Goal: Task Accomplishment & Management: Complete application form

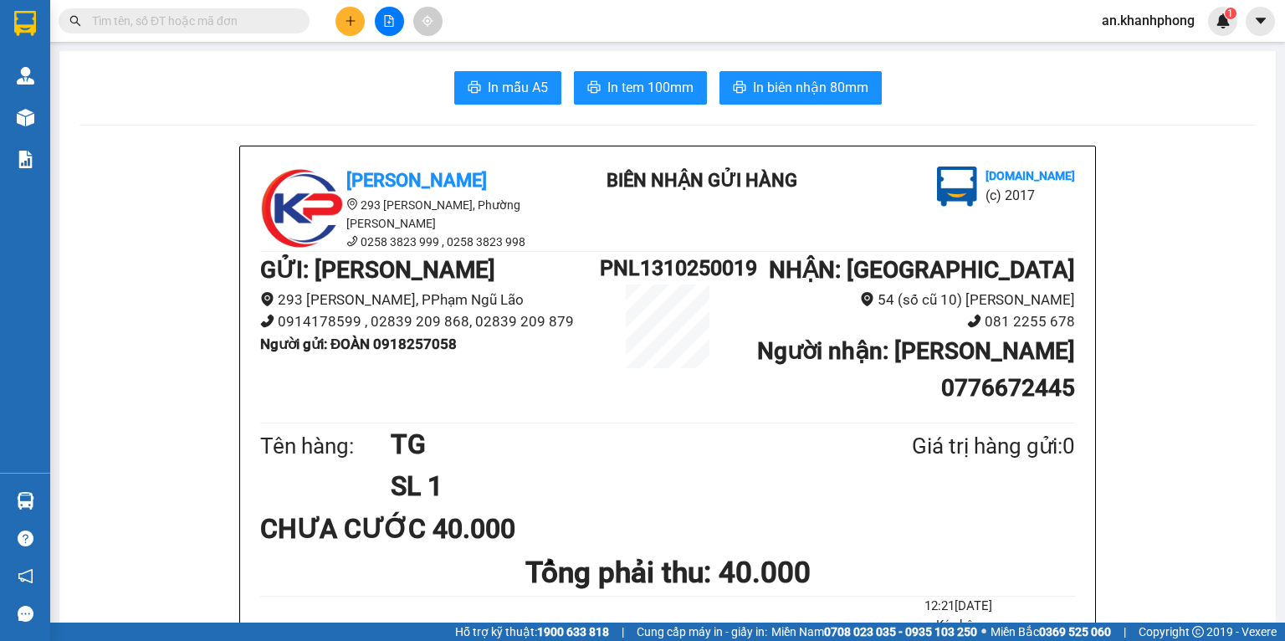
click at [349, 15] on icon "plus" at bounding box center [351, 21] width 12 height 12
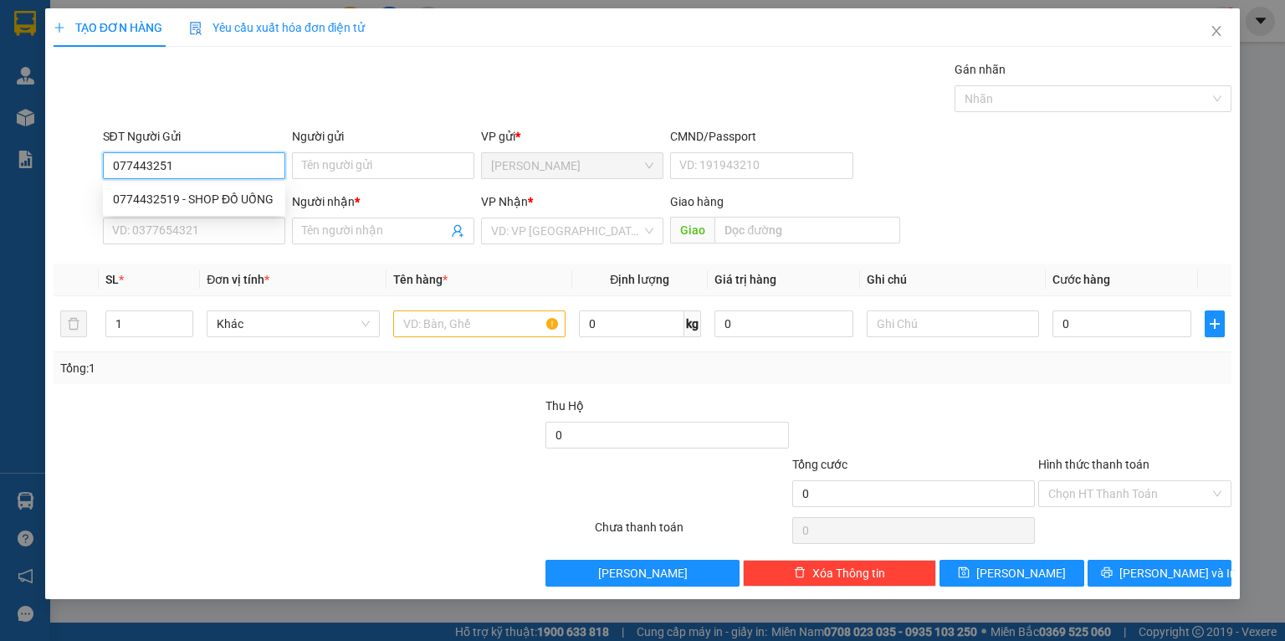
type input "0774432519"
click at [204, 203] on div "0774432519 - SHOP ĐỒ UỐNG" at bounding box center [194, 199] width 162 height 18
type input "SHOP ĐỒ UỐNG"
type input "0774432519"
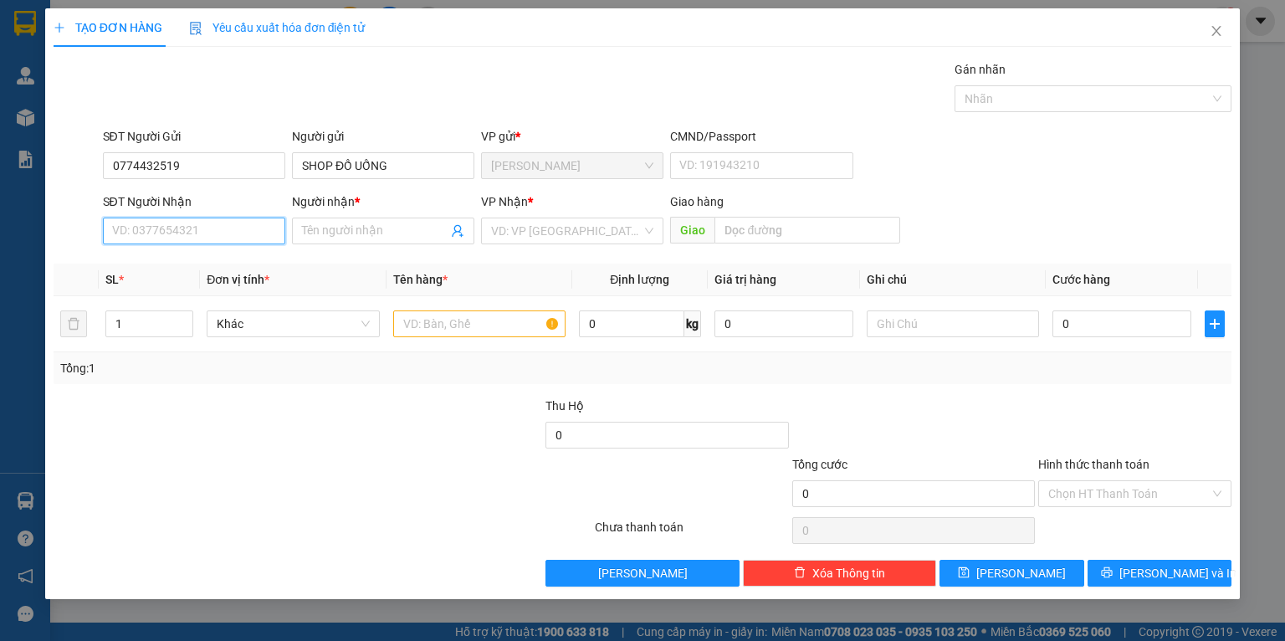
click at [208, 235] on input "SĐT Người Nhận" at bounding box center [194, 231] width 182 height 27
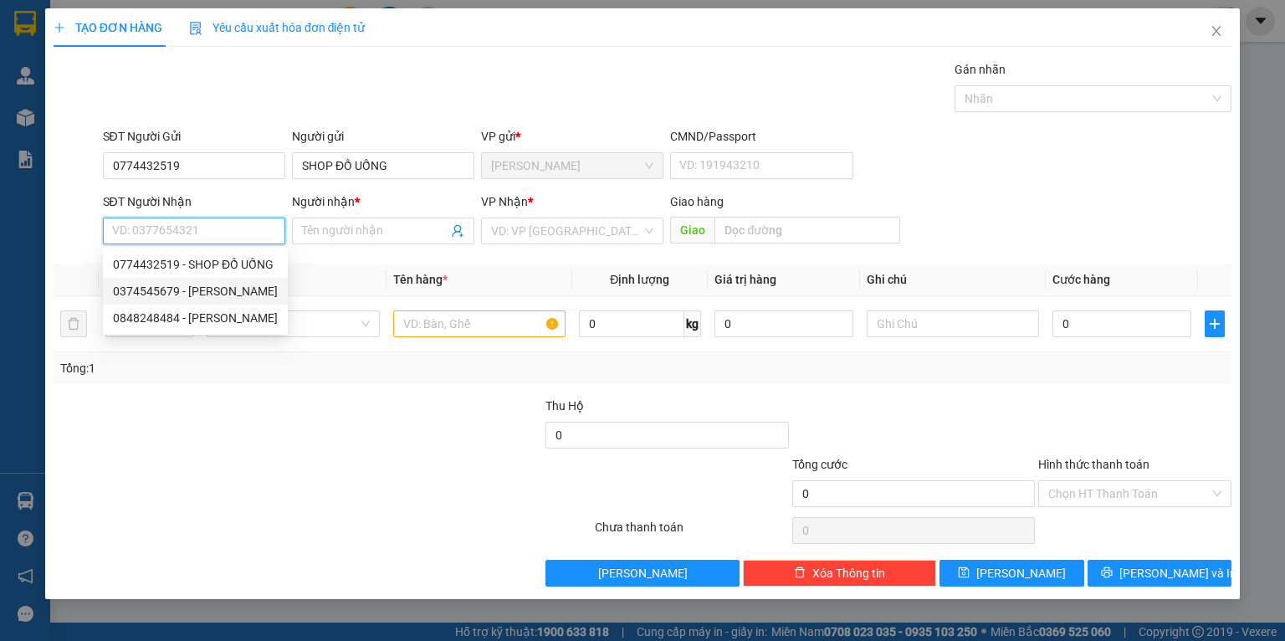
click at [188, 285] on div "0374545679 - [PERSON_NAME]" at bounding box center [195, 291] width 165 height 18
type input "0374545679"
type input "TUẤN"
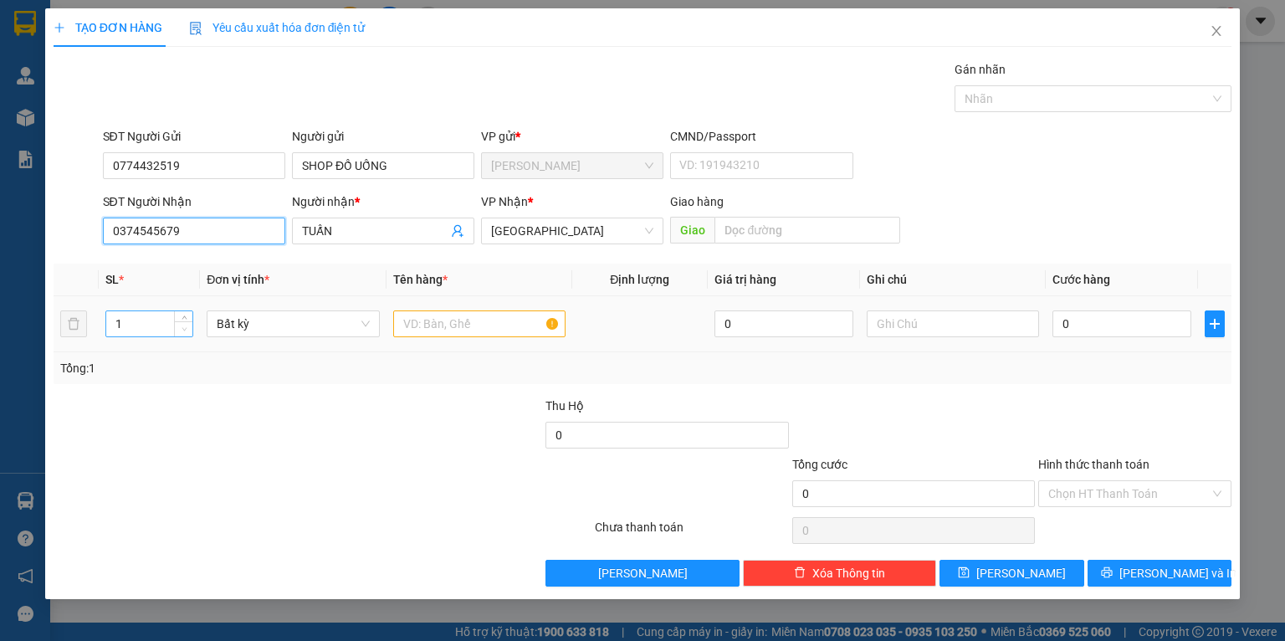
click at [175, 331] on span "Decrease Value" at bounding box center [183, 328] width 18 height 15
click at [140, 321] on input "1" at bounding box center [149, 323] width 86 height 25
type input "5"
click at [452, 331] on input "text" at bounding box center [479, 323] width 172 height 27
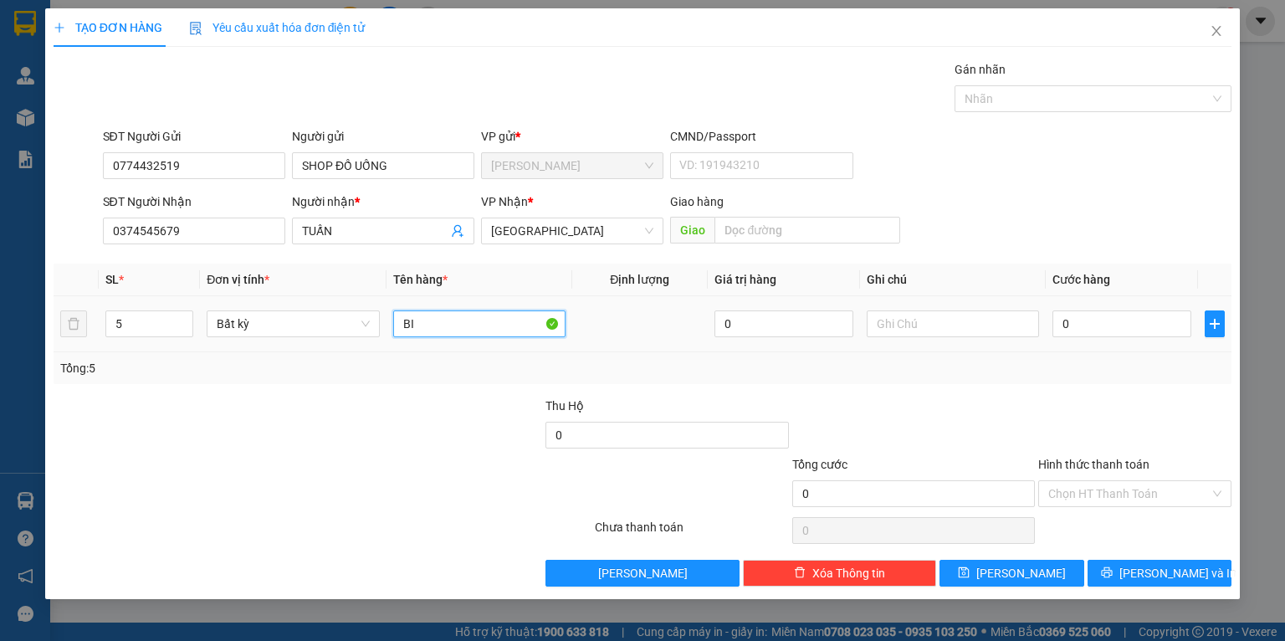
type input "B"
type input "T BIA"
click at [430, 361] on div "Tổng: 5" at bounding box center [278, 368] width 437 height 18
click at [1131, 324] on input "0" at bounding box center [1122, 323] width 139 height 27
type input "2"
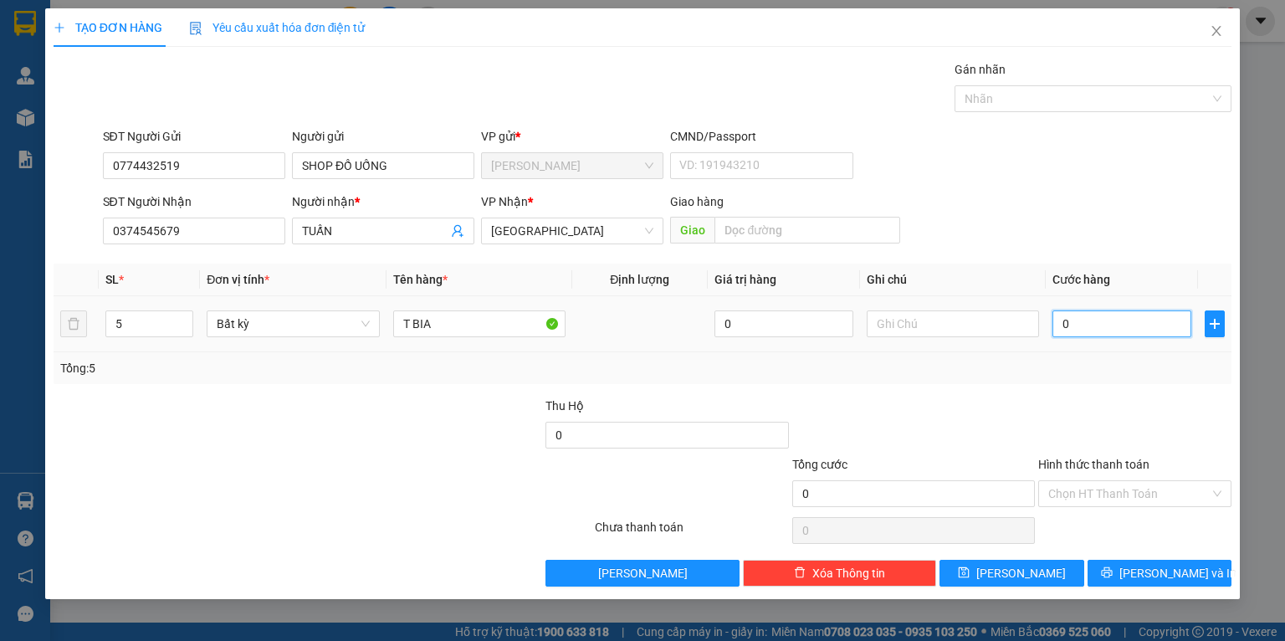
type input "2"
type input "20"
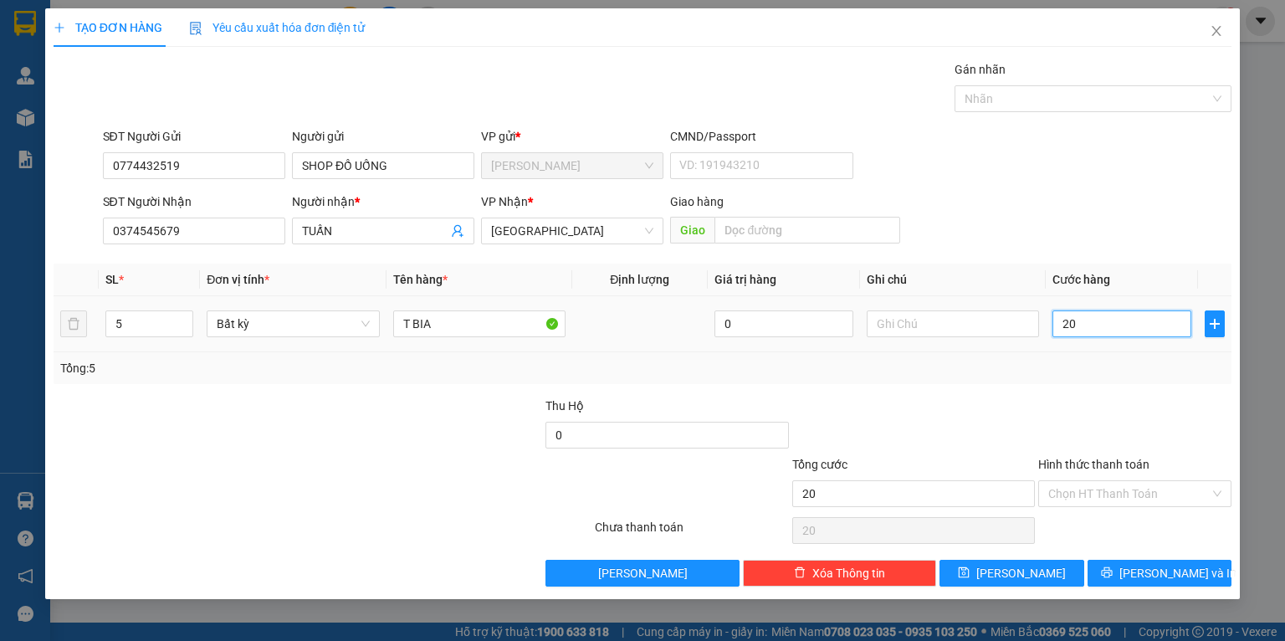
type input "200"
type input "200.000"
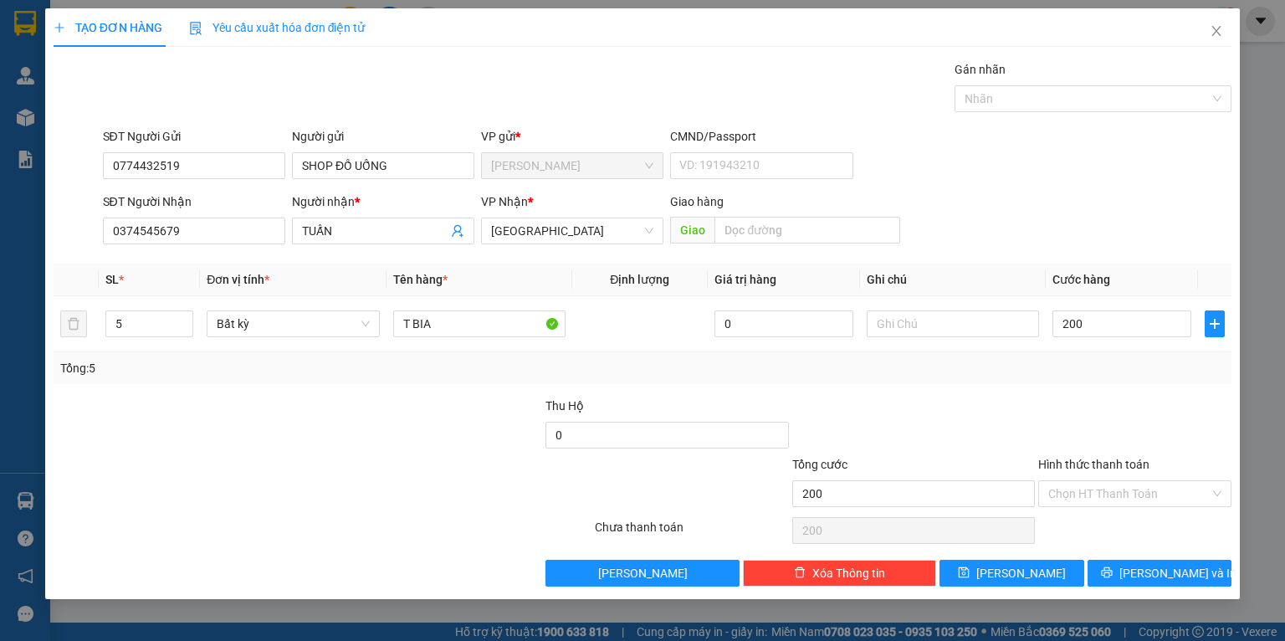
type input "200.000"
click at [1103, 382] on div "Tổng: 5" at bounding box center [643, 368] width 1178 height 32
click at [1126, 574] on button "[PERSON_NAME] và In" at bounding box center [1160, 573] width 145 height 27
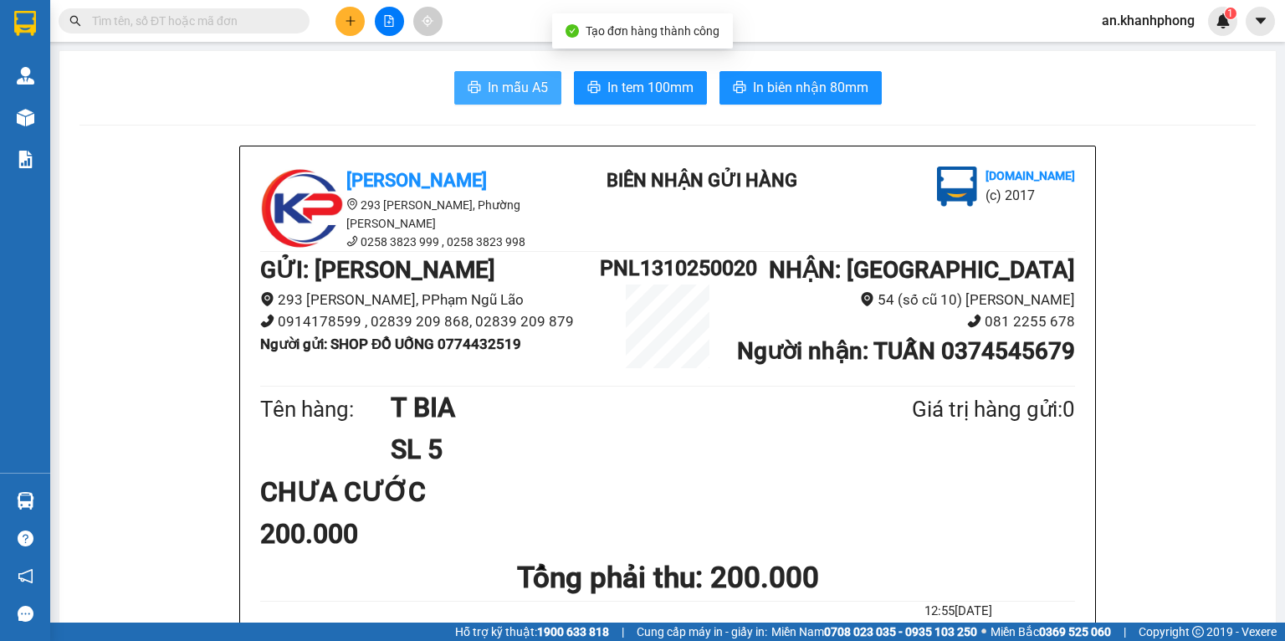
click at [488, 89] on span "In mẫu A5" at bounding box center [518, 87] width 60 height 21
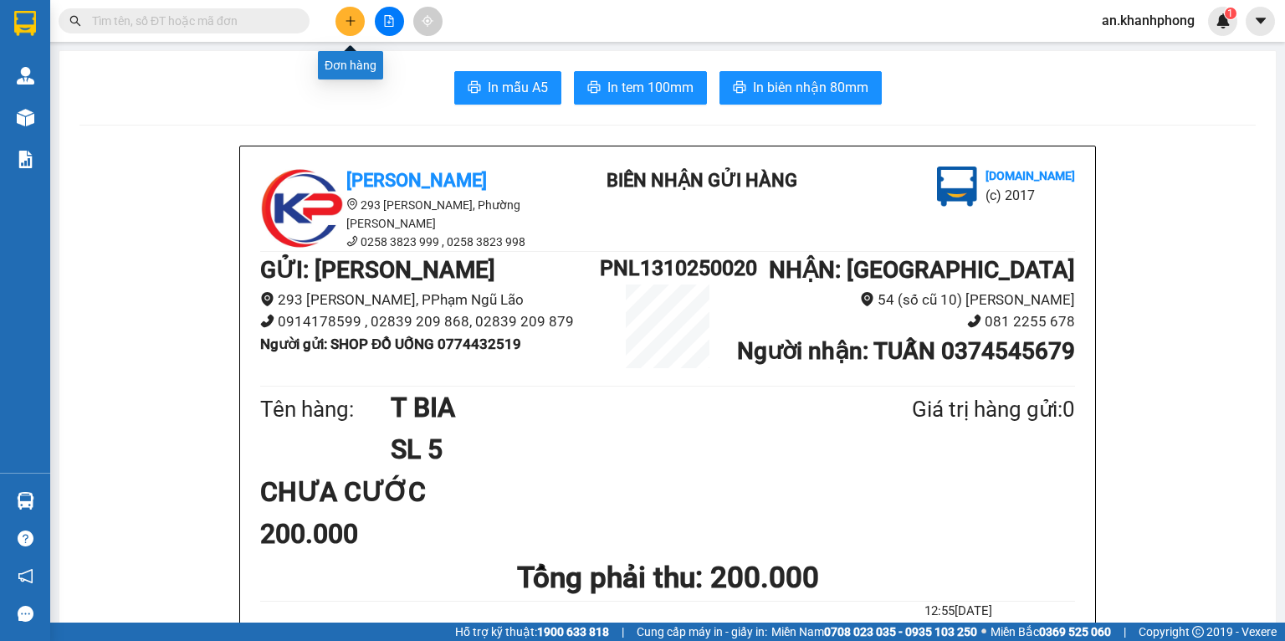
click at [341, 23] on button at bounding box center [350, 21] width 29 height 29
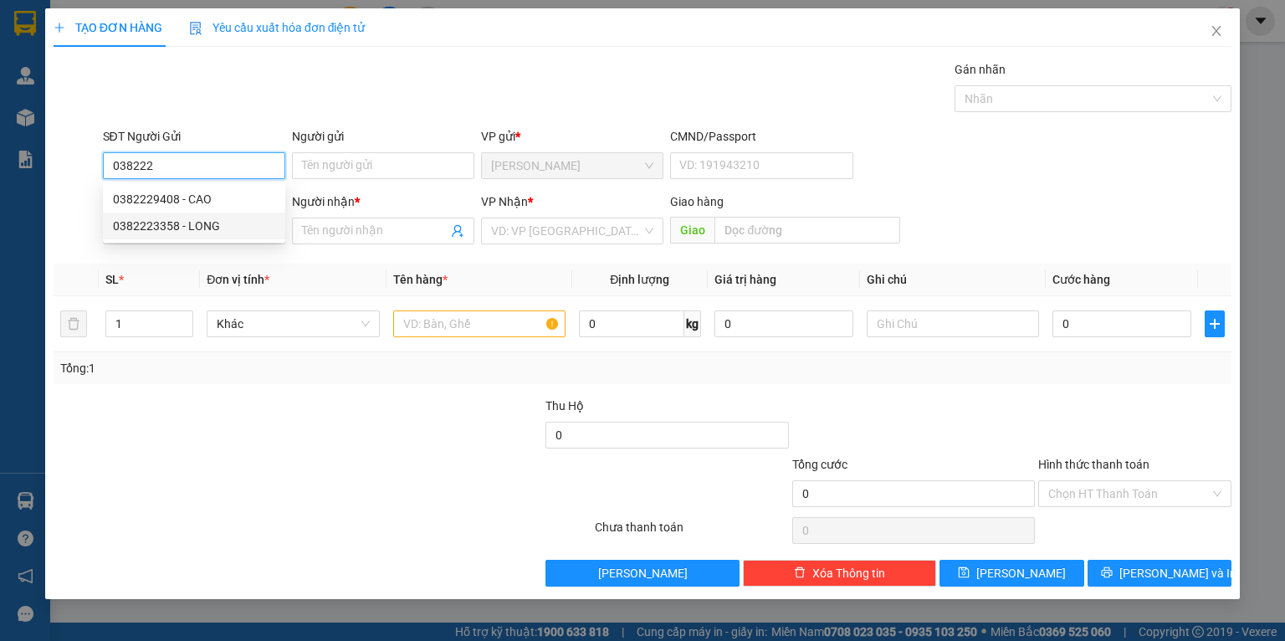
click at [190, 219] on div "0382223358 - LONG" at bounding box center [194, 226] width 162 height 18
type input "0382223358"
type input "LONG"
type input "0382223358"
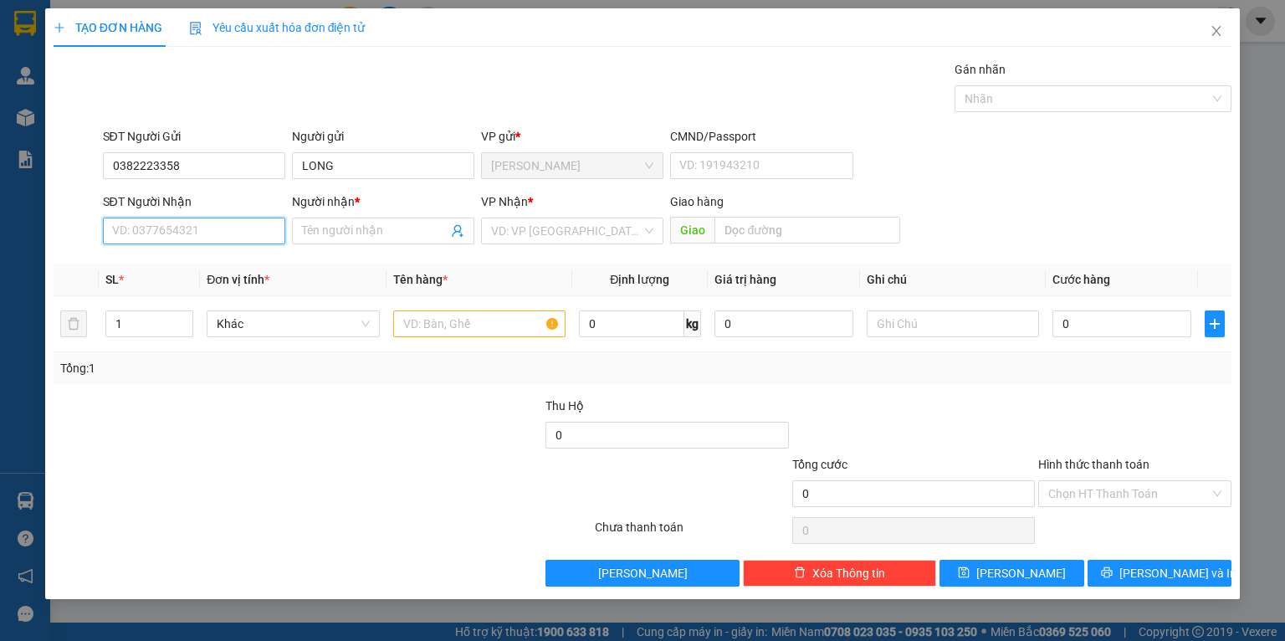
click at [190, 230] on input "SĐT Người Nhận" at bounding box center [194, 231] width 182 height 27
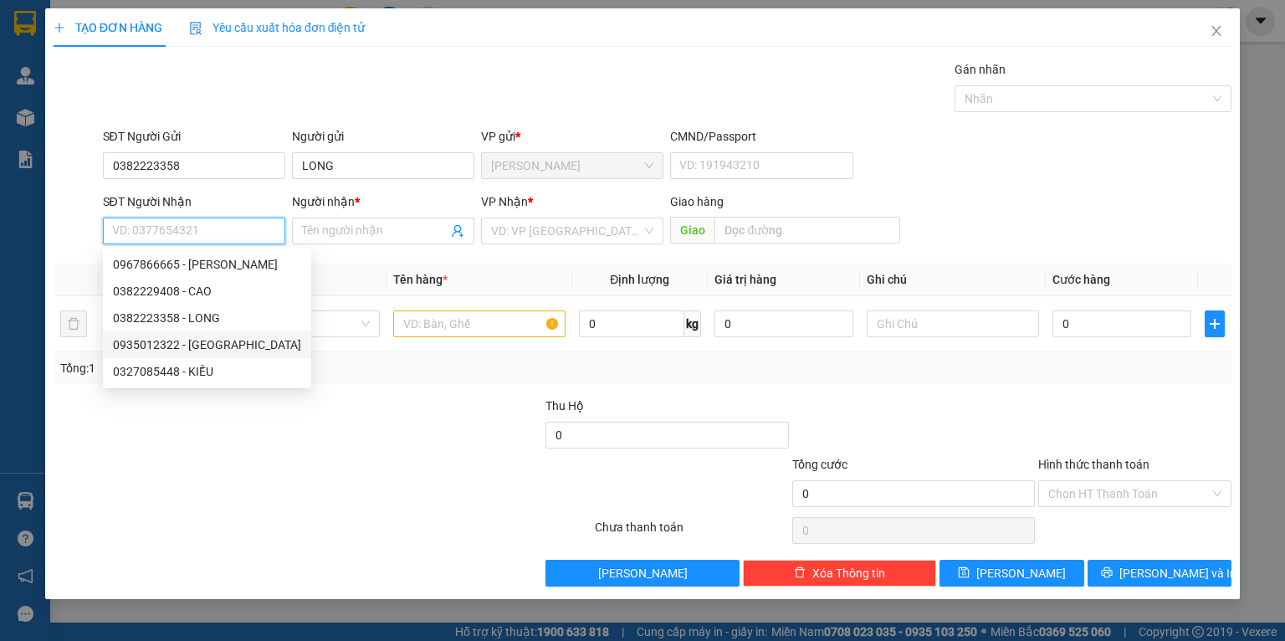
click at [157, 347] on div "0935012322 - [GEOGRAPHIC_DATA]" at bounding box center [207, 345] width 188 height 18
type input "0935012322"
type input "HÀ"
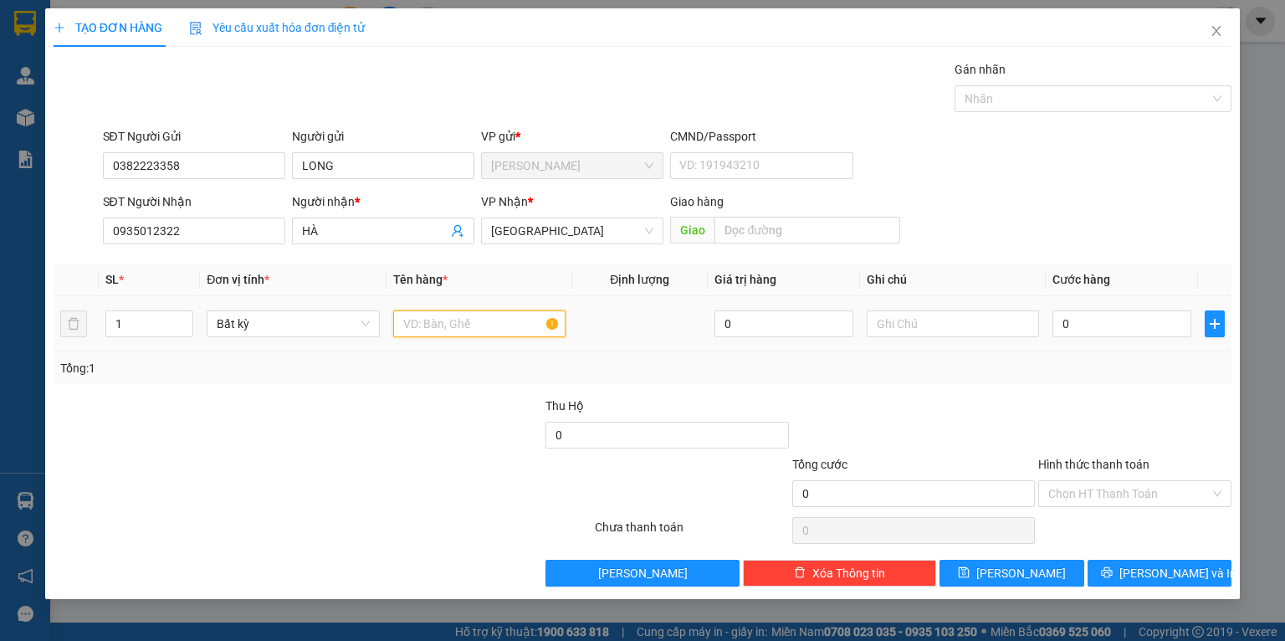
click at [460, 333] on input "text" at bounding box center [479, 323] width 172 height 27
type input "3"
type input "CỤC VÀNG NHỎ"
click at [518, 397] on div at bounding box center [421, 426] width 246 height 59
click at [1130, 334] on input "0" at bounding box center [1122, 323] width 139 height 27
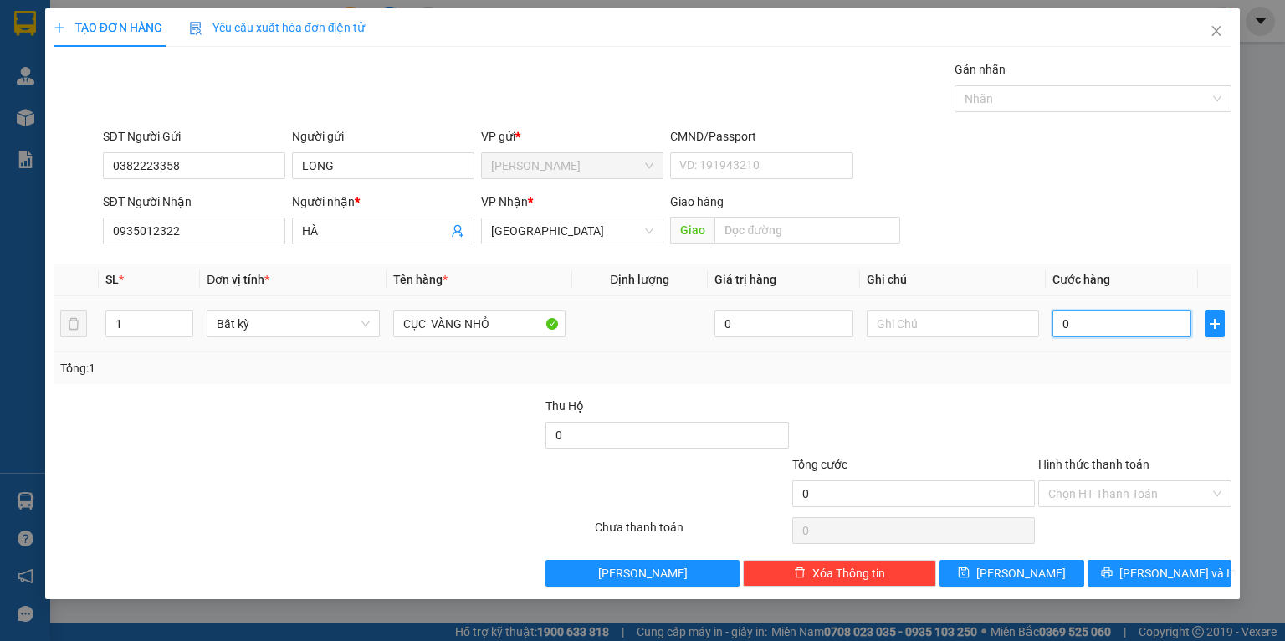
type input "3"
type input "30"
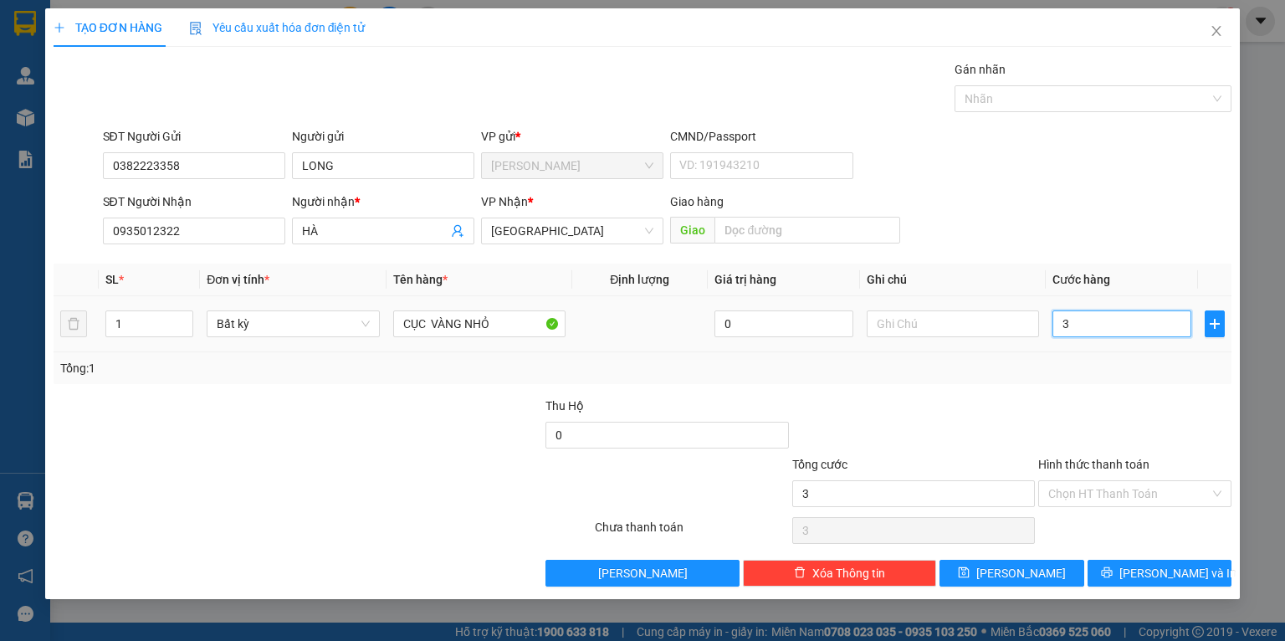
type input "30"
type input "30.000"
click at [1101, 366] on div "Tổng: 1" at bounding box center [642, 368] width 1165 height 18
click at [1094, 485] on input "Hình thức thanh toán" at bounding box center [1130, 493] width 162 height 25
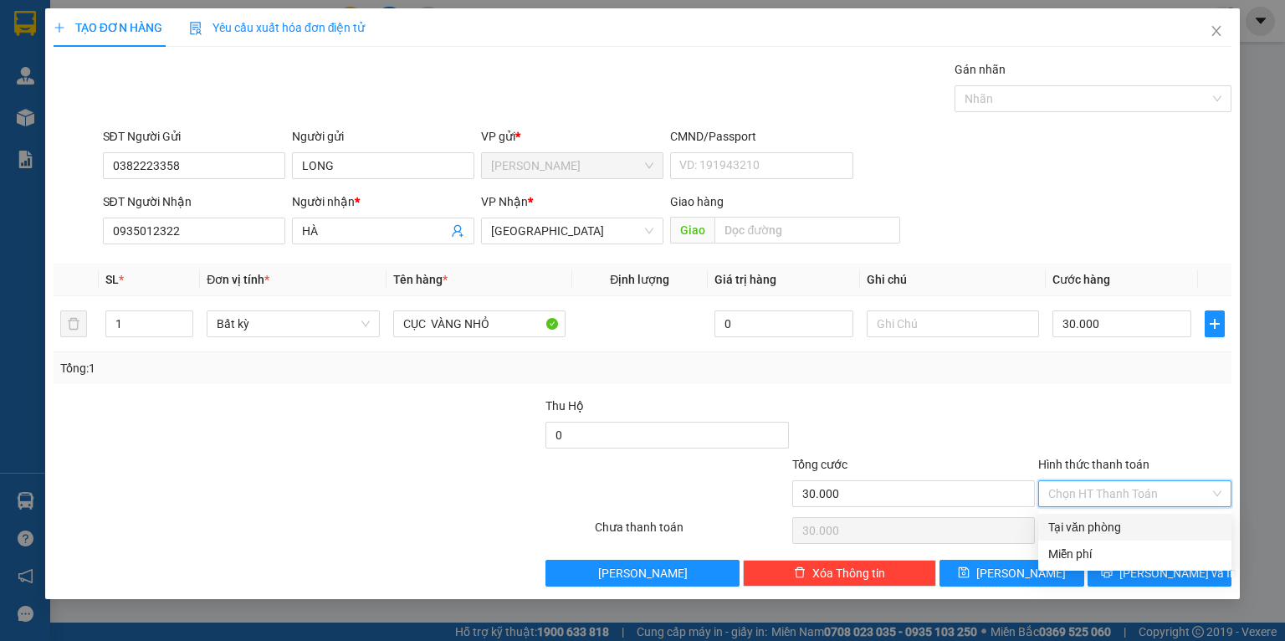
click at [1090, 516] on div "Tại văn phòng" at bounding box center [1135, 527] width 193 height 27
type input "0"
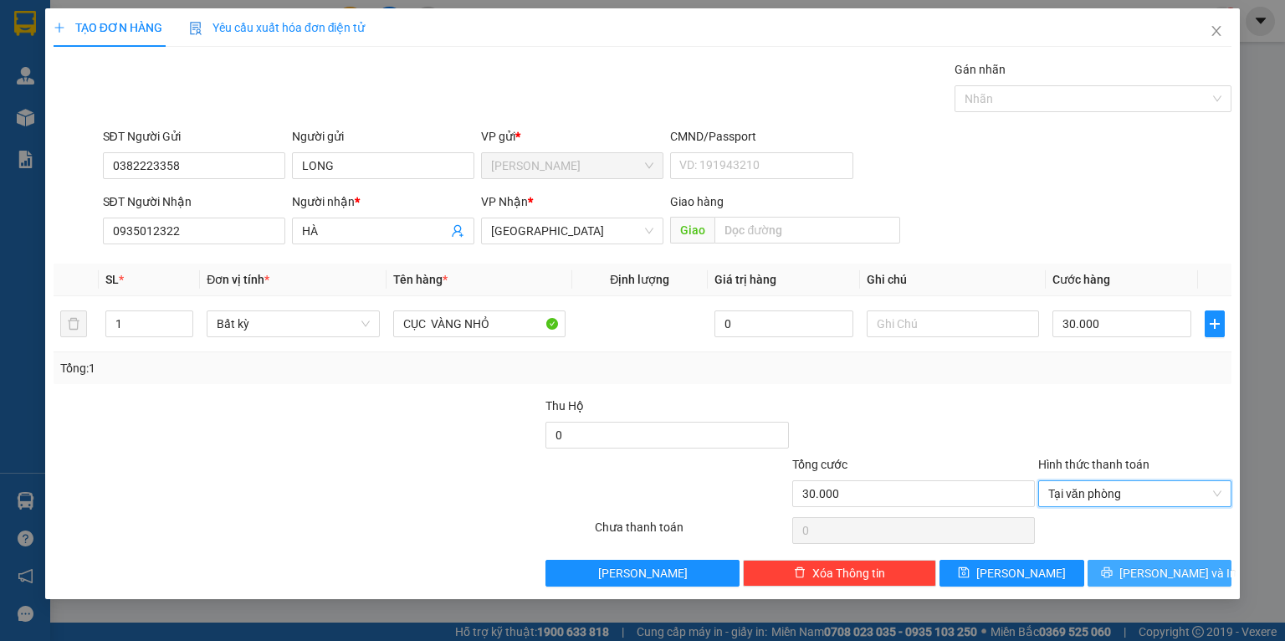
click at [1109, 564] on button "[PERSON_NAME] và In" at bounding box center [1160, 573] width 145 height 27
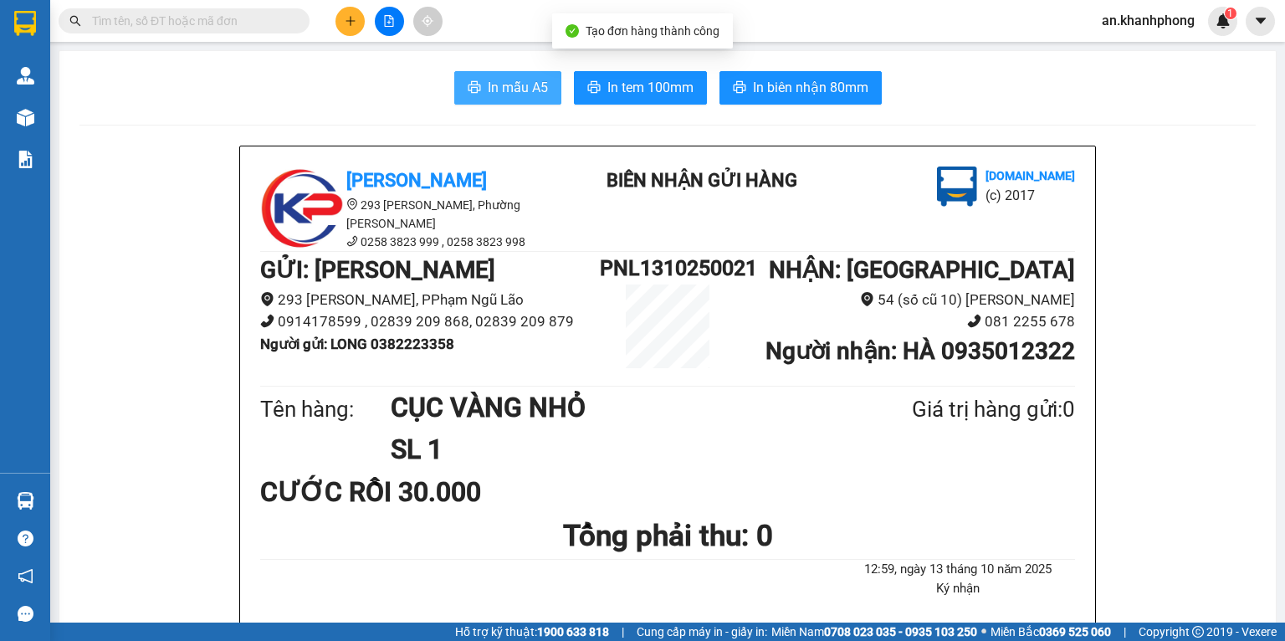
click at [490, 95] on span "In mẫu A5" at bounding box center [518, 87] width 60 height 21
click at [461, 74] on button "In mẫu A5" at bounding box center [507, 87] width 107 height 33
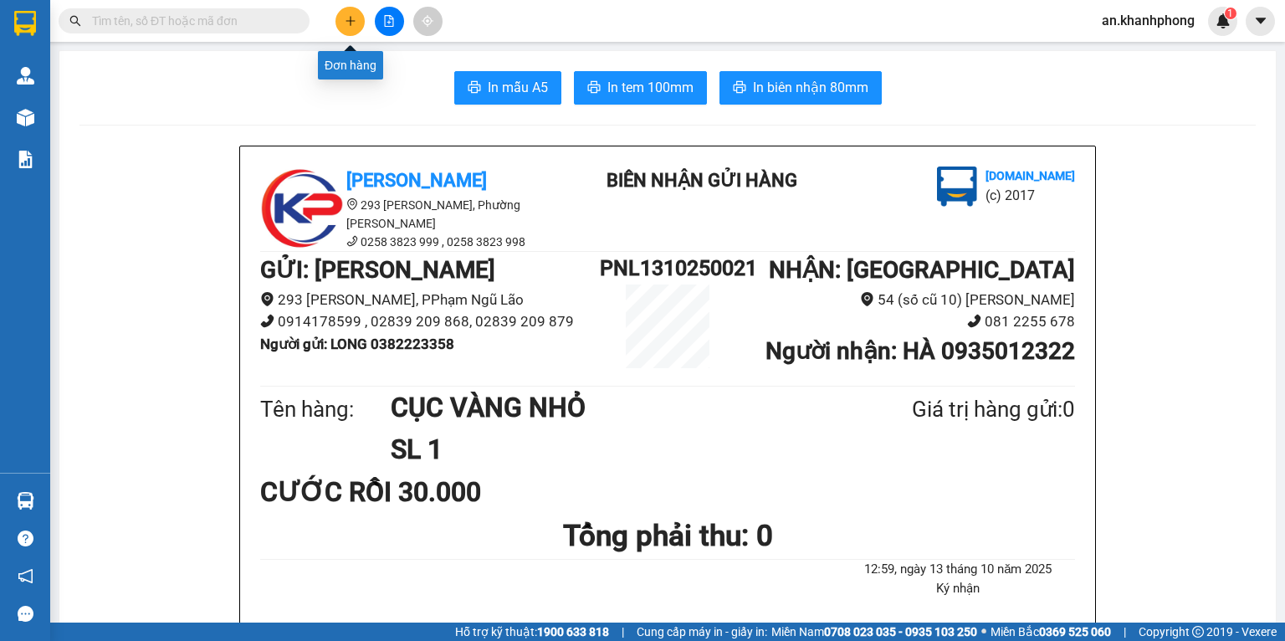
click at [338, 17] on button at bounding box center [350, 21] width 29 height 29
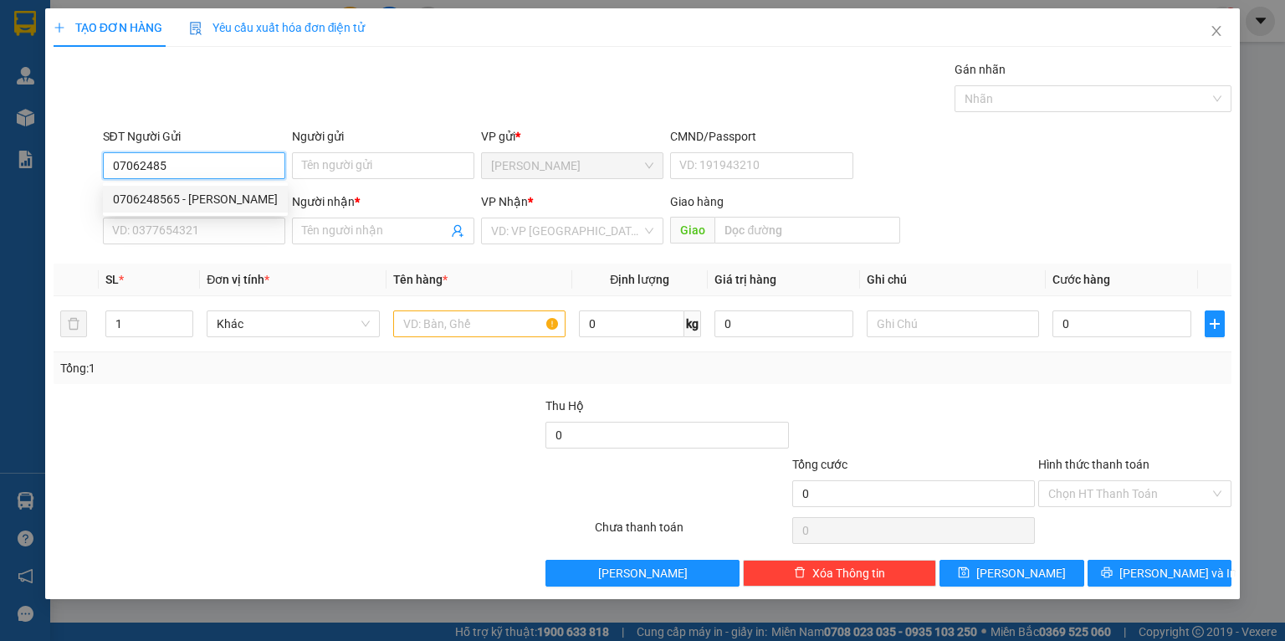
click at [193, 198] on div "0706248565 - [PERSON_NAME]" at bounding box center [195, 199] width 165 height 18
type input "0706248565"
type input "MINH THƯ"
type input "0706248565"
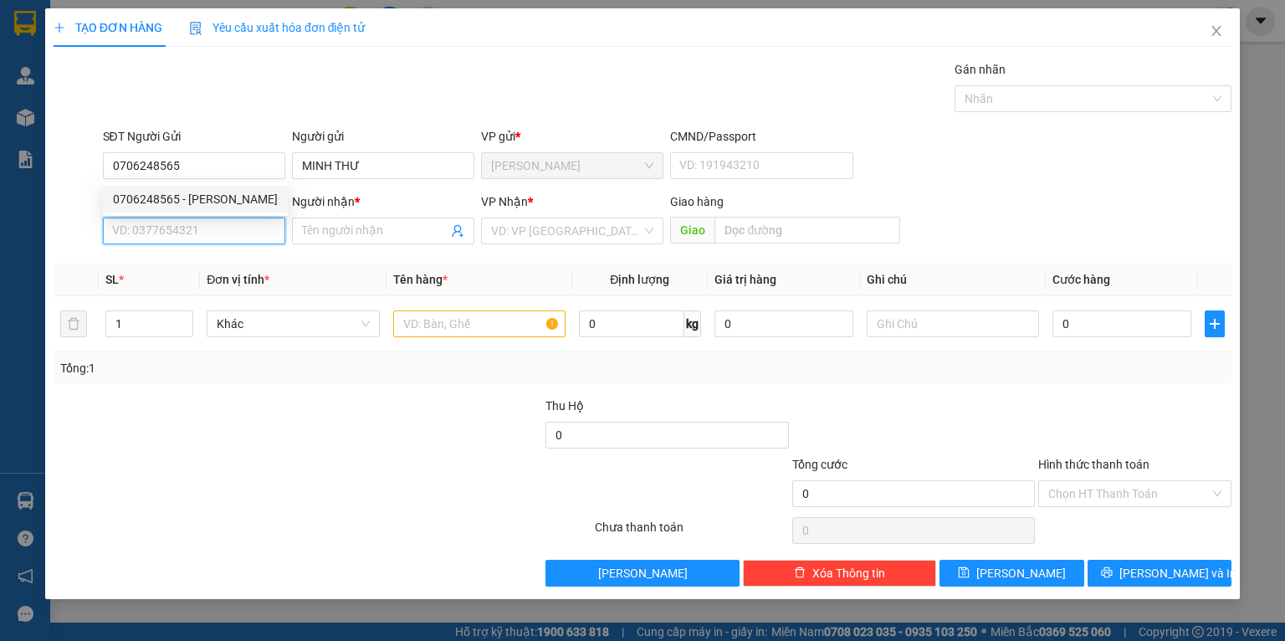
click at [189, 223] on input "SĐT Người Nhận" at bounding box center [194, 231] width 182 height 27
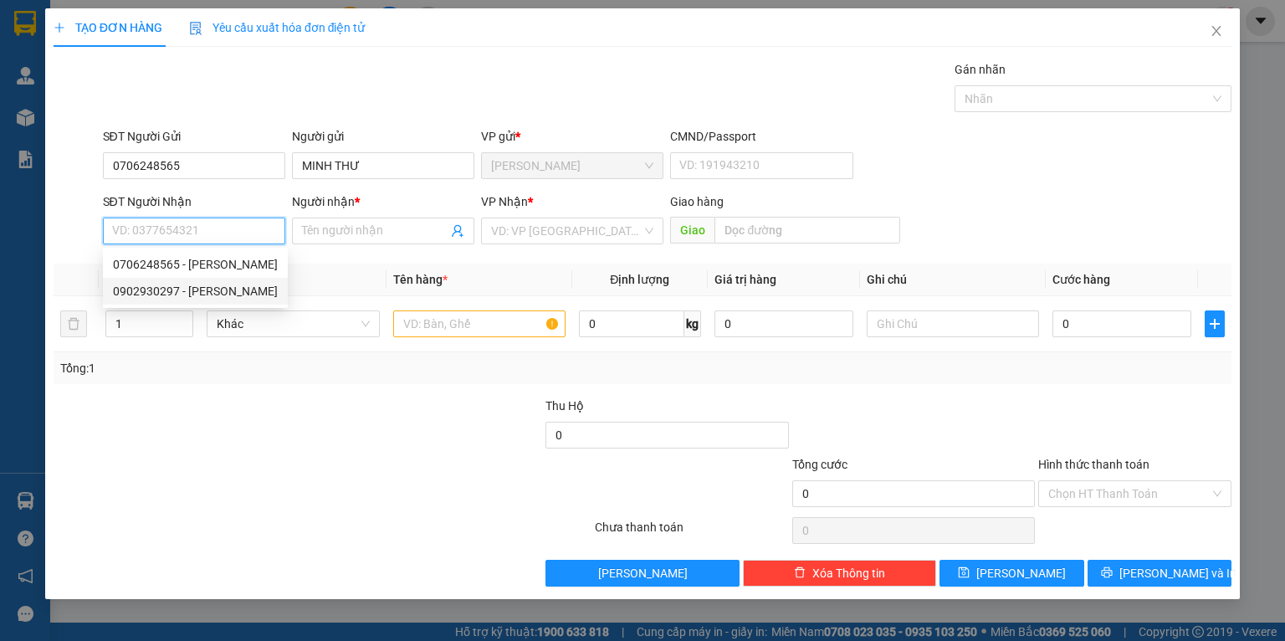
click at [180, 284] on div "0902930297 - [PERSON_NAME]" at bounding box center [195, 291] width 165 height 18
type input "0902930297"
type input "[PERSON_NAME]"
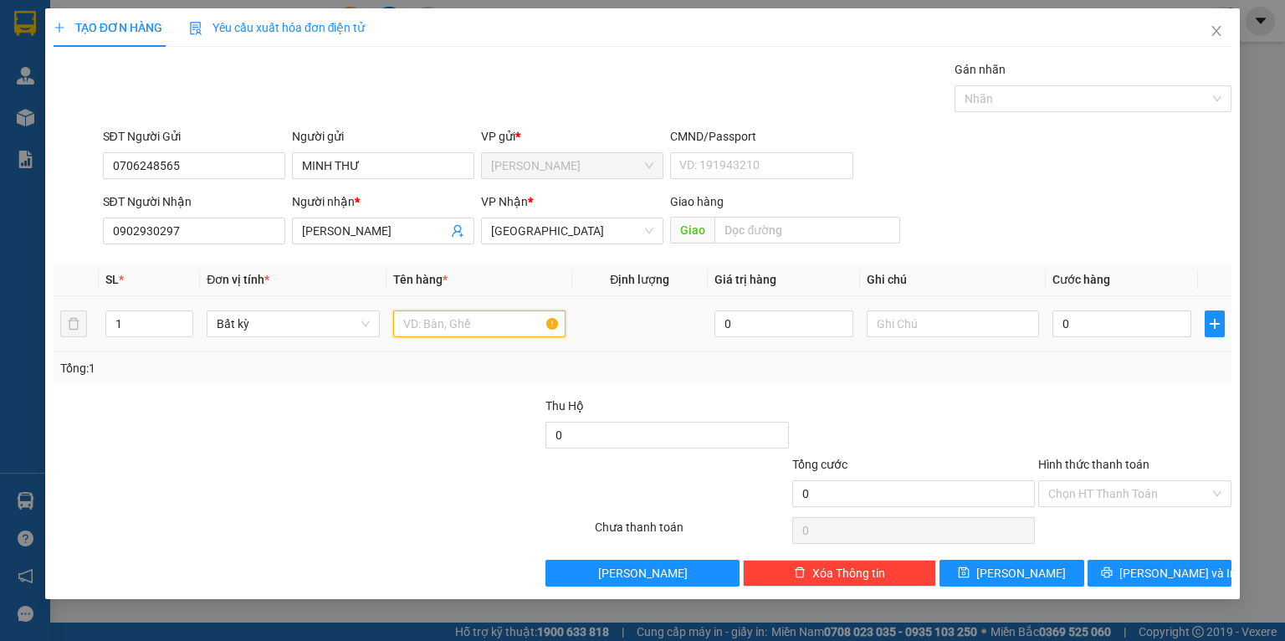
click at [447, 324] on input "text" at bounding box center [479, 323] width 172 height 27
type input "KIỆN TRĂNG NHỎ"
click at [423, 370] on div "Tổng: 1" at bounding box center [278, 368] width 437 height 18
click at [1137, 331] on input "0" at bounding box center [1122, 323] width 139 height 27
type input "2"
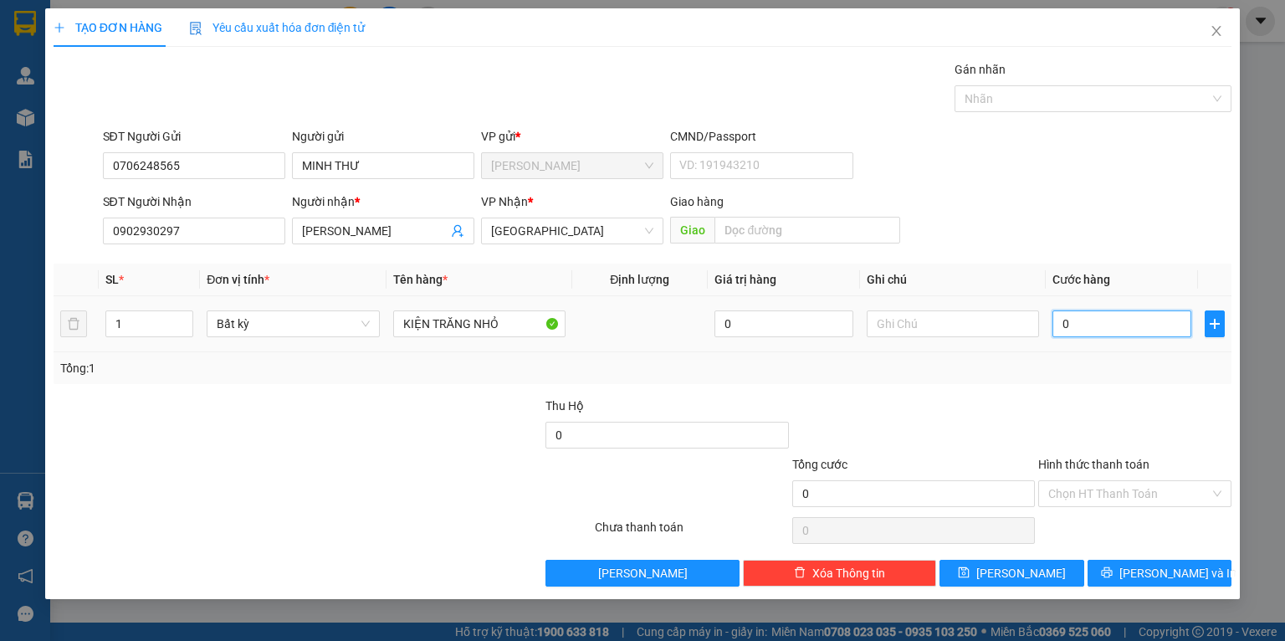
type input "2"
type input "20"
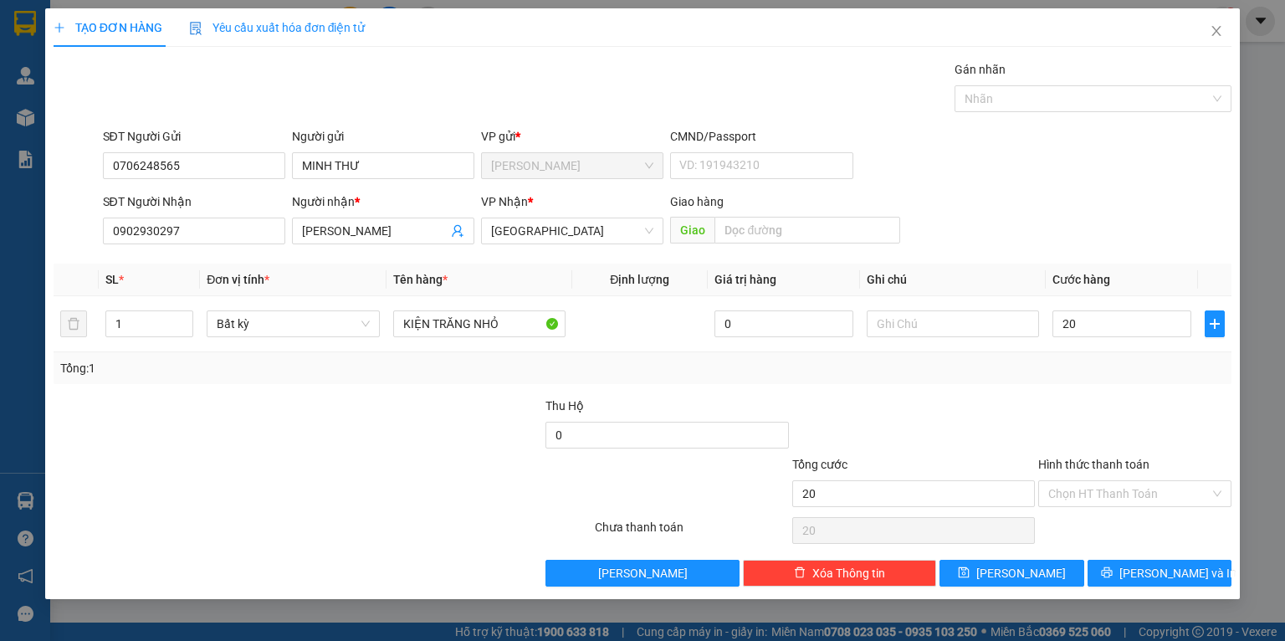
type input "20.000"
click at [1069, 390] on div "Transit Pickup Surcharge Ids Transit Deliver Surcharge Ids Transit Deliver Surc…" at bounding box center [643, 323] width 1178 height 526
click at [1064, 495] on input "Hình thức thanh toán" at bounding box center [1130, 493] width 162 height 25
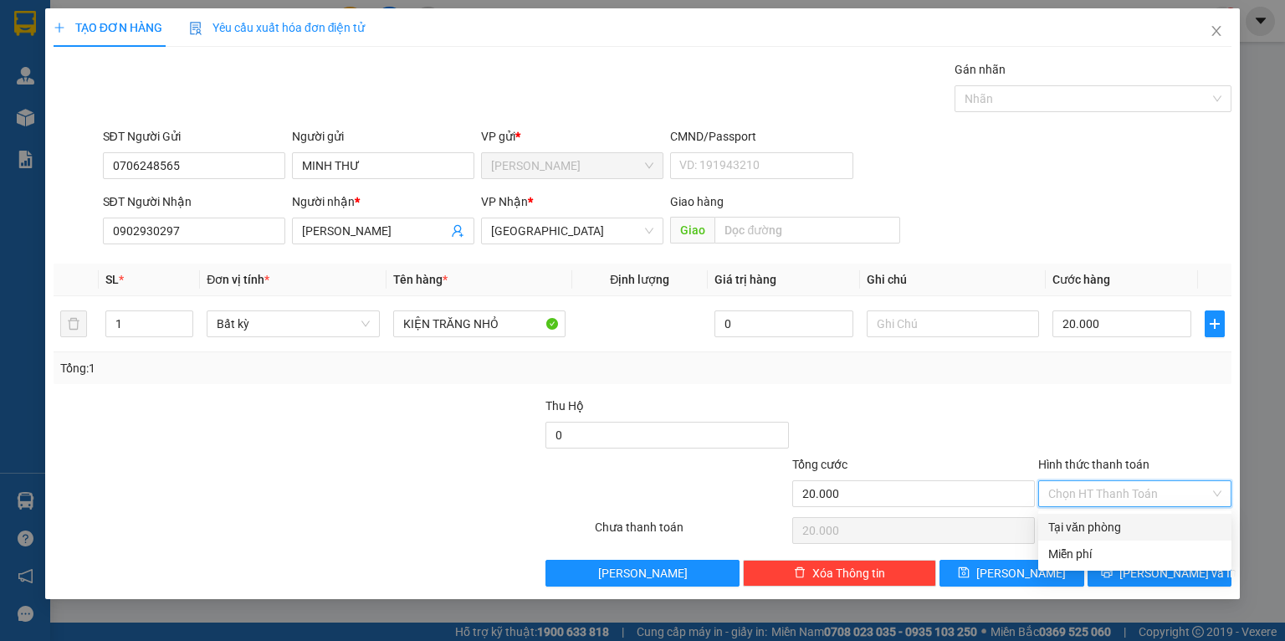
click at [1061, 523] on div "Tại văn phòng" at bounding box center [1135, 527] width 173 height 18
type input "0"
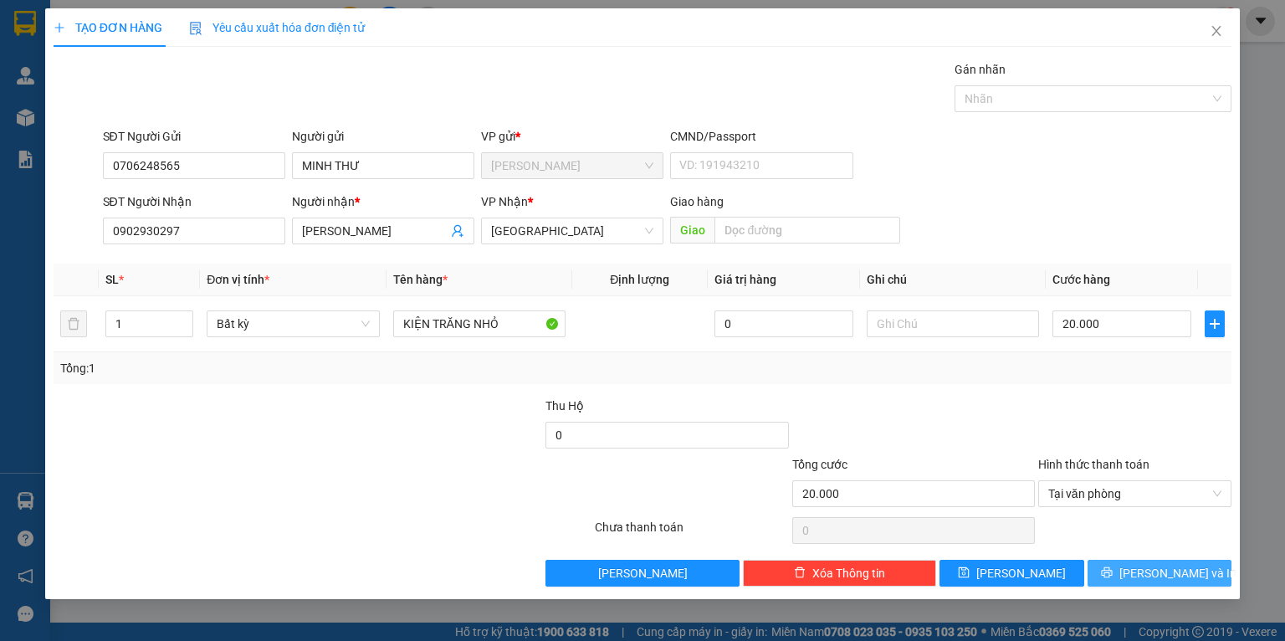
click at [1147, 578] on span "[PERSON_NAME] và In" at bounding box center [1178, 573] width 117 height 18
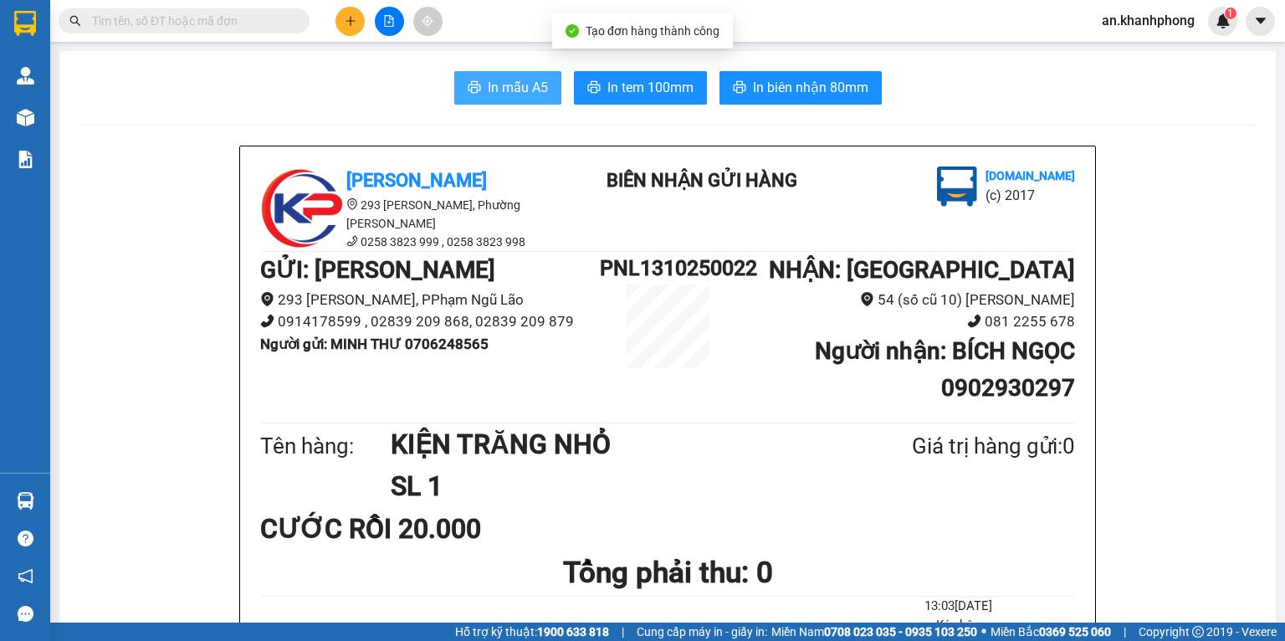
click at [488, 87] on span "In mẫu A5" at bounding box center [518, 87] width 60 height 21
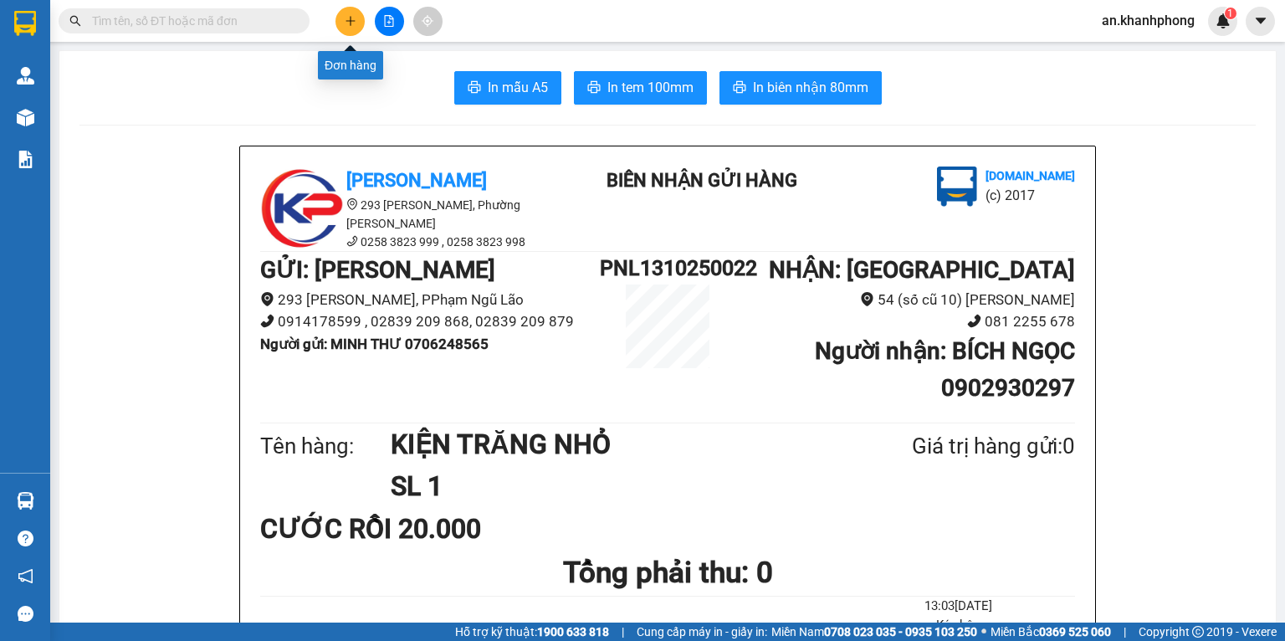
click at [353, 17] on icon "plus" at bounding box center [351, 21] width 12 height 12
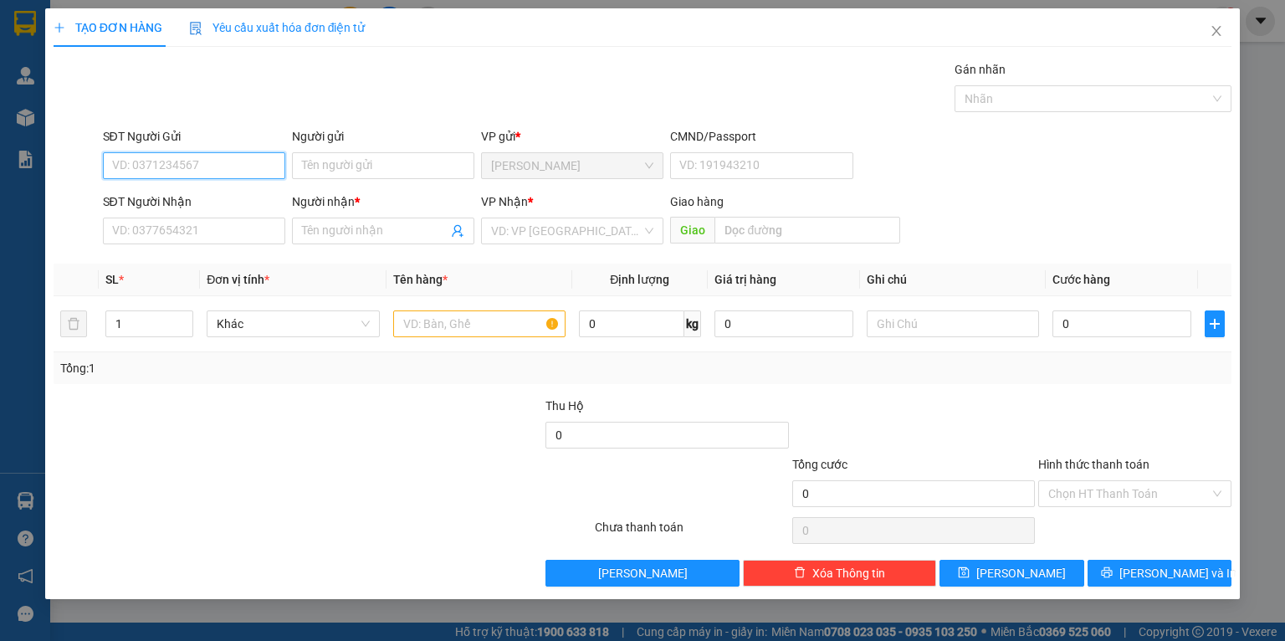
click at [182, 170] on input "SĐT Người Gửi" at bounding box center [194, 165] width 182 height 27
click at [192, 197] on div "0774432519 - SHOP ĐỒ UỐNG" at bounding box center [195, 199] width 165 height 18
type input "0774432519"
type input "SHOP ĐỒ UỐNG"
type input "0774432519"
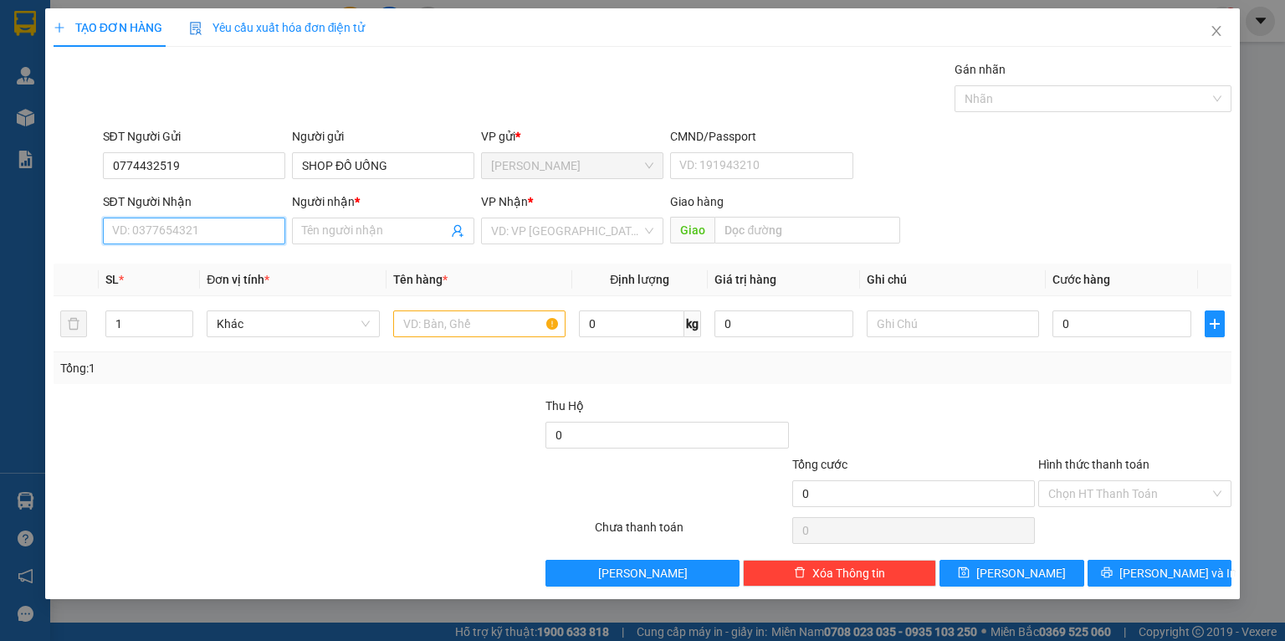
click at [184, 231] on input "SĐT Người Nhận" at bounding box center [194, 231] width 182 height 27
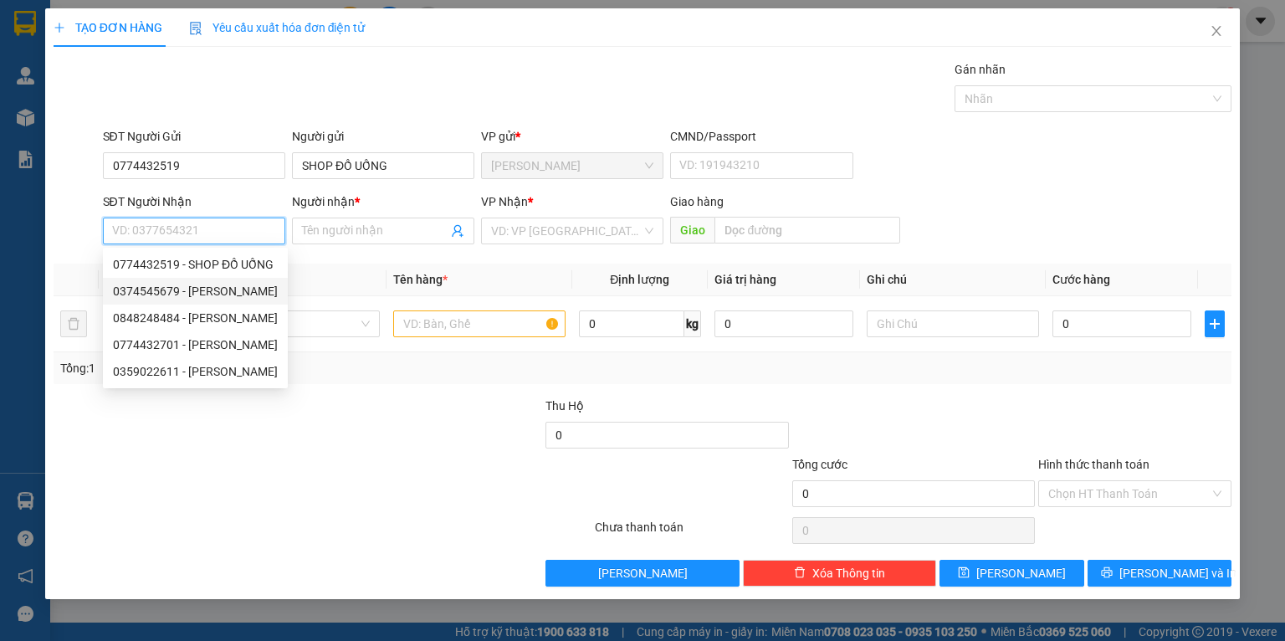
click at [178, 286] on div "0374545679 - [PERSON_NAME]" at bounding box center [195, 291] width 165 height 18
type input "0374545679"
type input "TUẤN"
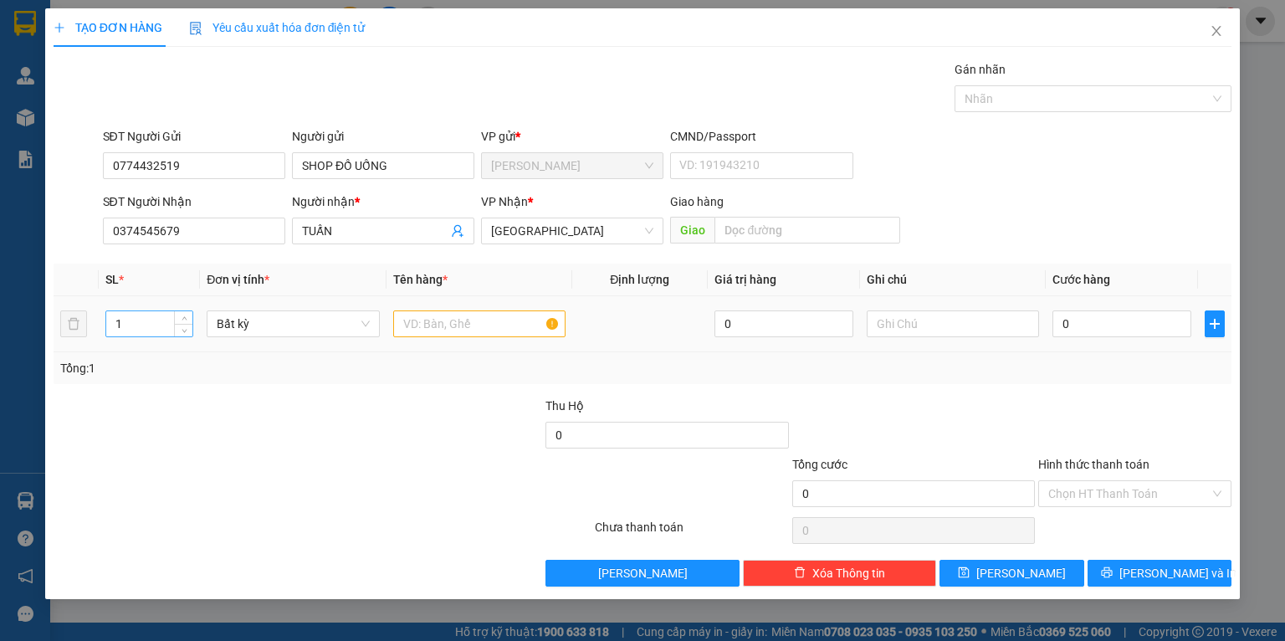
click at [167, 329] on input "1" at bounding box center [149, 323] width 86 height 25
type input "5"
click at [446, 329] on input "text" at bounding box center [479, 323] width 172 height 27
type input "T BIA"
click at [476, 363] on div "Tổng: 5" at bounding box center [278, 368] width 437 height 18
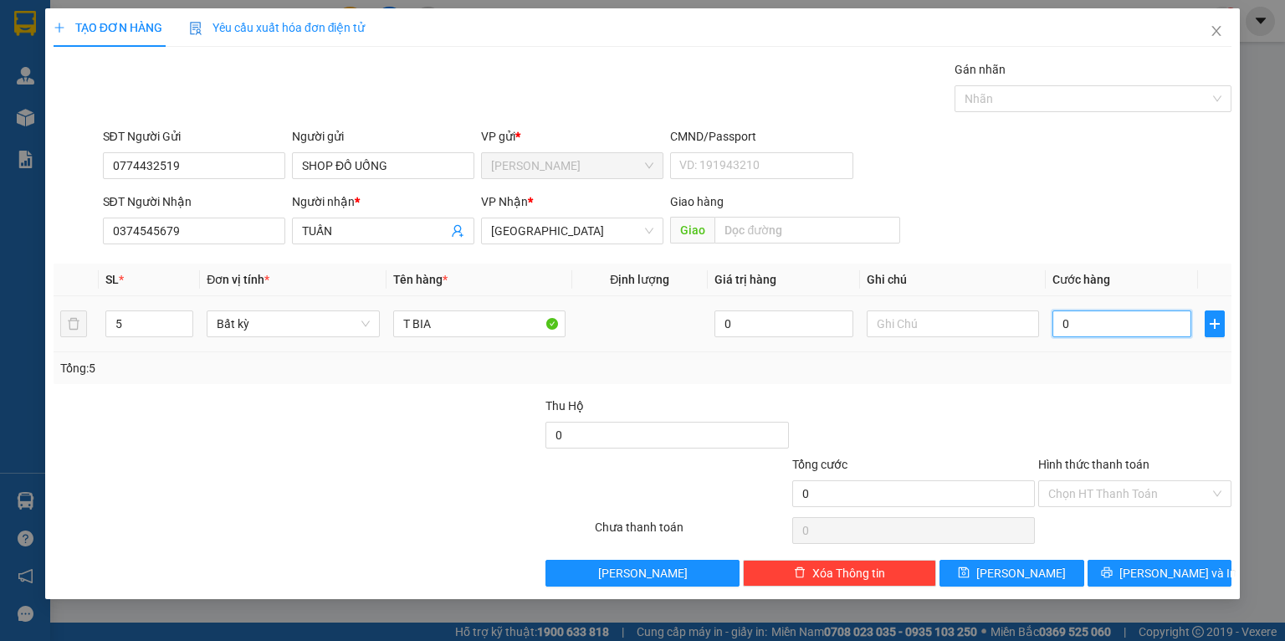
click at [1087, 323] on input "0" at bounding box center [1122, 323] width 139 height 27
click at [971, 377] on div "Tổng: 5" at bounding box center [642, 368] width 1165 height 18
click at [136, 326] on input "5" at bounding box center [149, 323] width 86 height 25
click at [1221, 33] on icon "close" at bounding box center [1216, 30] width 13 height 13
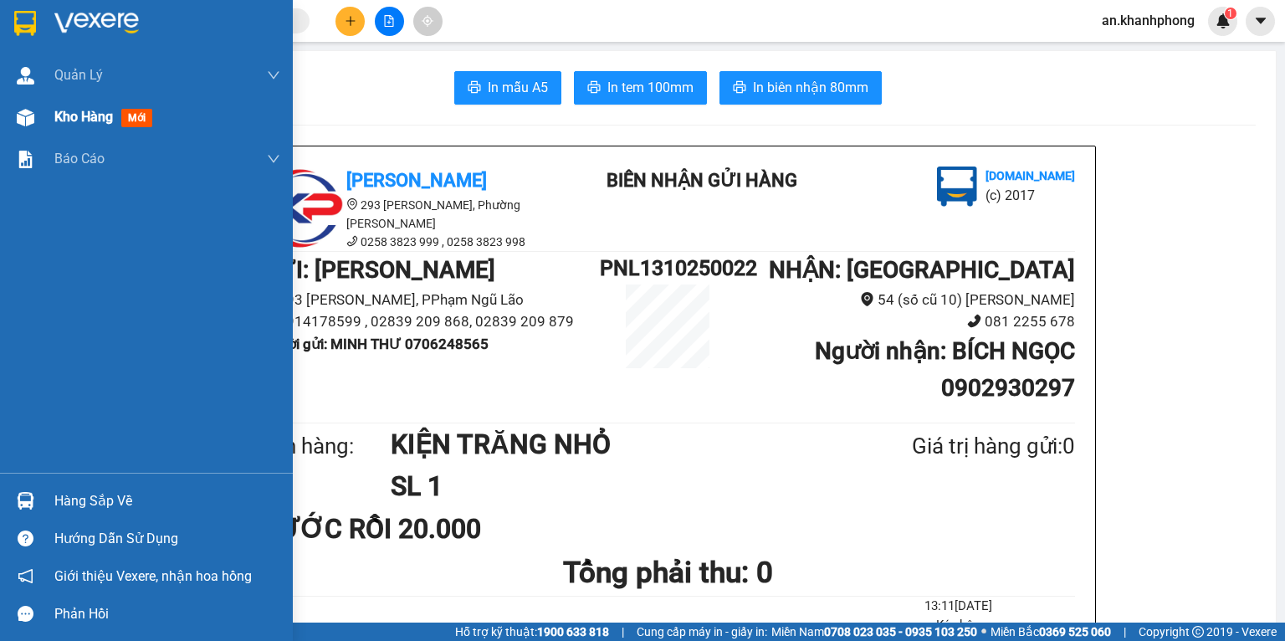
click at [56, 115] on span "Kho hàng" at bounding box center [83, 117] width 59 height 16
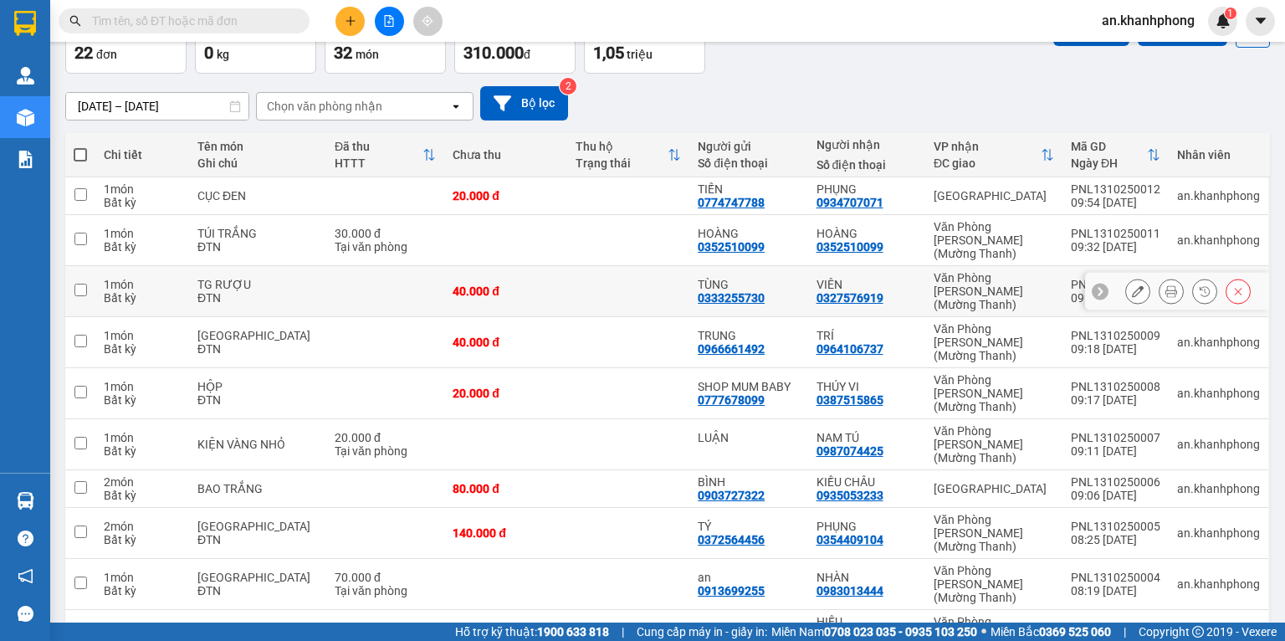
scroll to position [104, 0]
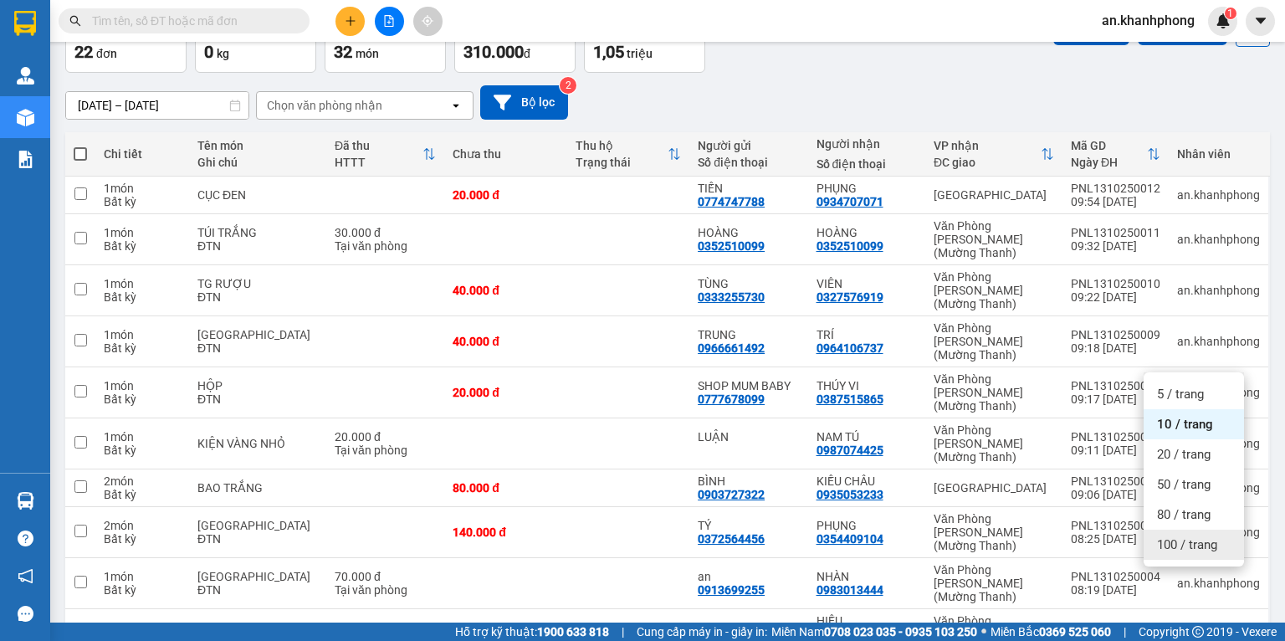
click at [1172, 538] on span "100 / trang" at bounding box center [1187, 544] width 60 height 17
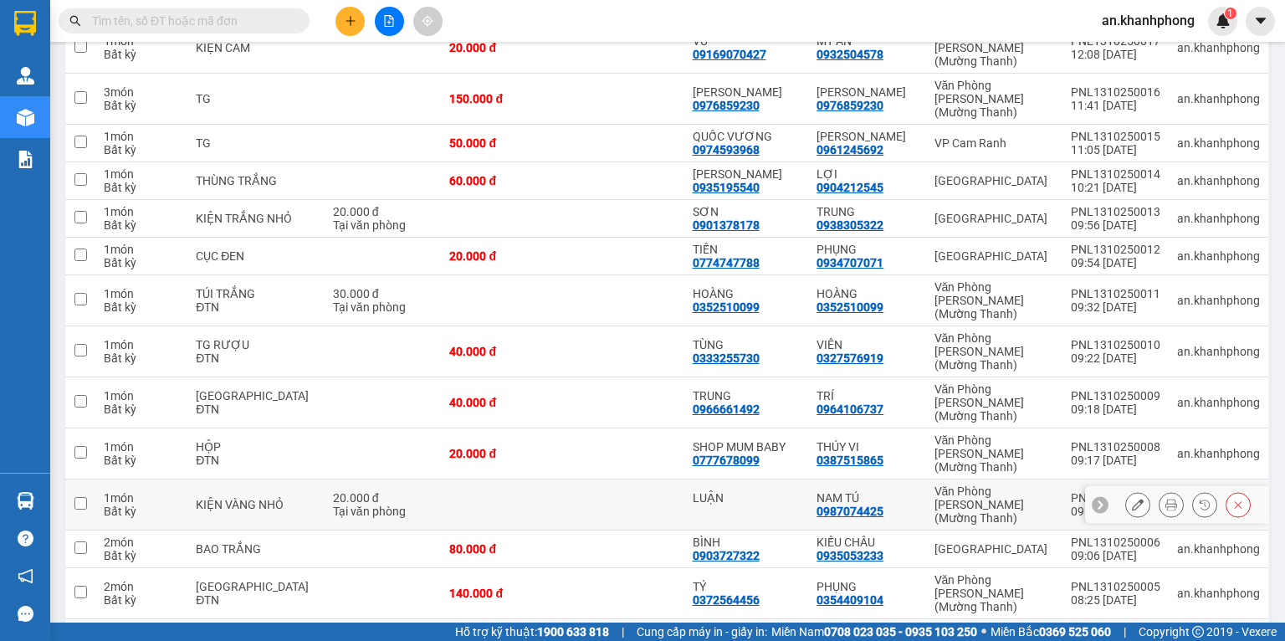
scroll to position [0, 0]
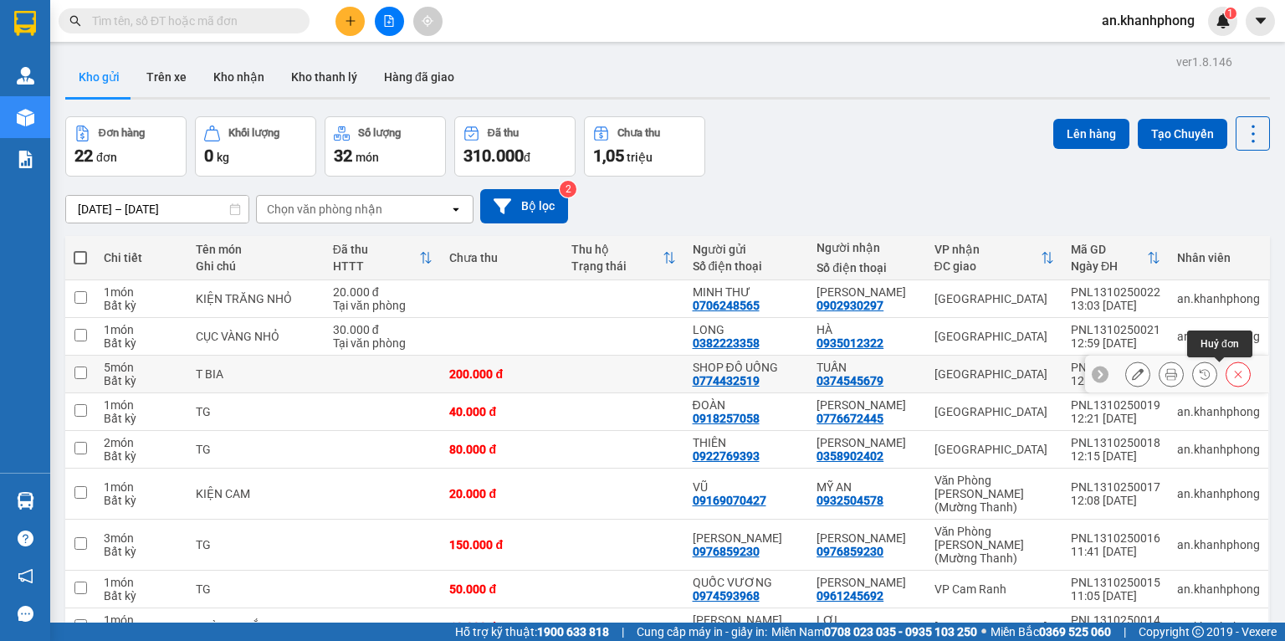
click at [1233, 374] on icon at bounding box center [1239, 374] width 12 height 12
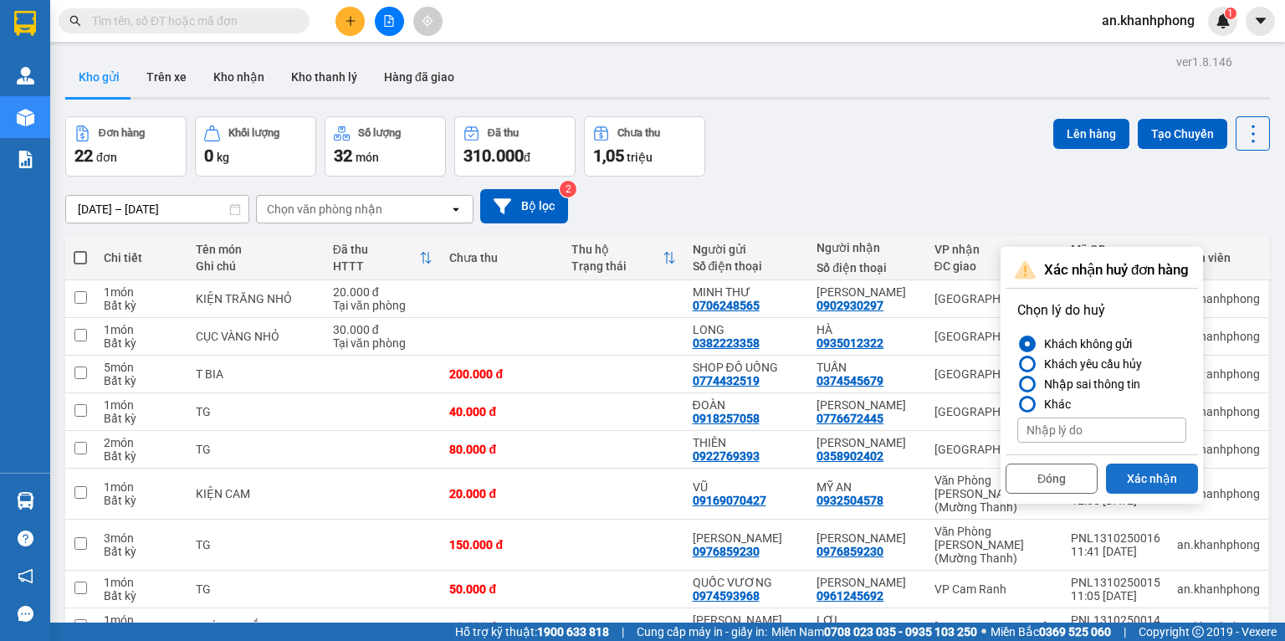
click at [1147, 476] on button "Xác nhận" at bounding box center [1152, 479] width 92 height 30
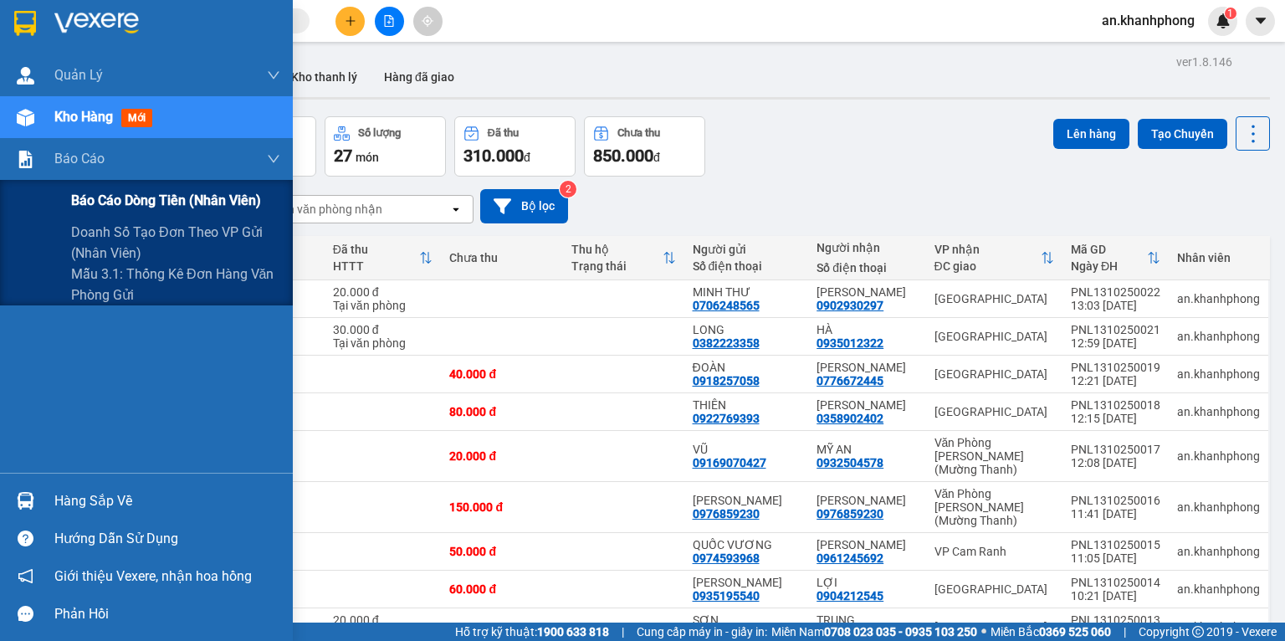
click at [148, 203] on span "Báo cáo dòng tiền (nhân viên)" at bounding box center [166, 200] width 190 height 21
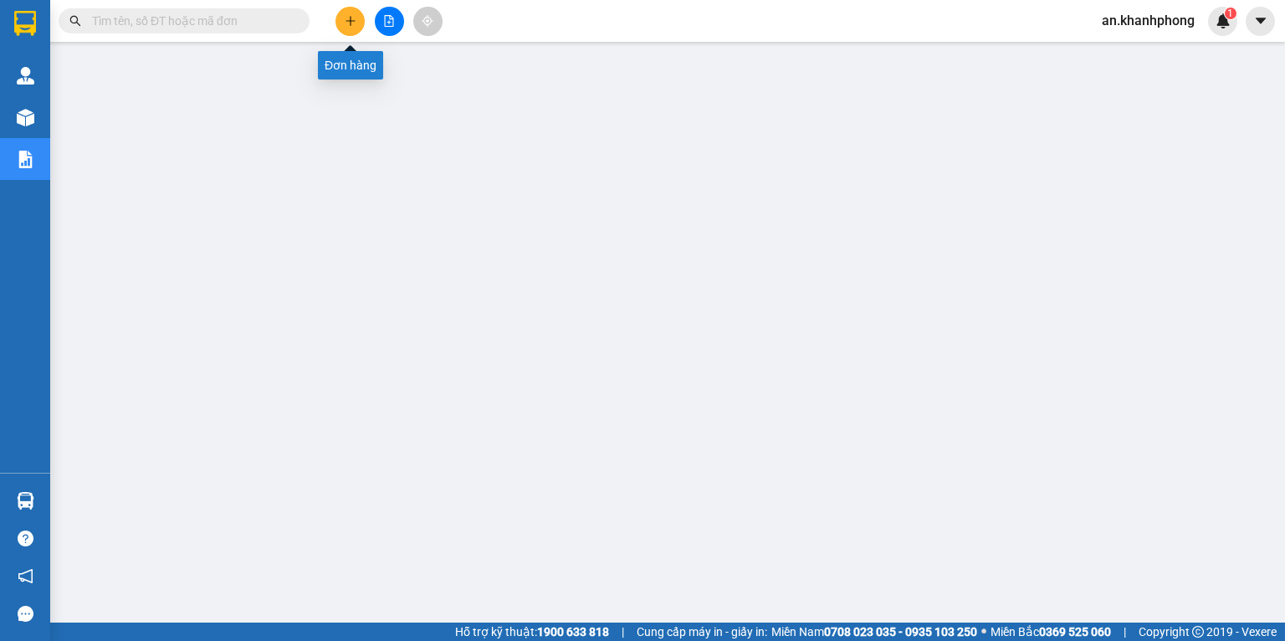
click at [359, 16] on button at bounding box center [350, 21] width 29 height 29
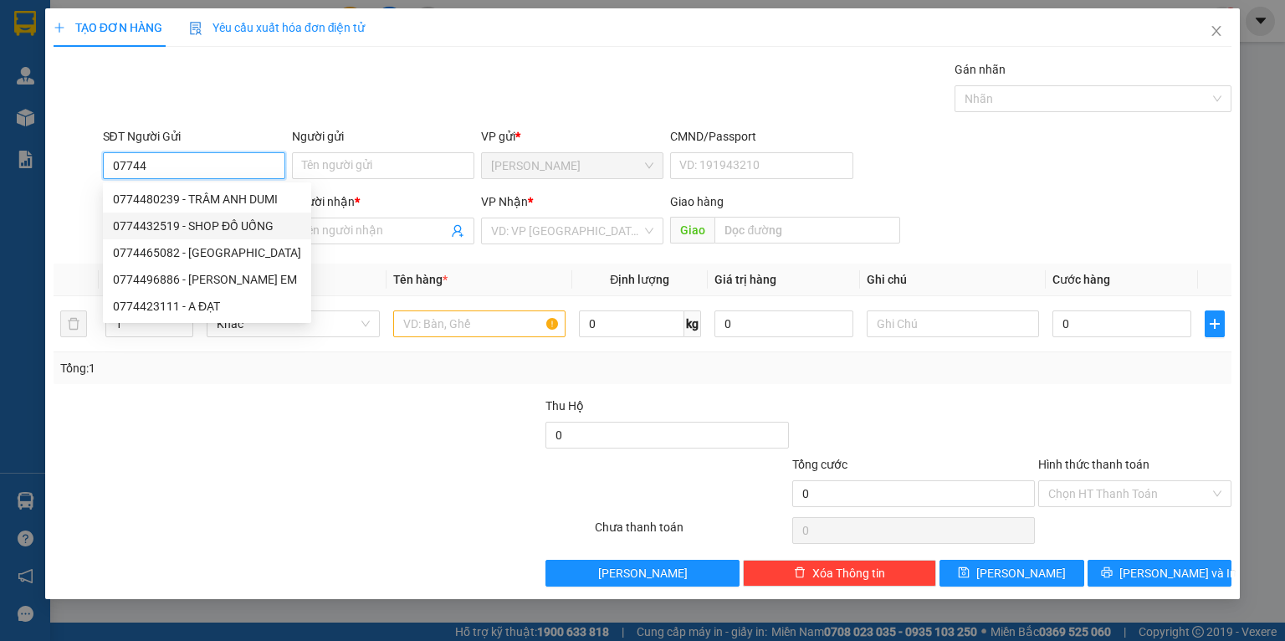
click at [219, 219] on div "0774432519 - SHOP ĐỒ UỐNG" at bounding box center [207, 226] width 188 height 18
type input "0774432519"
type input "SHOP ĐỒ UỐNG"
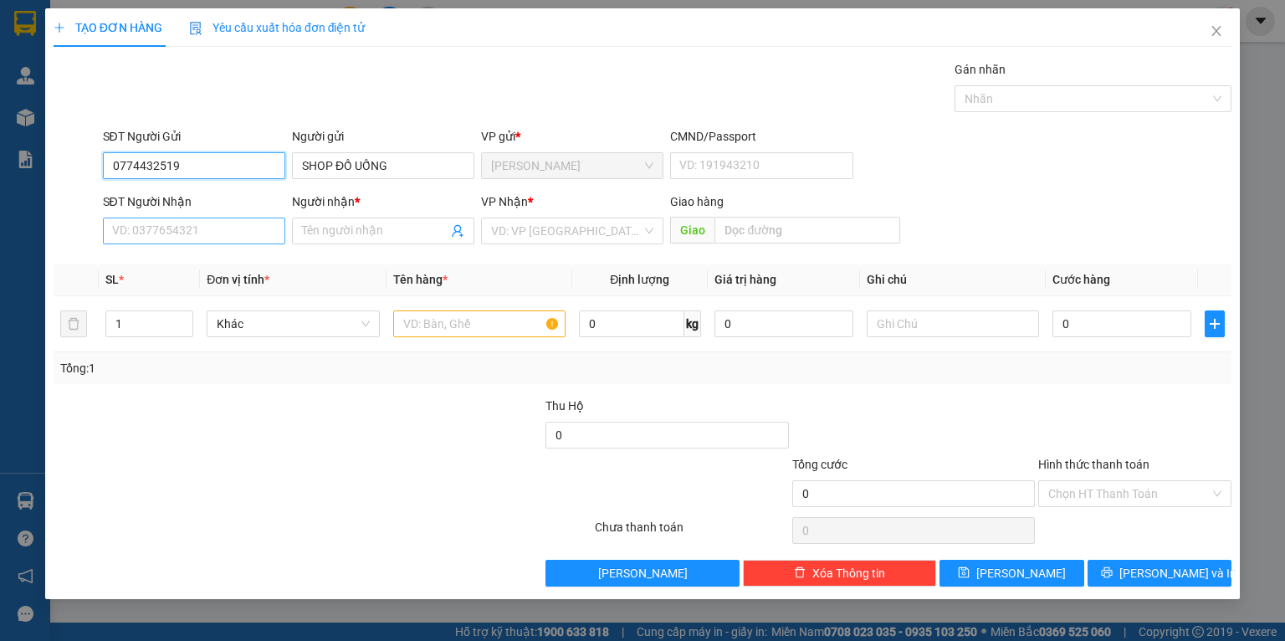
type input "0774432519"
click at [208, 233] on input "SĐT Người Nhận" at bounding box center [194, 231] width 182 height 27
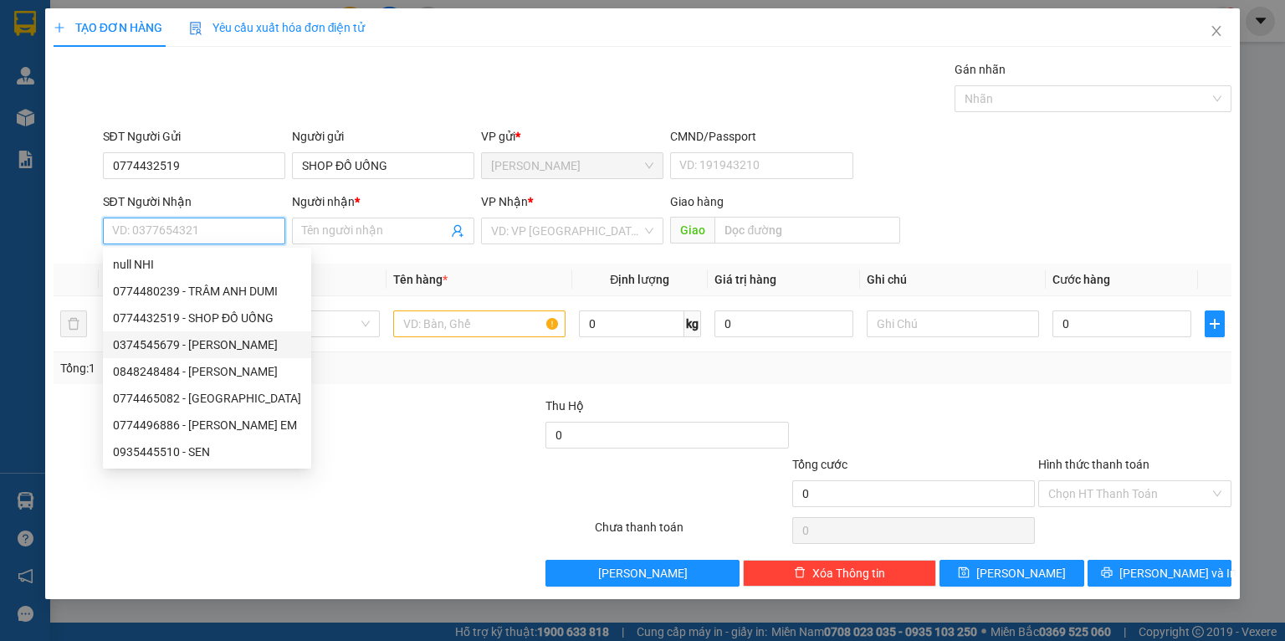
click at [202, 339] on div "0374545679 - [PERSON_NAME]" at bounding box center [207, 345] width 188 height 18
type input "0374545679"
type input "TUẤN"
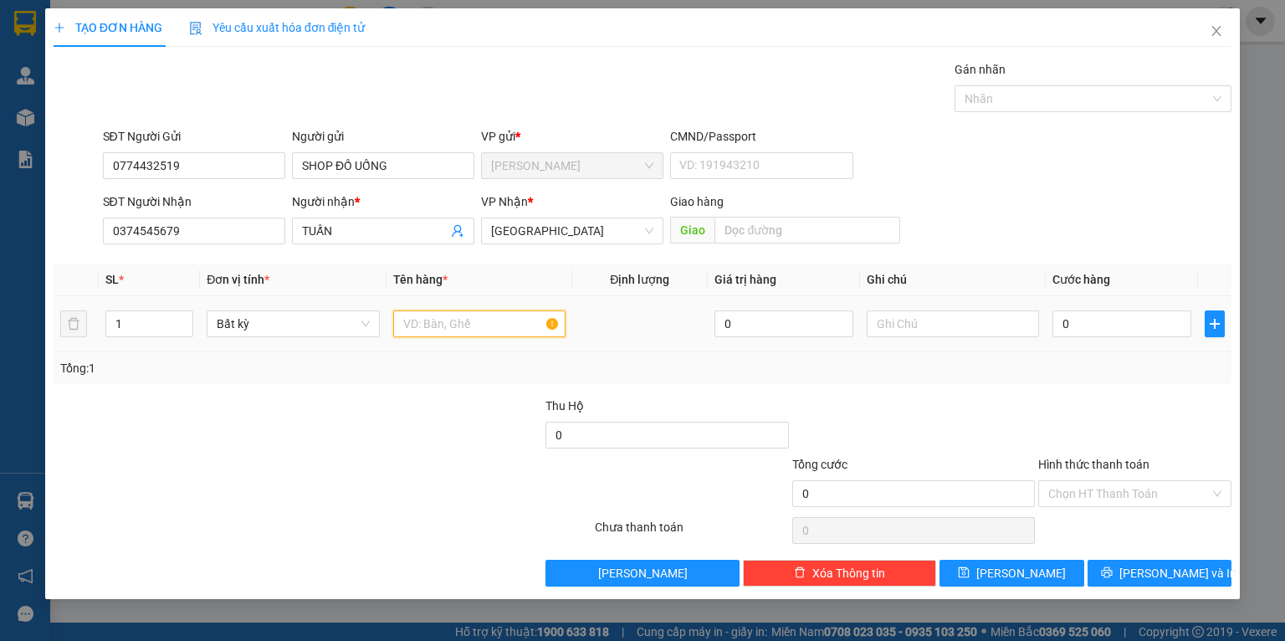
click at [482, 337] on input "text" at bounding box center [479, 323] width 172 height 27
click at [164, 335] on input "1" at bounding box center [149, 323] width 86 height 25
type input "10"
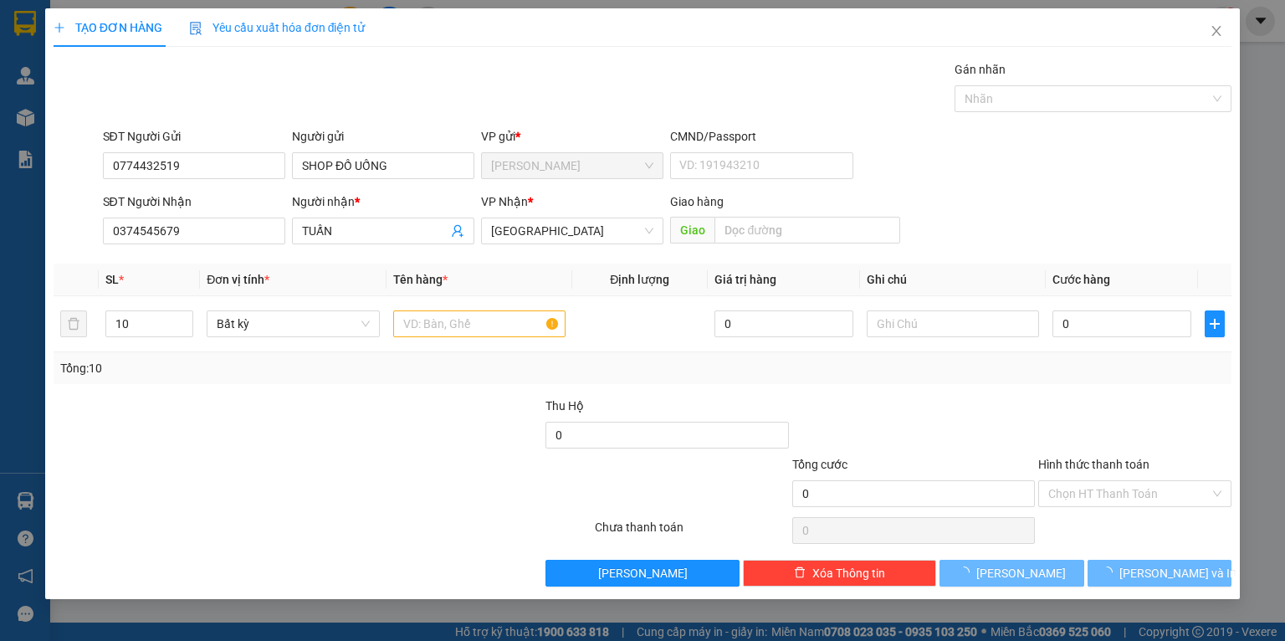
click at [175, 380] on div "Tổng: 10" at bounding box center [643, 368] width 1178 height 32
click at [453, 321] on input "text" at bounding box center [479, 323] width 172 height 27
type input "B"
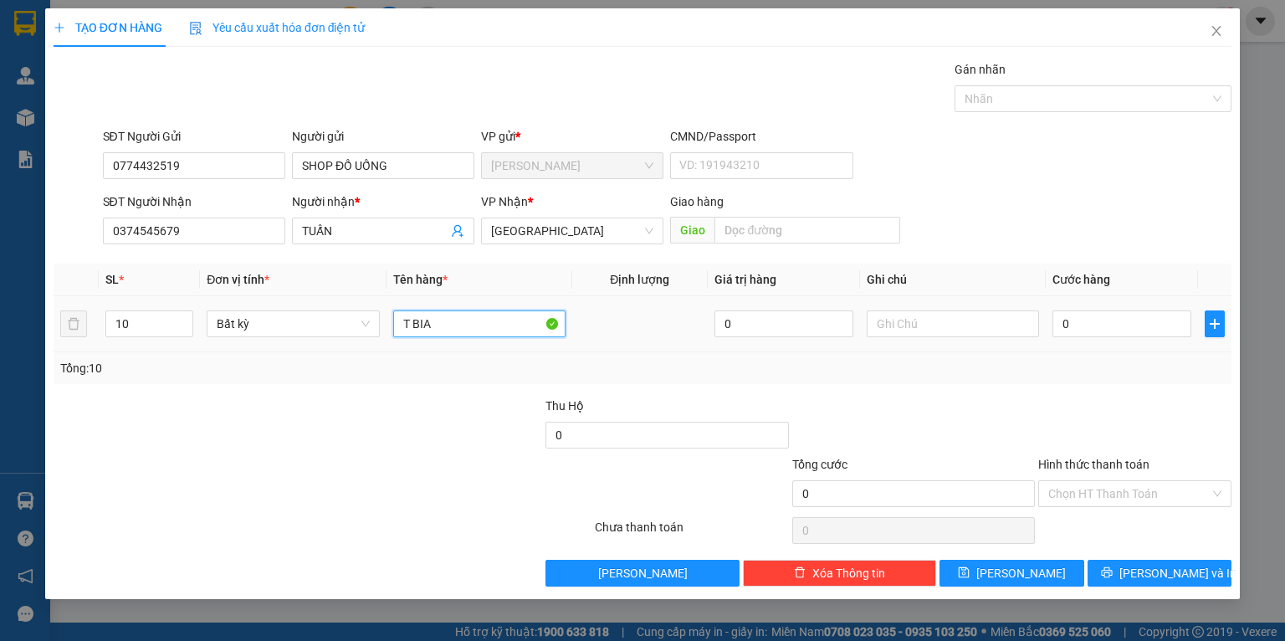
type input "T BIA"
click at [1001, 360] on div "Tổng: 10" at bounding box center [642, 368] width 1165 height 18
click at [1139, 323] on input "0" at bounding box center [1122, 323] width 139 height 27
type input "4"
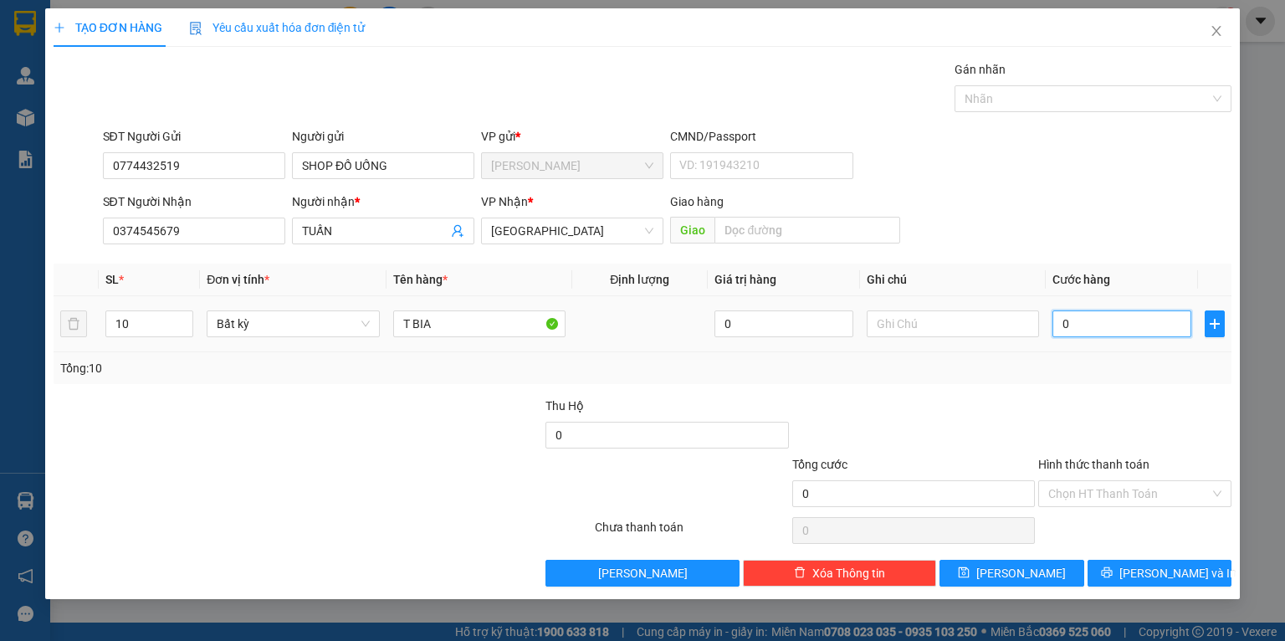
type input "4"
type input "40"
type input "400"
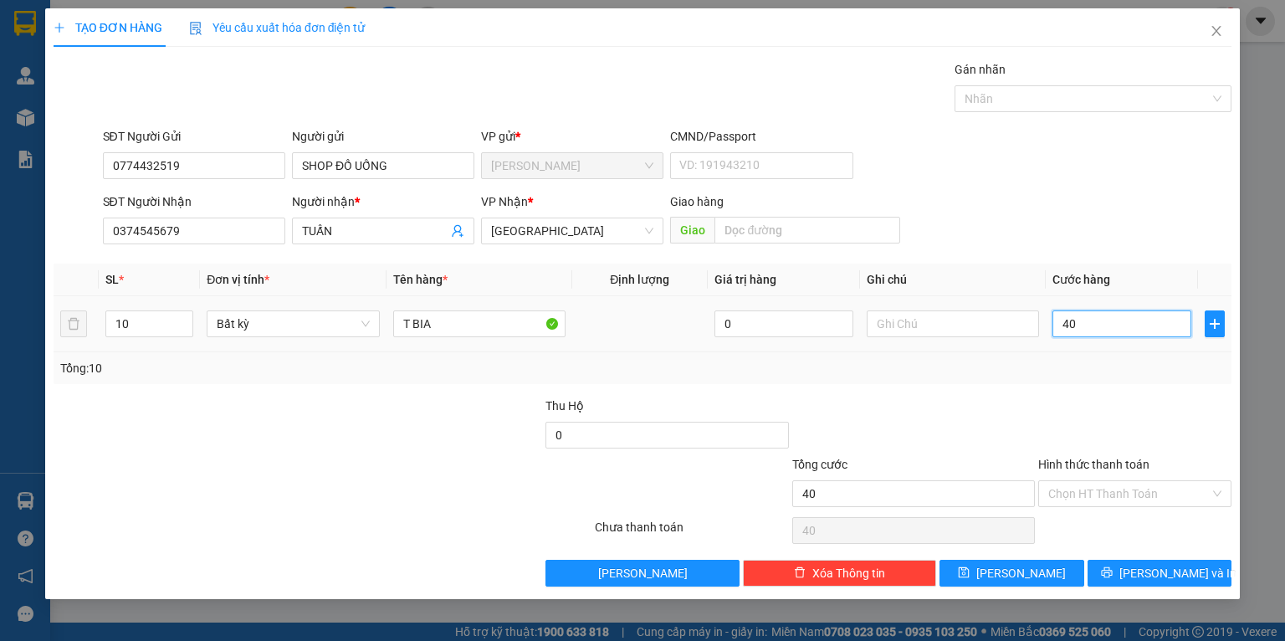
type input "400"
type input "400.000"
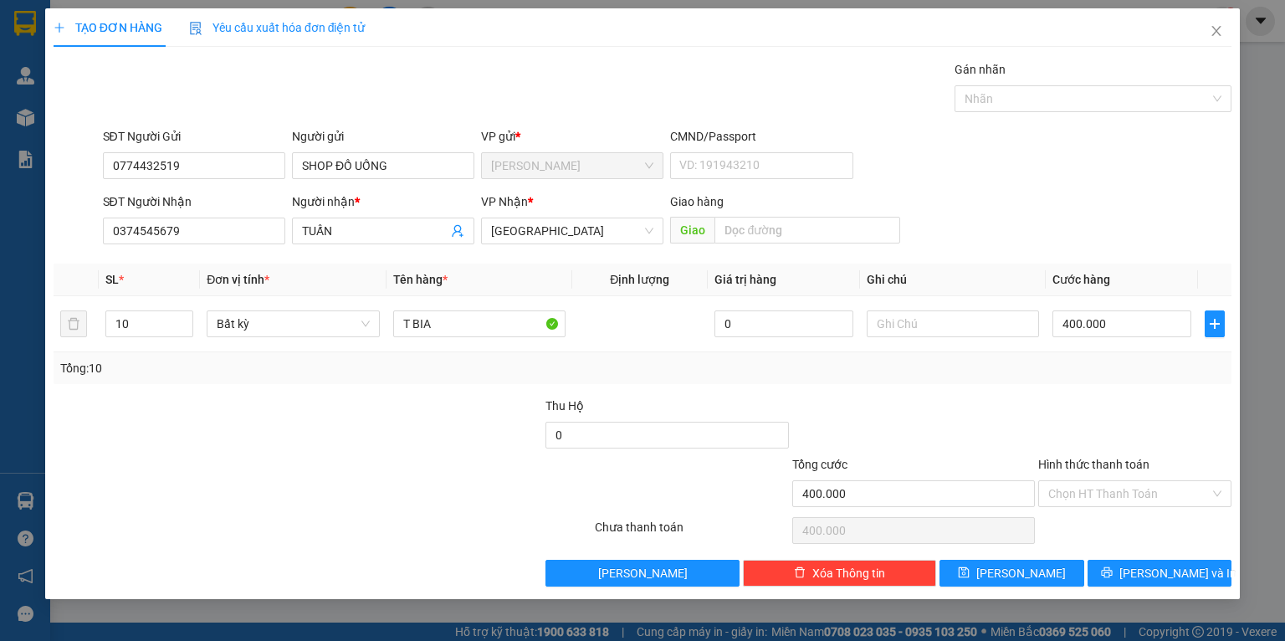
click at [1090, 395] on div "Transit Pickup Surcharge Ids Transit Deliver Surcharge Ids Transit Deliver Surc…" at bounding box center [643, 323] width 1178 height 526
click at [1112, 487] on input "Hình thức thanh toán" at bounding box center [1130, 493] width 162 height 25
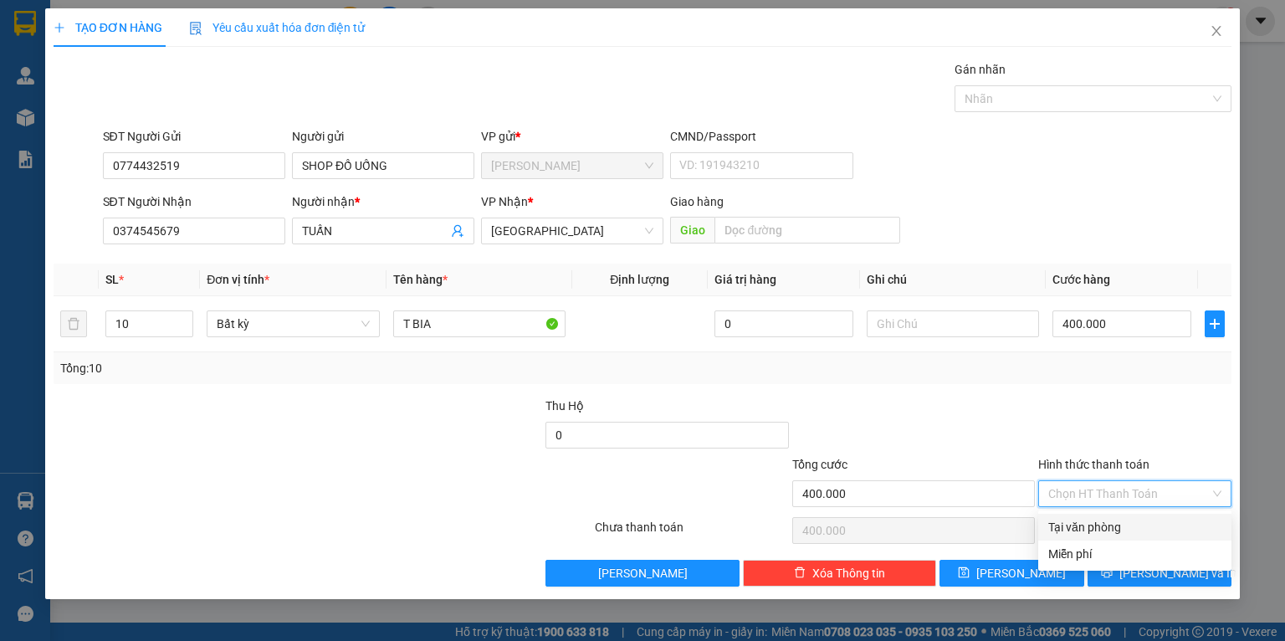
click at [1070, 395] on div "Transit Pickup Surcharge Ids Transit Deliver Surcharge Ids Transit Deliver Surc…" at bounding box center [643, 323] width 1178 height 526
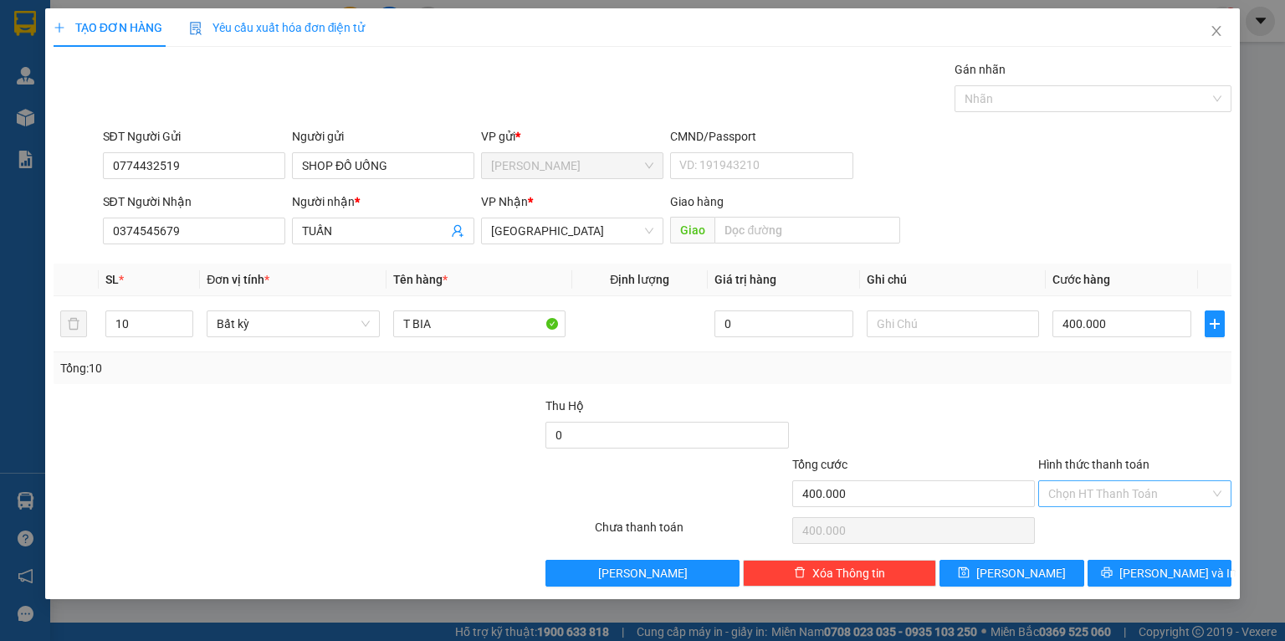
click at [1139, 497] on input "Hình thức thanh toán" at bounding box center [1130, 493] width 162 height 25
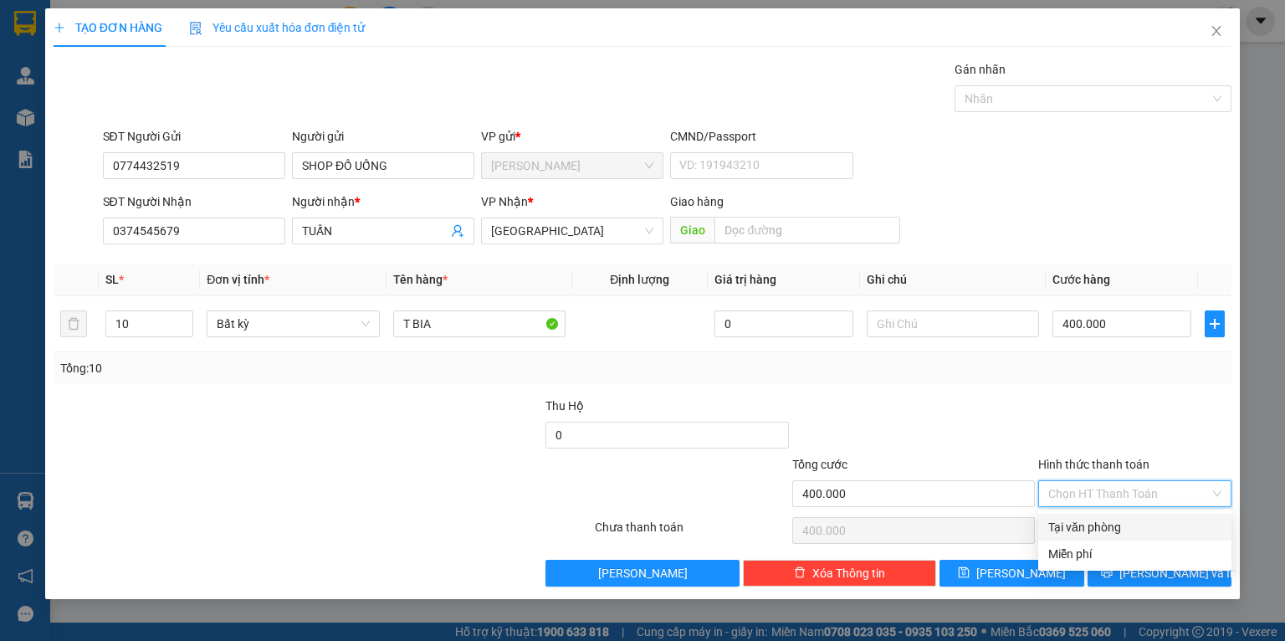
click at [1116, 388] on div "Transit Pickup Surcharge Ids Transit Deliver Surcharge Ids Transit Deliver Surc…" at bounding box center [643, 323] width 1178 height 526
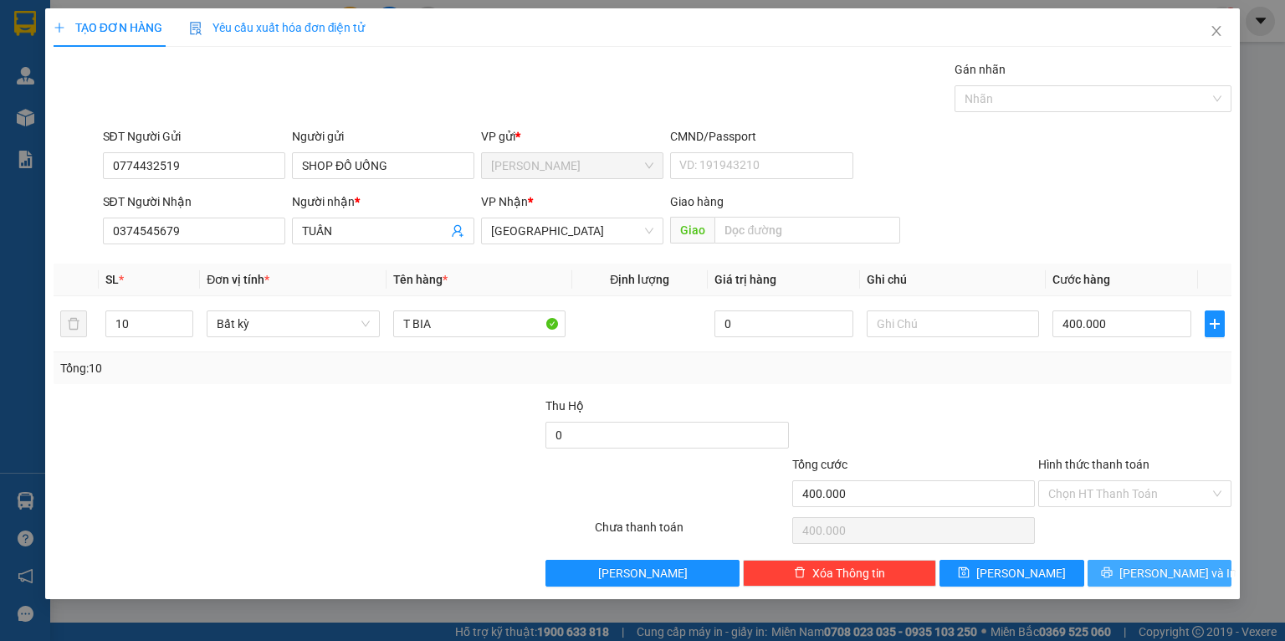
click at [1113, 574] on icon "printer" at bounding box center [1107, 573] width 12 height 12
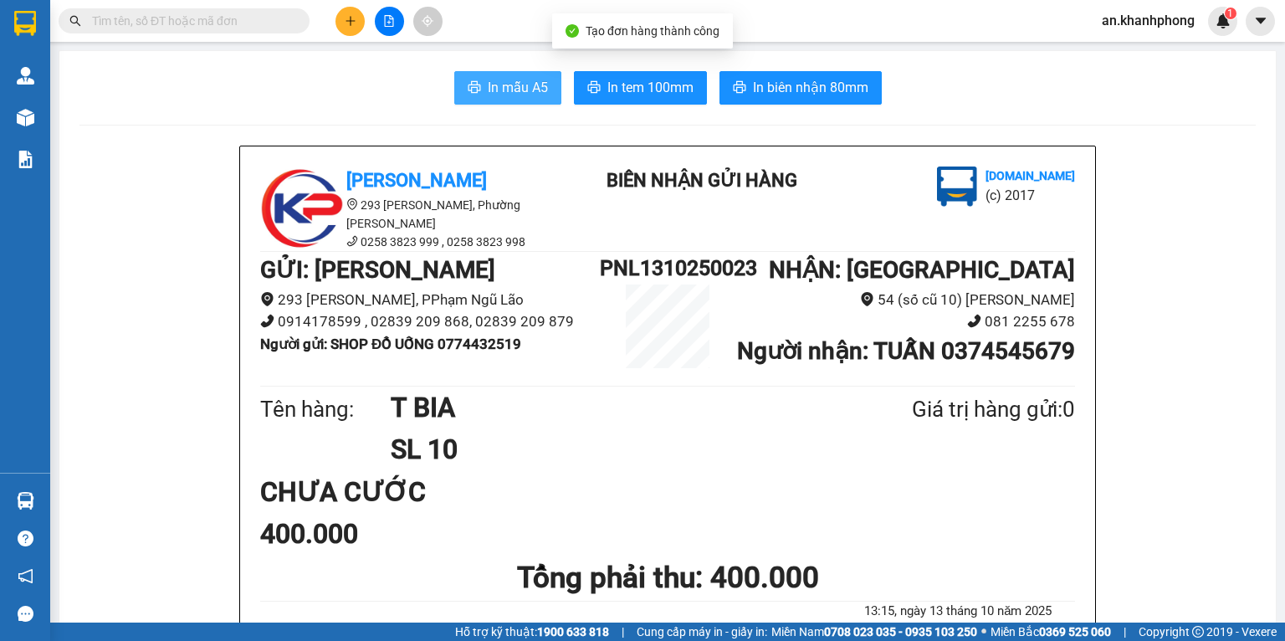
click at [473, 96] on button "In mẫu A5" at bounding box center [507, 87] width 107 height 33
click at [161, 75] on div "In mẫu A5 In tem 100mm In biên nhận 80mm" at bounding box center [668, 87] width 1177 height 33
click at [263, 20] on input "text" at bounding box center [191, 21] width 198 height 18
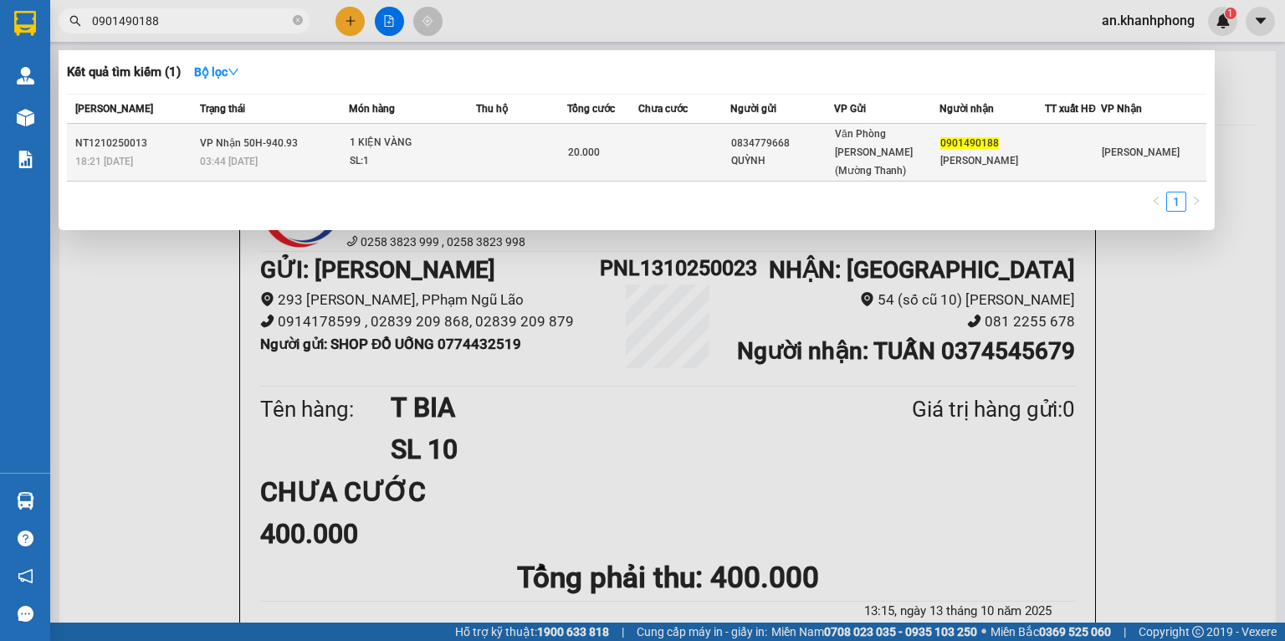
type input "0901490188"
click at [521, 141] on td at bounding box center [521, 153] width 91 height 58
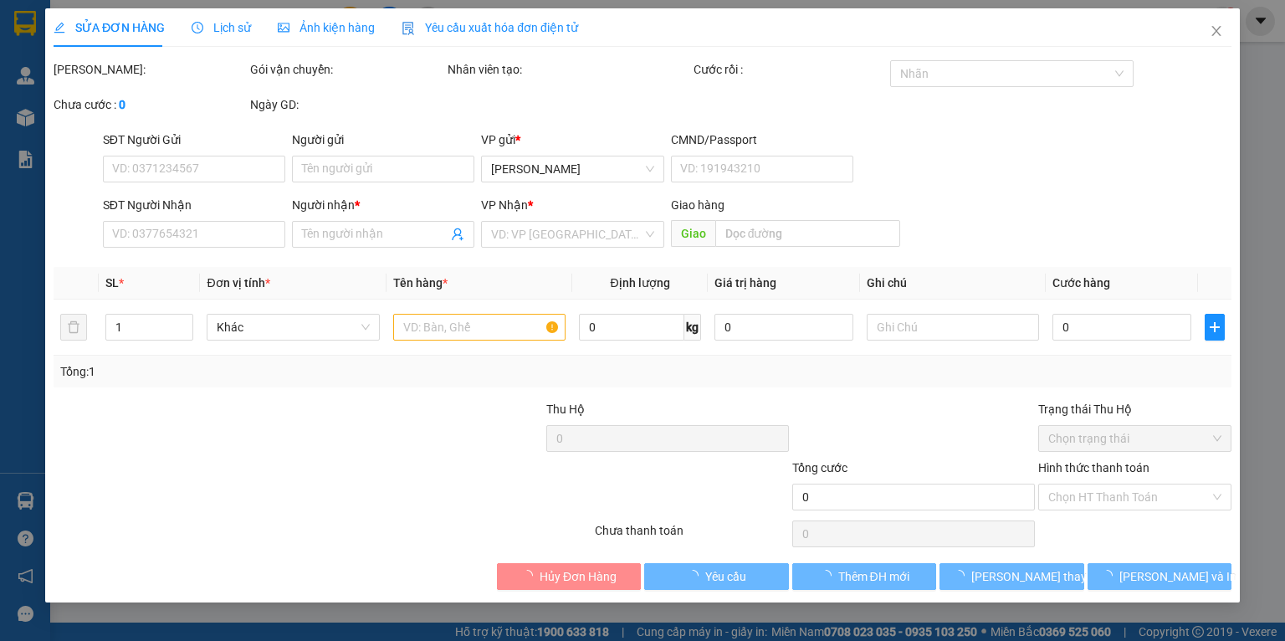
type input "0834779668"
type input "QUỲNH"
type input "0901490188"
type input "[PERSON_NAME]"
type input "20.000"
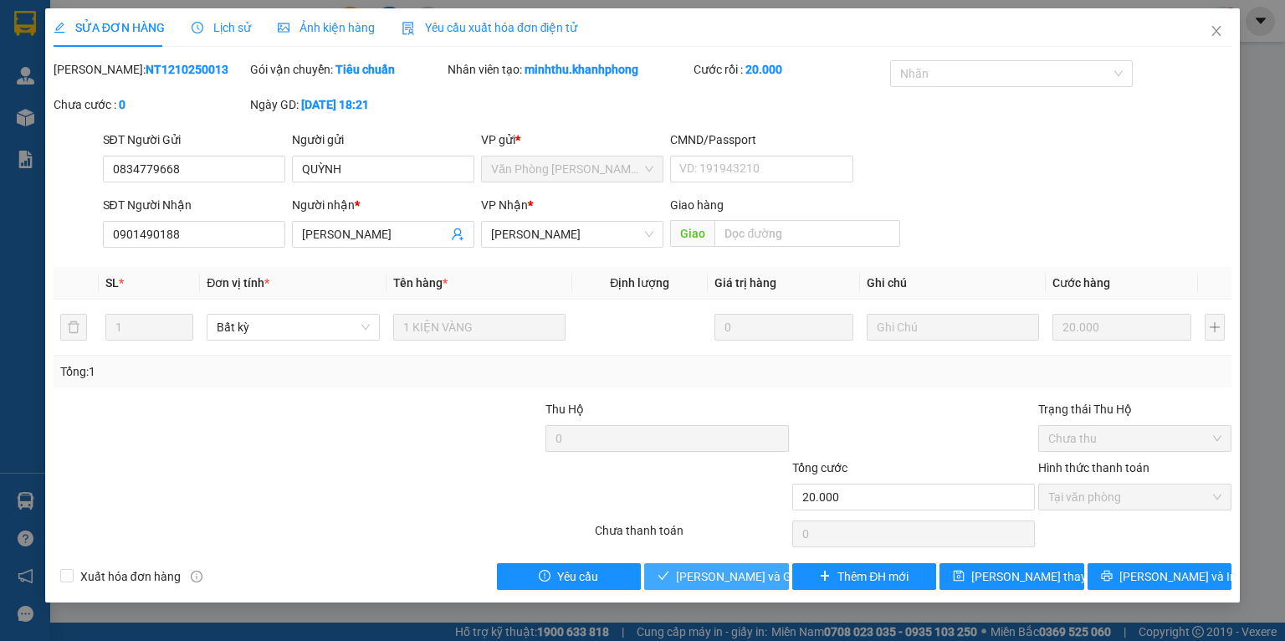
click at [680, 578] on span "[PERSON_NAME] và Giao hàng" at bounding box center [756, 576] width 161 height 18
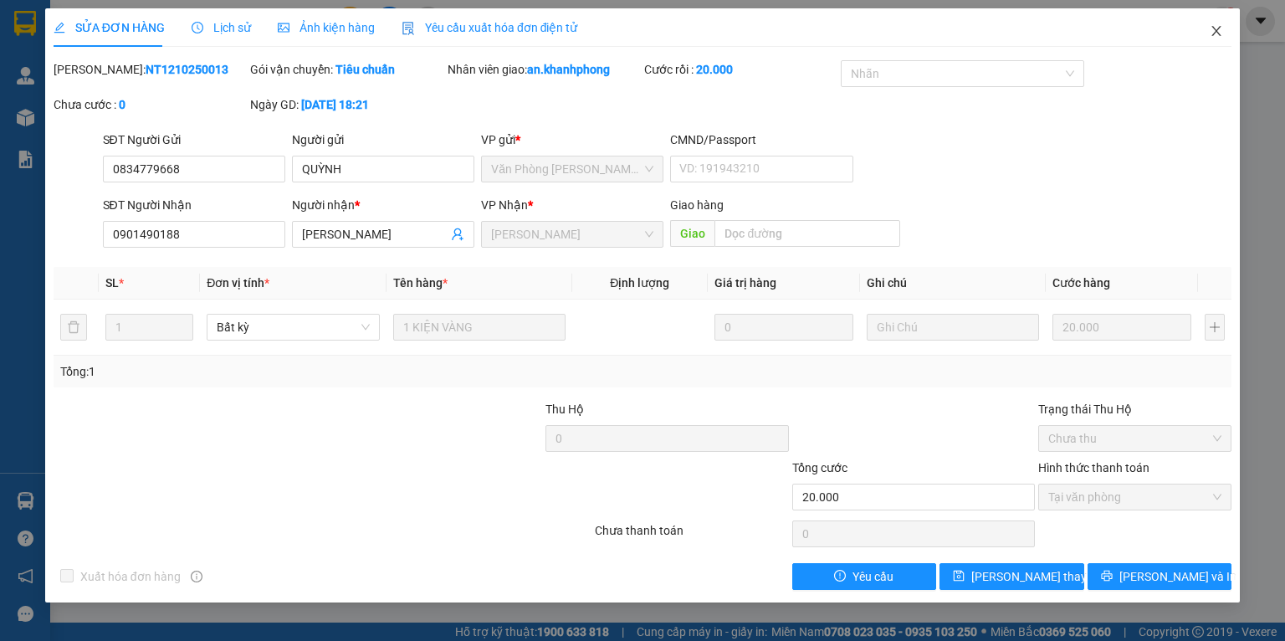
click at [1214, 31] on icon "close" at bounding box center [1216, 30] width 13 height 13
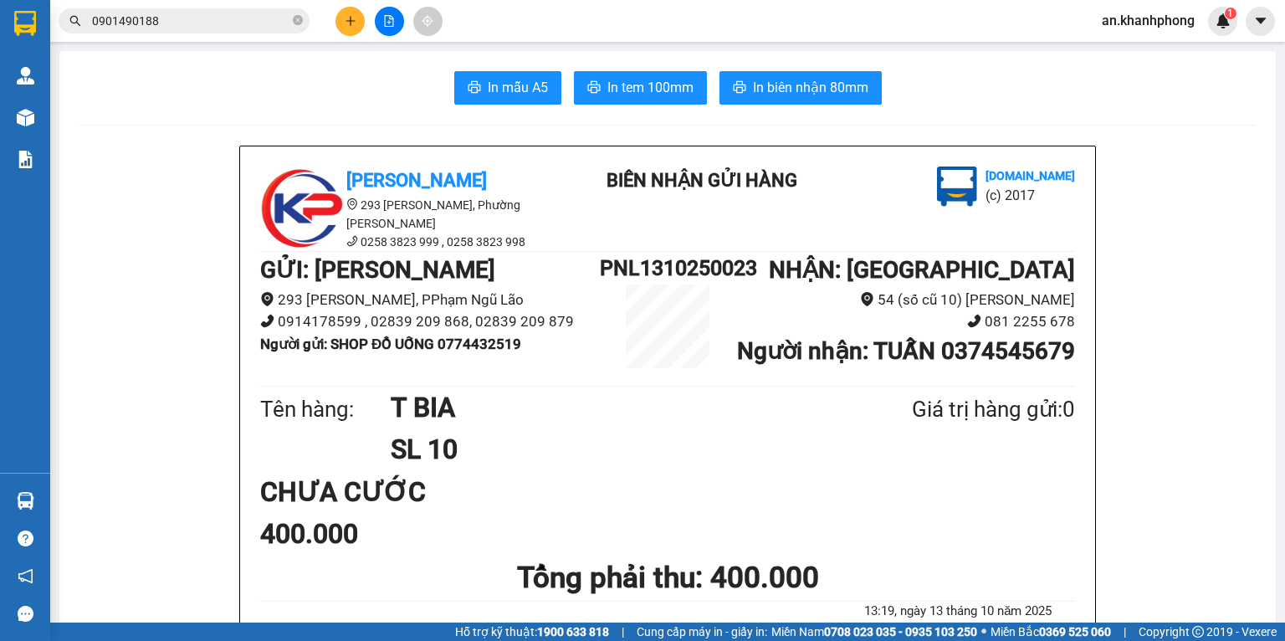
click at [290, 22] on span "0901490188" at bounding box center [184, 20] width 251 height 25
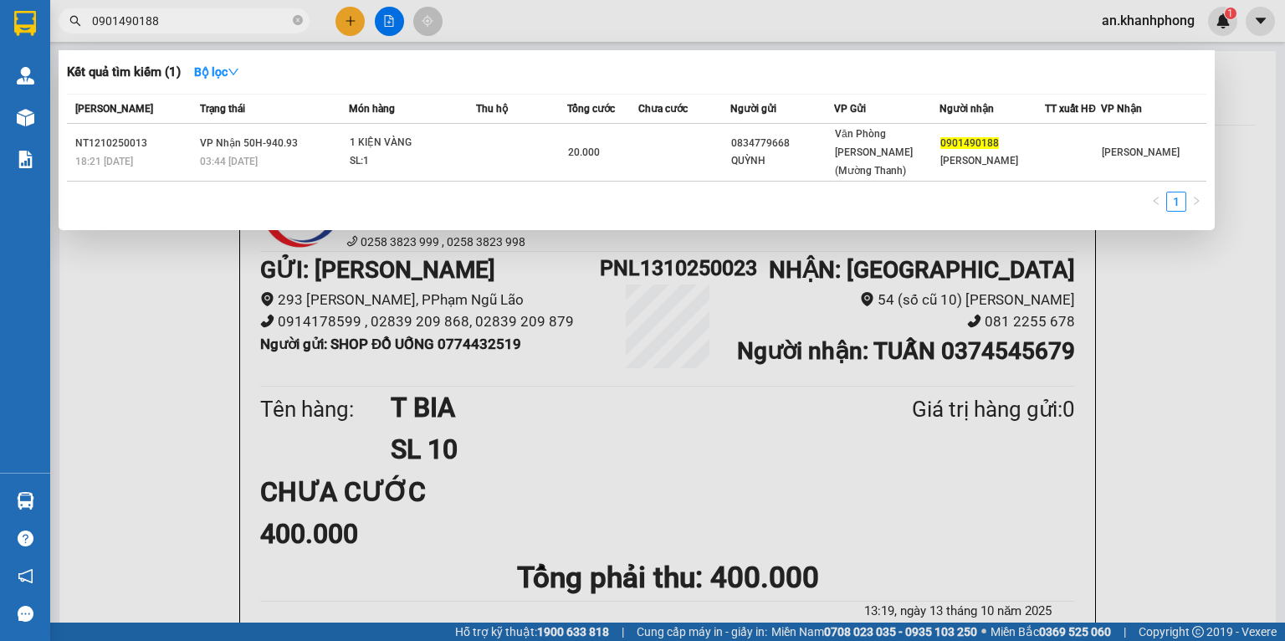
click at [290, 23] on span "0901490188" at bounding box center [184, 20] width 251 height 25
click at [293, 22] on icon "close-circle" at bounding box center [298, 20] width 10 height 10
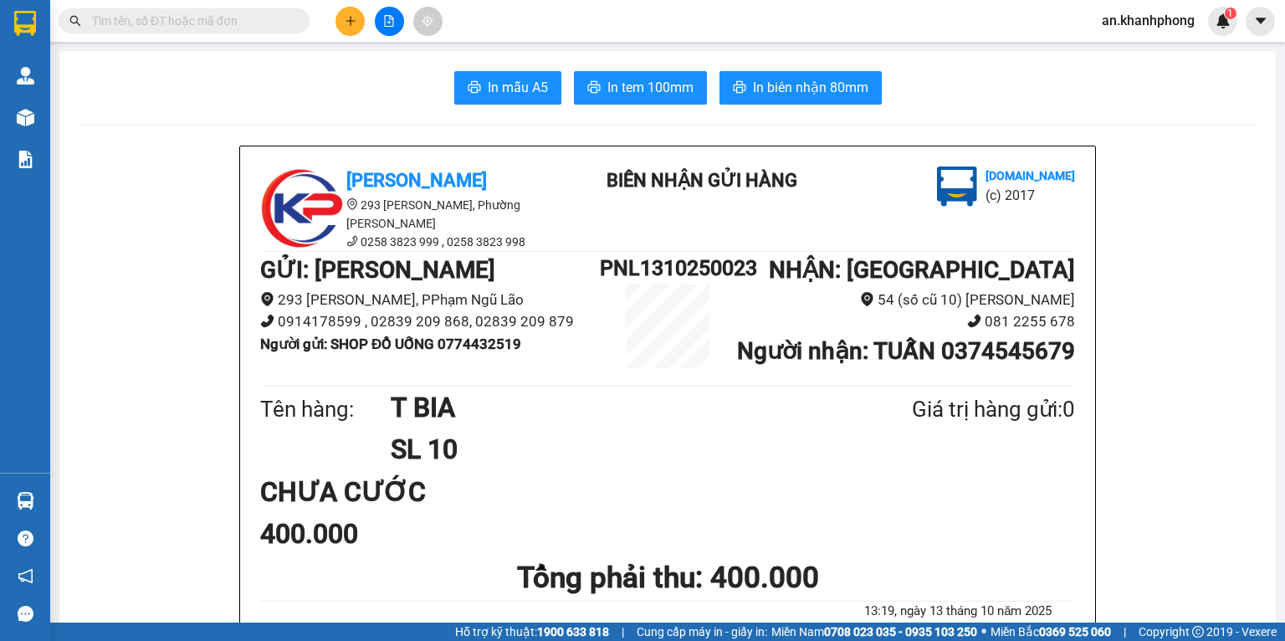
click at [351, 23] on icon "plus" at bounding box center [351, 21] width 12 height 12
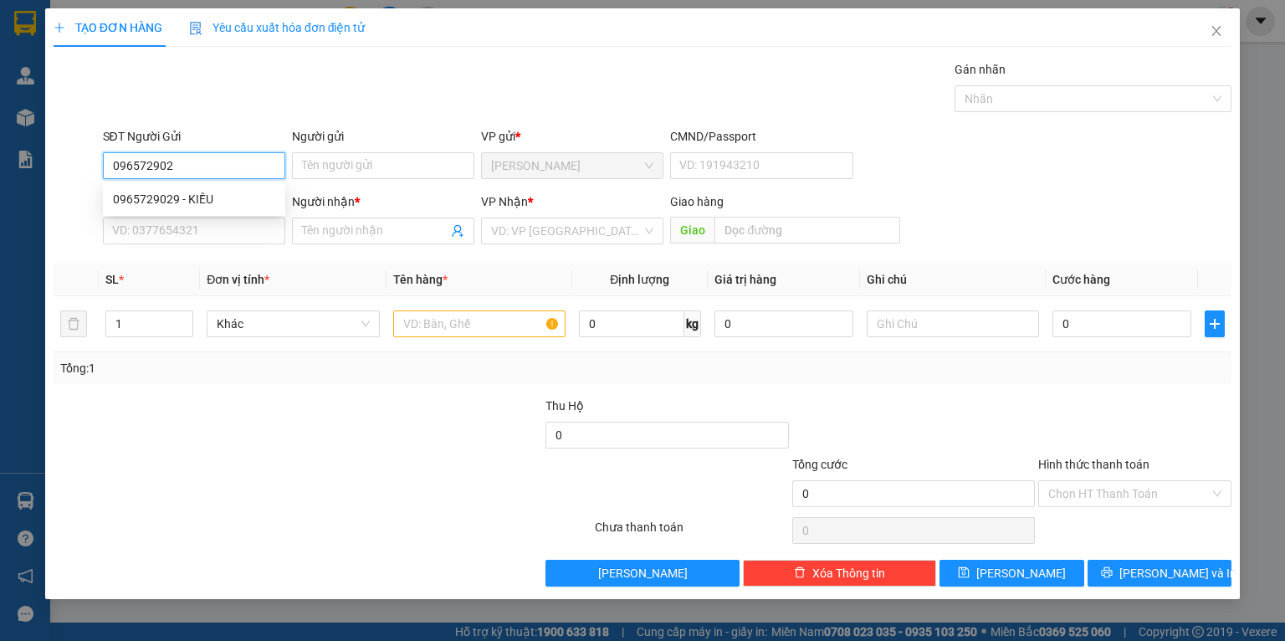
type input "0965729029"
click at [156, 199] on div "0965729029 - KIỀU" at bounding box center [194, 199] width 162 height 18
type input "KIỀU"
type input "0965729029"
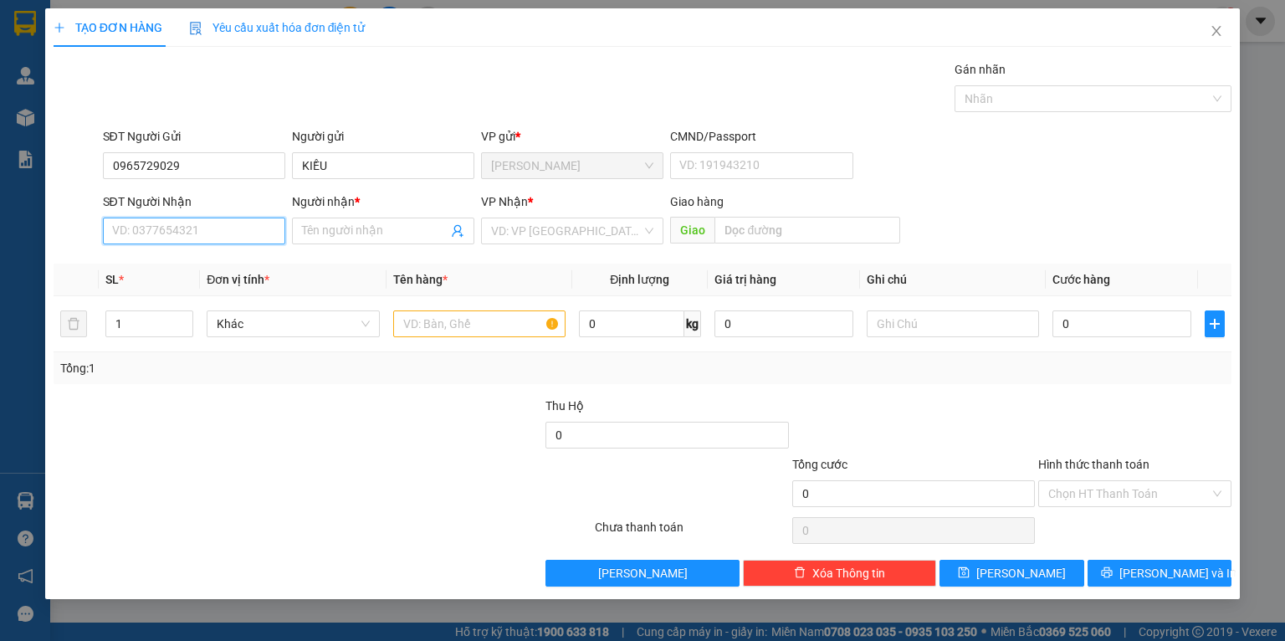
click at [161, 234] on input "SĐT Người Nhận" at bounding box center [194, 231] width 182 height 27
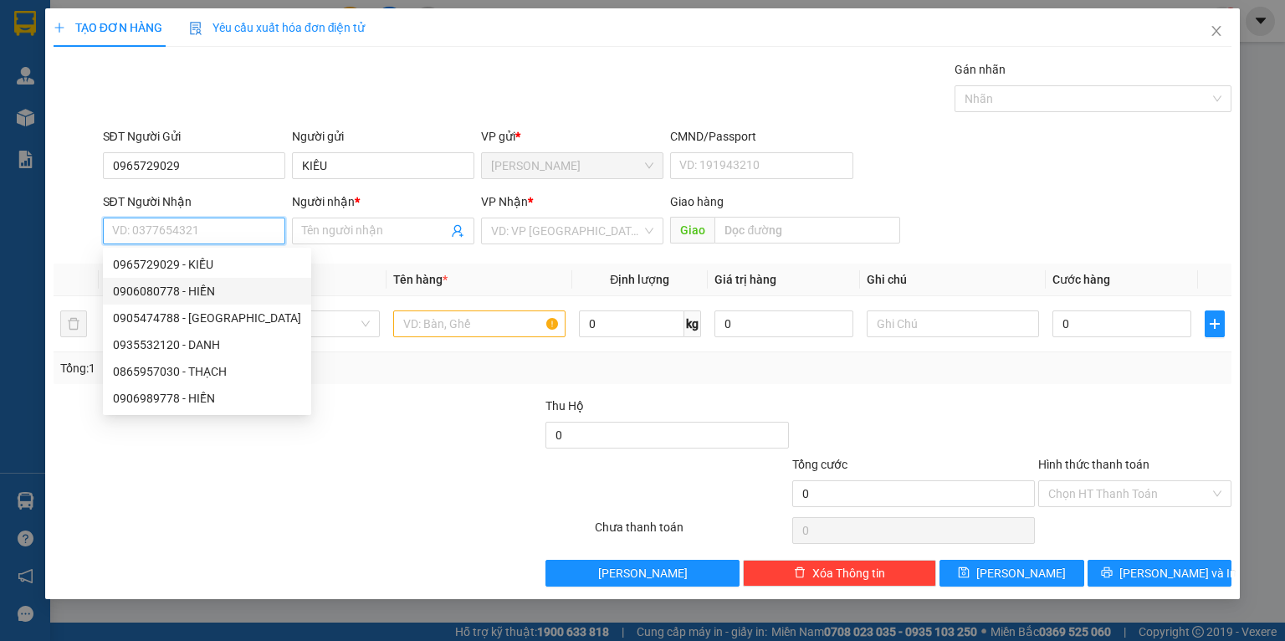
click at [154, 295] on div "0906080778 - HIỀN" at bounding box center [207, 291] width 188 height 18
type input "0906080778"
type input "HIỀN"
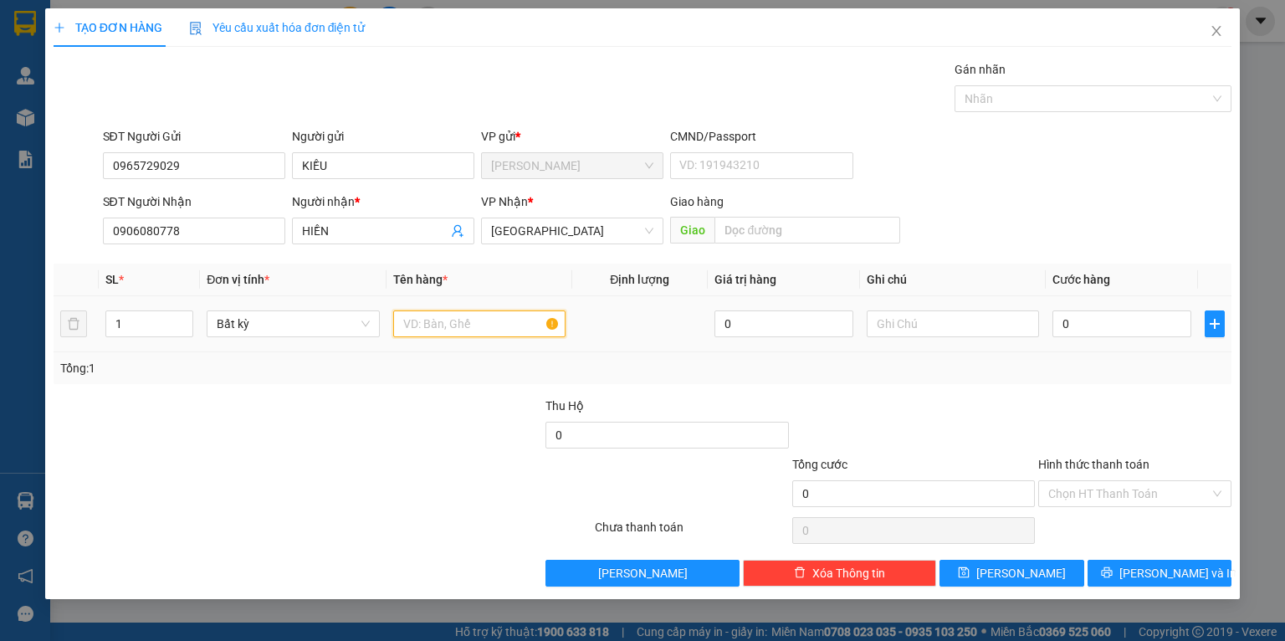
click at [446, 317] on input "text" at bounding box center [479, 323] width 172 height 27
type input "T"
type input "T CHIM"
click at [480, 393] on div "Transit Pickup Surcharge Ids Transit Deliver Surcharge Ids Transit Deliver Surc…" at bounding box center [643, 323] width 1178 height 526
click at [1168, 333] on input "0" at bounding box center [1122, 323] width 139 height 27
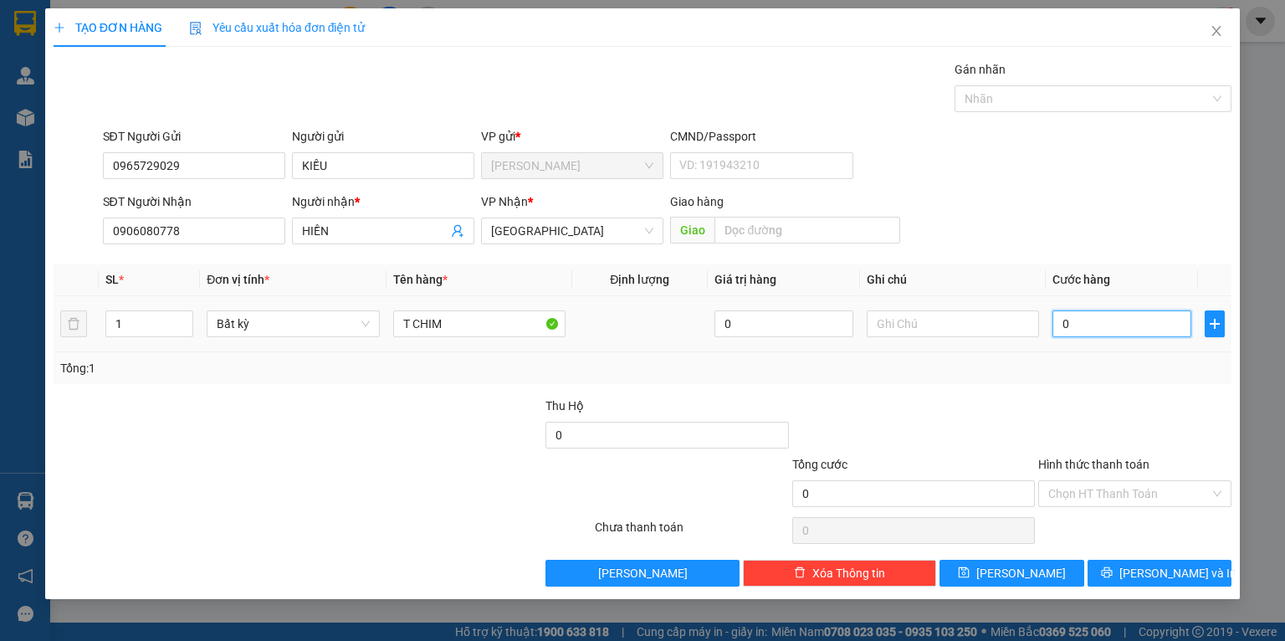
type input "3"
type input "30"
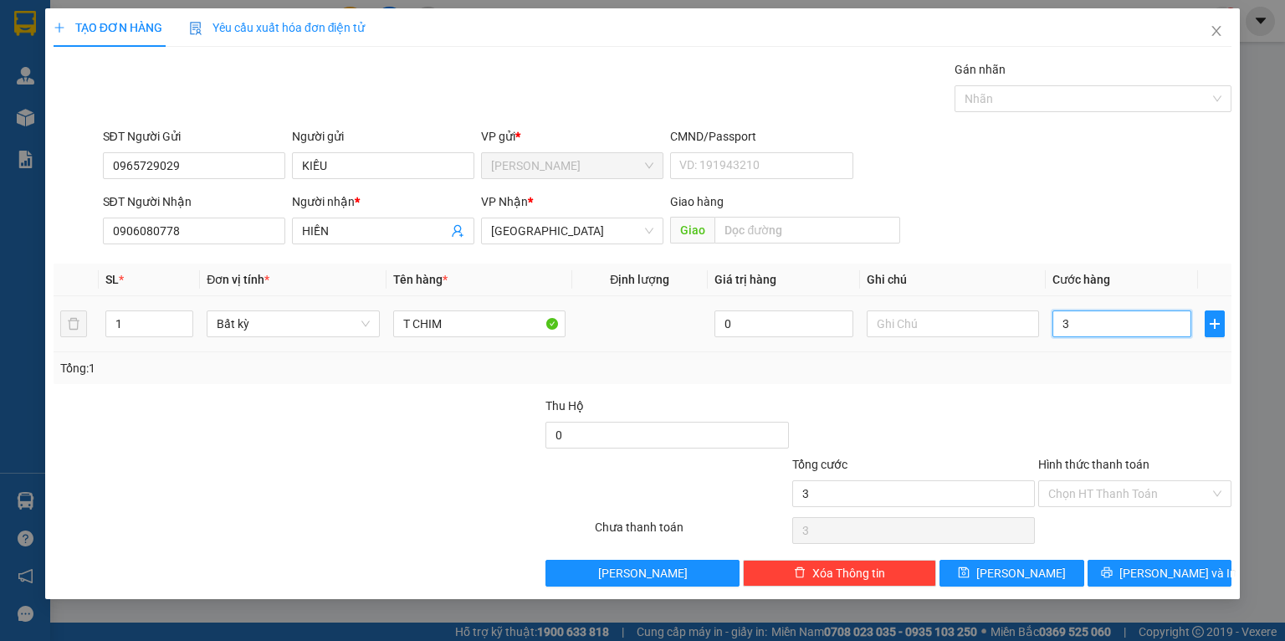
type input "30"
click at [1101, 369] on div "SL * Đơn vị tính * Tên hàng * Định lượng Giá trị hàng Ghi chú Cước hàng 1 Bất k…" at bounding box center [643, 324] width 1178 height 121
type input "30.000"
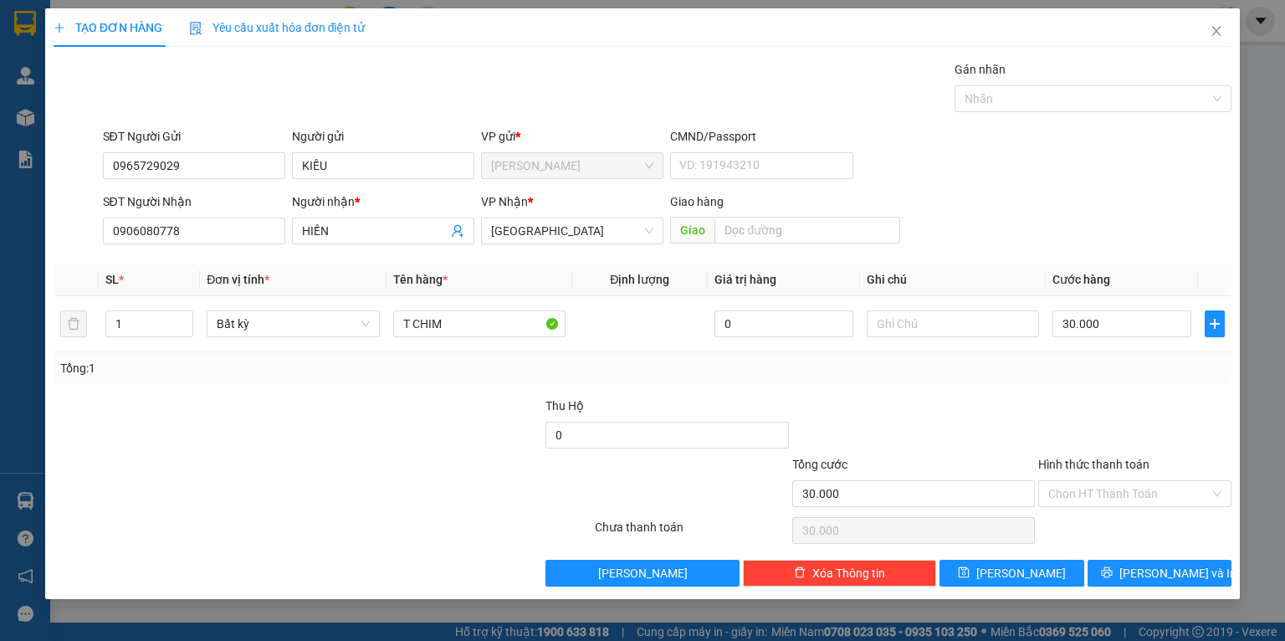
click at [1064, 397] on div at bounding box center [1135, 426] width 197 height 59
click at [1114, 578] on button "[PERSON_NAME] và In" at bounding box center [1160, 573] width 145 height 27
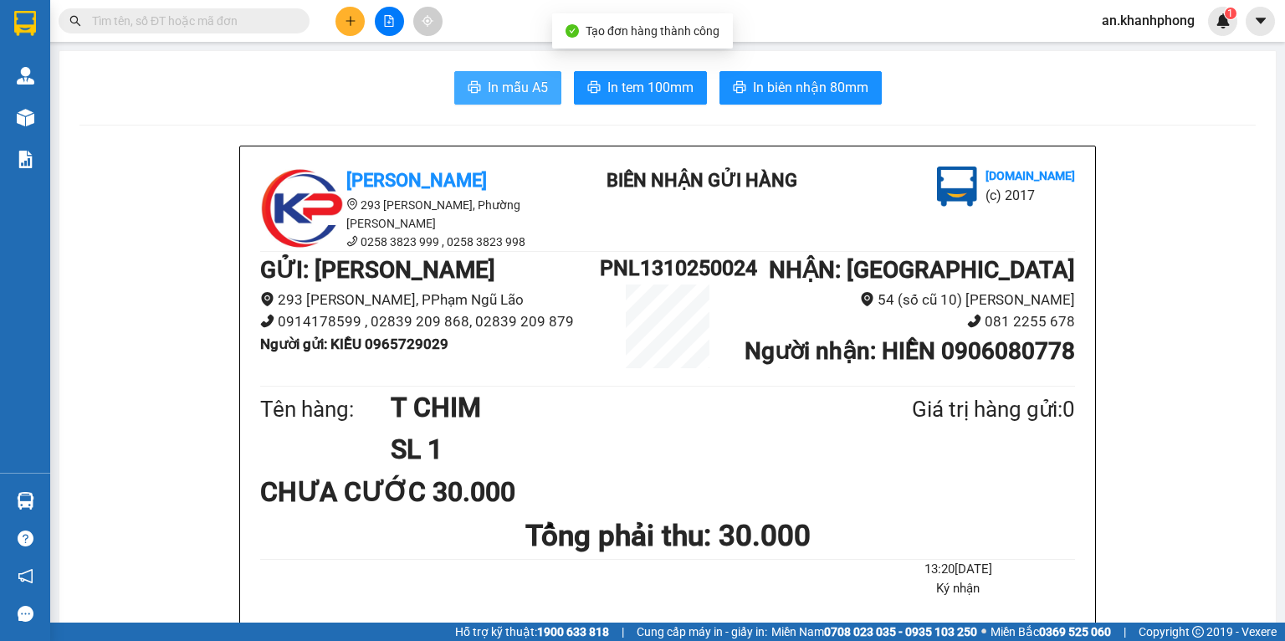
click at [507, 84] on span "In mẫu A5" at bounding box center [518, 87] width 60 height 21
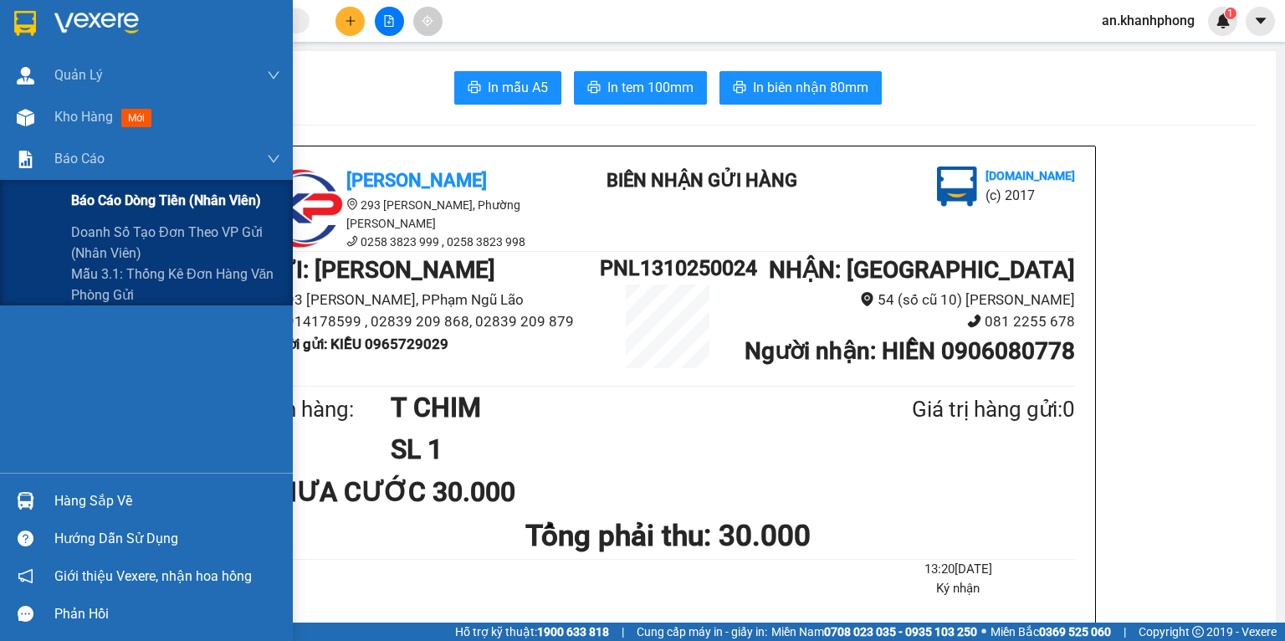
drag, startPoint x: 59, startPoint y: 161, endPoint x: 105, endPoint y: 211, distance: 68.1
click at [64, 170] on div "Báo cáo" at bounding box center [167, 159] width 226 height 42
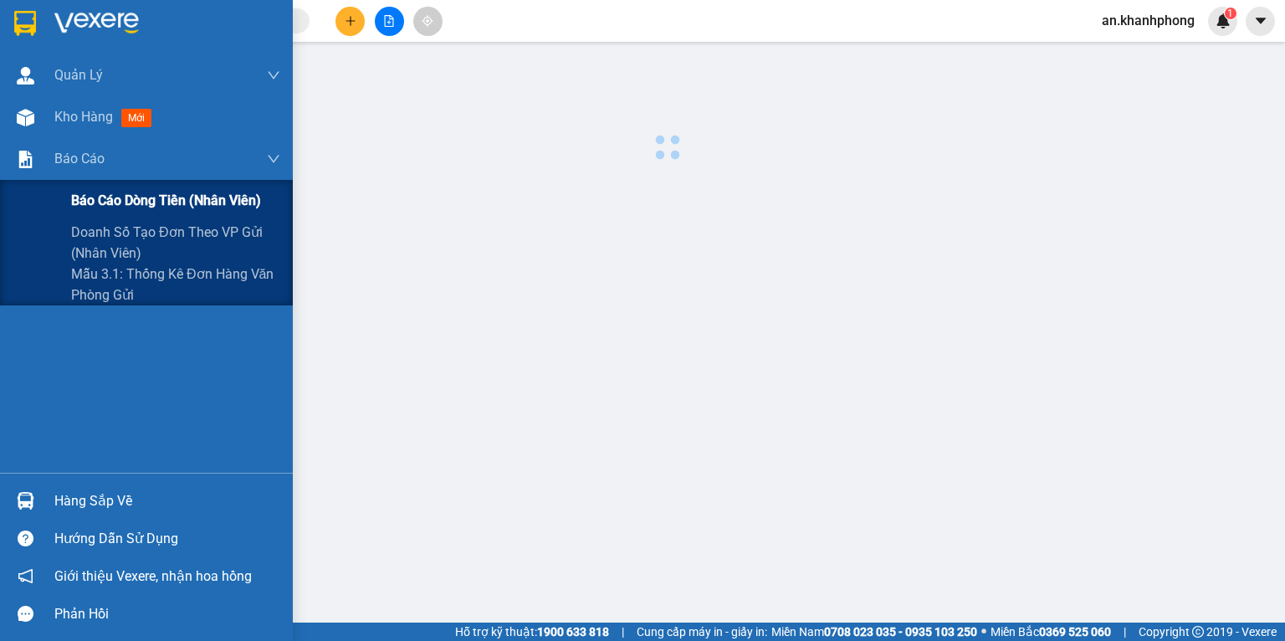
click at [109, 214] on div "Báo cáo dòng tiền (nhân viên)" at bounding box center [175, 201] width 209 height 42
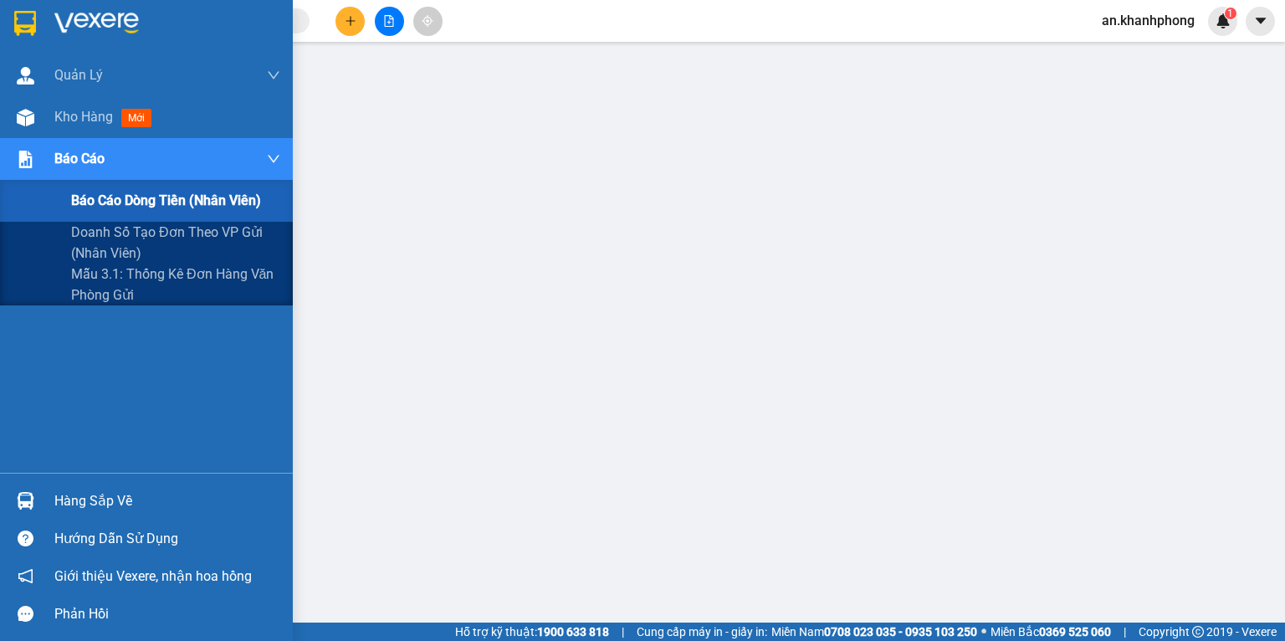
click at [151, 198] on span "Báo cáo dòng tiền (nhân viên)" at bounding box center [166, 200] width 190 height 21
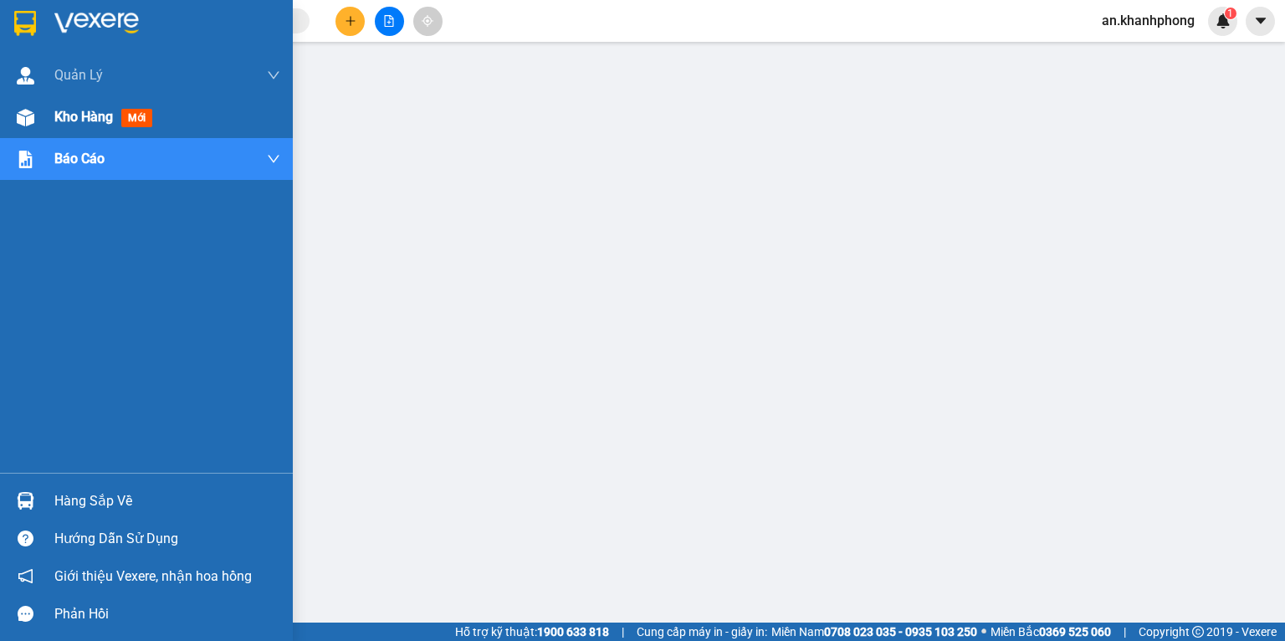
click at [52, 119] on div "Kho hàng mới" at bounding box center [146, 117] width 293 height 42
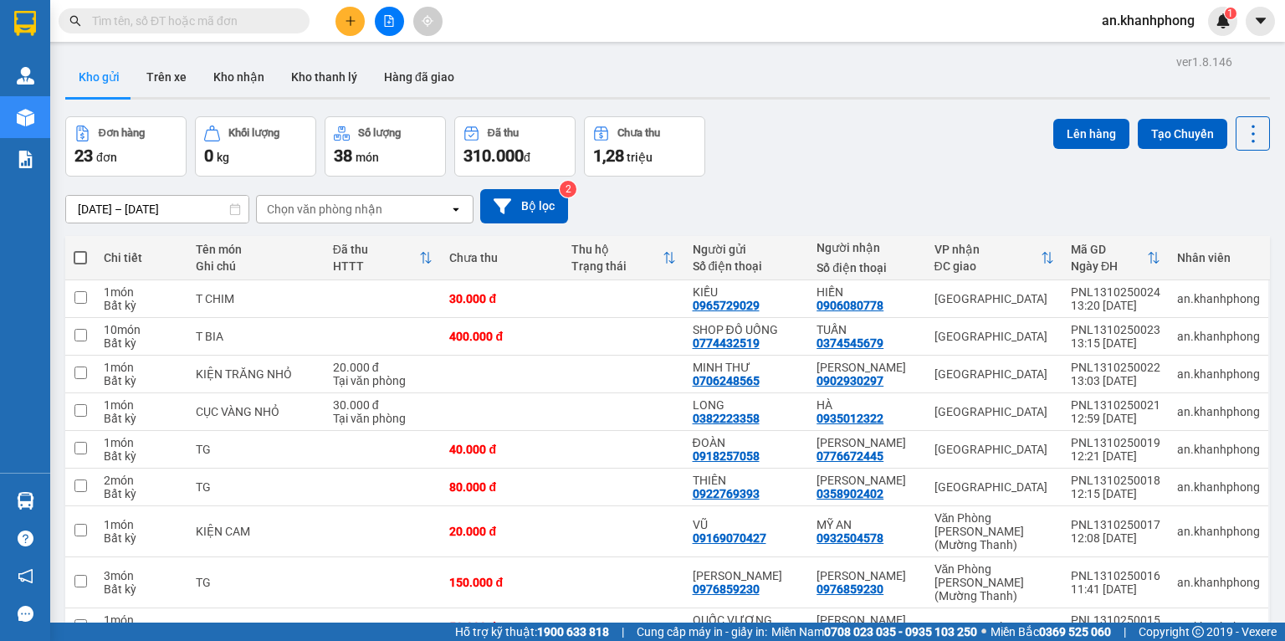
click at [742, 157] on div "Đơn hàng 23 đơn Khối lượng 0 kg Số lượng 38 món Đã thu 310.000 đ Chưa thu 1,28 …" at bounding box center [667, 146] width 1205 height 60
click at [659, 79] on div "Kho gửi Trên xe Kho nhận Kho thanh [PERSON_NAME] đã giao" at bounding box center [667, 79] width 1205 height 44
click at [228, 10] on span at bounding box center [184, 20] width 251 height 25
click at [225, 31] on span at bounding box center [184, 20] width 251 height 25
click at [233, 18] on input "text" at bounding box center [191, 21] width 198 height 18
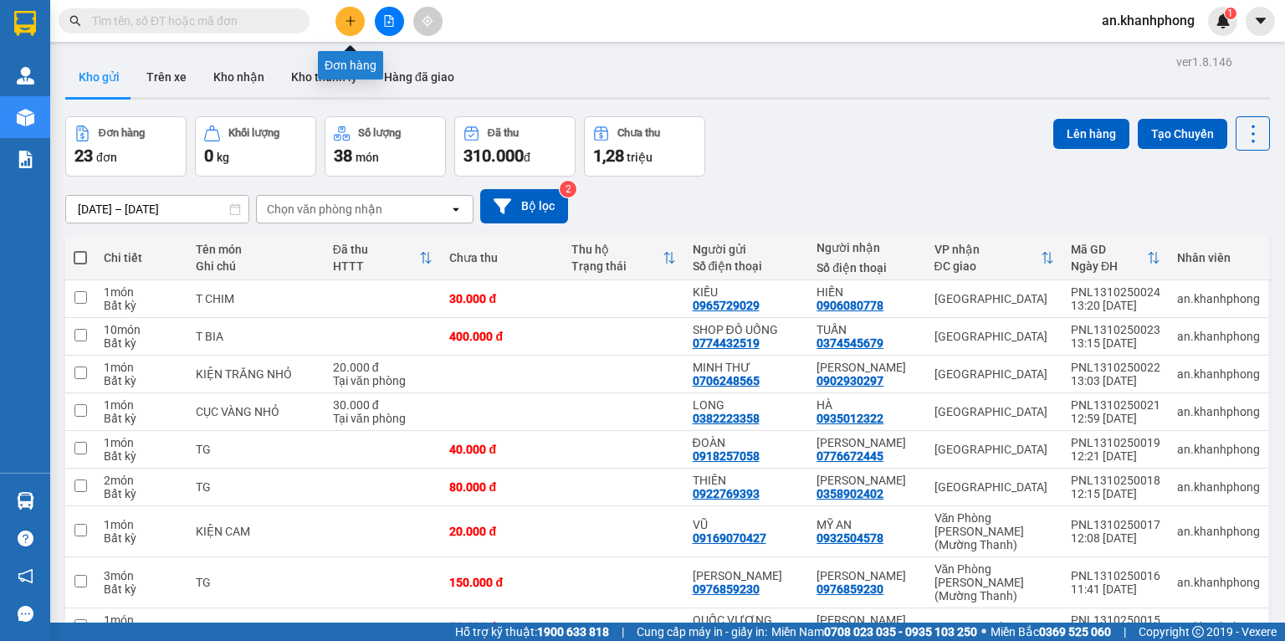
click at [354, 18] on icon "plus" at bounding box center [351, 21] width 12 height 12
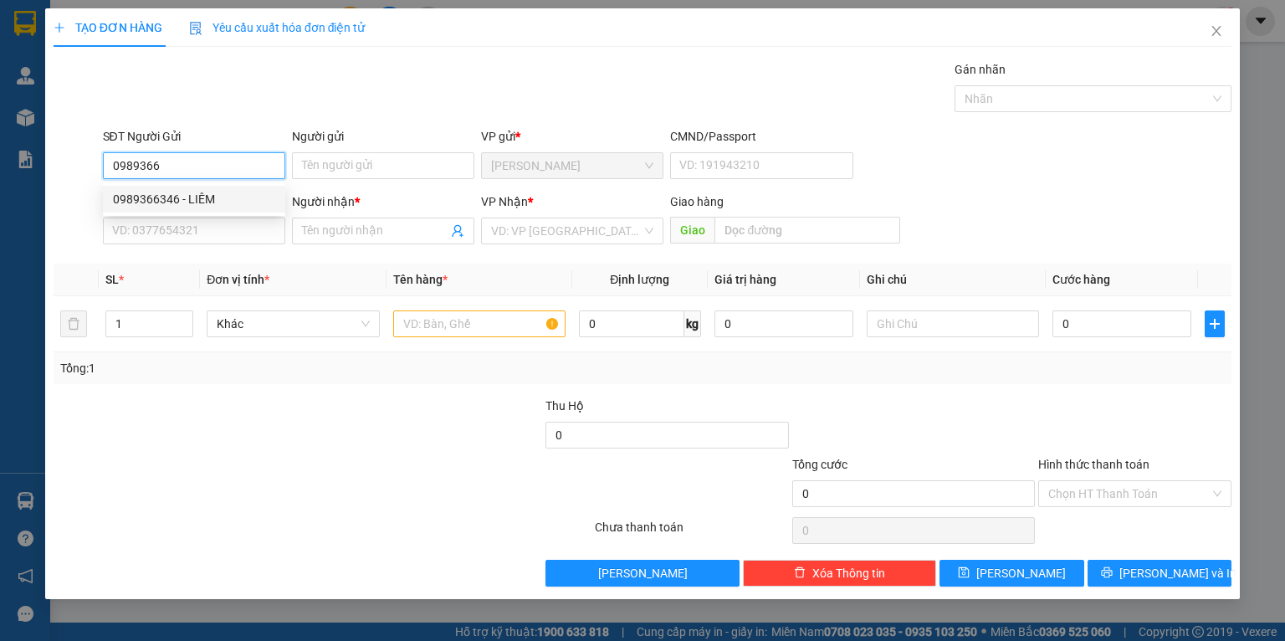
click at [187, 190] on div "0989366346 - LIÊM" at bounding box center [194, 199] width 162 height 18
type input "0989366346"
type input "LIÊM"
type input "0989366346"
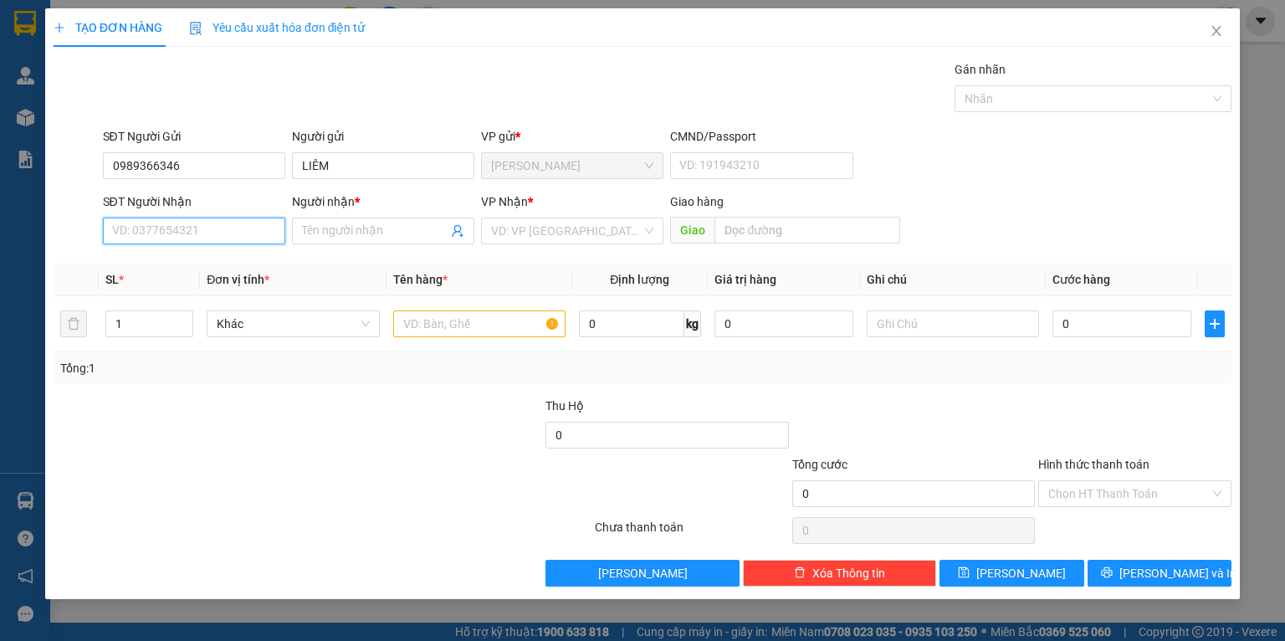
click at [204, 240] on input "SĐT Người Nhận" at bounding box center [194, 231] width 182 height 27
click at [211, 290] on div "0909710669 - THẮM" at bounding box center [194, 291] width 162 height 18
type input "0909710669"
type input "THẮM"
click at [435, 317] on input "text" at bounding box center [479, 323] width 172 height 27
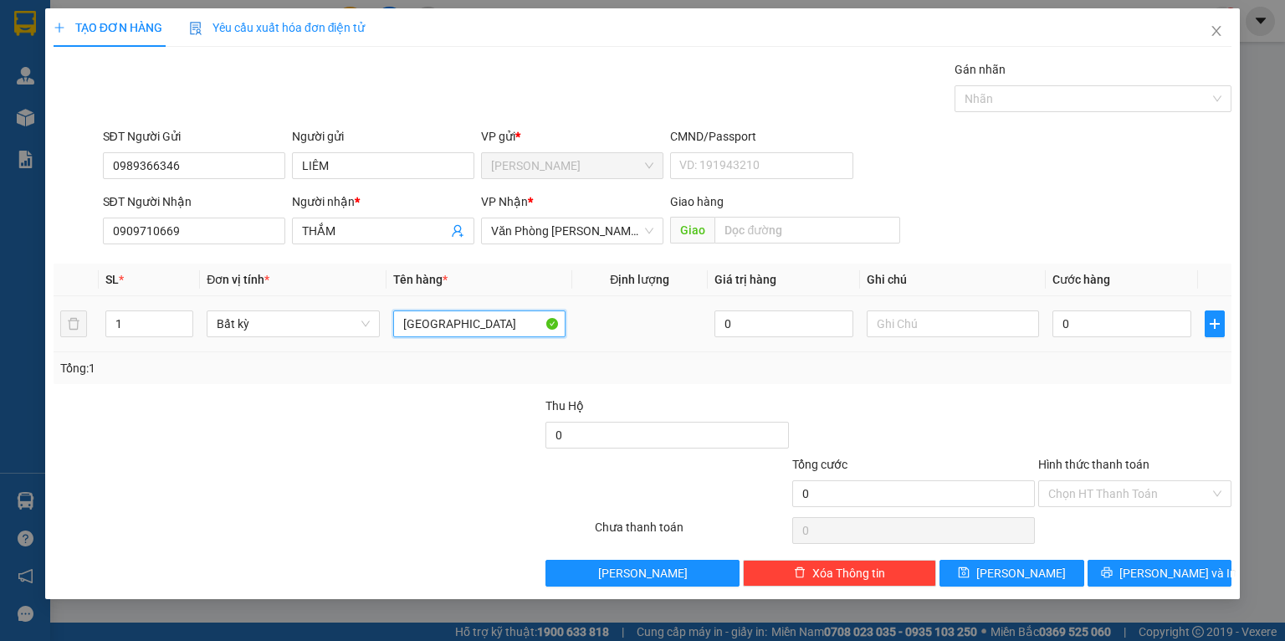
type input "[GEOGRAPHIC_DATA]"
click at [434, 345] on td "[GEOGRAPHIC_DATA]" at bounding box center [480, 324] width 186 height 56
click at [1130, 331] on input "0" at bounding box center [1122, 323] width 139 height 27
type input "4"
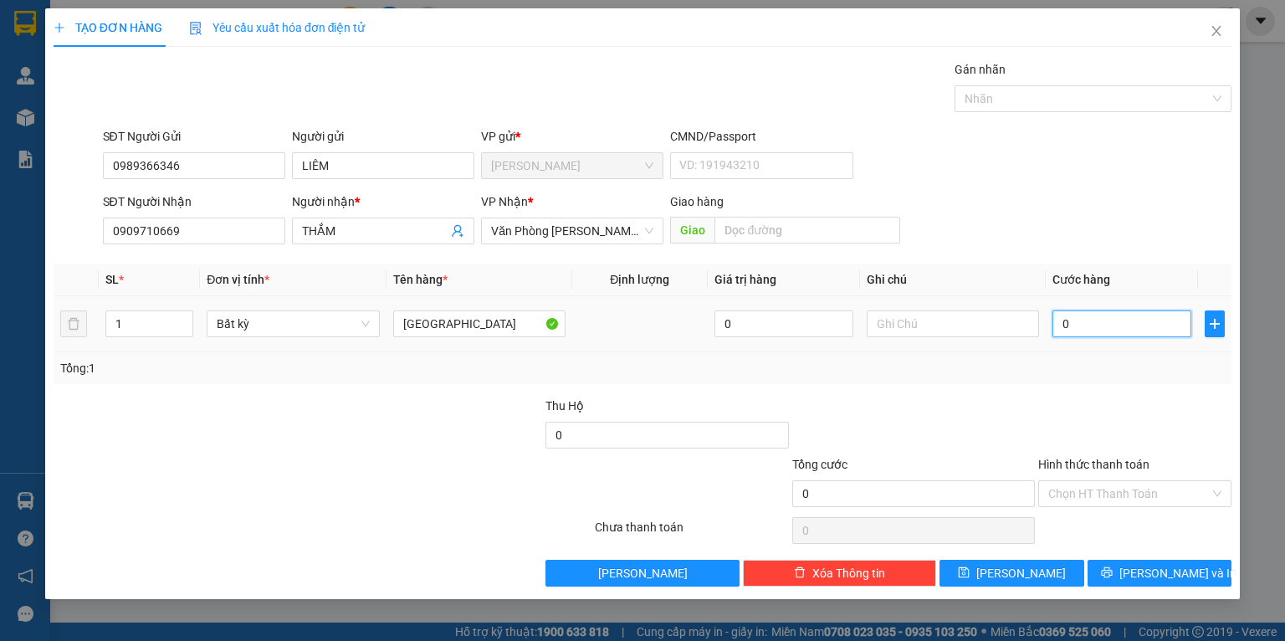
type input "4"
type input "40"
type input "40.000"
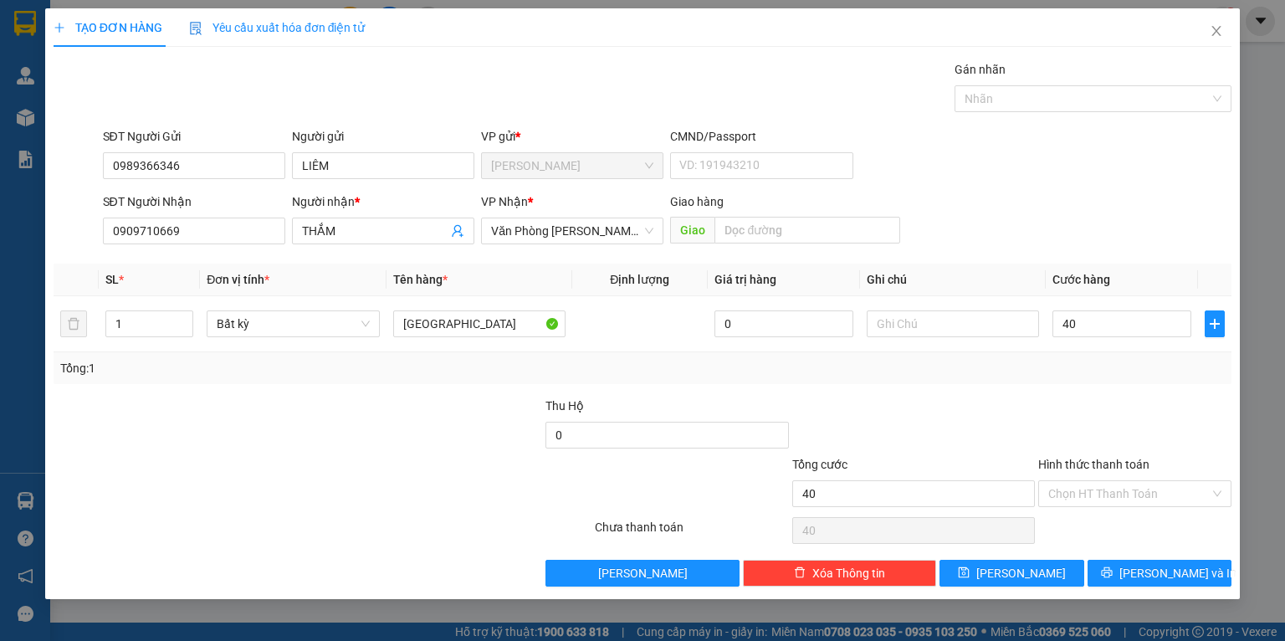
type input "40.000"
click at [1090, 375] on div "Tổng: 1" at bounding box center [642, 368] width 1165 height 18
click at [1075, 485] on input "Hình thức thanh toán" at bounding box center [1130, 493] width 162 height 25
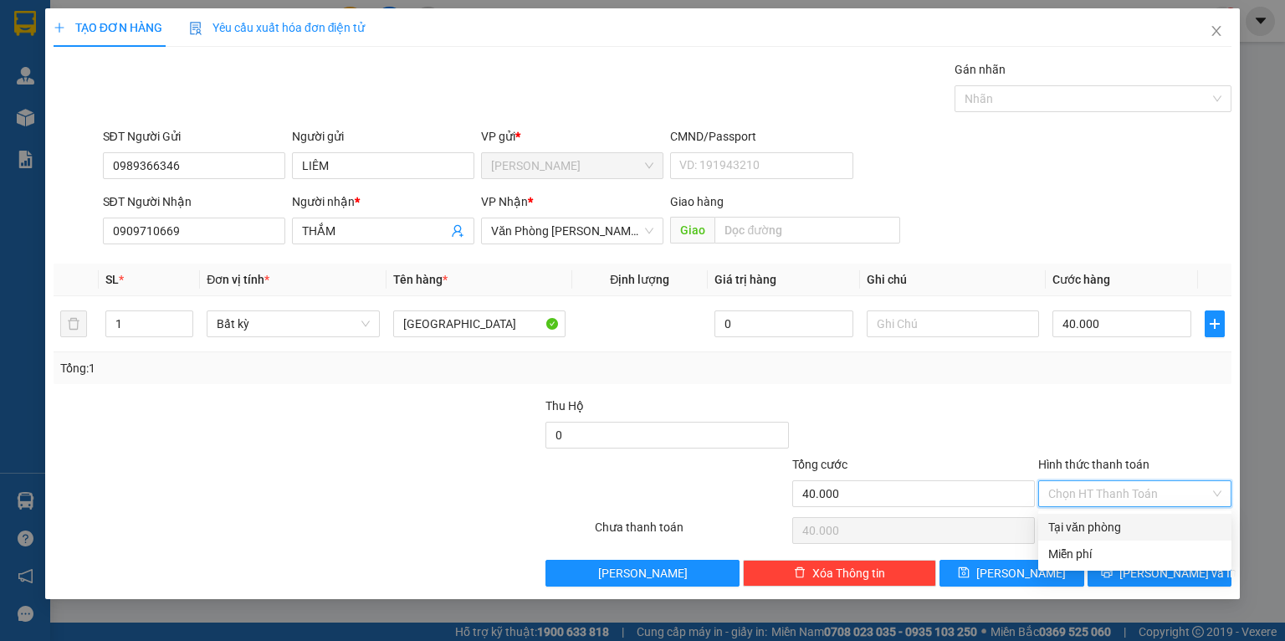
click at [1072, 522] on div "Tại văn phòng" at bounding box center [1135, 527] width 173 height 18
type input "0"
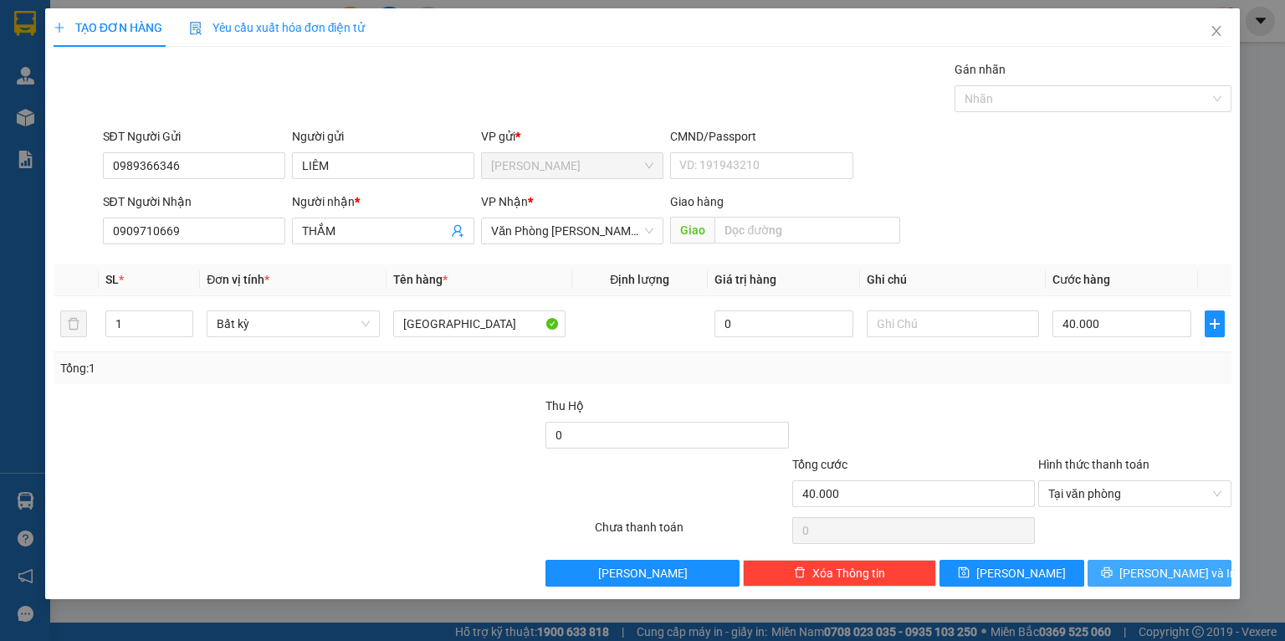
click at [1113, 567] on icon "printer" at bounding box center [1107, 573] width 12 height 12
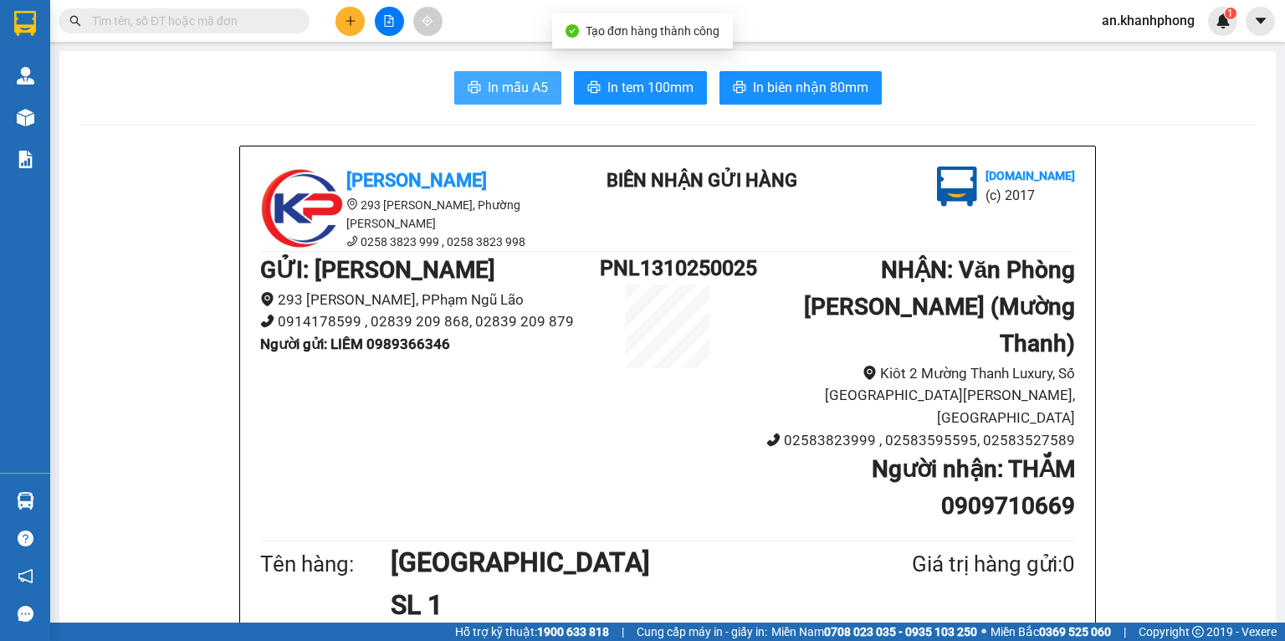
click at [496, 87] on span "In mẫu A5" at bounding box center [518, 87] width 60 height 21
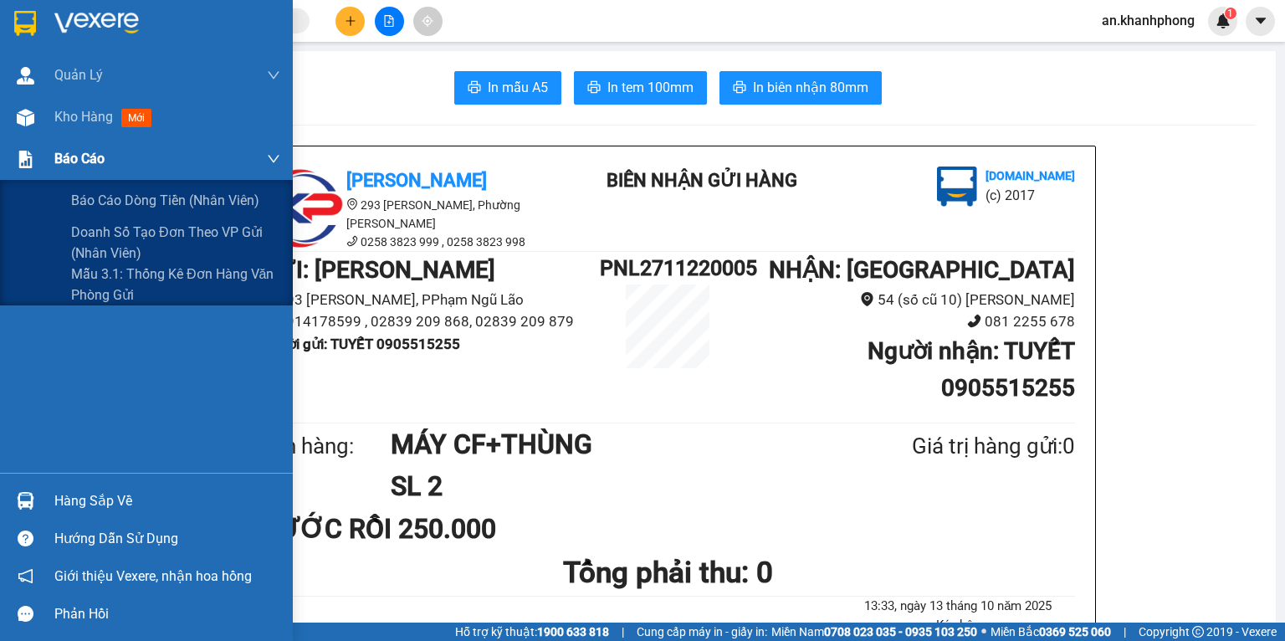
click at [87, 172] on div "Báo cáo" at bounding box center [167, 159] width 226 height 42
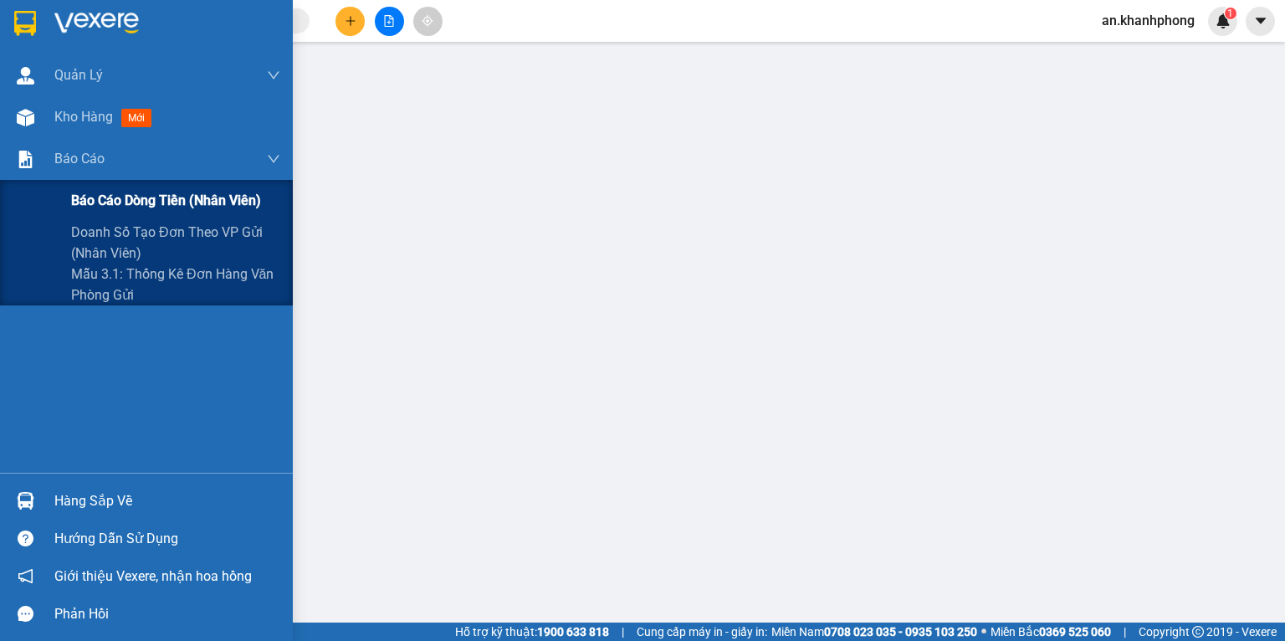
click at [87, 188] on div "Báo cáo dòng tiền (nhân viên)" at bounding box center [175, 201] width 209 height 42
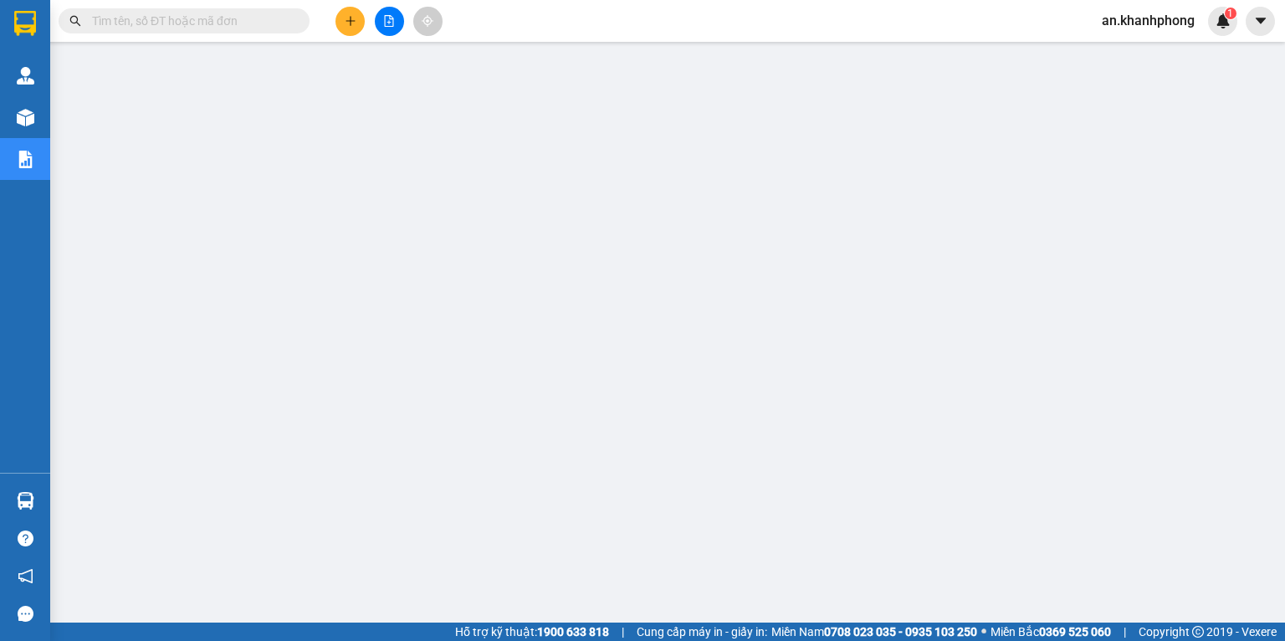
click at [239, 20] on input "text" at bounding box center [191, 21] width 198 height 18
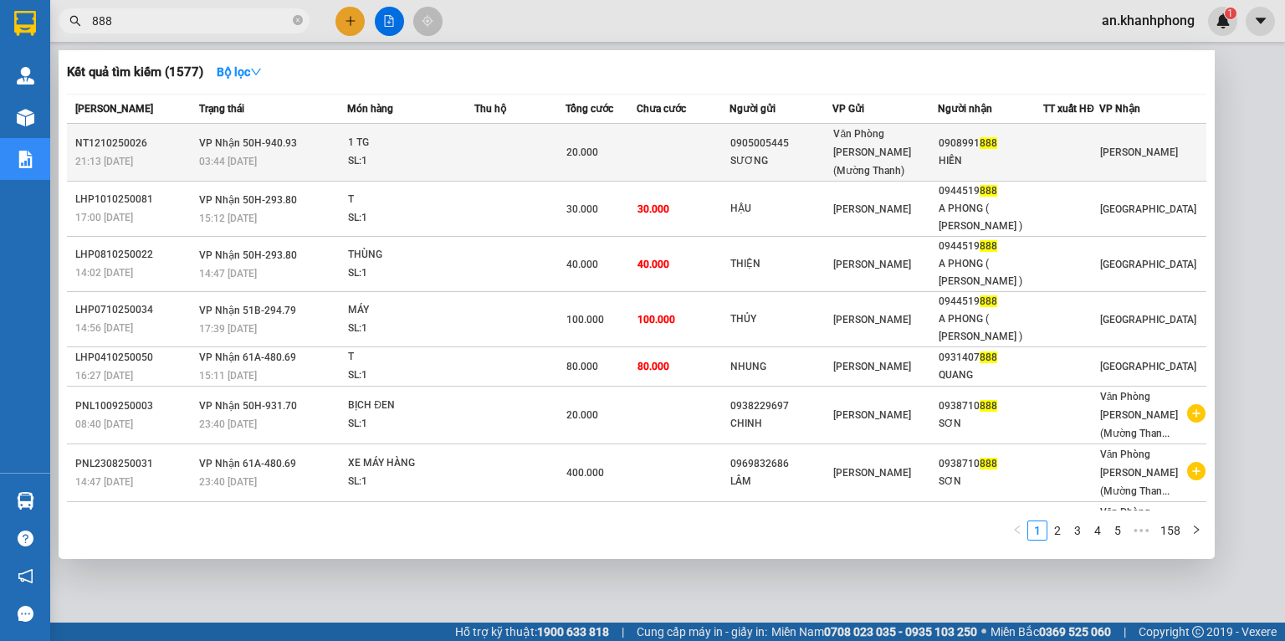
type input "888"
click at [814, 136] on div "0905005445" at bounding box center [781, 144] width 101 height 18
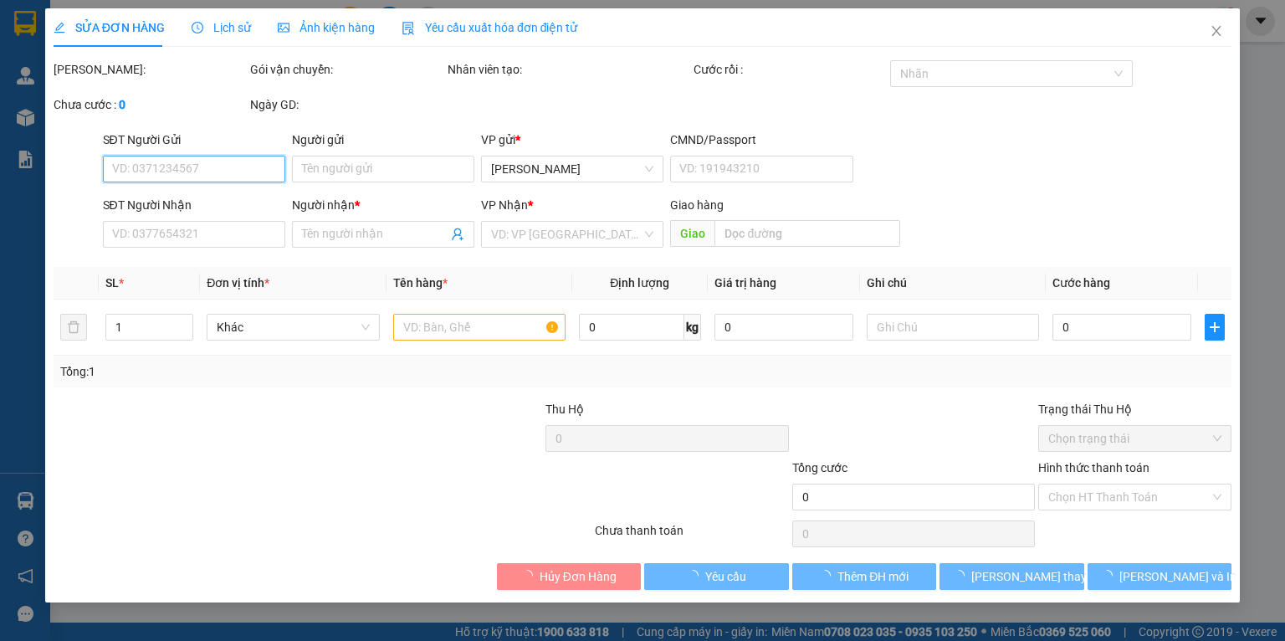
type input "0905005445"
type input "SƯƠNG"
type input "0908991888"
type input "HIỀN"
type input "20.000"
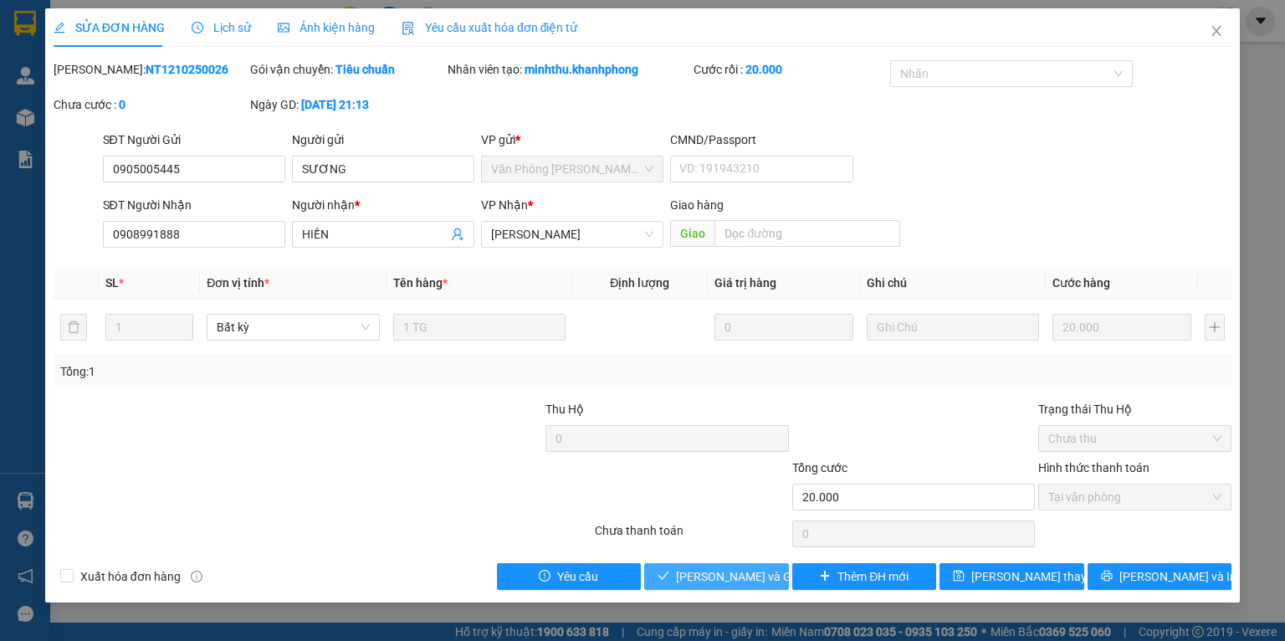
click at [721, 567] on span "[PERSON_NAME] và Giao hàng" at bounding box center [756, 576] width 161 height 18
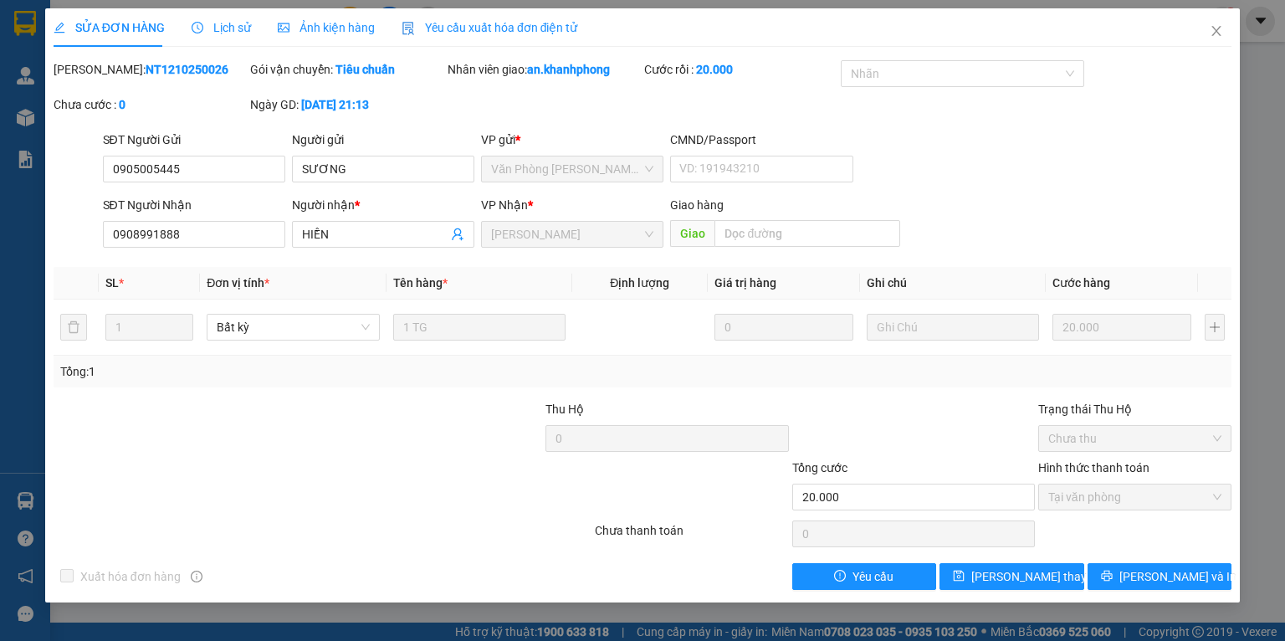
click at [1031, 179] on div "SĐT Người Gửi 0905005445 Người gửi SƯƠNG VP gửi * Văn Phòng Trần Phú (Mường Tha…" at bounding box center [668, 160] width 1137 height 59
click at [1222, 38] on span "Close" at bounding box center [1216, 31] width 47 height 47
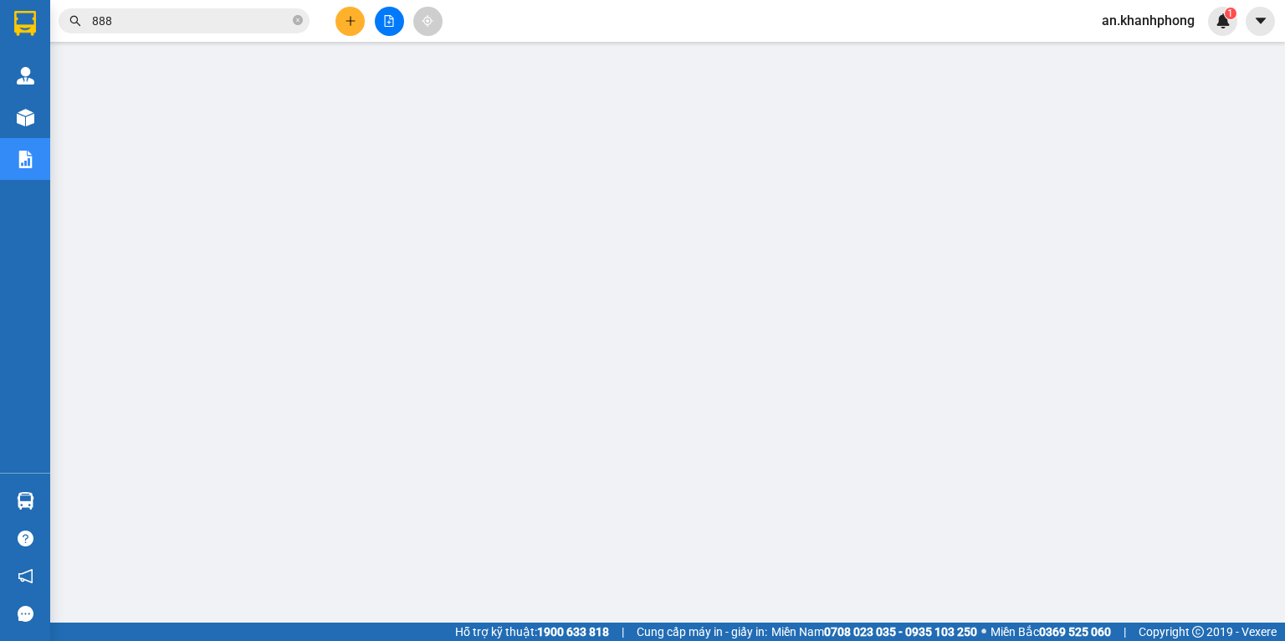
click at [340, 21] on button at bounding box center [350, 21] width 29 height 29
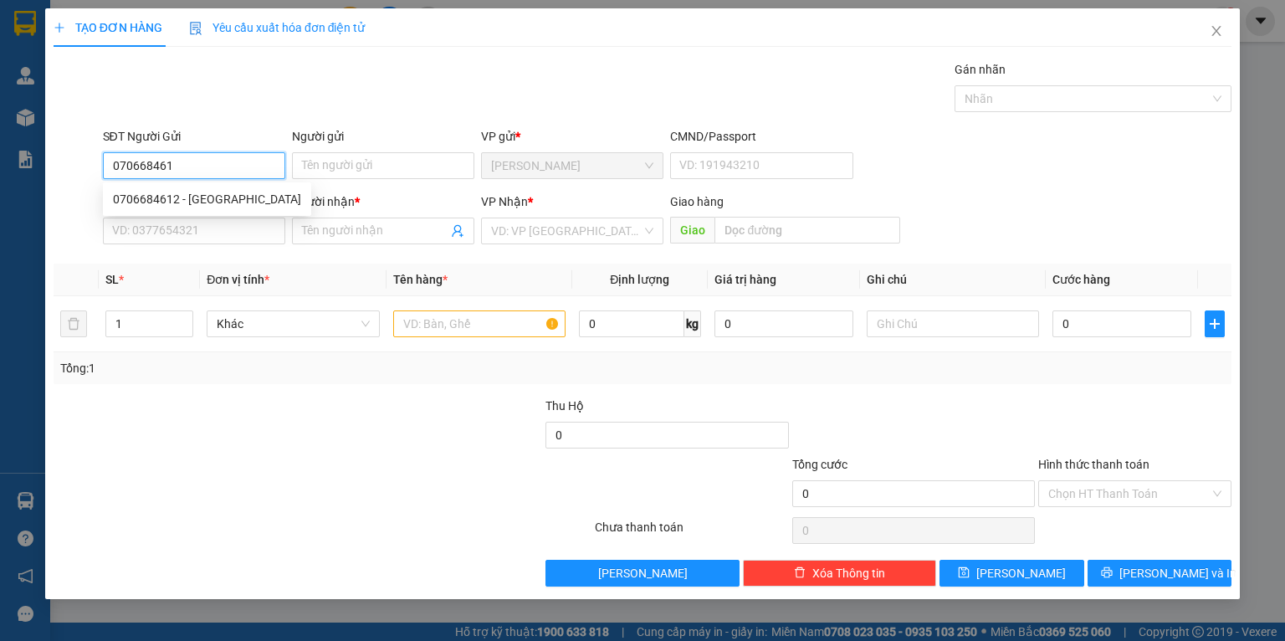
type input "0706684612"
click at [146, 199] on div "0706684612 - [GEOGRAPHIC_DATA]" at bounding box center [207, 199] width 188 height 18
type input "KHÁNH HÀ"
type input "0706684612"
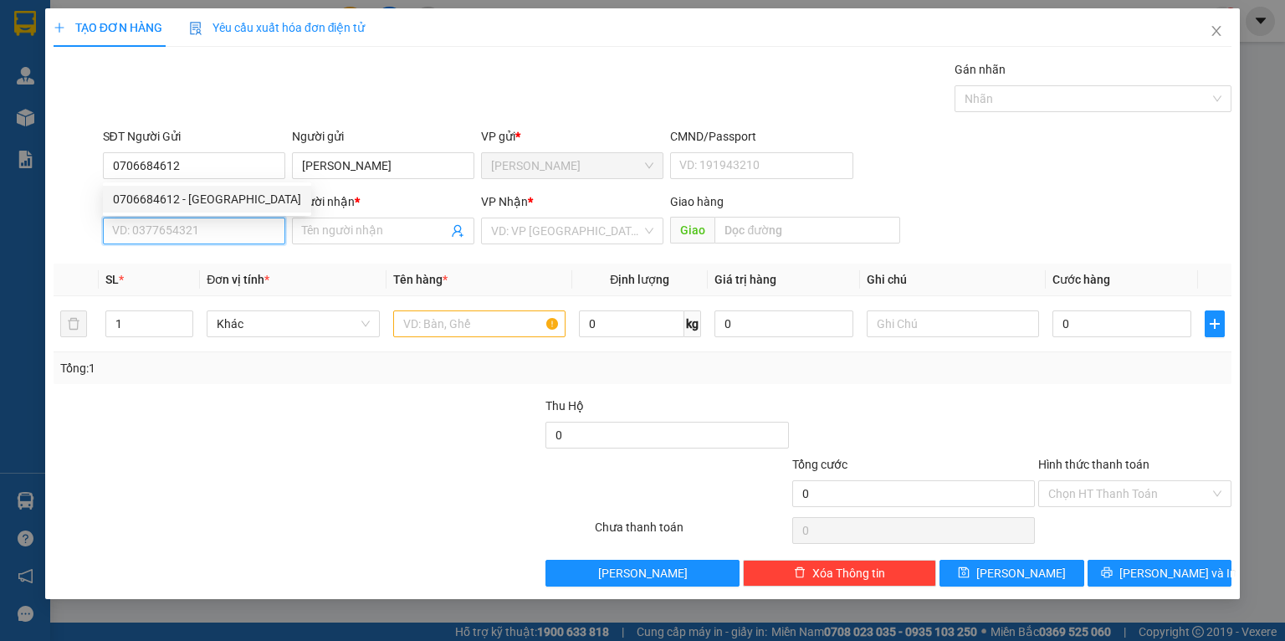
click at [146, 234] on input "SĐT Người Nhận" at bounding box center [194, 231] width 182 height 27
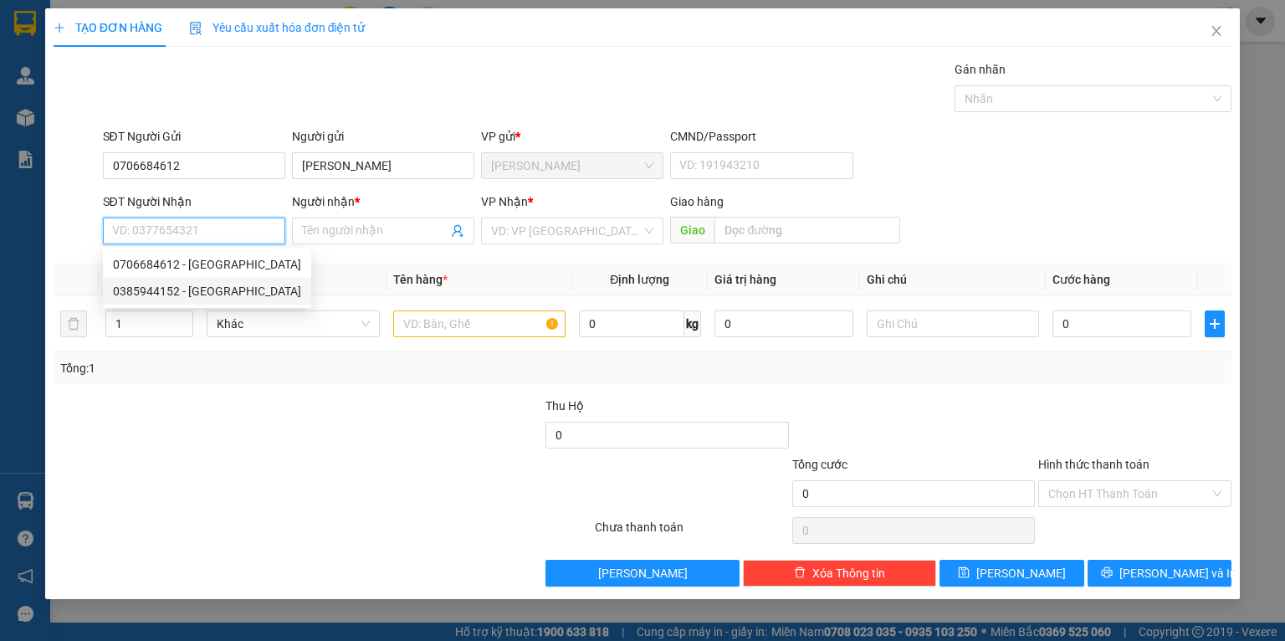
click at [161, 282] on div "0385944152 - [GEOGRAPHIC_DATA]" at bounding box center [207, 291] width 188 height 18
type input "0385944152"
type input "HOÀNG THÁI"
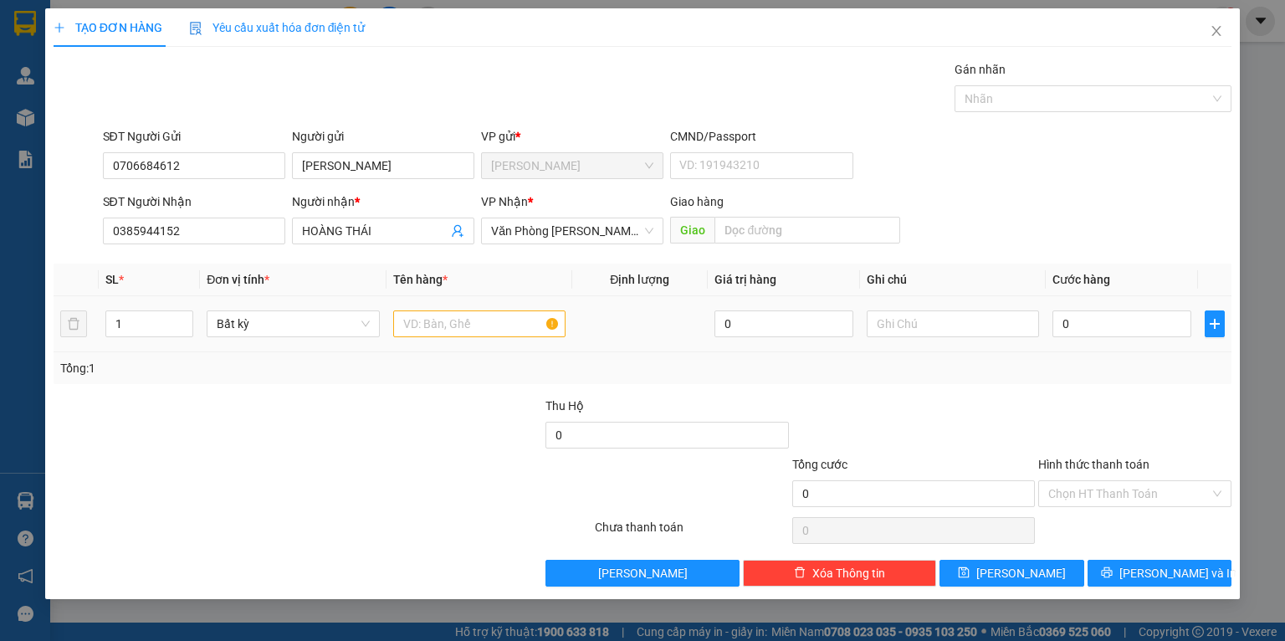
click at [498, 344] on td at bounding box center [480, 324] width 186 height 56
click at [491, 332] on input "text" at bounding box center [479, 323] width 172 height 27
type input "k"
click at [438, 323] on input "KIEN" at bounding box center [479, 323] width 172 height 27
type input "K"
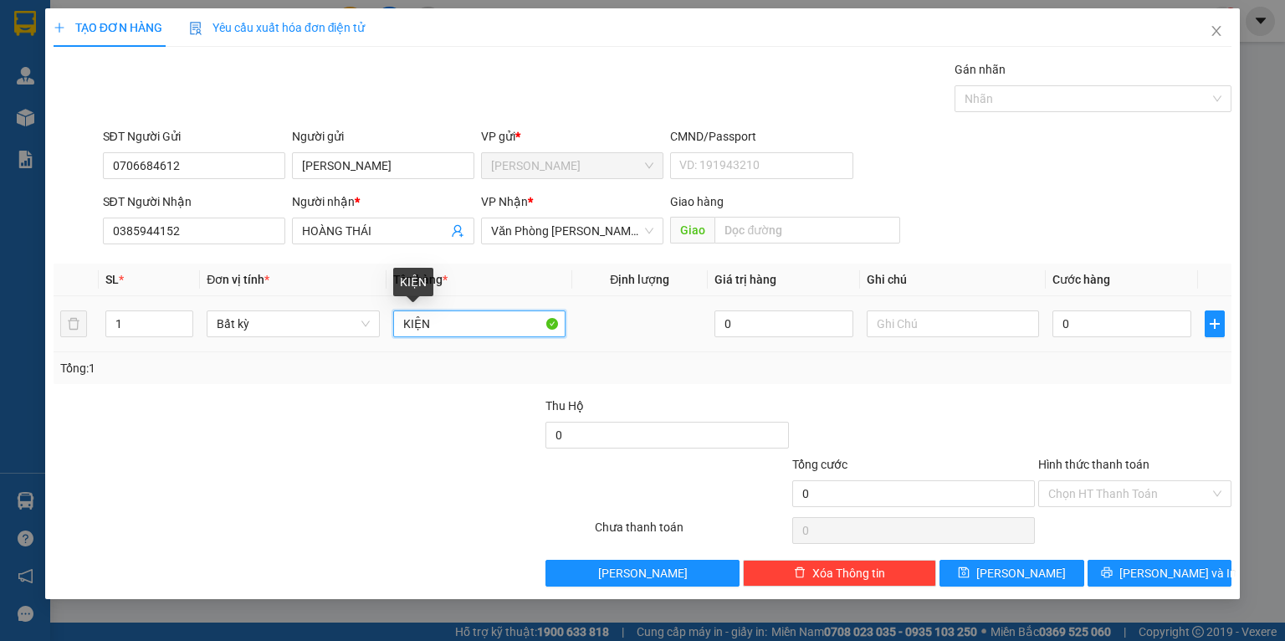
click at [434, 336] on input "KIỆN" at bounding box center [479, 323] width 172 height 27
type input "KIỆN"
click at [1088, 336] on input "0" at bounding box center [1122, 323] width 139 height 27
type input "2"
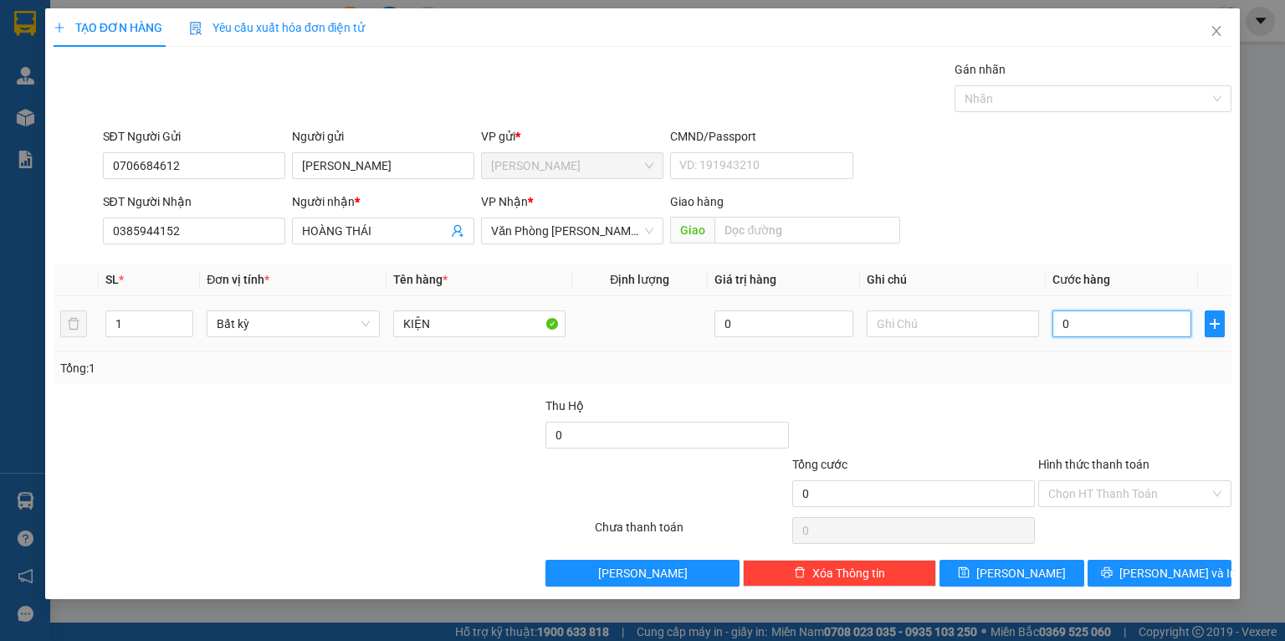
type input "2"
type input "20"
click at [1088, 336] on input "20" at bounding box center [1122, 323] width 139 height 27
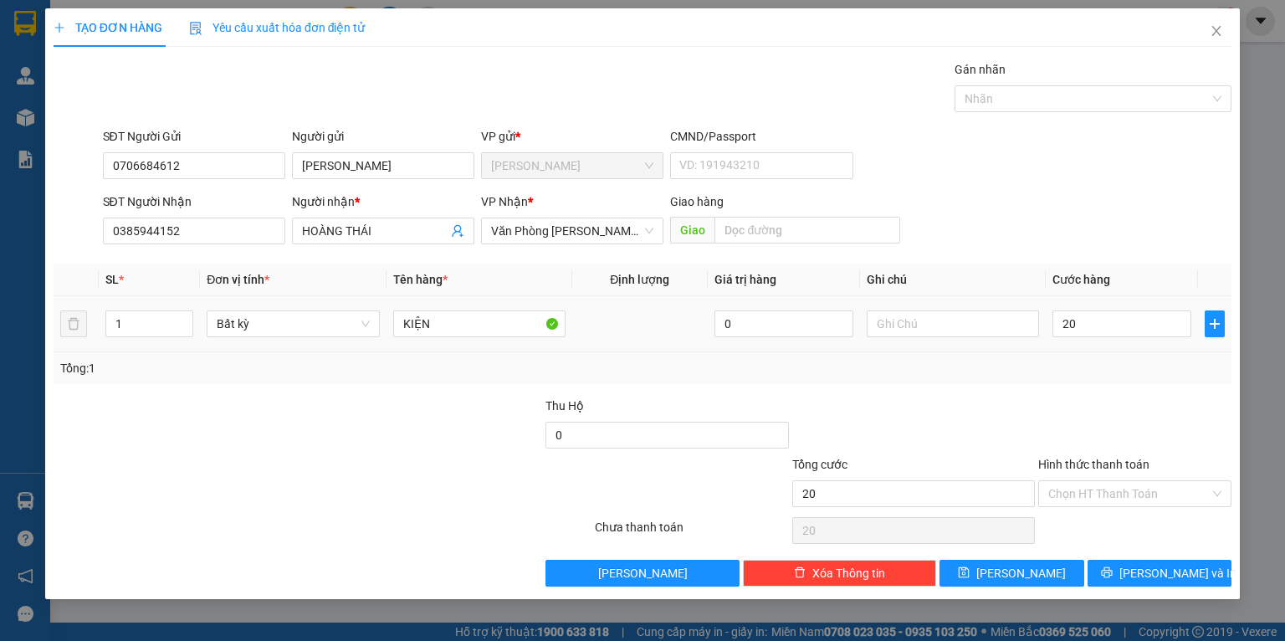
type input "20.000"
click at [1075, 360] on div "Tổng: 1" at bounding box center [642, 368] width 1165 height 18
click at [1079, 495] on input "Hình thức thanh toán" at bounding box center [1130, 493] width 162 height 25
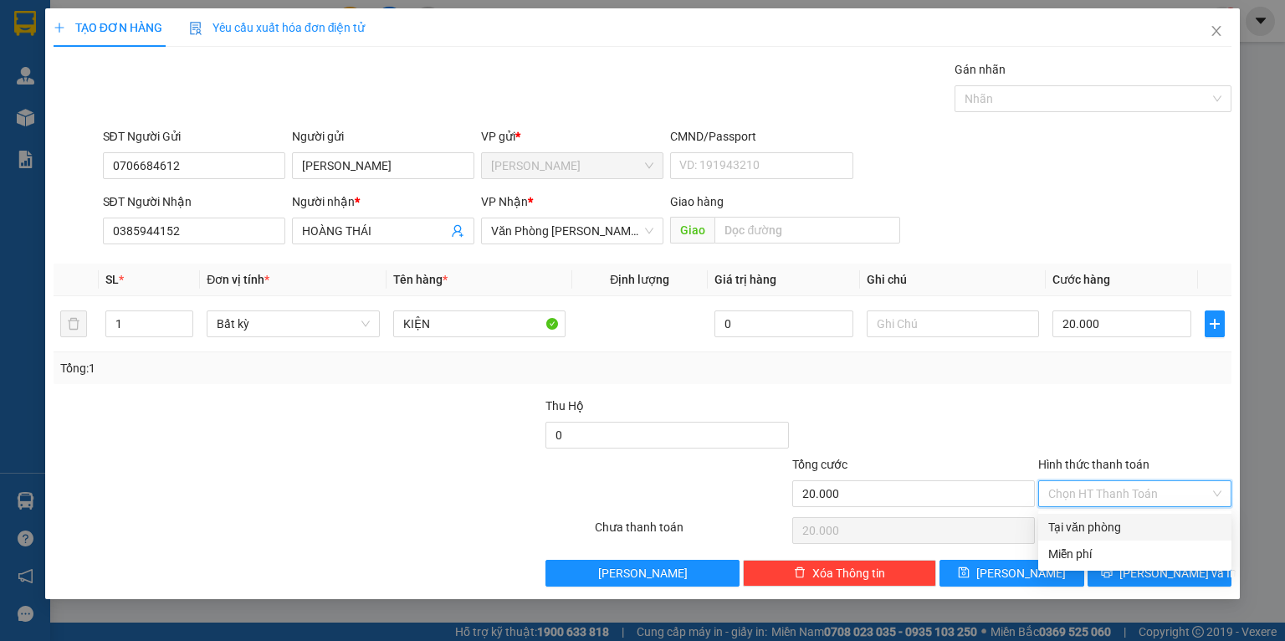
click at [1078, 519] on div "Tại văn phòng" at bounding box center [1135, 527] width 173 height 18
type input "0"
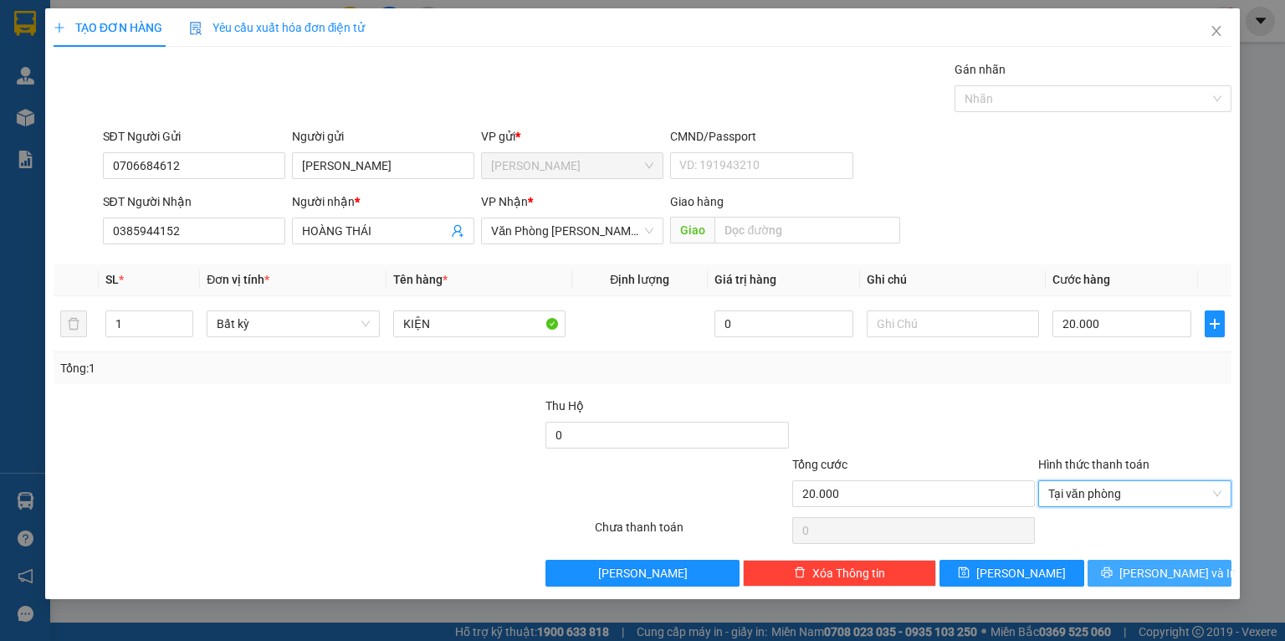
click at [1118, 567] on button "[PERSON_NAME] và In" at bounding box center [1160, 573] width 145 height 27
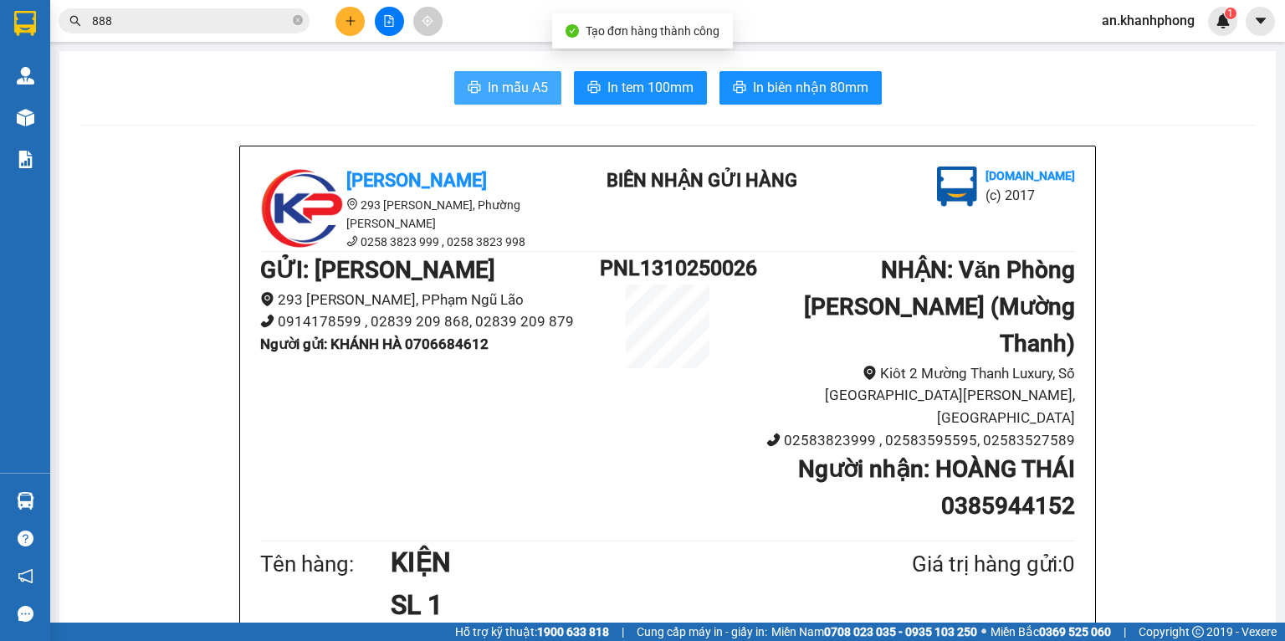
click at [515, 95] on span "In mẫu A5" at bounding box center [518, 87] width 60 height 21
click at [293, 18] on icon "close-circle" at bounding box center [298, 20] width 10 height 10
click at [330, 22] on div at bounding box center [389, 21] width 126 height 29
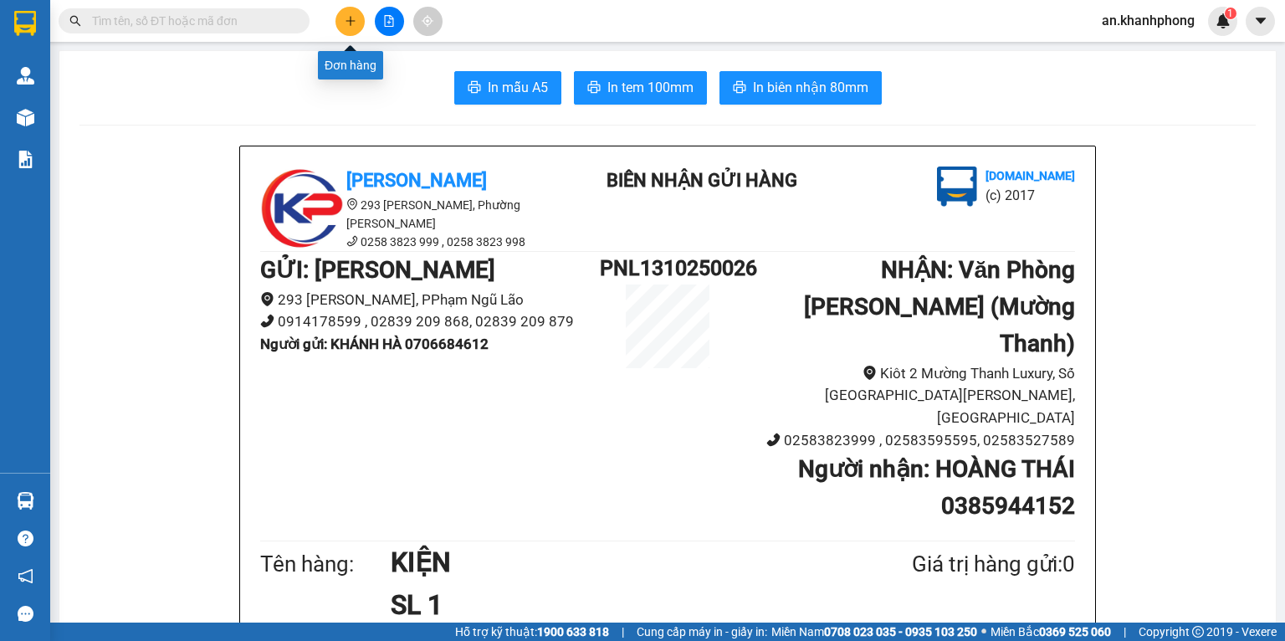
click at [353, 18] on icon "plus" at bounding box center [351, 21] width 12 height 12
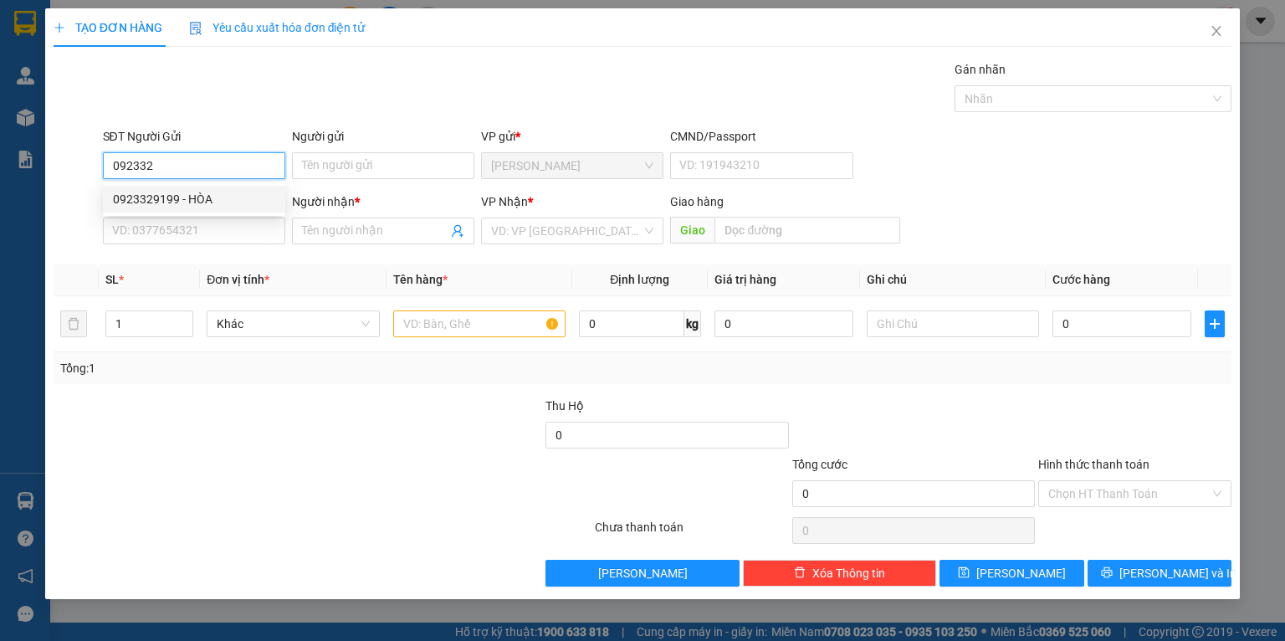
click at [211, 199] on div "0923329199 - HÒA" at bounding box center [194, 199] width 162 height 18
type input "0923329199"
type input "HÒA"
type input "0923329199"
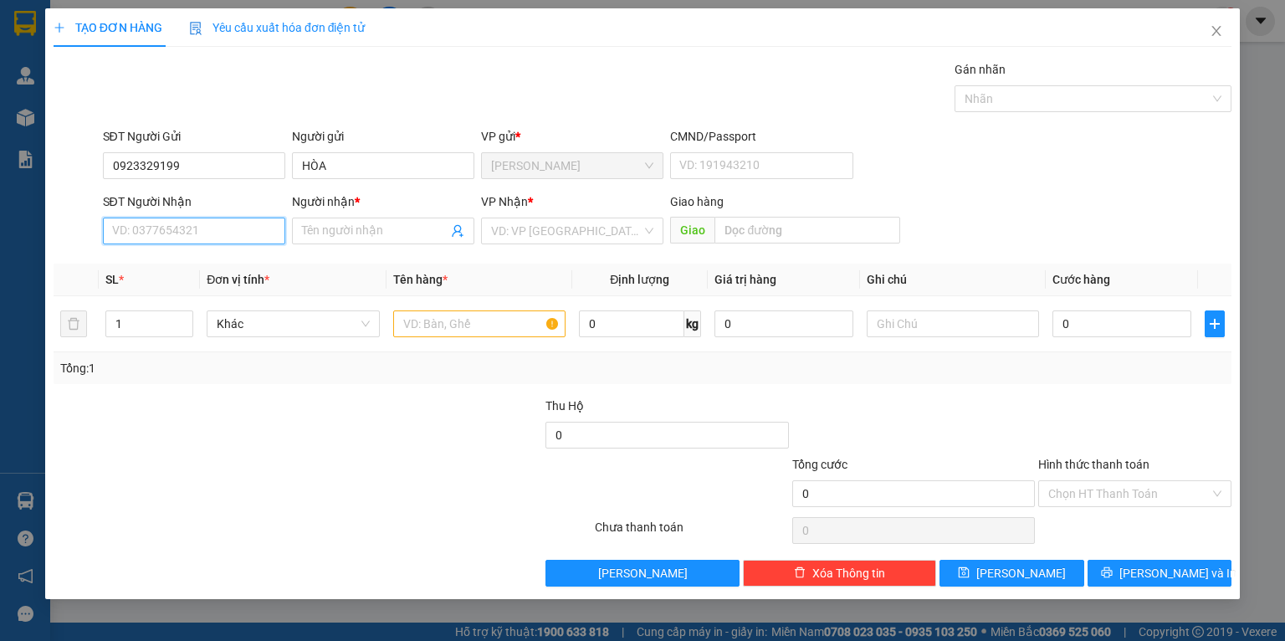
click at [206, 235] on input "SĐT Người Nhận" at bounding box center [194, 231] width 182 height 27
click at [195, 288] on div "0974092927 - TUẤN" at bounding box center [195, 291] width 165 height 18
type input "0974092927"
type input "TUẤN"
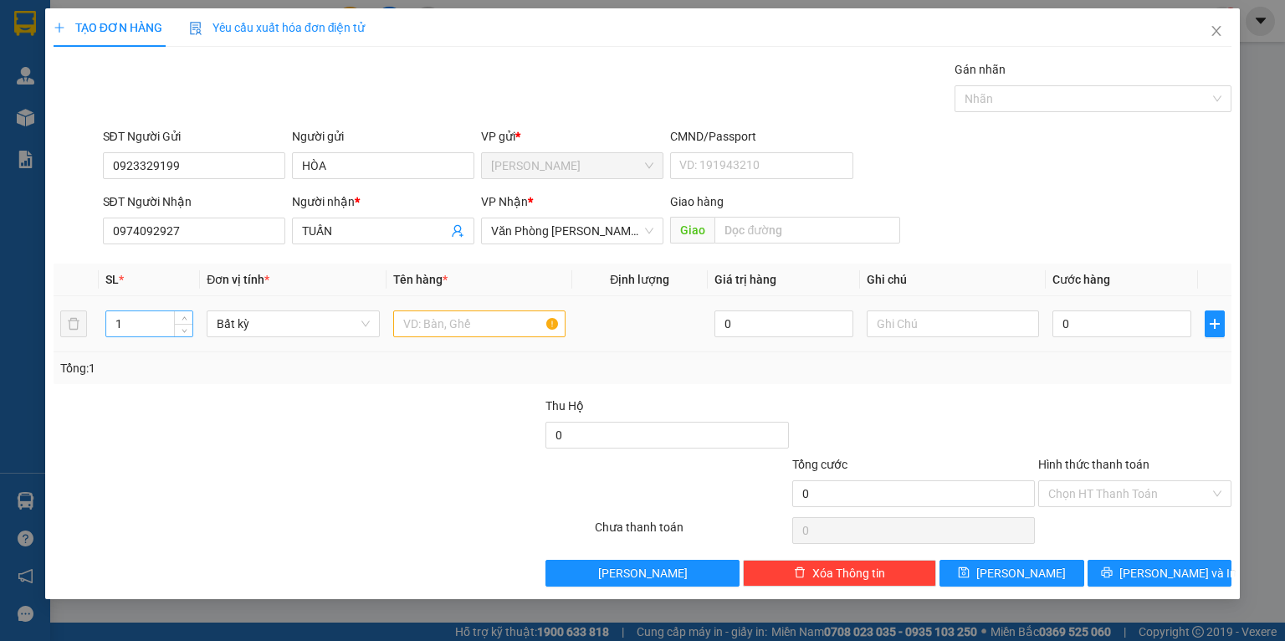
click at [144, 331] on input "1" at bounding box center [149, 323] width 86 height 25
type input "3"
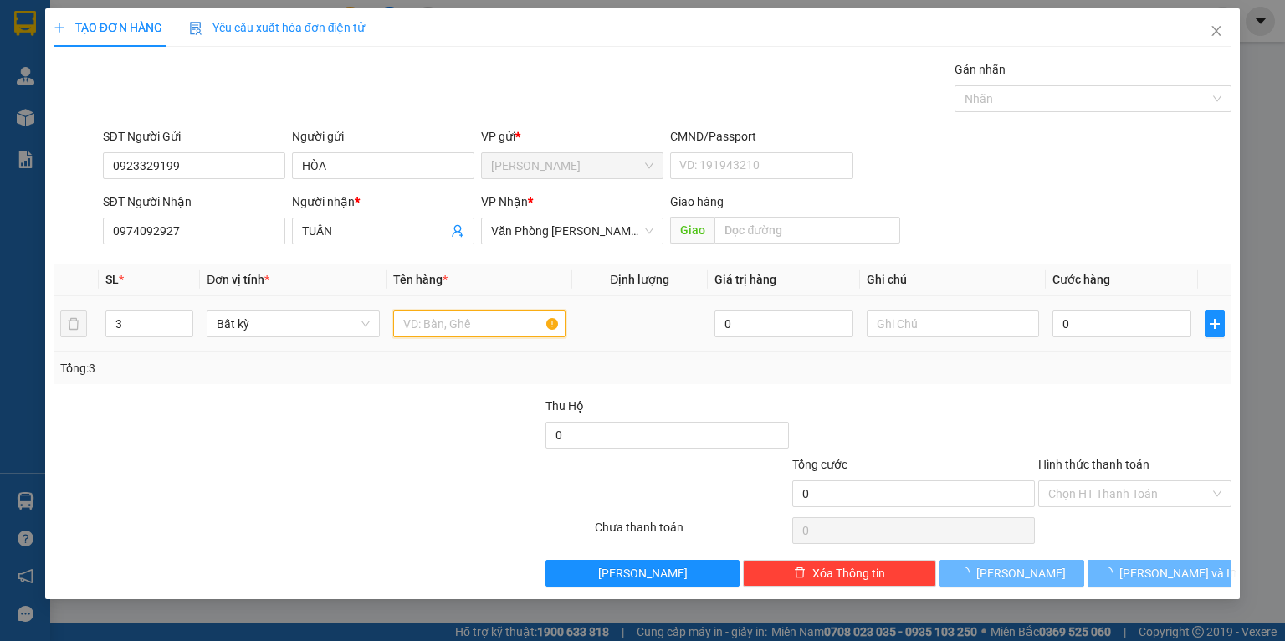
click at [426, 326] on input "text" at bounding box center [479, 323] width 172 height 27
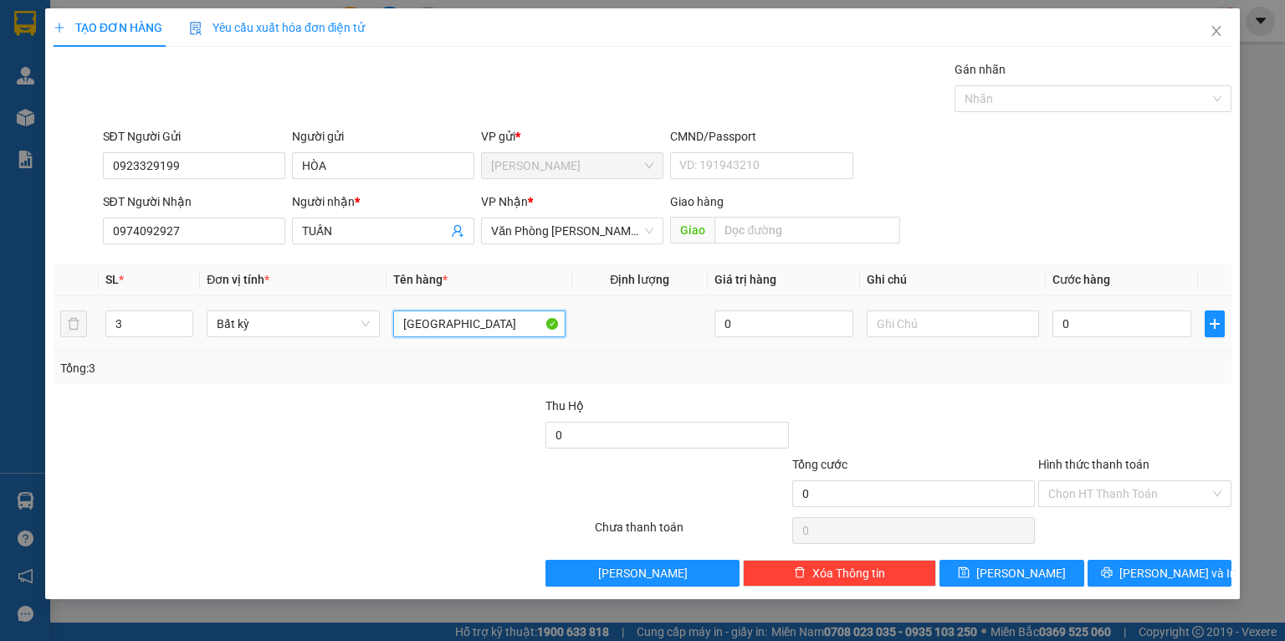
type input "[GEOGRAPHIC_DATA]"
click at [423, 402] on div at bounding box center [421, 426] width 246 height 59
click at [1106, 325] on input "0" at bounding box center [1122, 323] width 139 height 27
type input "2"
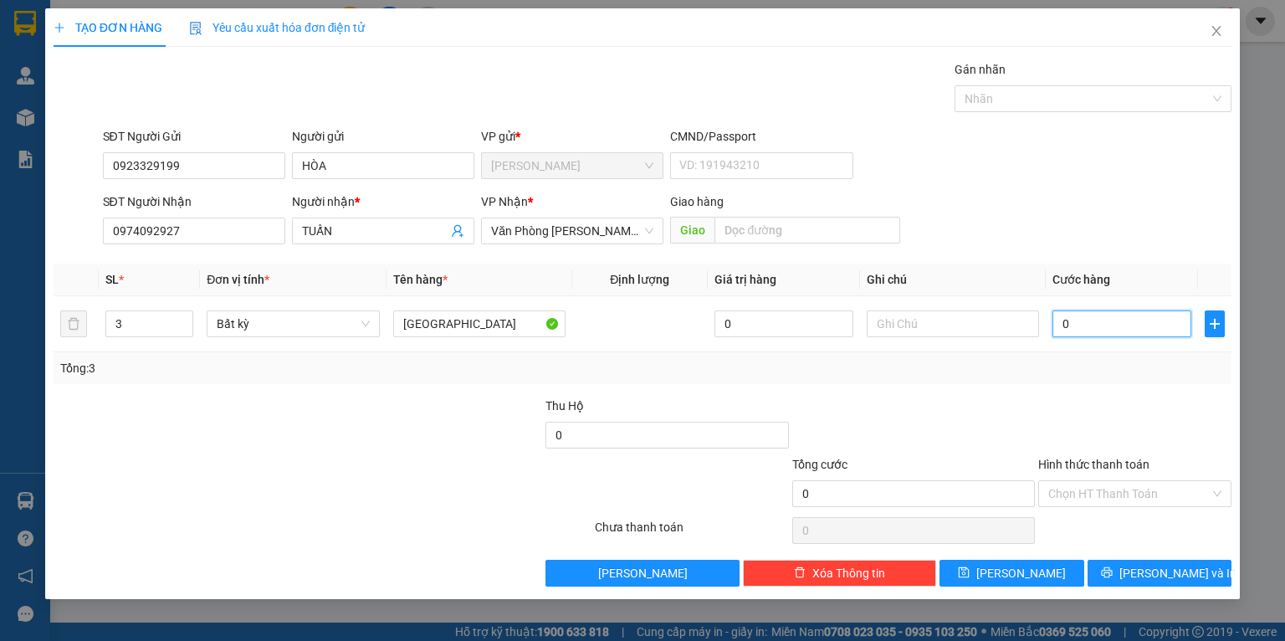
type input "2"
type input "26"
type input "260"
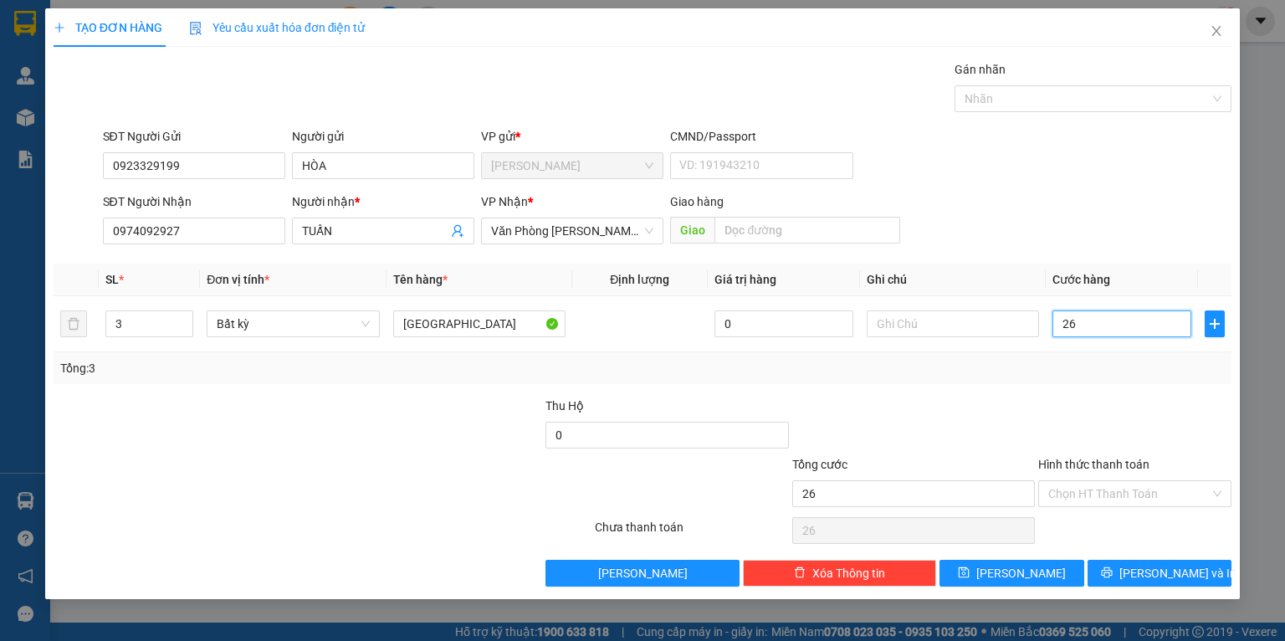
type input "260"
type input "260.000"
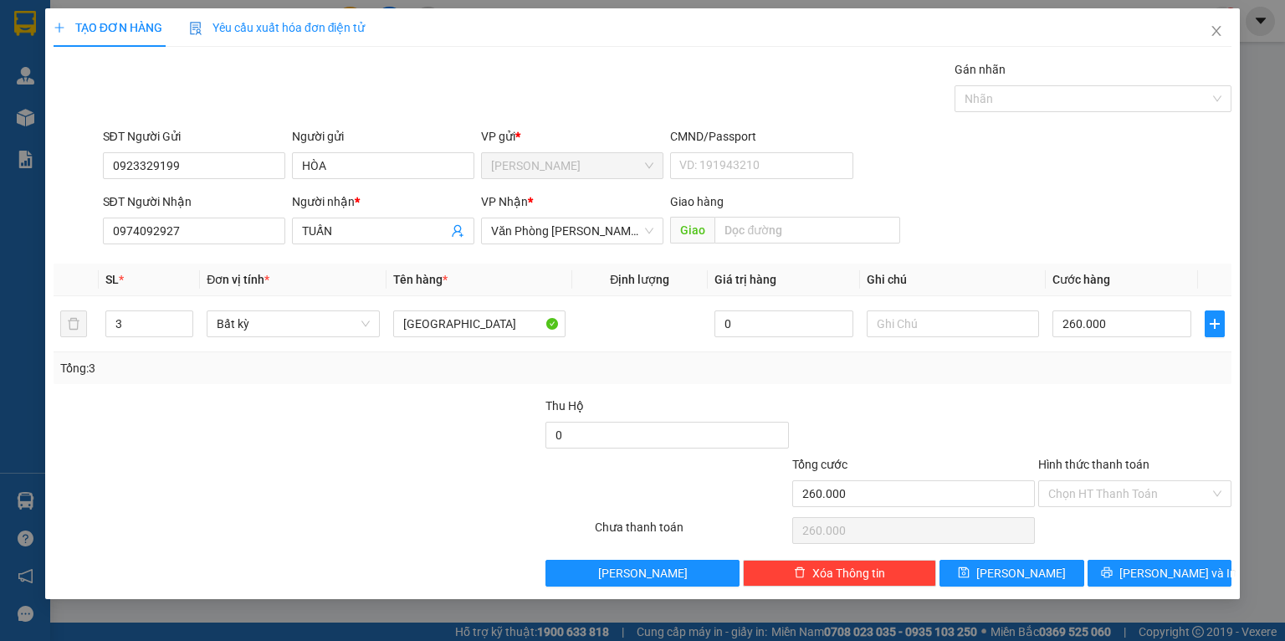
click at [1114, 403] on div at bounding box center [1135, 426] width 197 height 59
click at [1112, 572] on icon "printer" at bounding box center [1106, 572] width 11 height 11
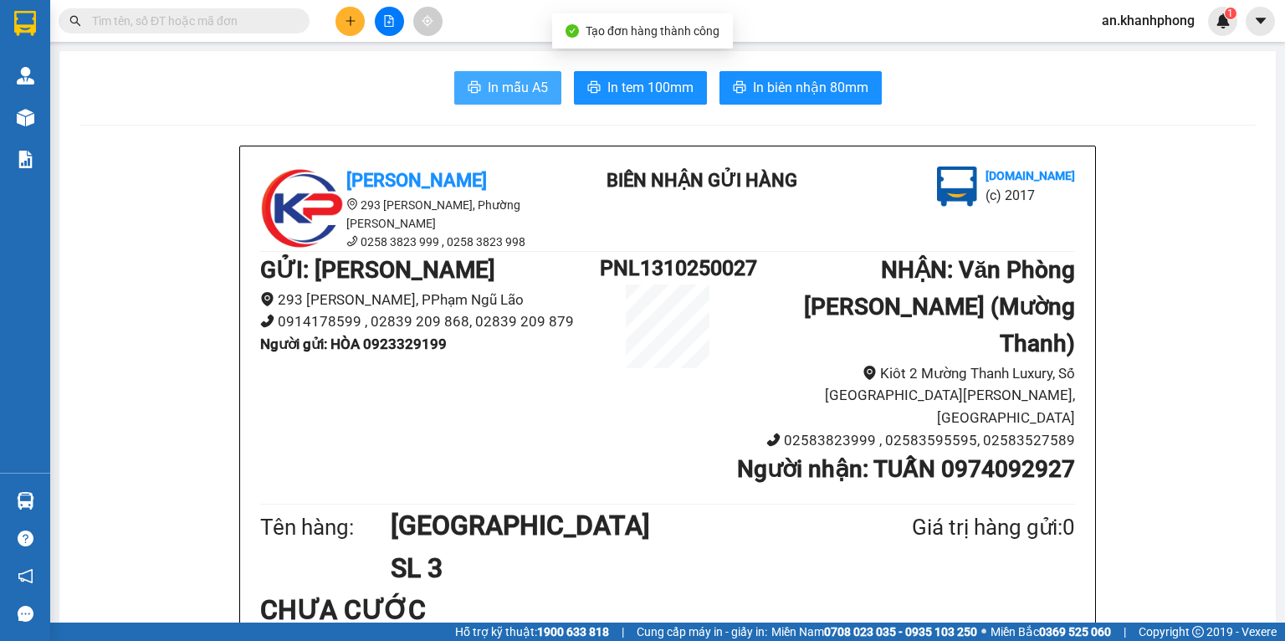
click at [490, 93] on span "In mẫu A5" at bounding box center [518, 87] width 60 height 21
click at [182, 28] on input "text" at bounding box center [191, 21] width 198 height 18
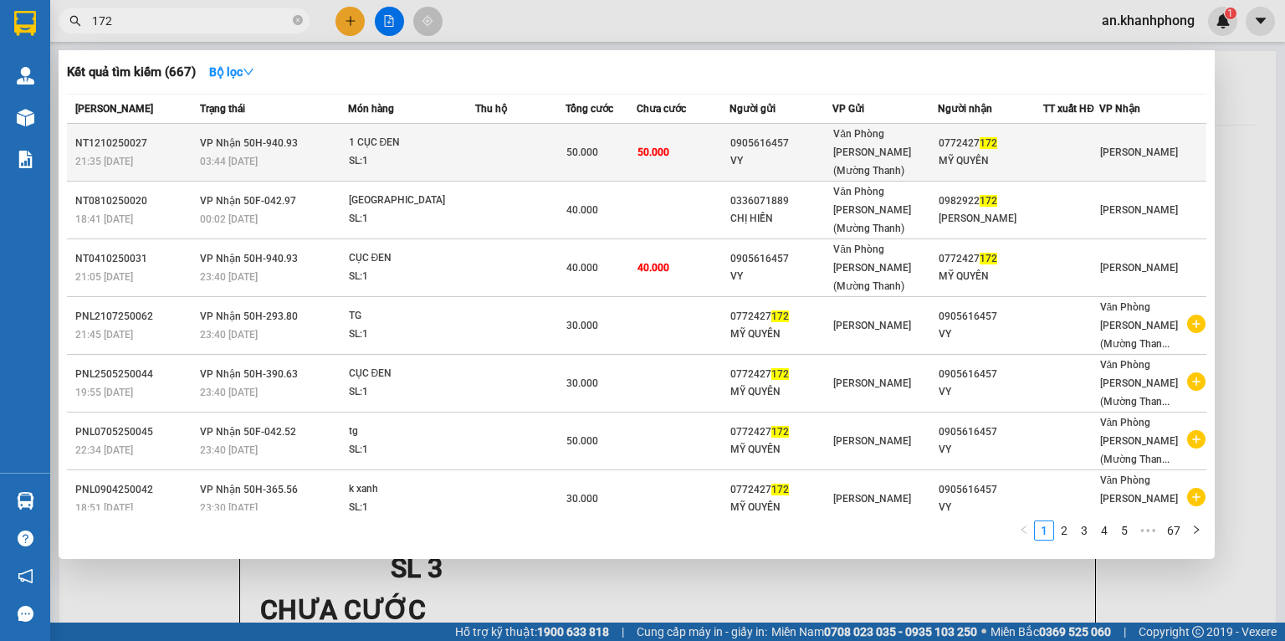
type input "172"
click at [712, 144] on td "50.000" at bounding box center [683, 153] width 93 height 58
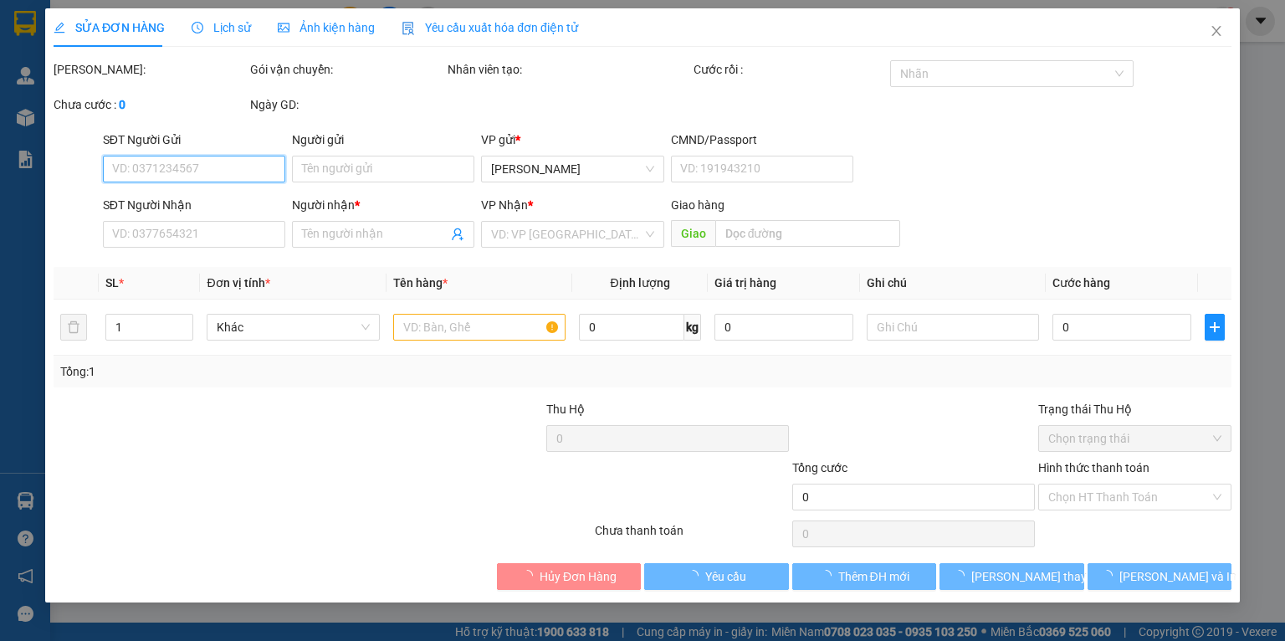
type input "0905616457"
type input "VY"
type input "0772427172"
type input "MỸ QUYÊN"
type input "50.000"
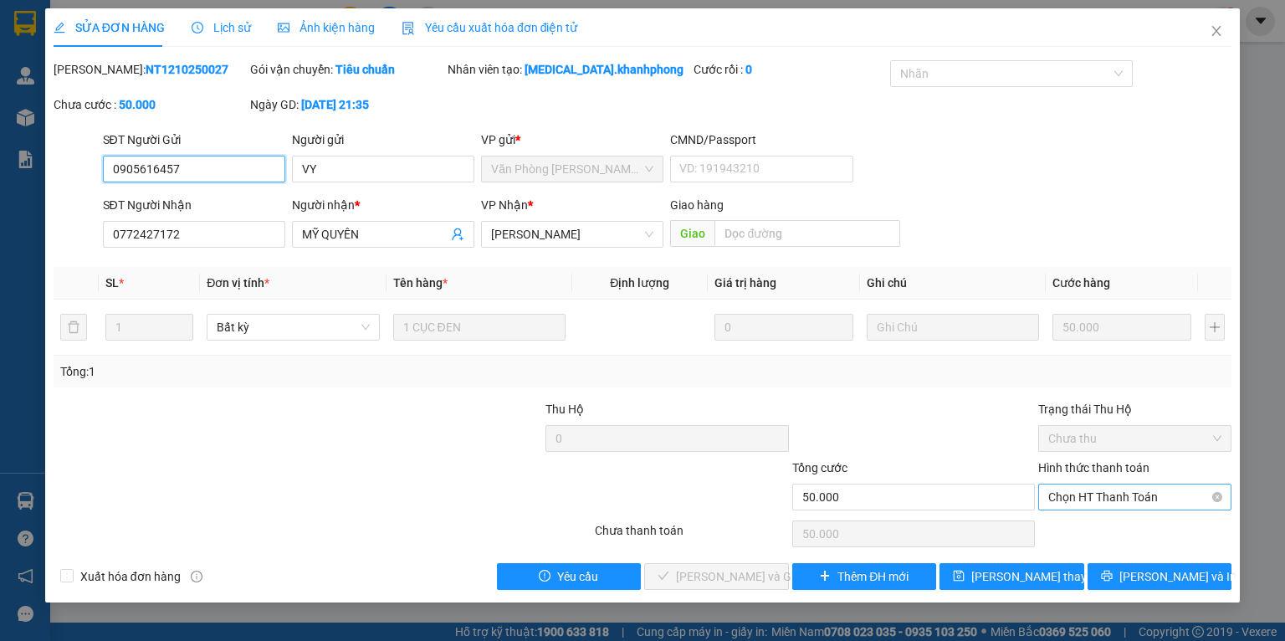
click at [1063, 495] on span "Chọn HT Thanh Toán" at bounding box center [1135, 497] width 173 height 25
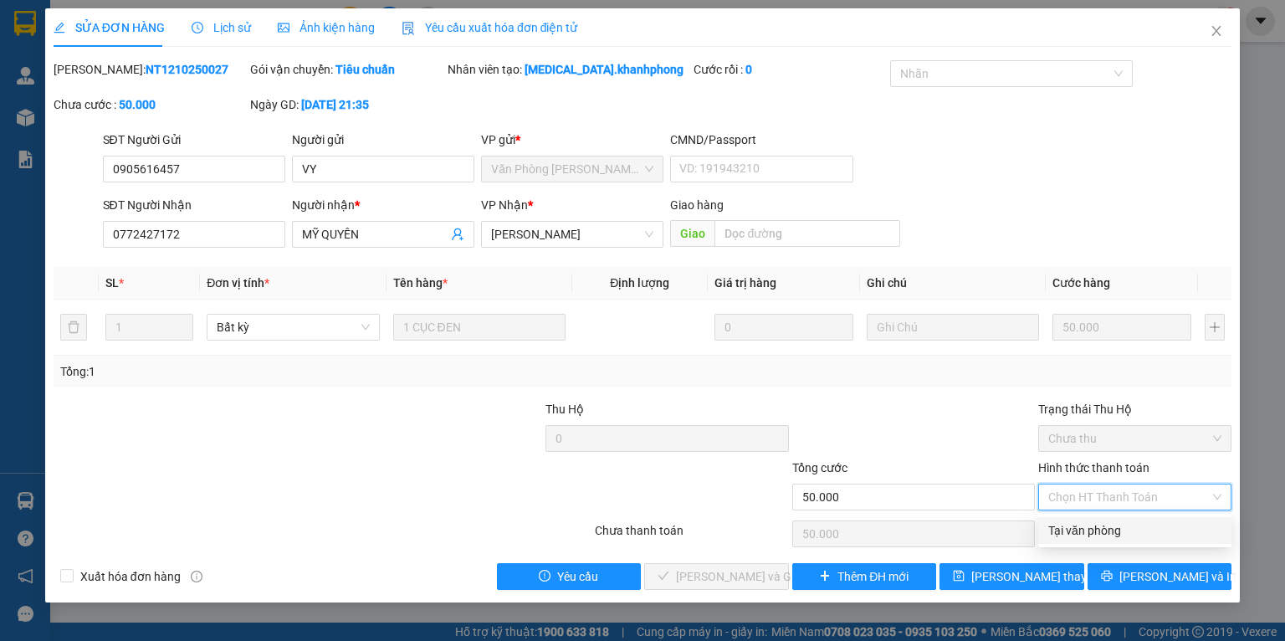
click at [1055, 521] on div "Tại văn phòng" at bounding box center [1135, 530] width 173 height 18
type input "0"
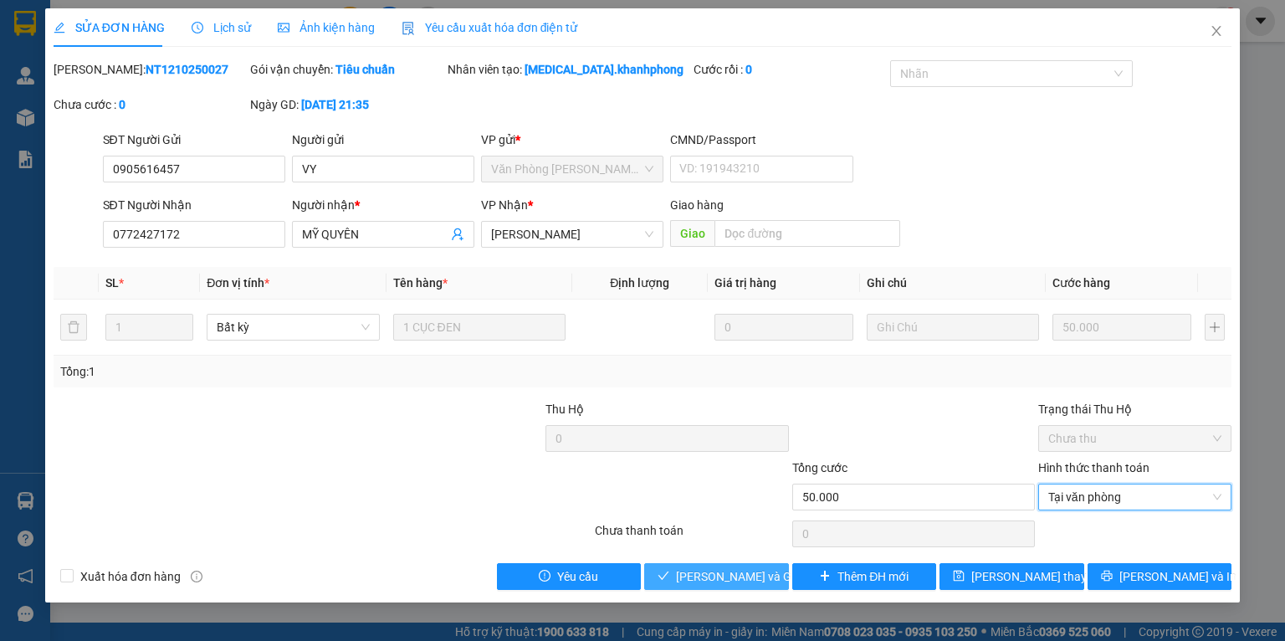
click at [697, 574] on span "[PERSON_NAME] và Giao hàng" at bounding box center [756, 576] width 161 height 18
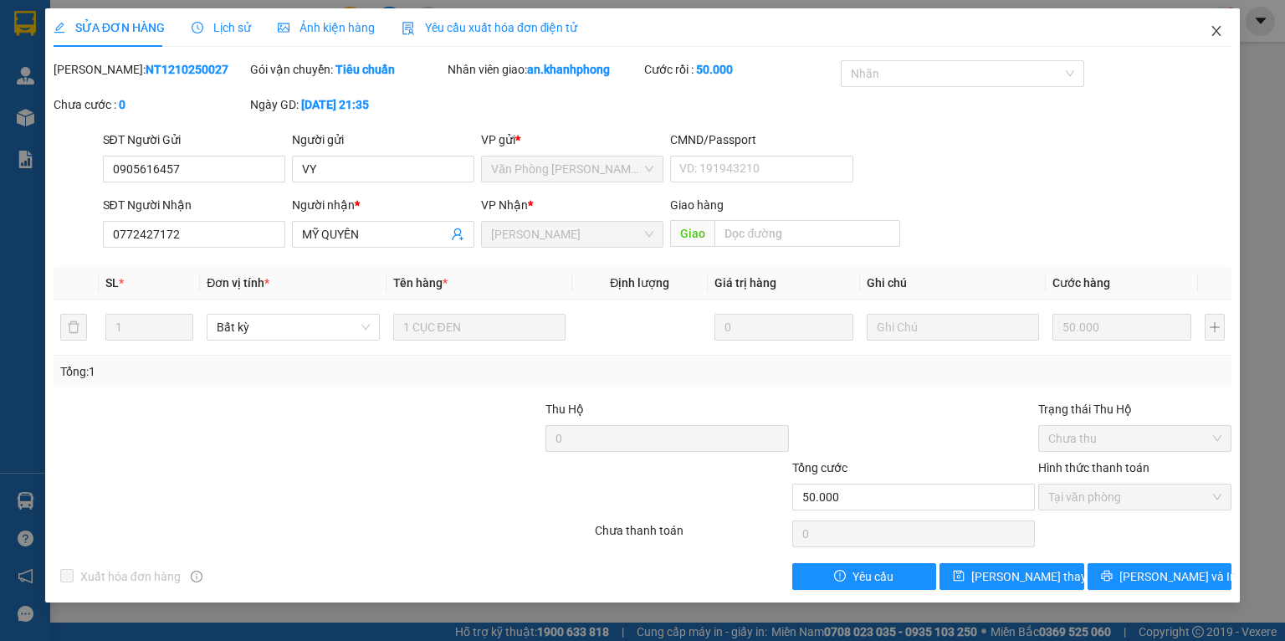
click at [1212, 39] on span "Close" at bounding box center [1216, 31] width 47 height 47
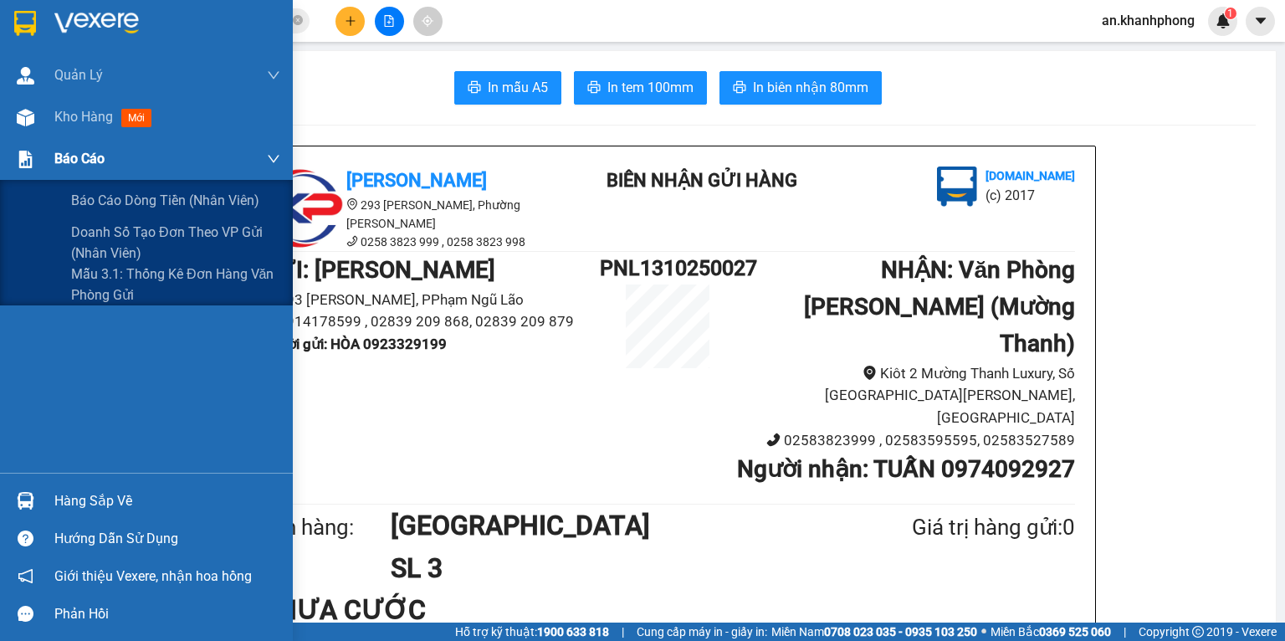
click at [84, 159] on span "Báo cáo" at bounding box center [79, 158] width 50 height 21
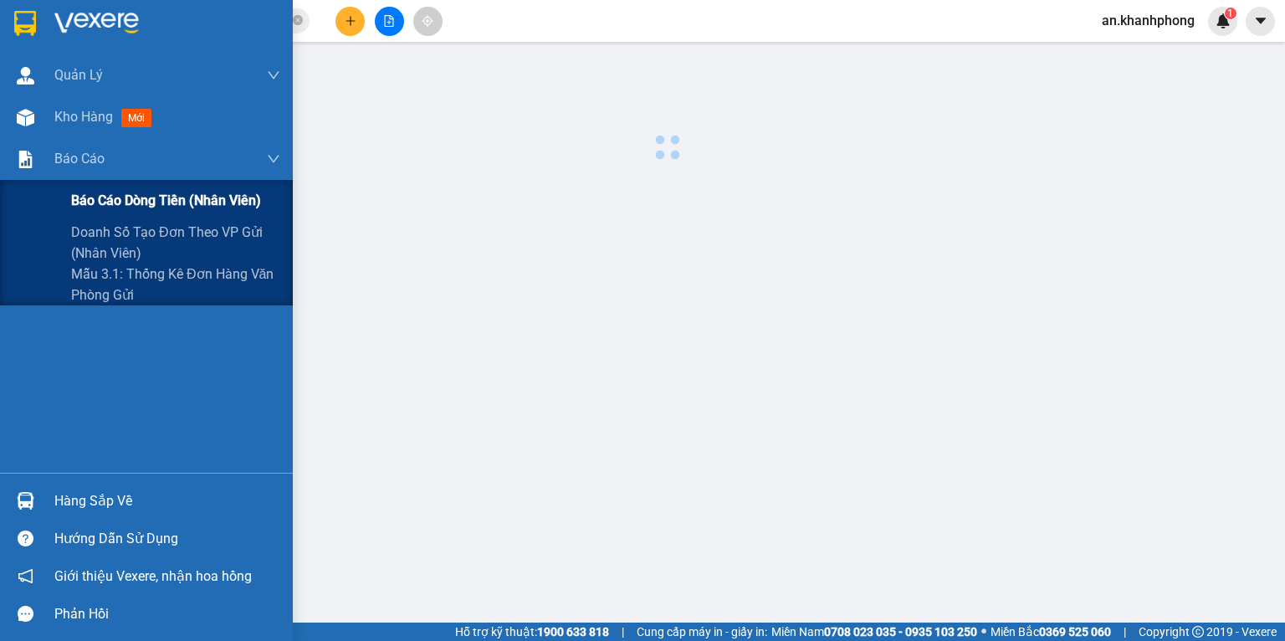
click at [107, 201] on span "Báo cáo dòng tiền (nhân viên)" at bounding box center [166, 200] width 190 height 21
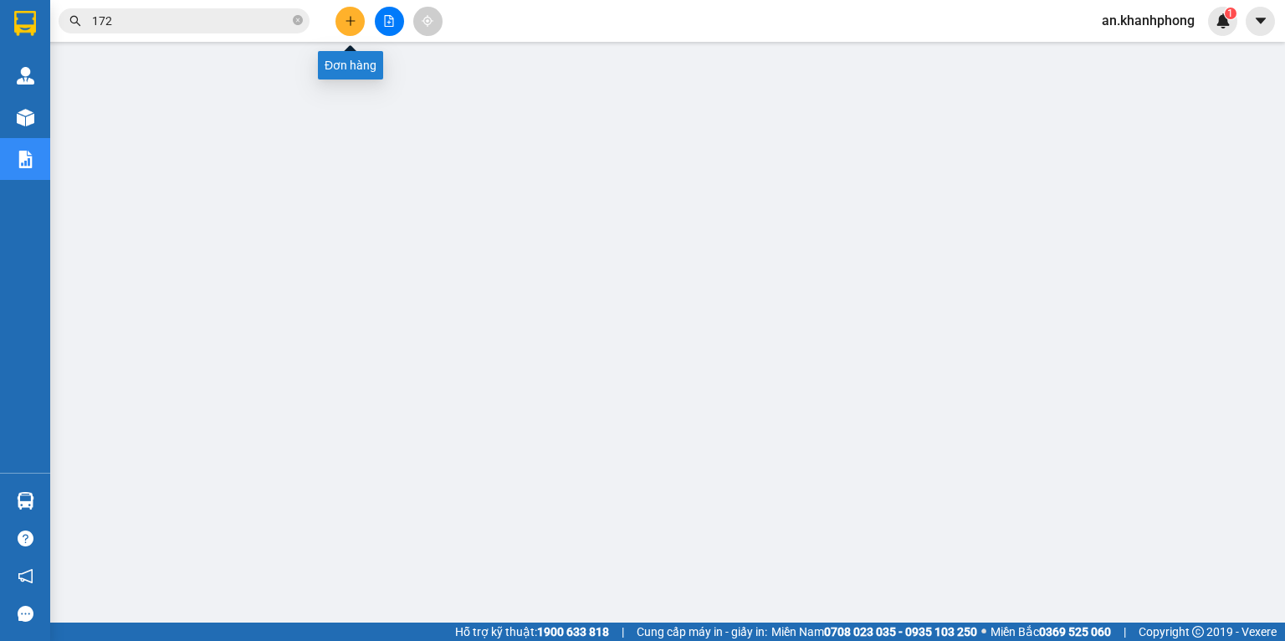
click at [348, 26] on icon "plus" at bounding box center [351, 21] width 12 height 12
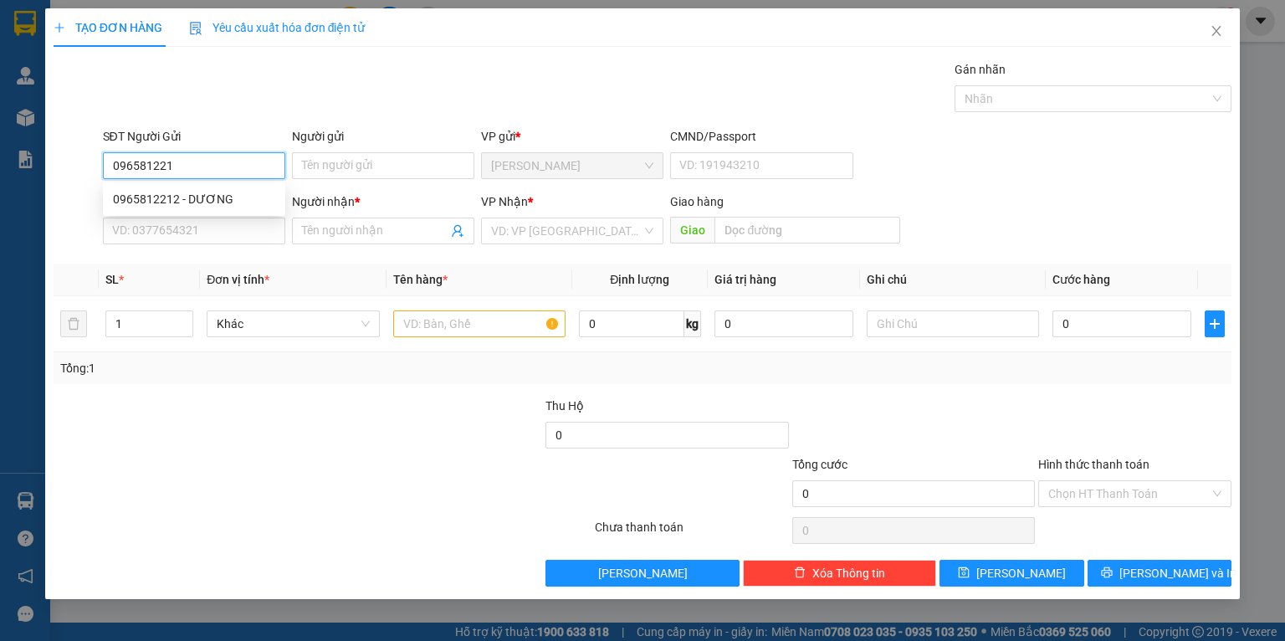
type input "0965812212"
click at [177, 192] on div "0965812212 - DƯƠNG" at bounding box center [194, 199] width 162 height 18
type input "DƯƠNG"
type input "0965812212"
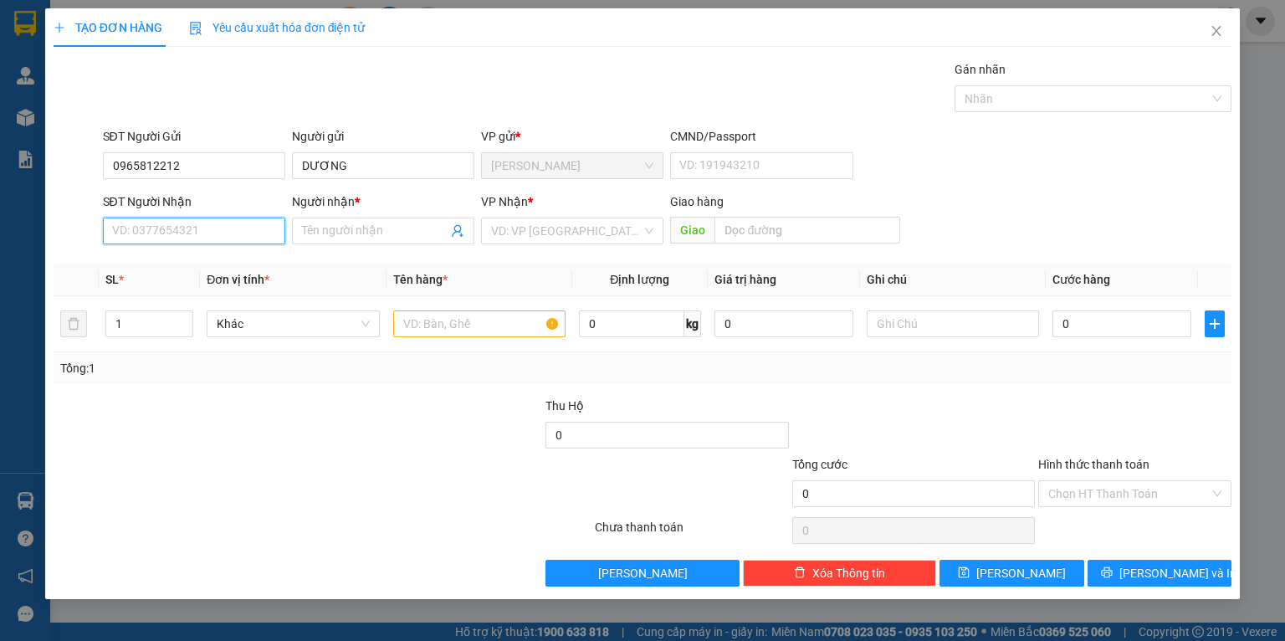
click at [138, 234] on input "SĐT Người Nhận" at bounding box center [194, 231] width 182 height 27
type input "0908702258"
click at [325, 236] on input "Người nhận *" at bounding box center [375, 231] width 146 height 18
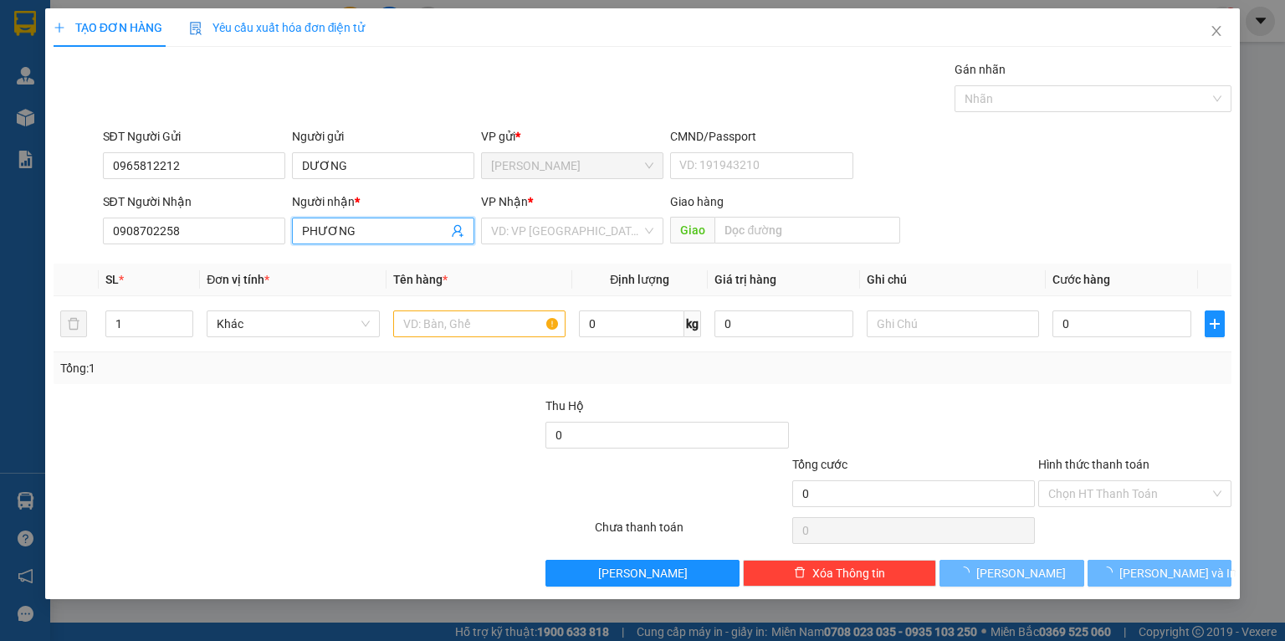
type input "PHƯƠNG"
click at [301, 418] on body "Kết quả tìm kiếm ( 667 ) Bộ lọc Mã ĐH Trạng thái Món hàng Thu hộ Tổng cước Chưa…" at bounding box center [642, 320] width 1285 height 641
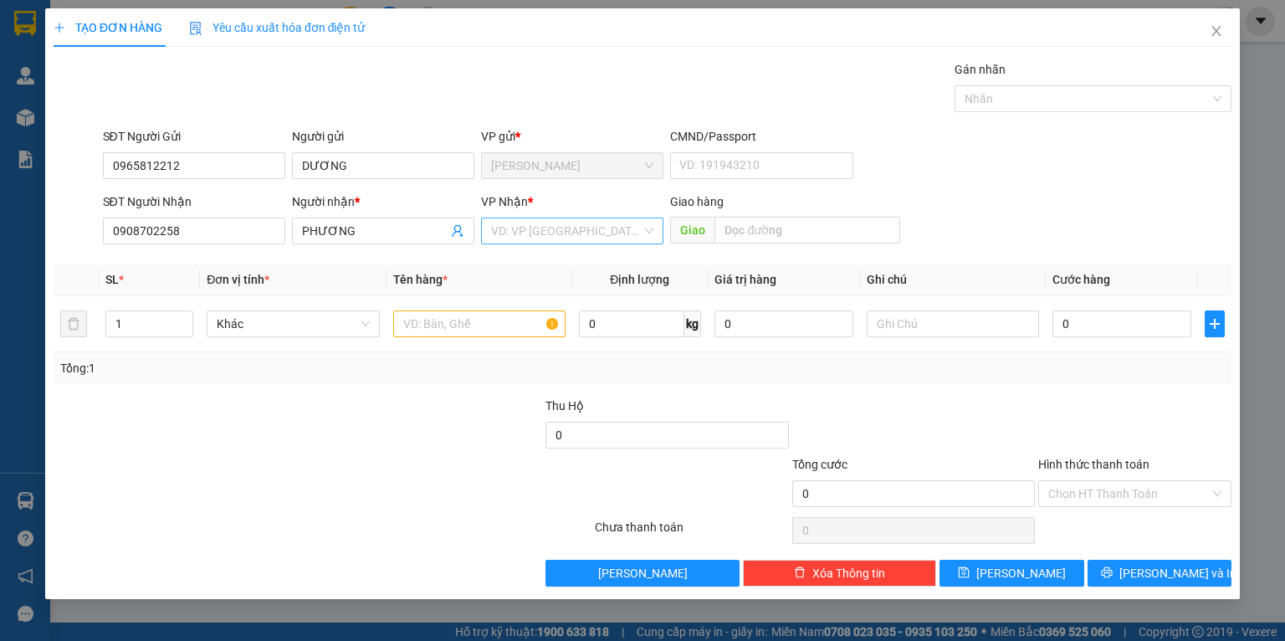
click at [514, 231] on input "search" at bounding box center [566, 230] width 151 height 25
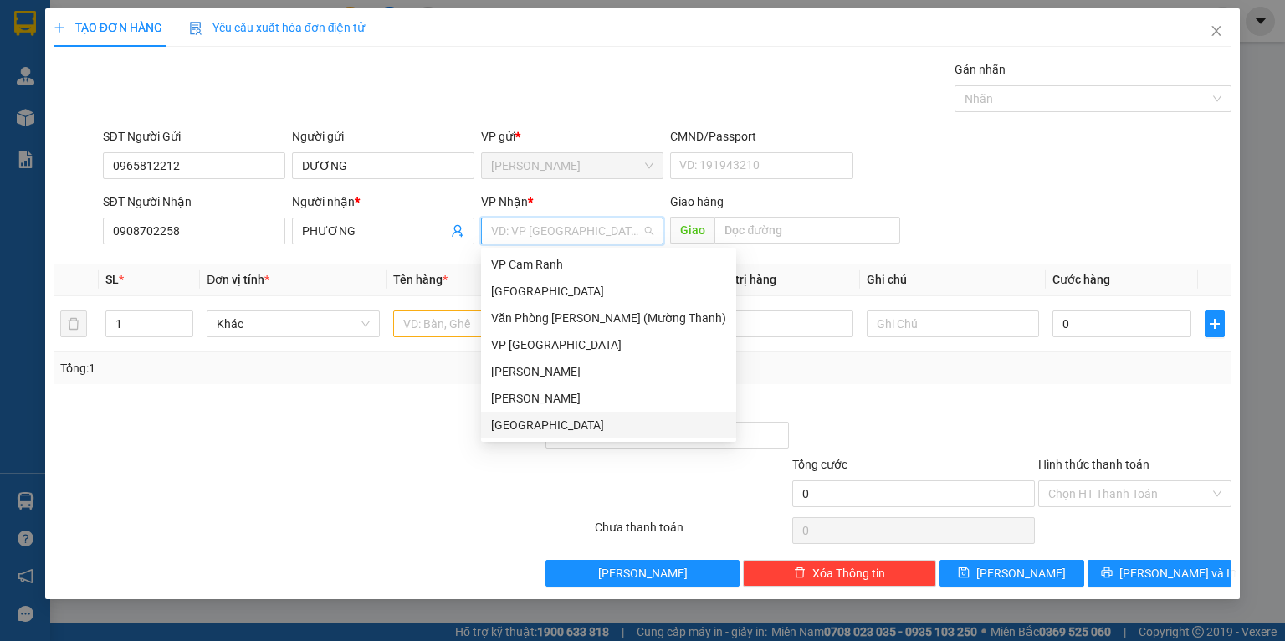
click at [516, 423] on div "[GEOGRAPHIC_DATA]" at bounding box center [608, 425] width 235 height 18
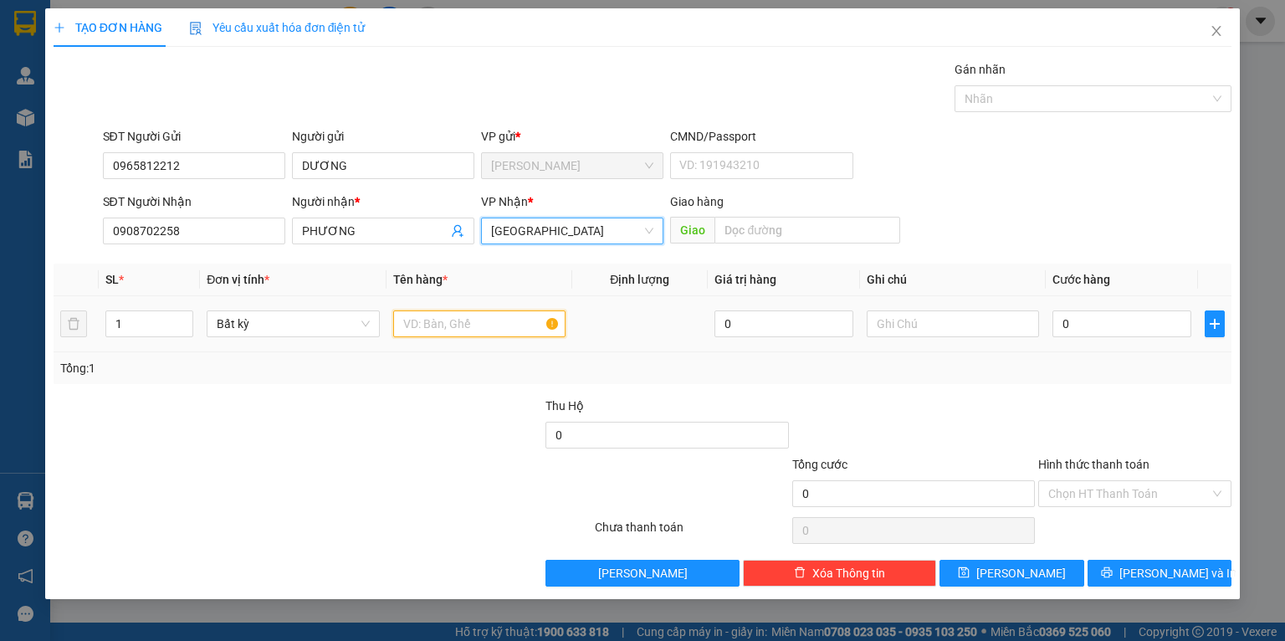
click at [424, 325] on input "text" at bounding box center [479, 323] width 172 height 27
type input "S"
type input "HS"
click at [432, 377] on div "Tổng: 1" at bounding box center [278, 368] width 437 height 18
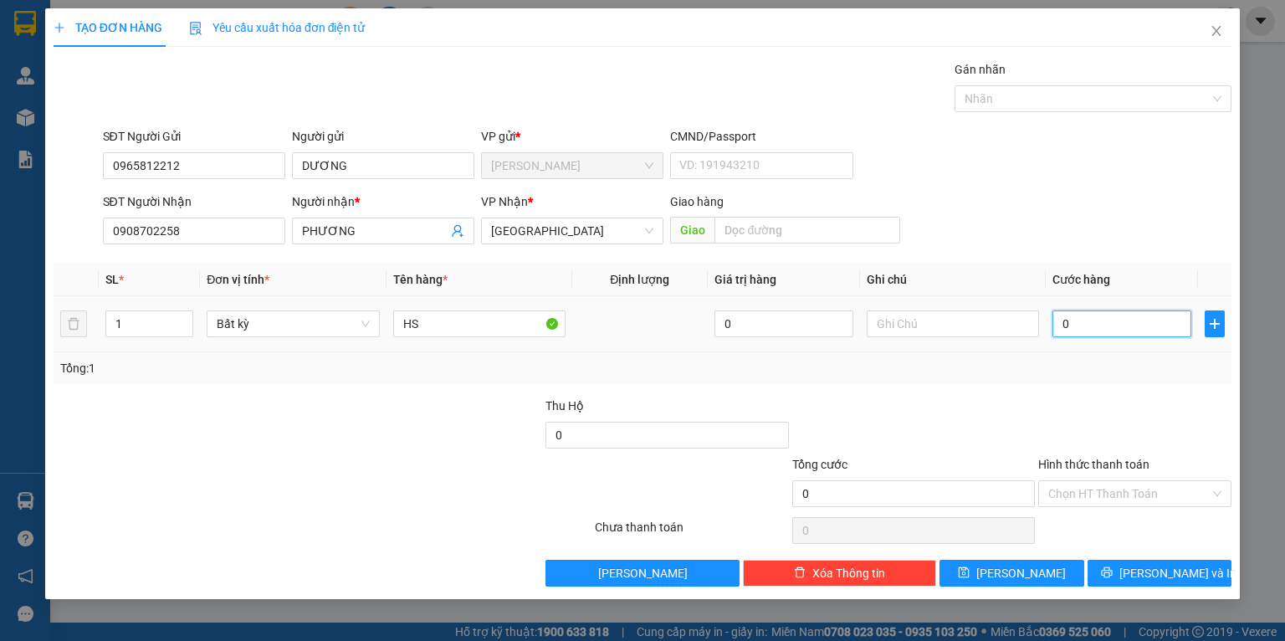
click at [1144, 326] on input "0" at bounding box center [1122, 323] width 139 height 27
type input "2"
type input "20"
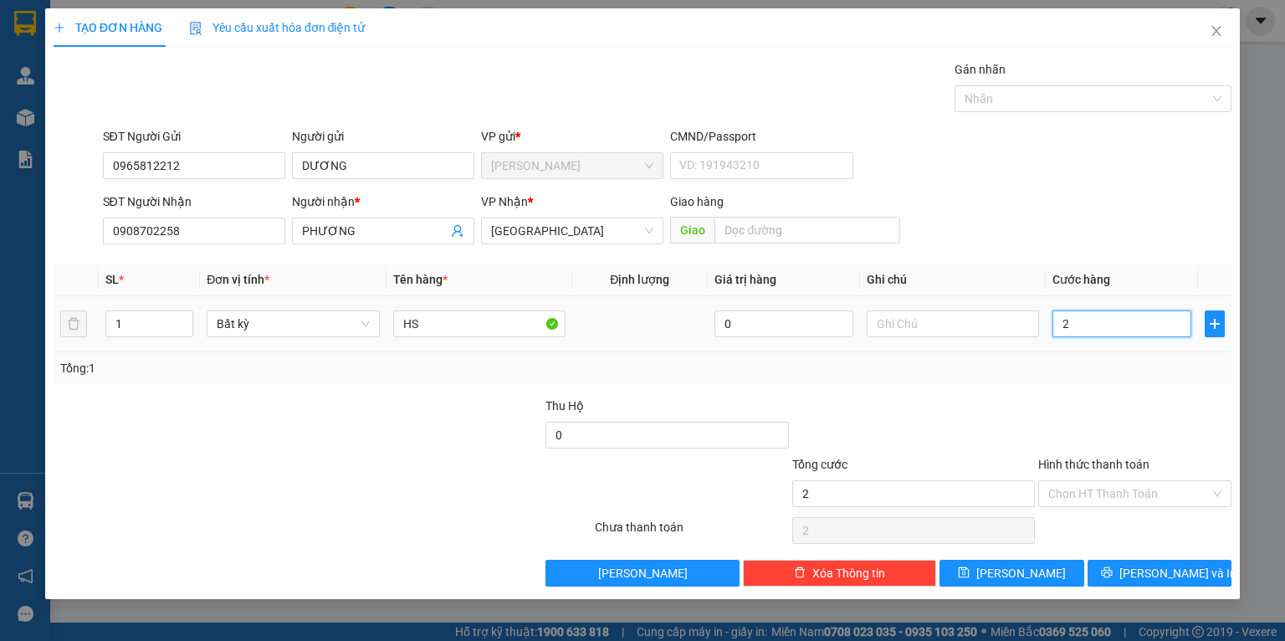
type input "20"
type input "20.000"
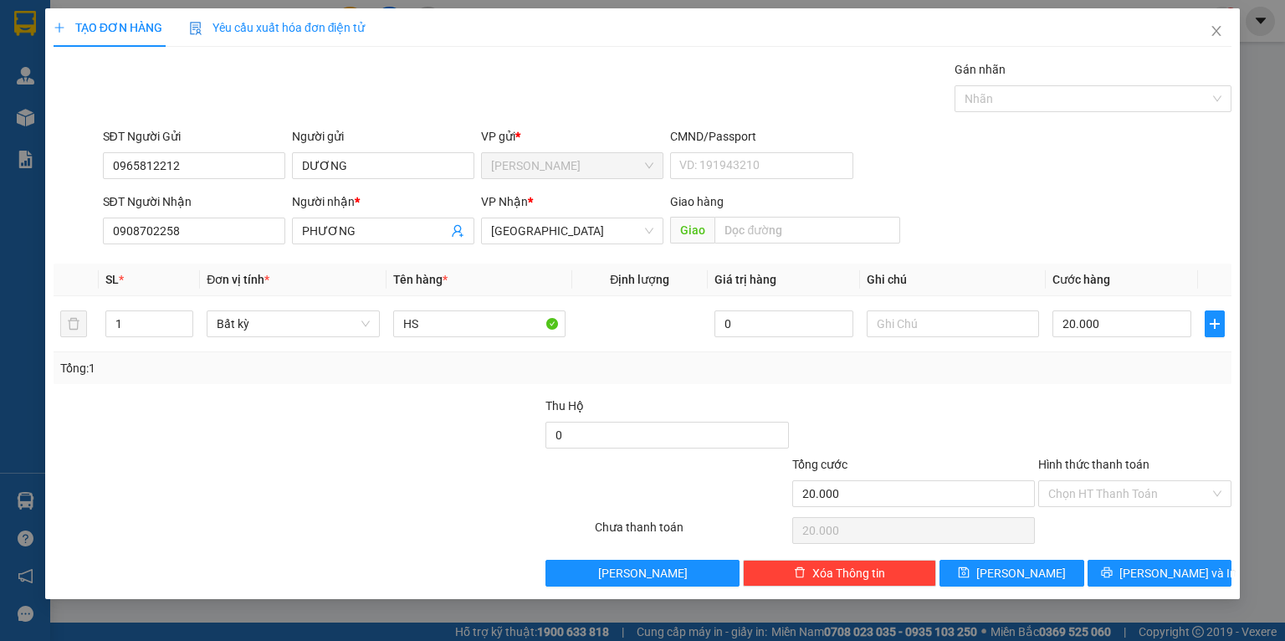
click at [1129, 387] on div "Transit Pickup Surcharge Ids Transit Deliver Surcharge Ids Transit Deliver Surc…" at bounding box center [643, 323] width 1178 height 526
click at [1120, 578] on button "[PERSON_NAME] và In" at bounding box center [1160, 573] width 145 height 27
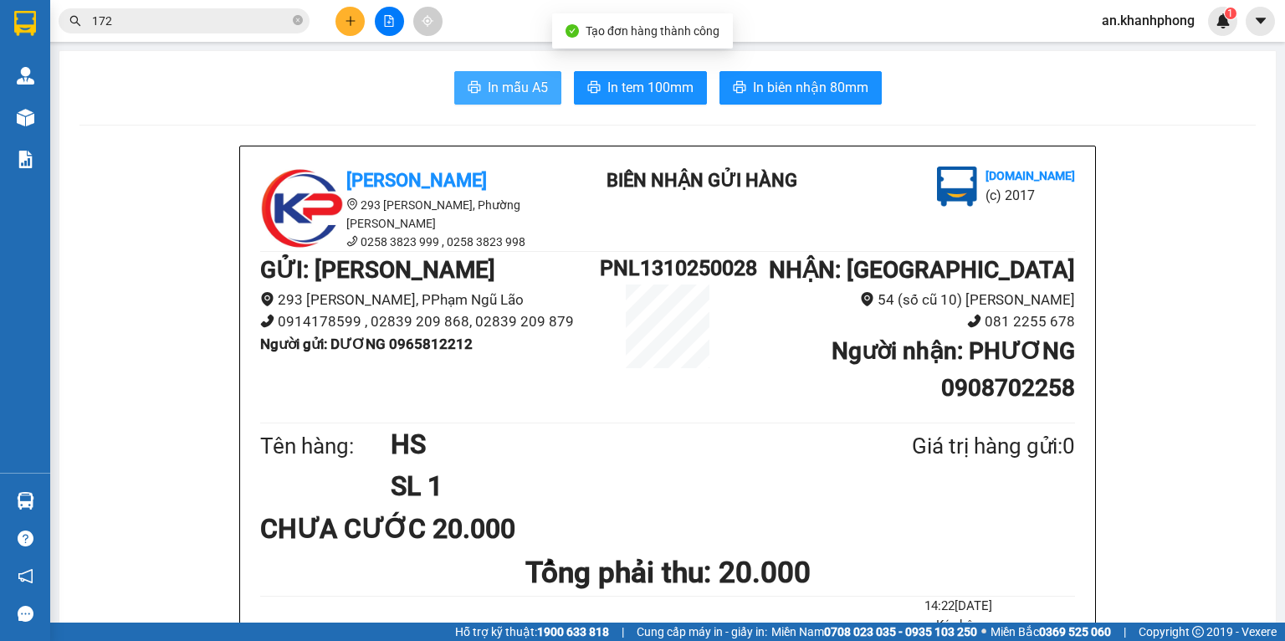
click at [498, 89] on span "In mẫu A5" at bounding box center [518, 87] width 60 height 21
click at [300, 22] on icon "close-circle" at bounding box center [298, 20] width 10 height 10
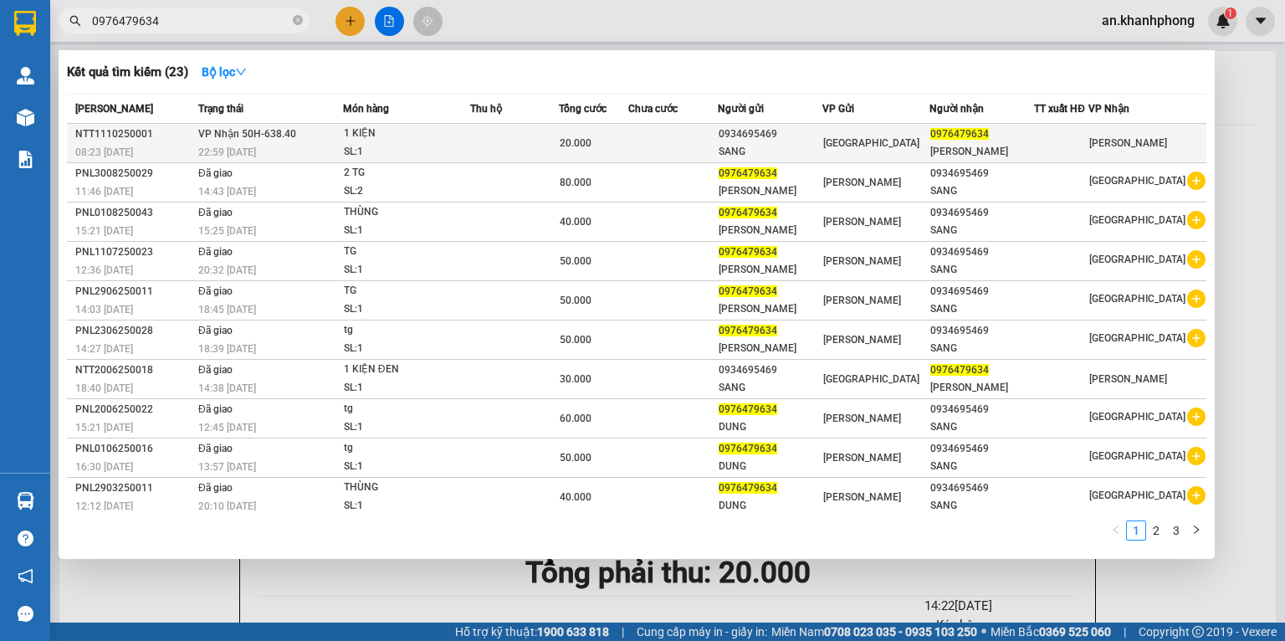
type input "0976479634"
click at [763, 141] on div "0934695469" at bounding box center [770, 135] width 103 height 18
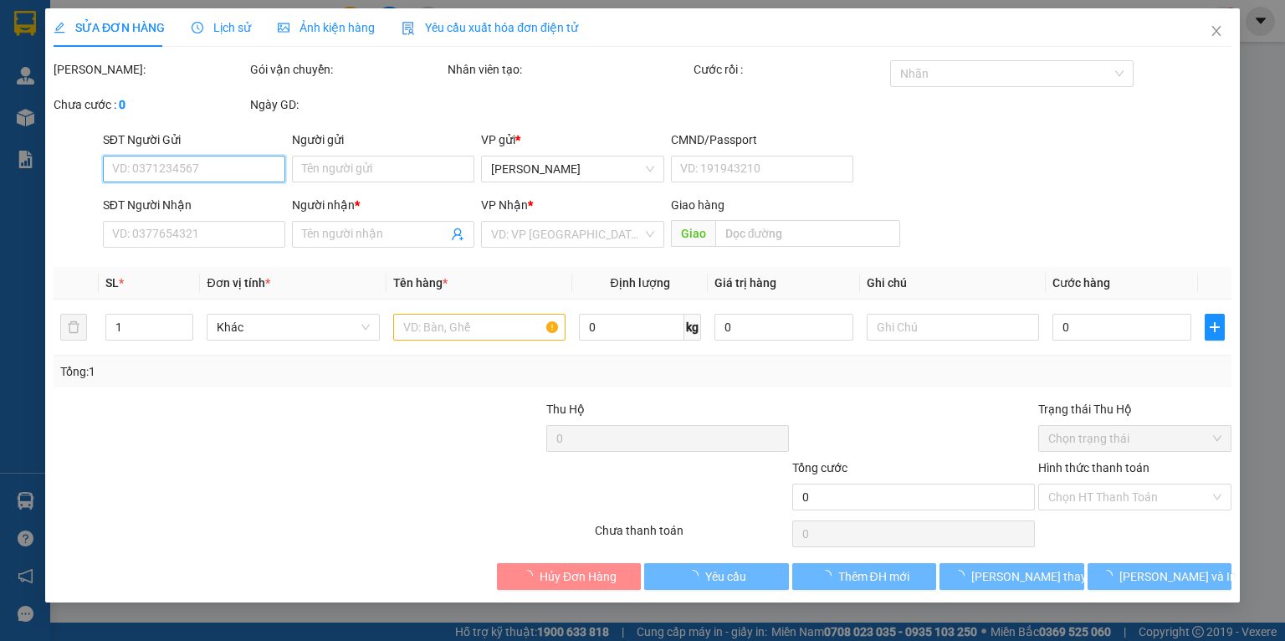
type input "0934695469"
type input "SANG"
type input "0976479634"
type input "NGUYỄN THỊ TÍNH"
type input "20.000"
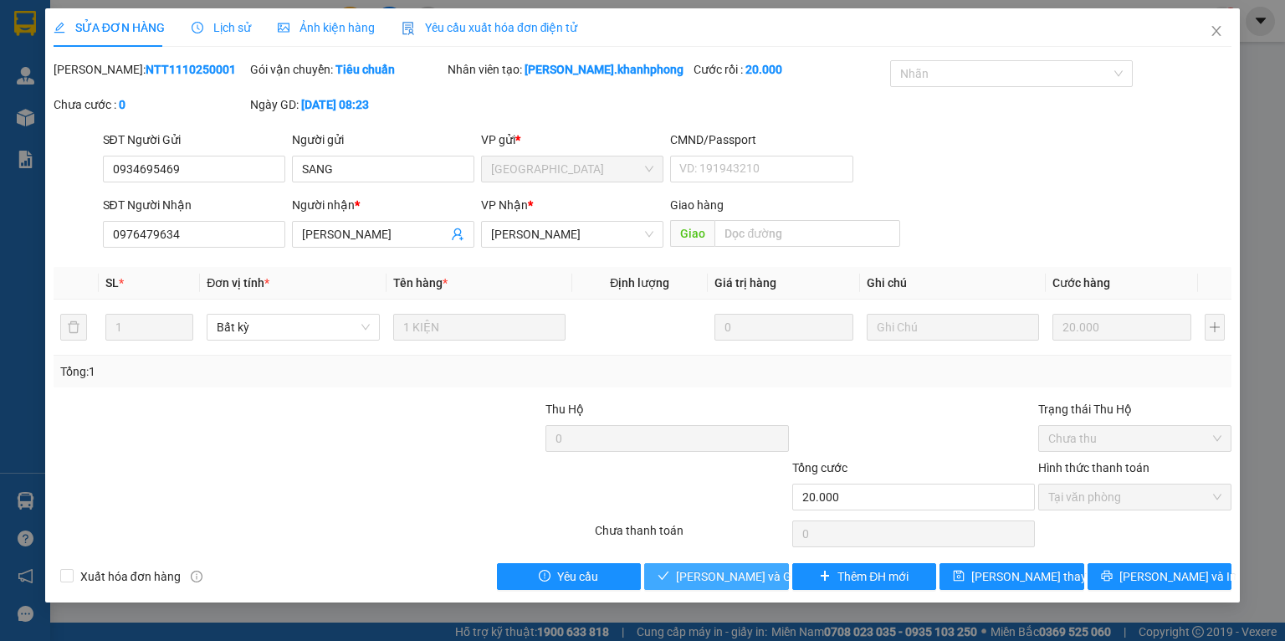
click at [673, 567] on button "[PERSON_NAME] và Giao hàng" at bounding box center [716, 576] width 145 height 27
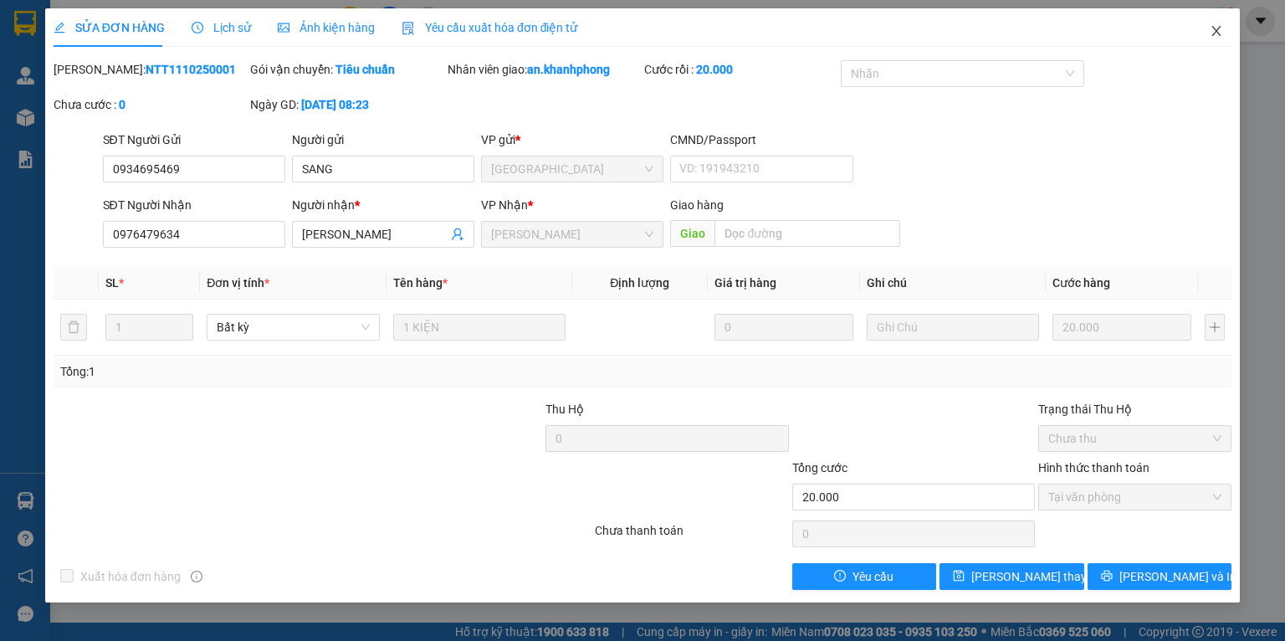
click at [1214, 30] on icon "close" at bounding box center [1216, 30] width 13 height 13
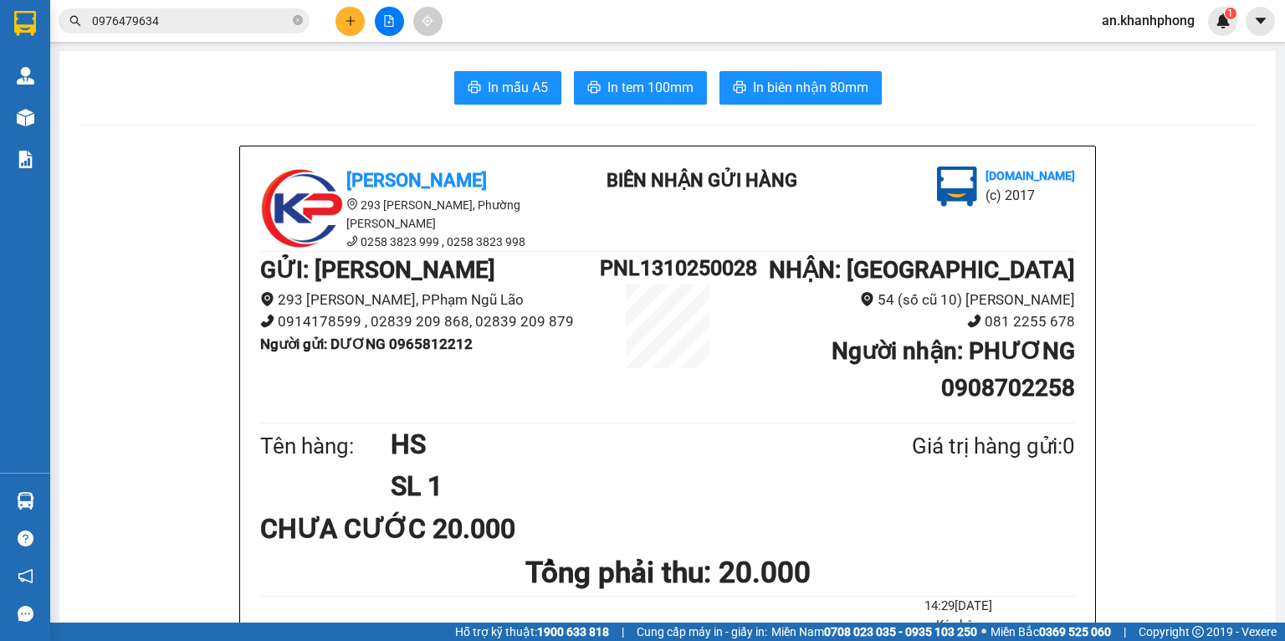
click at [297, 21] on icon "close-circle" at bounding box center [298, 20] width 10 height 10
click at [350, 21] on icon "plus" at bounding box center [350, 20] width 9 height 1
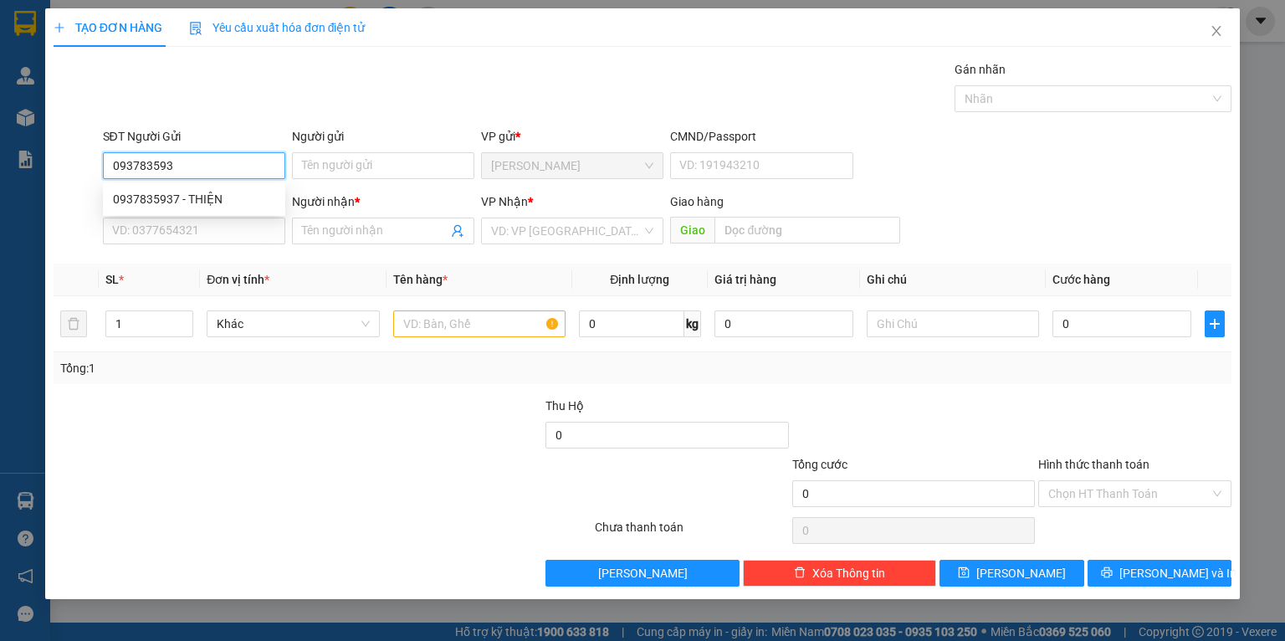
type input "0937835937"
click at [221, 201] on div "0937835937 - THIỆN" at bounding box center [194, 199] width 162 height 18
type input "THIỆN"
type input "0937835937"
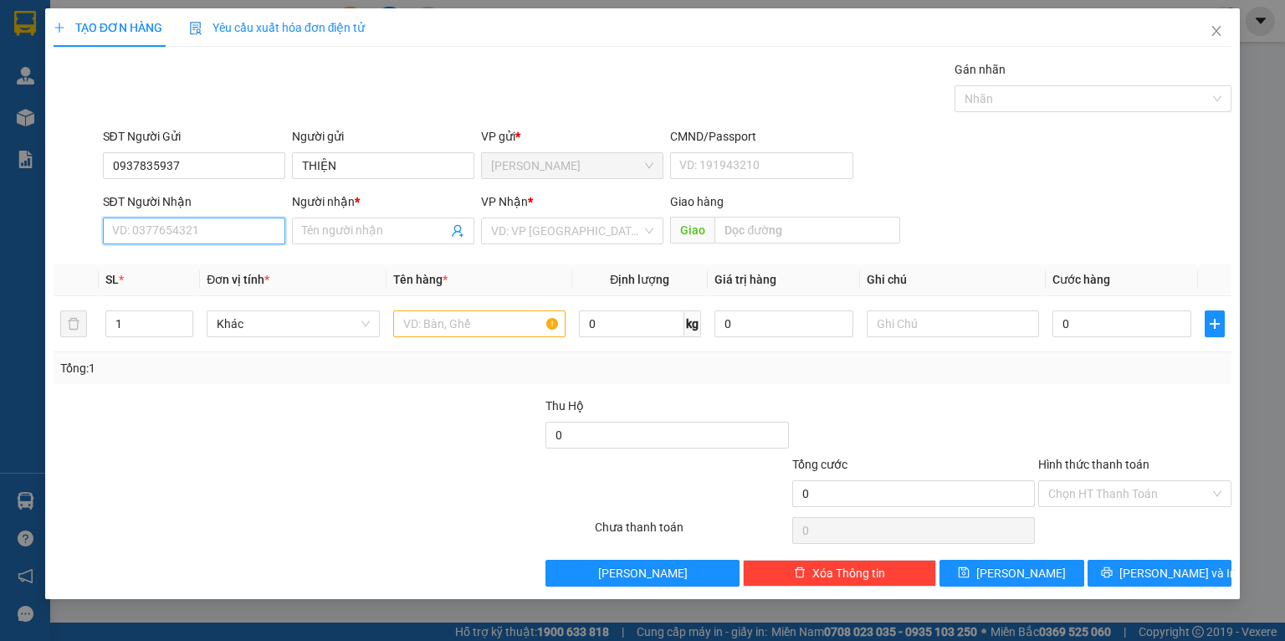
click at [215, 222] on input "SĐT Người Nhận" at bounding box center [194, 231] width 182 height 27
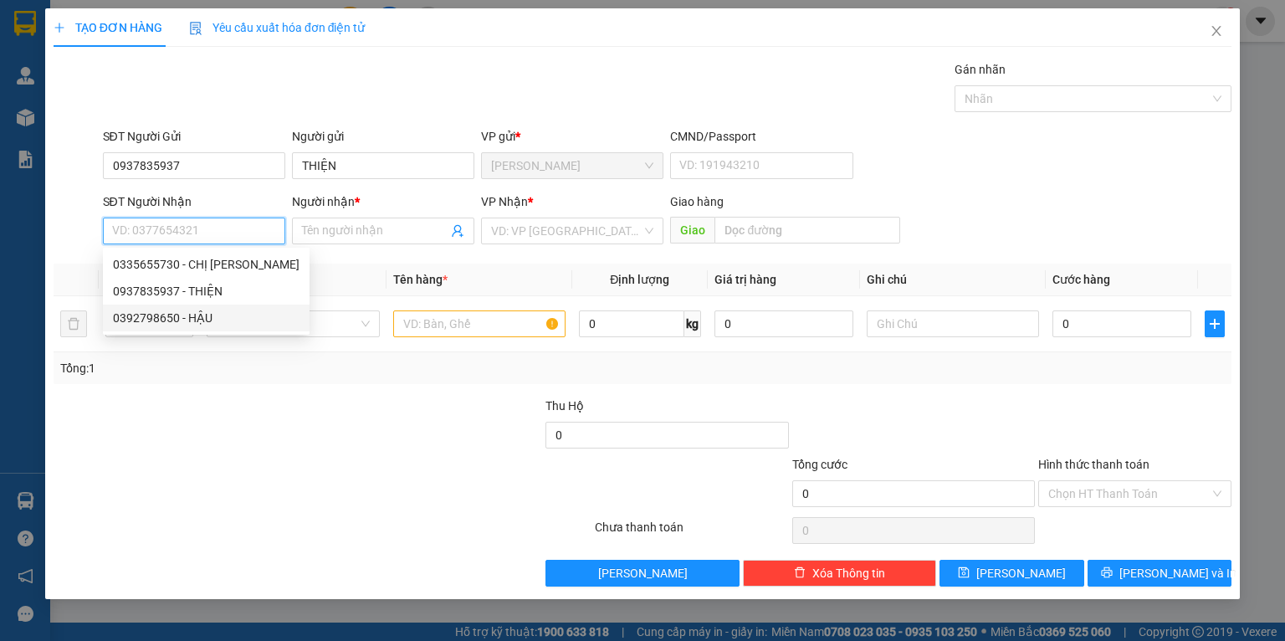
click at [193, 318] on div "0392798650 - HẬU" at bounding box center [206, 318] width 187 height 18
type input "0392798650"
type input "HẬU"
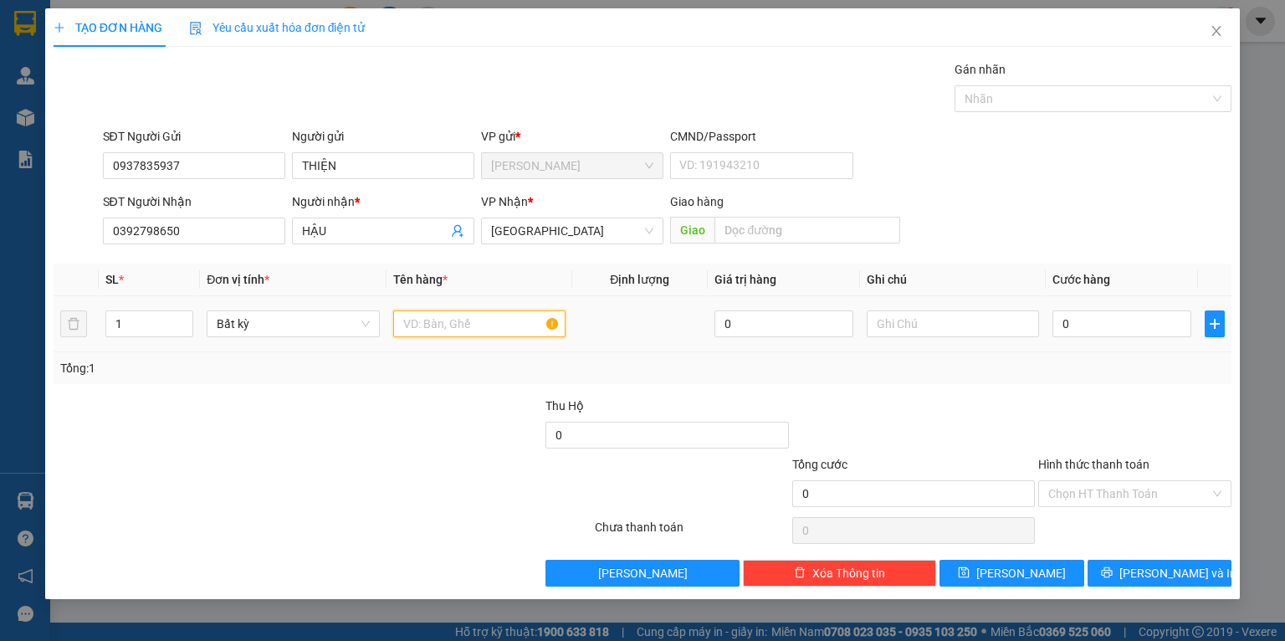
click at [453, 313] on input "text" at bounding box center [479, 323] width 172 height 27
type input "[GEOGRAPHIC_DATA]"
click at [432, 389] on div "Transit Pickup Surcharge Ids Transit Deliver Surcharge Ids Transit Deliver Surc…" at bounding box center [643, 323] width 1178 height 526
click at [1149, 331] on input "0" at bounding box center [1122, 323] width 139 height 27
type input "7"
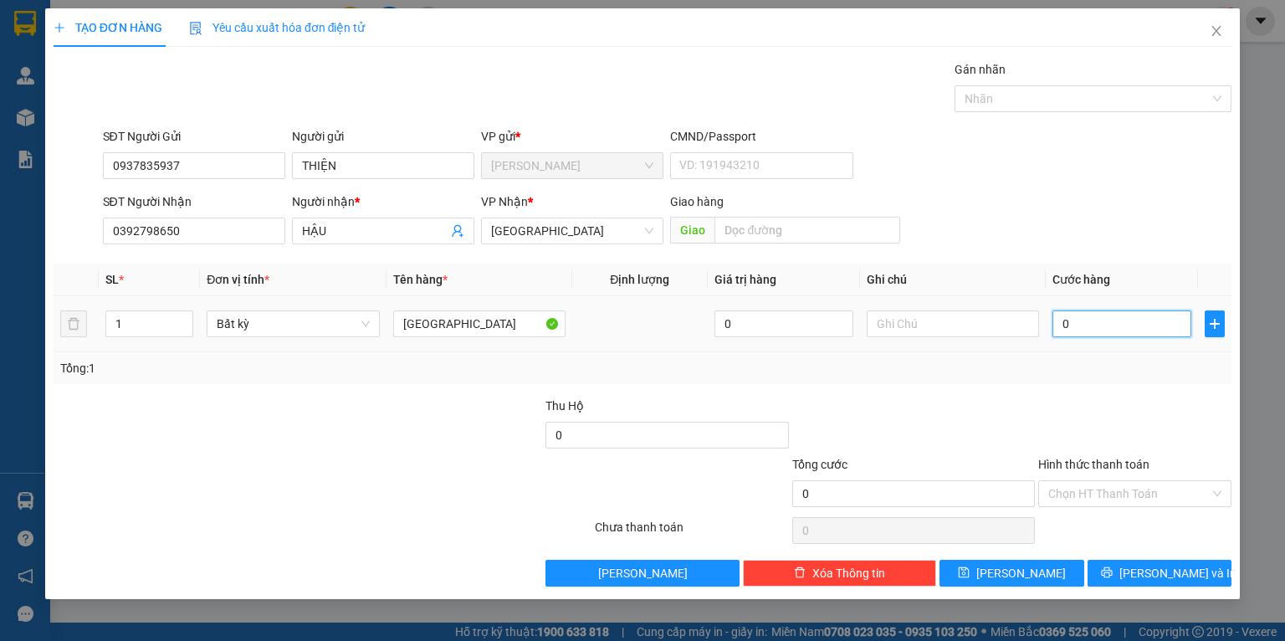
type input "7"
type input "70"
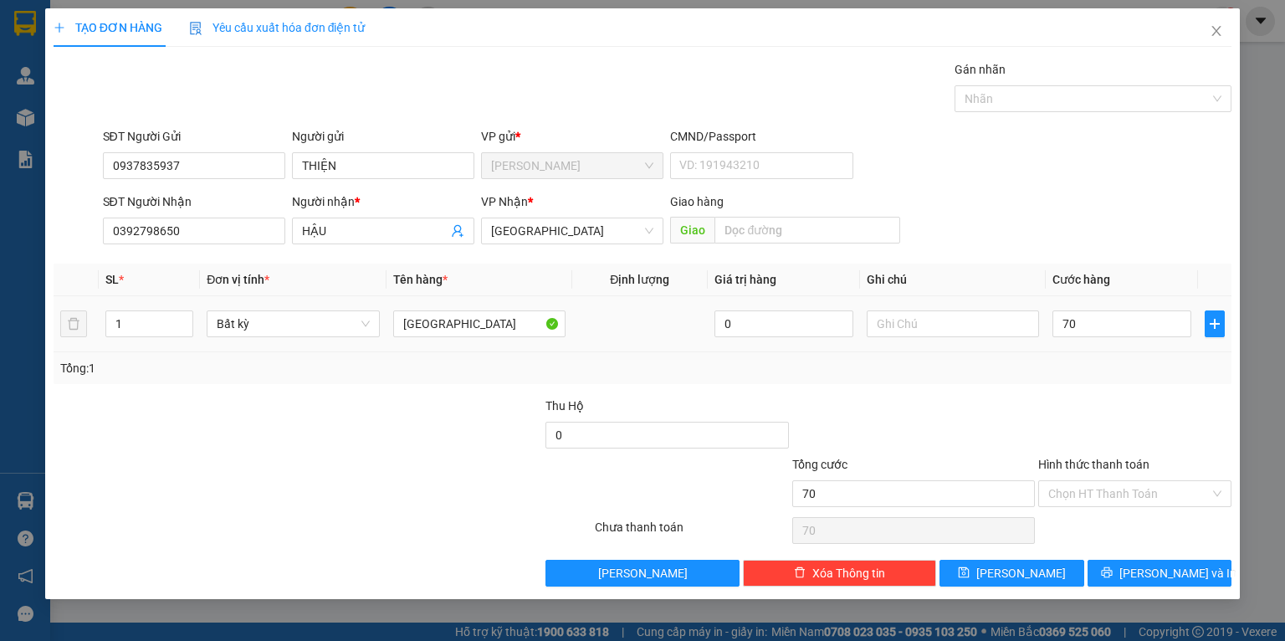
type input "70.000"
click at [1075, 388] on div "Transit Pickup Surcharge Ids Transit Deliver Surcharge Ids Transit Deliver Surc…" at bounding box center [643, 323] width 1178 height 526
click at [1146, 572] on span "[PERSON_NAME] và In" at bounding box center [1178, 573] width 117 height 18
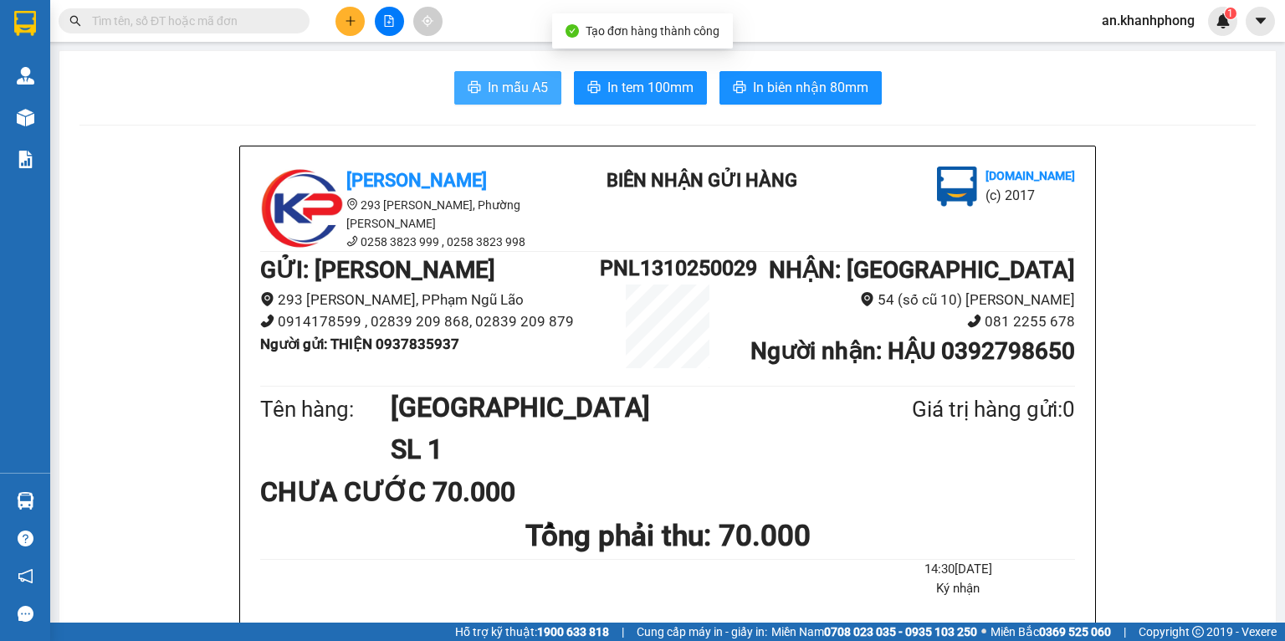
click at [505, 98] on button "In mẫu A5" at bounding box center [507, 87] width 107 height 33
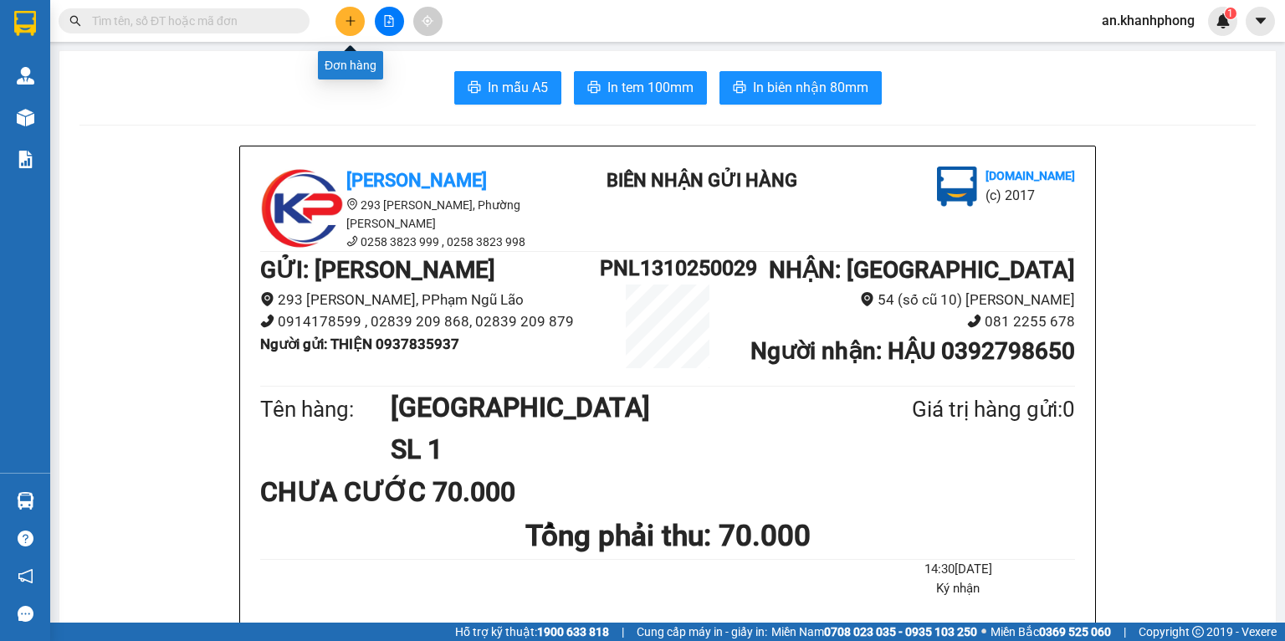
click at [346, 26] on icon "plus" at bounding box center [351, 21] width 12 height 12
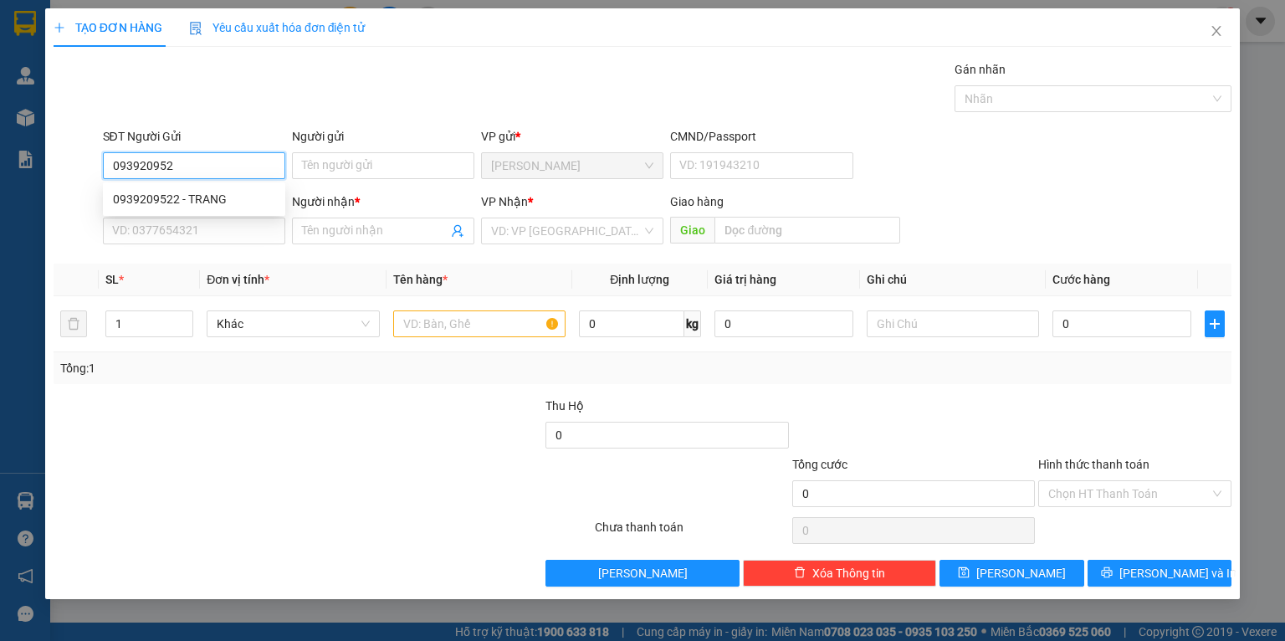
type input "0939209522"
click at [189, 196] on div "0939209522 - TRANG" at bounding box center [194, 199] width 162 height 18
type input "TRANG"
type input "0939209522"
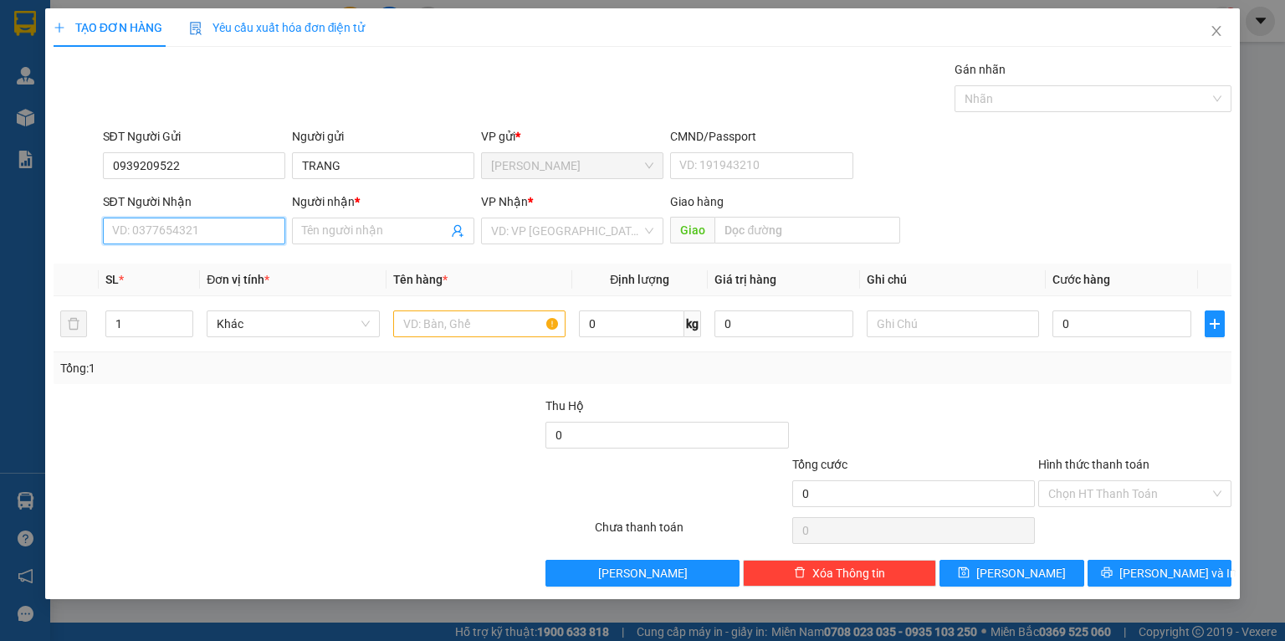
click at [140, 238] on input "SĐT Người Nhận" at bounding box center [194, 231] width 182 height 27
click at [198, 290] on div "0906964914 - bé tý" at bounding box center [194, 291] width 162 height 18
type input "0906964914"
type input "bé tý"
click at [484, 319] on input "text" at bounding box center [479, 323] width 172 height 27
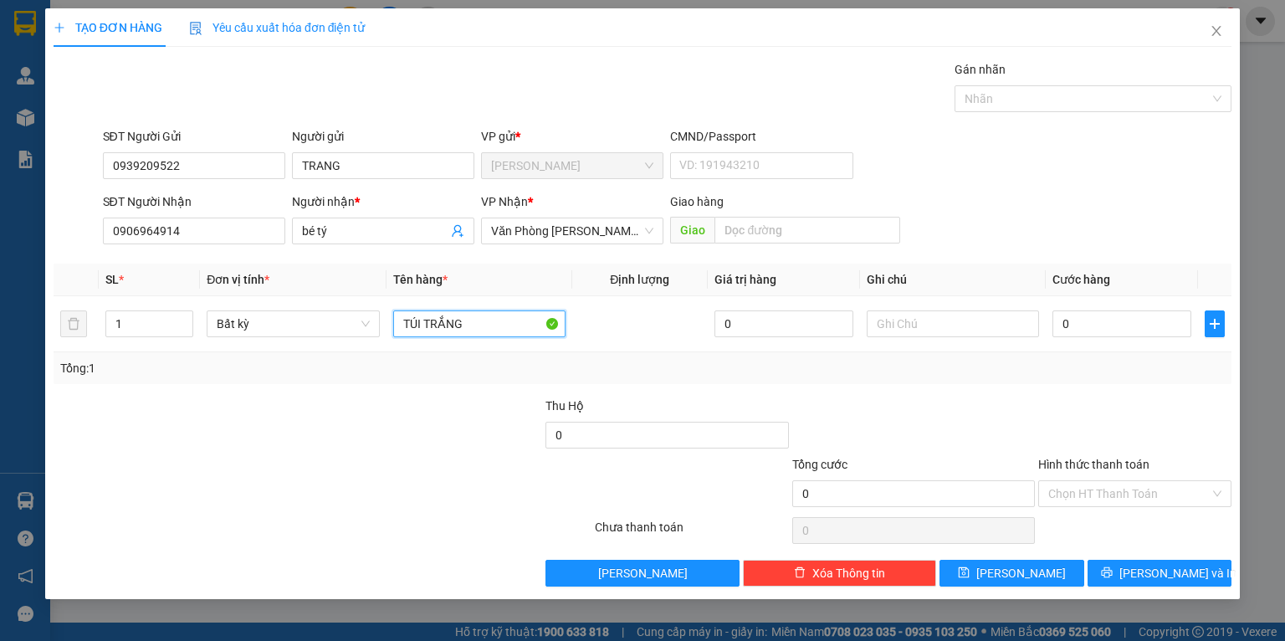
type input "TÚI TRẮNG"
click at [452, 451] on div at bounding box center [421, 426] width 246 height 59
click at [1085, 321] on input "0" at bounding box center [1122, 323] width 139 height 27
type input "4"
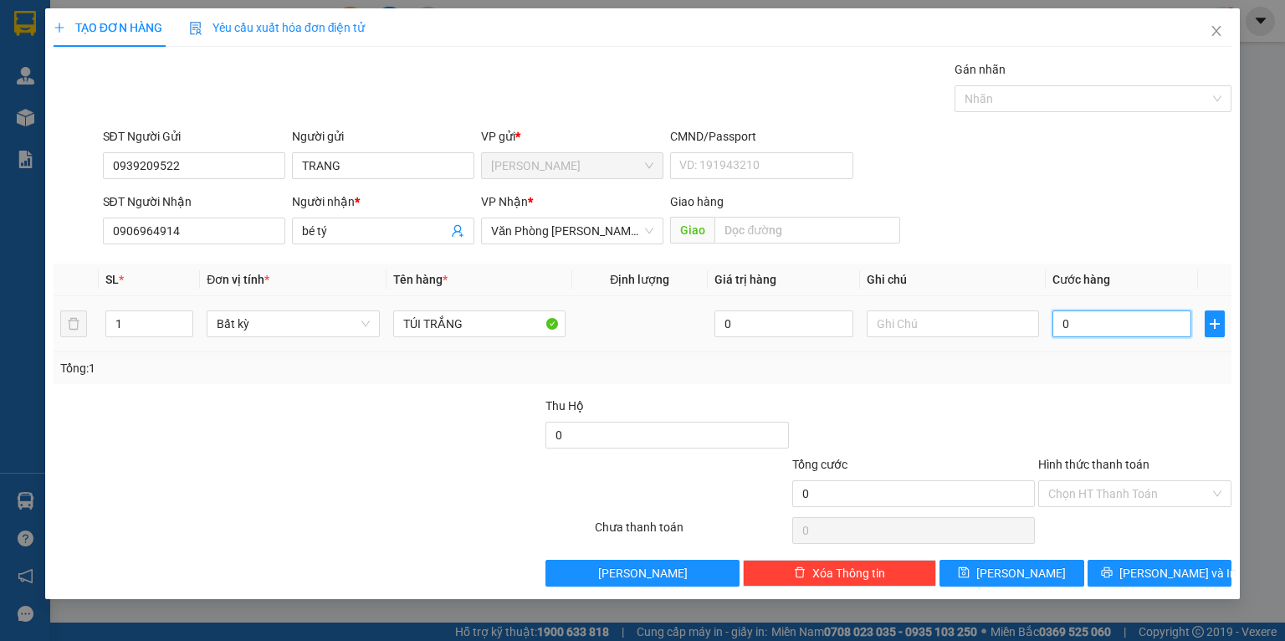
type input "4"
type input "40"
type input "40.000"
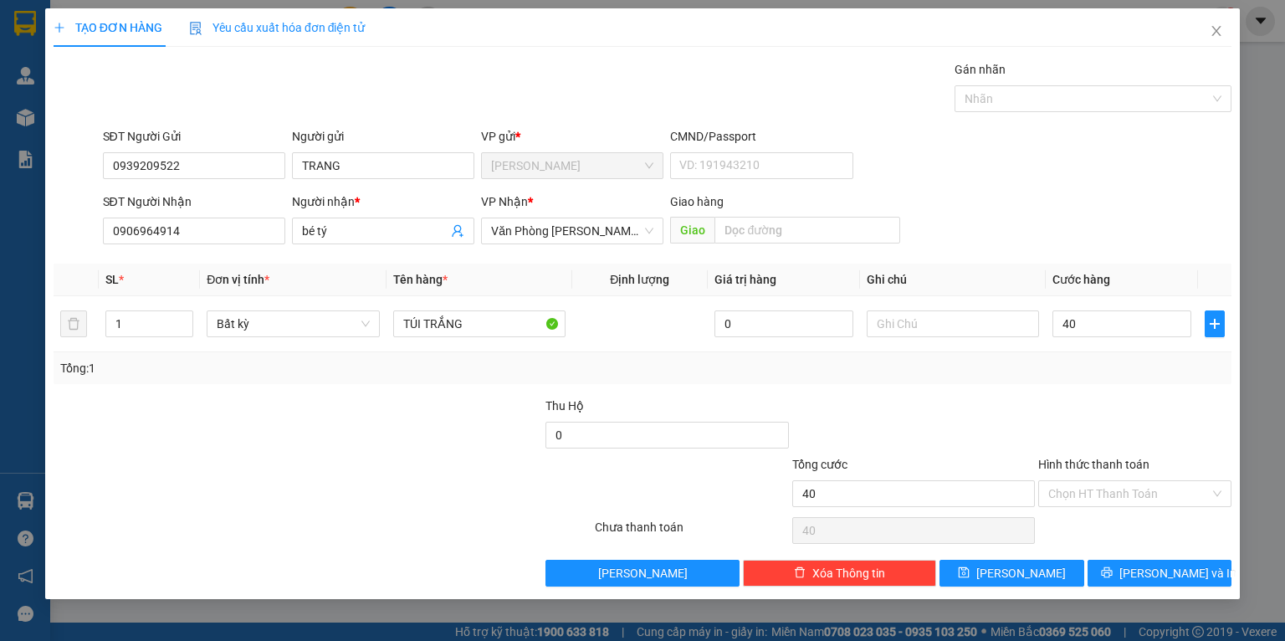
type input "40.000"
click at [1054, 382] on div "Tổng: 1" at bounding box center [643, 368] width 1178 height 32
click at [1138, 316] on input "40.000" at bounding box center [1122, 323] width 139 height 27
type input "0"
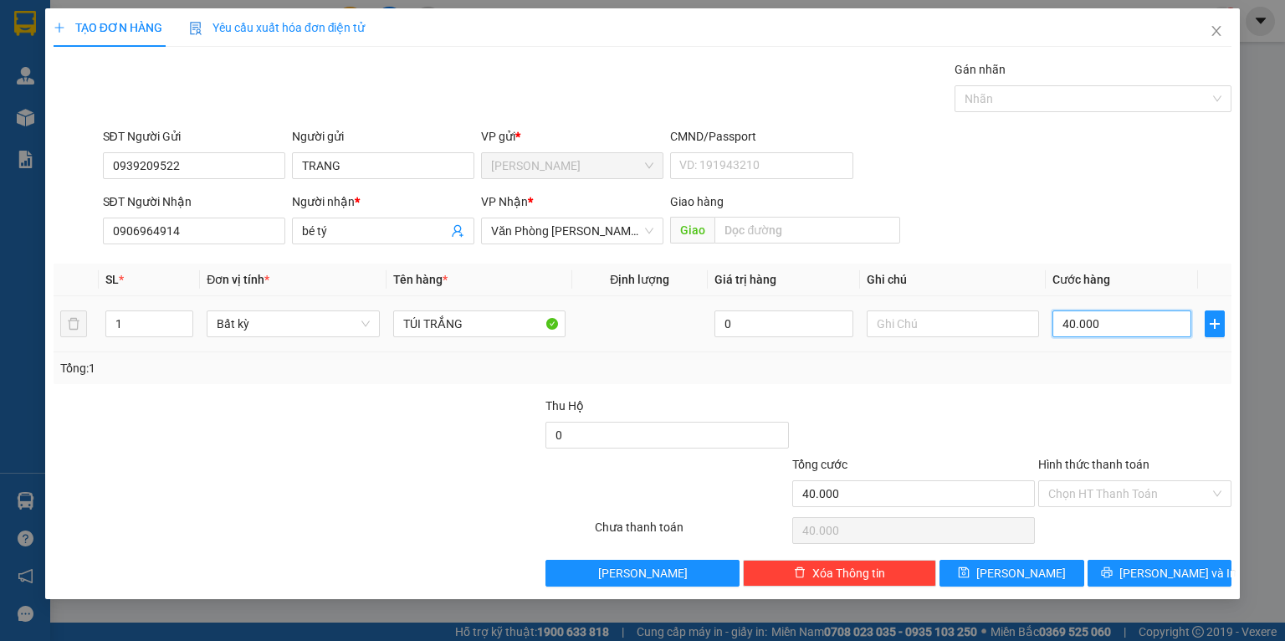
type input "0"
type input "03"
type input "3"
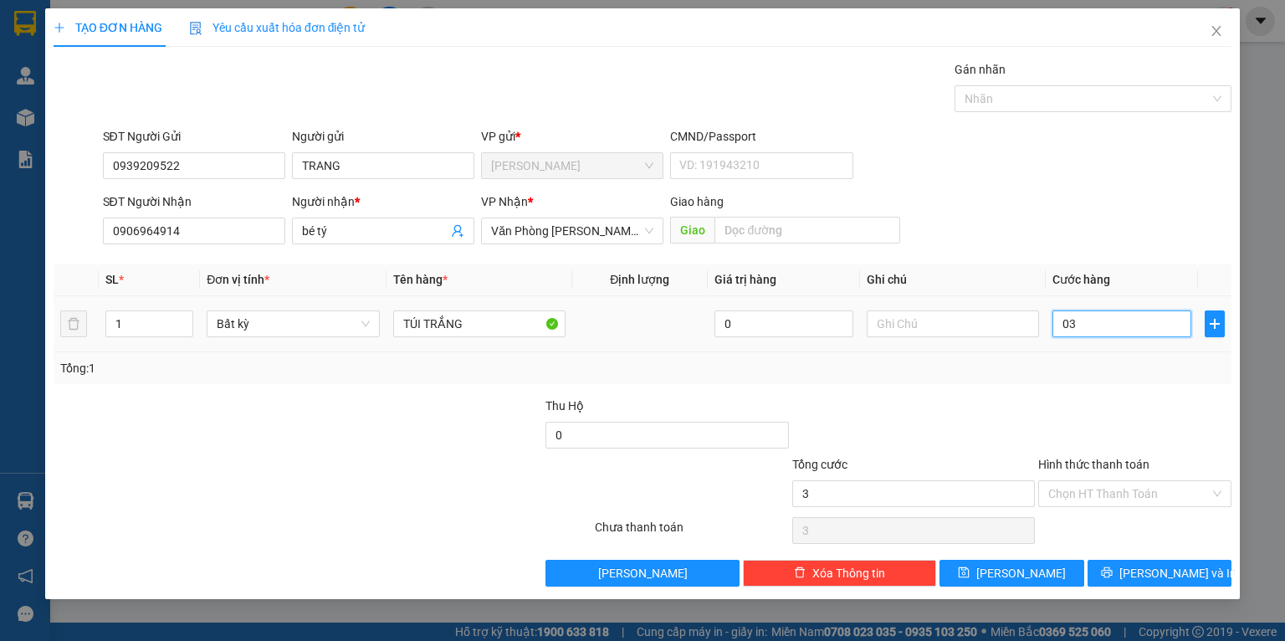
type input "030"
type input "30"
type input "30.000"
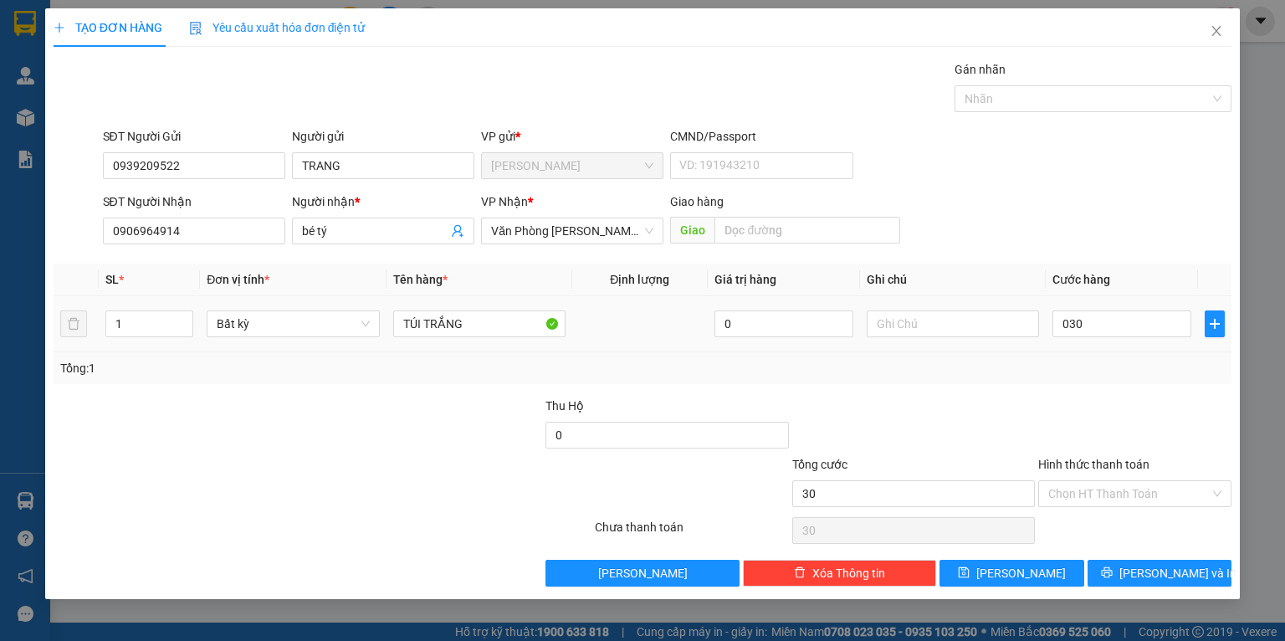
type input "30.000"
click at [1117, 357] on div "Tổng: 1" at bounding box center [643, 368] width 1178 height 32
click at [1113, 574] on icon "printer" at bounding box center [1107, 573] width 12 height 12
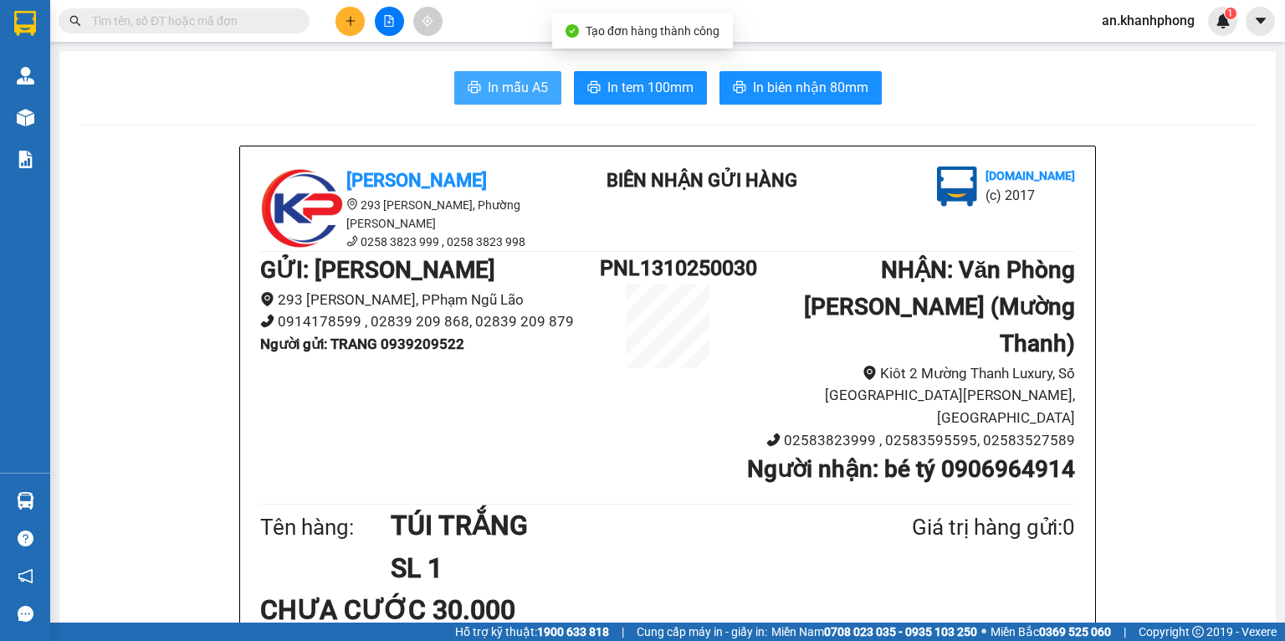
click at [515, 92] on span "In mẫu A5" at bounding box center [518, 87] width 60 height 21
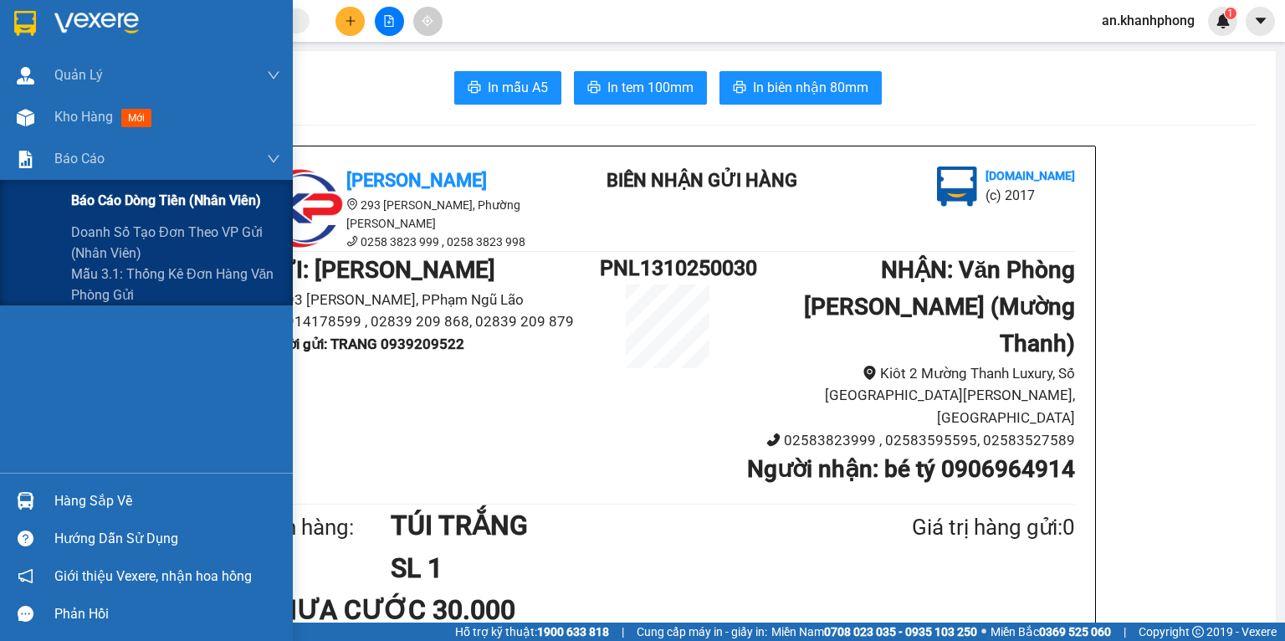
click at [132, 203] on span "Báo cáo dòng tiền (nhân viên)" at bounding box center [166, 200] width 190 height 21
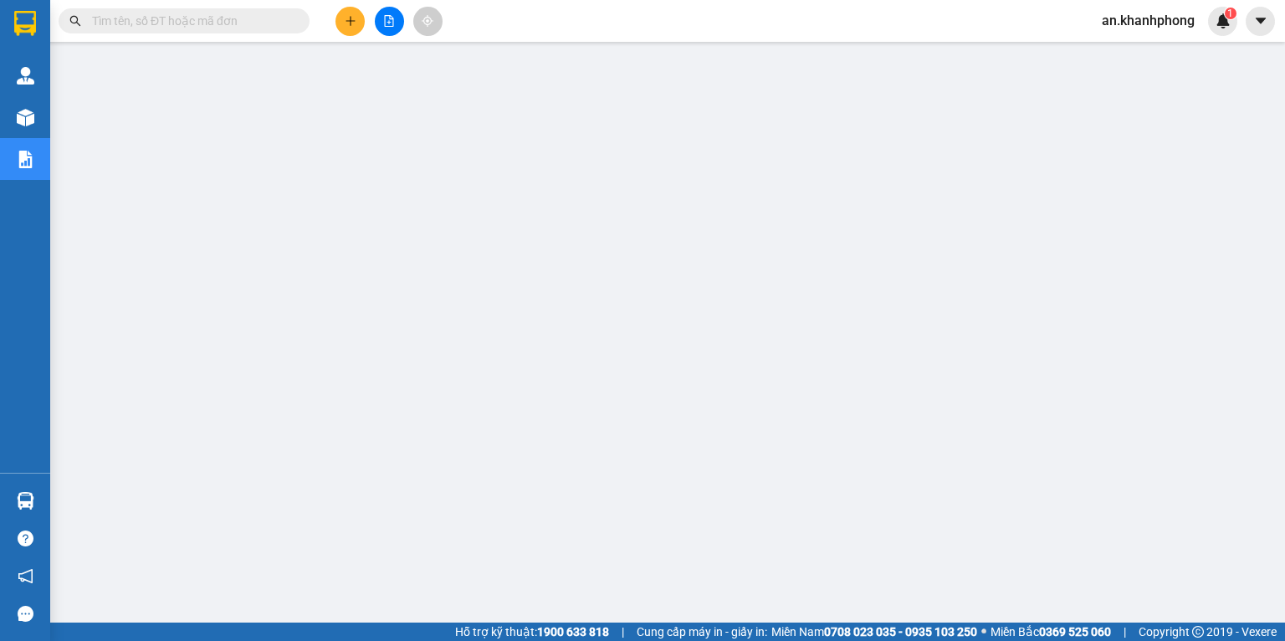
click at [191, 25] on input "text" at bounding box center [191, 21] width 198 height 18
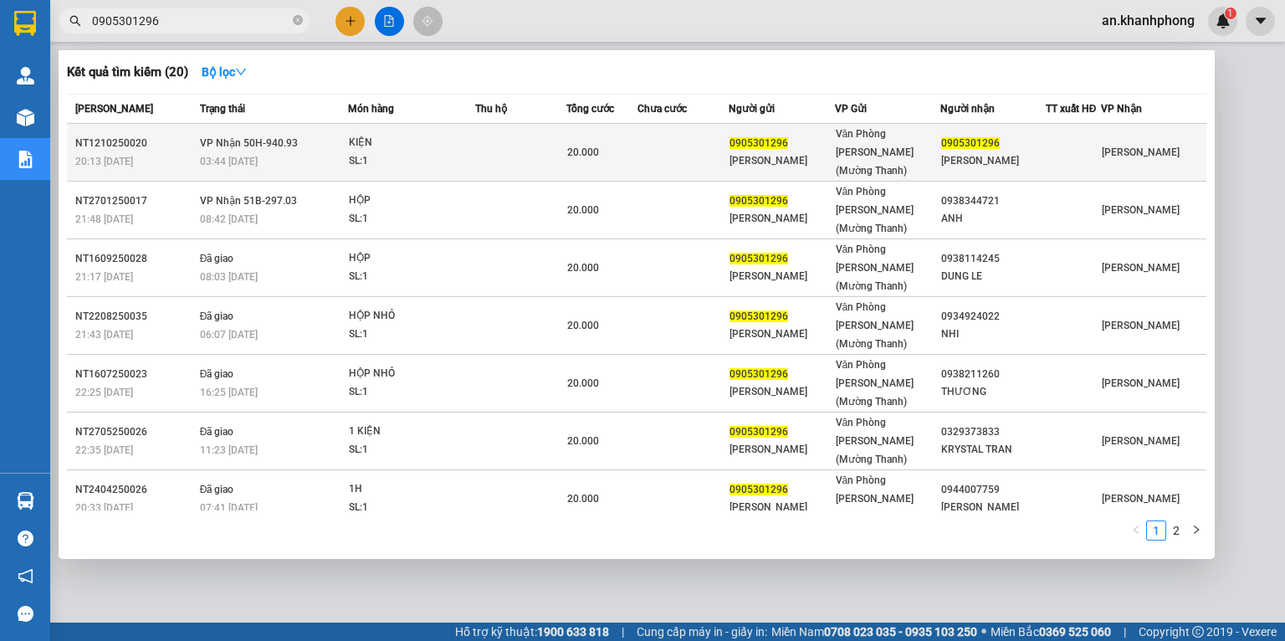
type input "0905301296"
click at [427, 152] on div "SL: 1" at bounding box center [412, 161] width 126 height 18
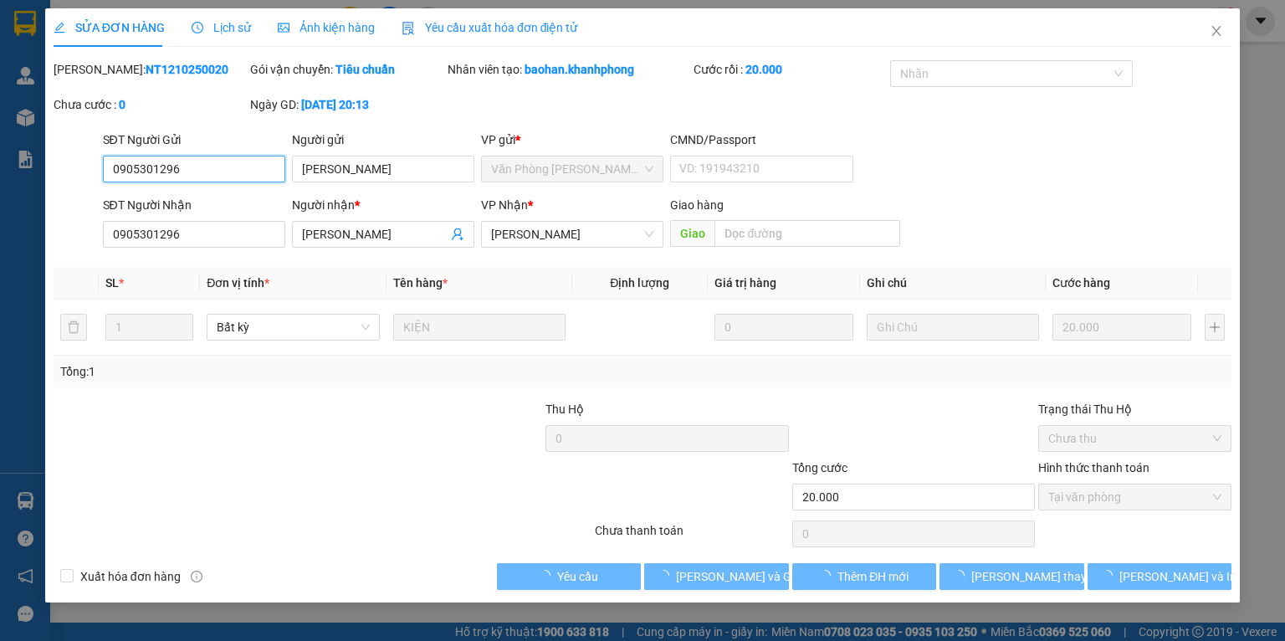
type input "0905301296"
type input "THẢO PHƯƠNG"
type input "0905301296"
type input "THẢO PHƯƠNG"
type input "20.000"
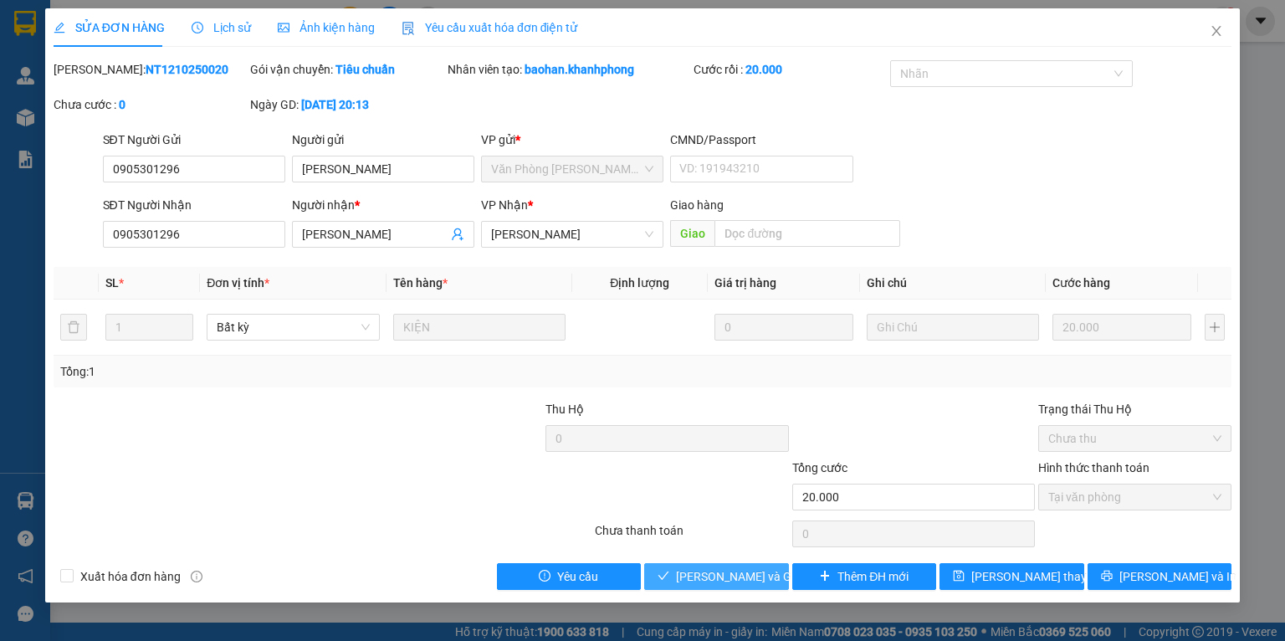
click at [691, 569] on span "[PERSON_NAME] và Giao hàng" at bounding box center [756, 576] width 161 height 18
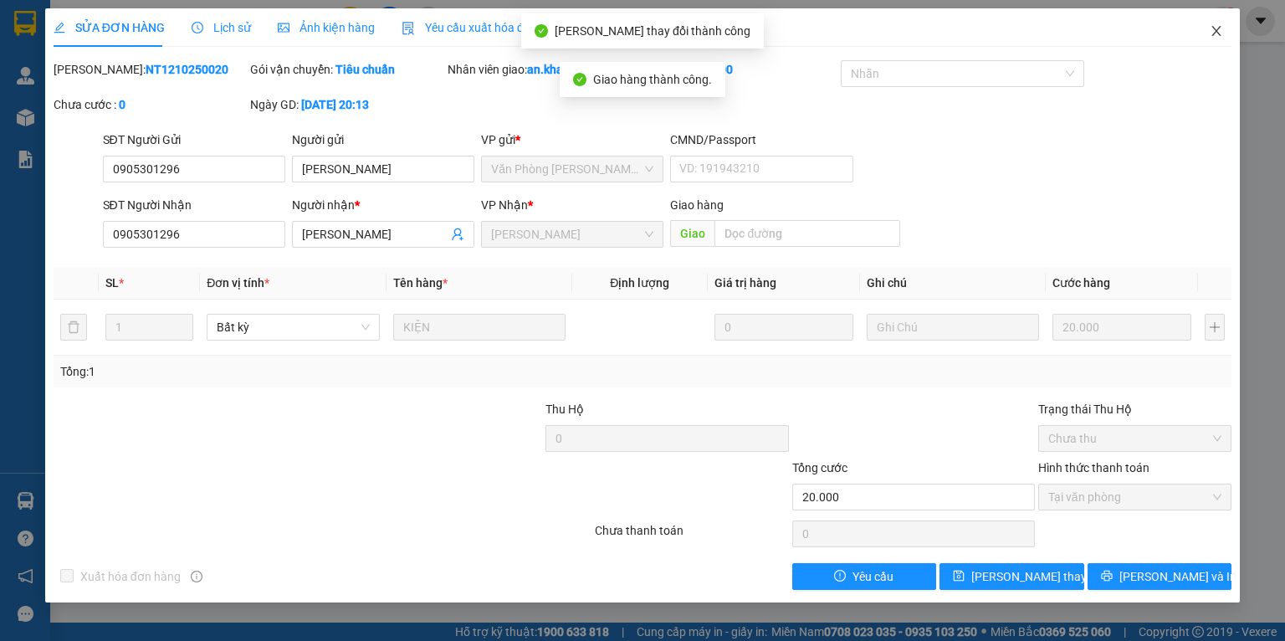
click at [1214, 36] on icon "close" at bounding box center [1217, 31] width 9 height 10
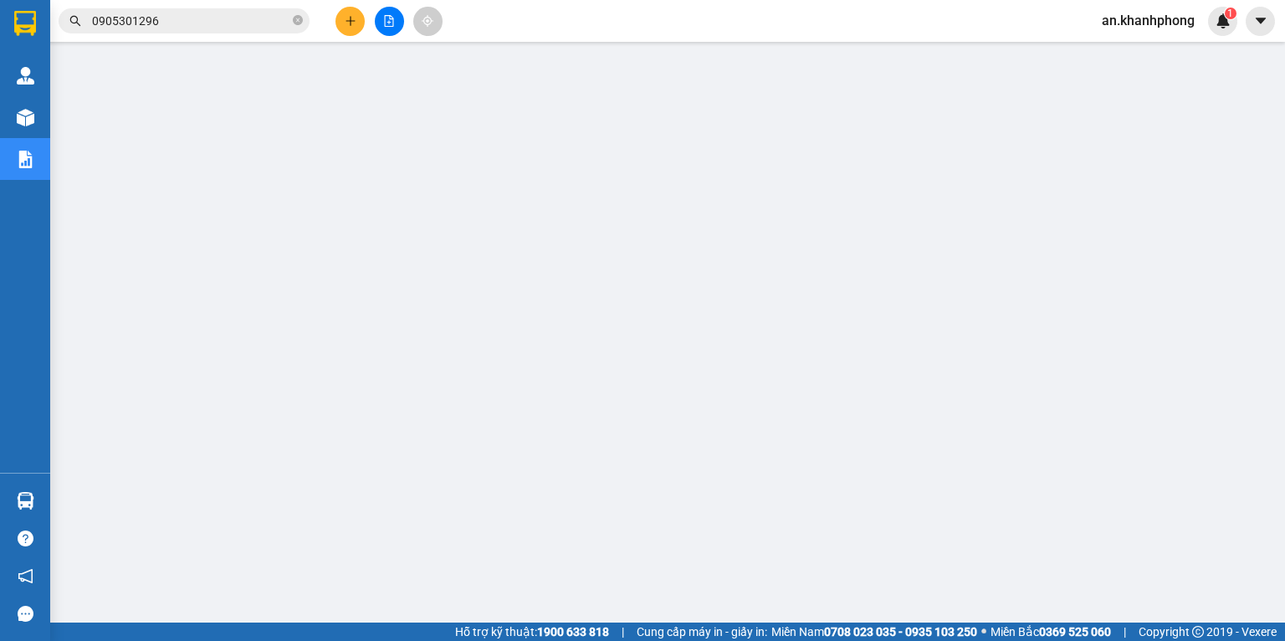
click at [342, 21] on button at bounding box center [350, 21] width 29 height 29
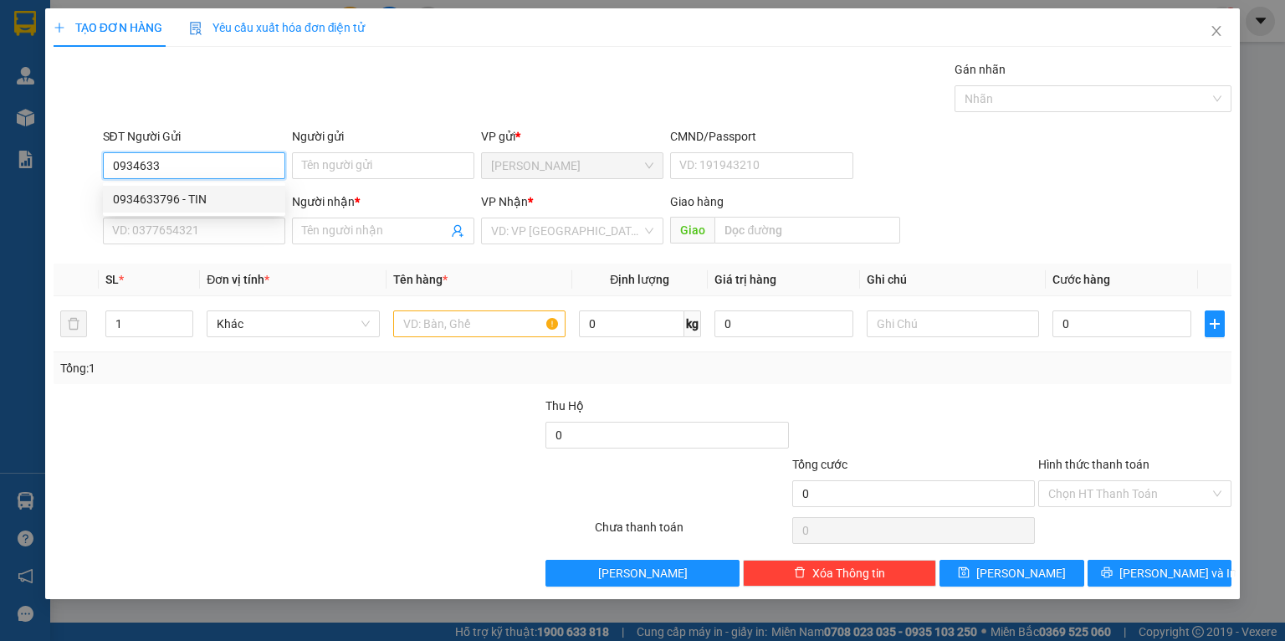
click at [209, 195] on div "0934633796 - TIN" at bounding box center [194, 199] width 162 height 18
type input "0934633796"
type input "TIN"
type input "0934633796"
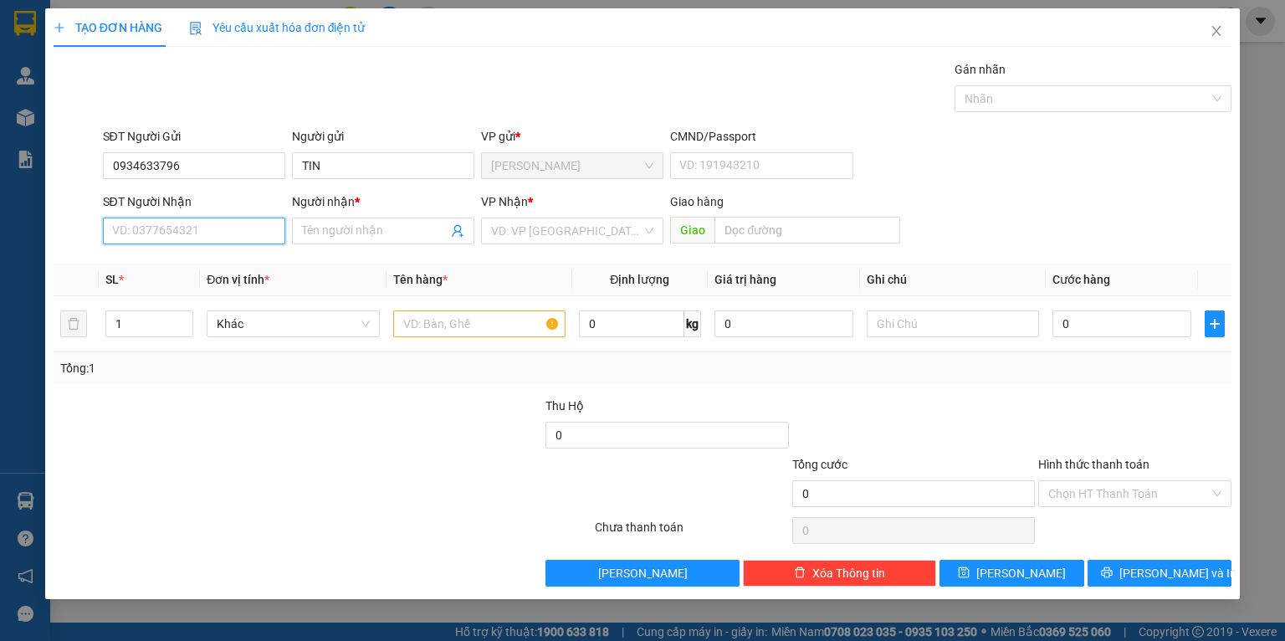
click at [210, 233] on input "SĐT Người Nhận" at bounding box center [194, 231] width 182 height 27
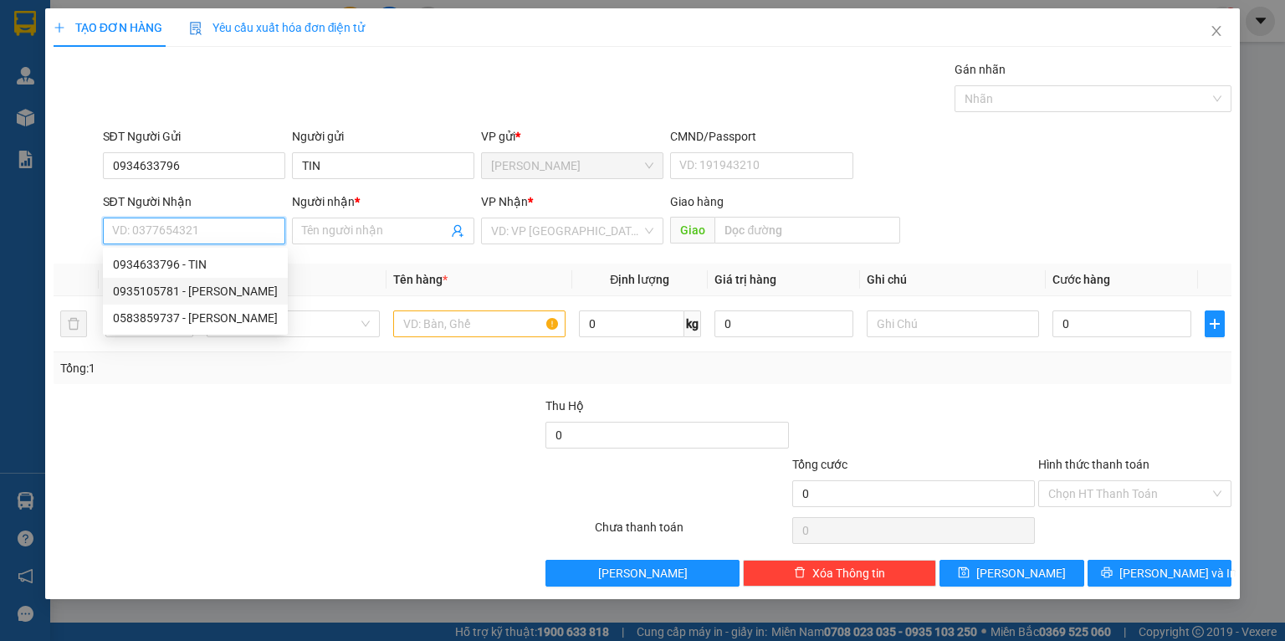
click at [239, 293] on div "0935105781 - trương công luân" at bounding box center [195, 291] width 165 height 18
type input "0935105781"
type input "trương công luân"
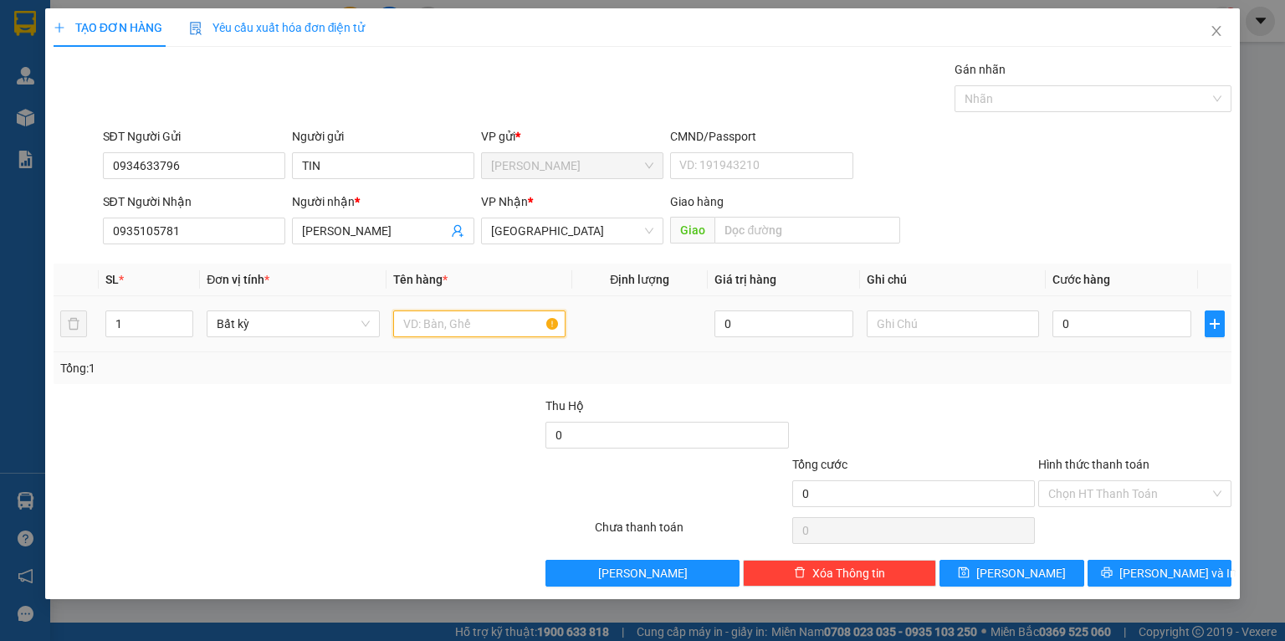
click at [474, 316] on input "text" at bounding box center [479, 323] width 172 height 27
type input "HỘP G NHỎ"
click at [1100, 323] on input "0" at bounding box center [1122, 323] width 139 height 27
type input "2"
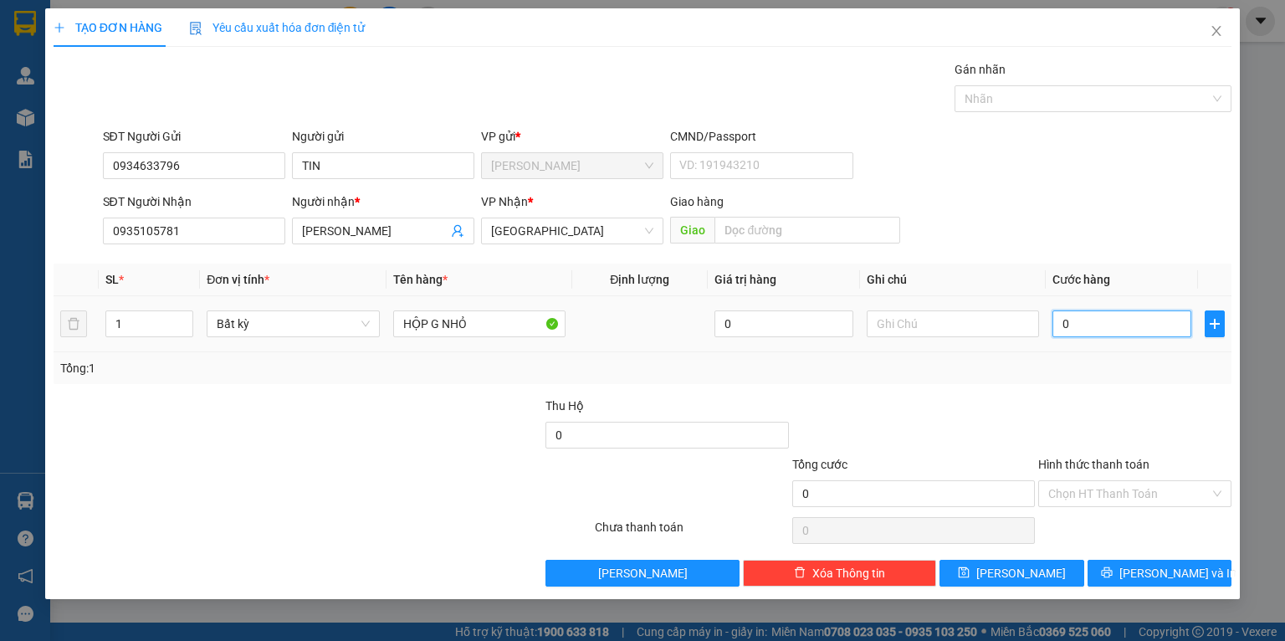
type input "2"
type input "20"
click at [1135, 497] on input "Hình thức thanh toán" at bounding box center [1130, 493] width 162 height 25
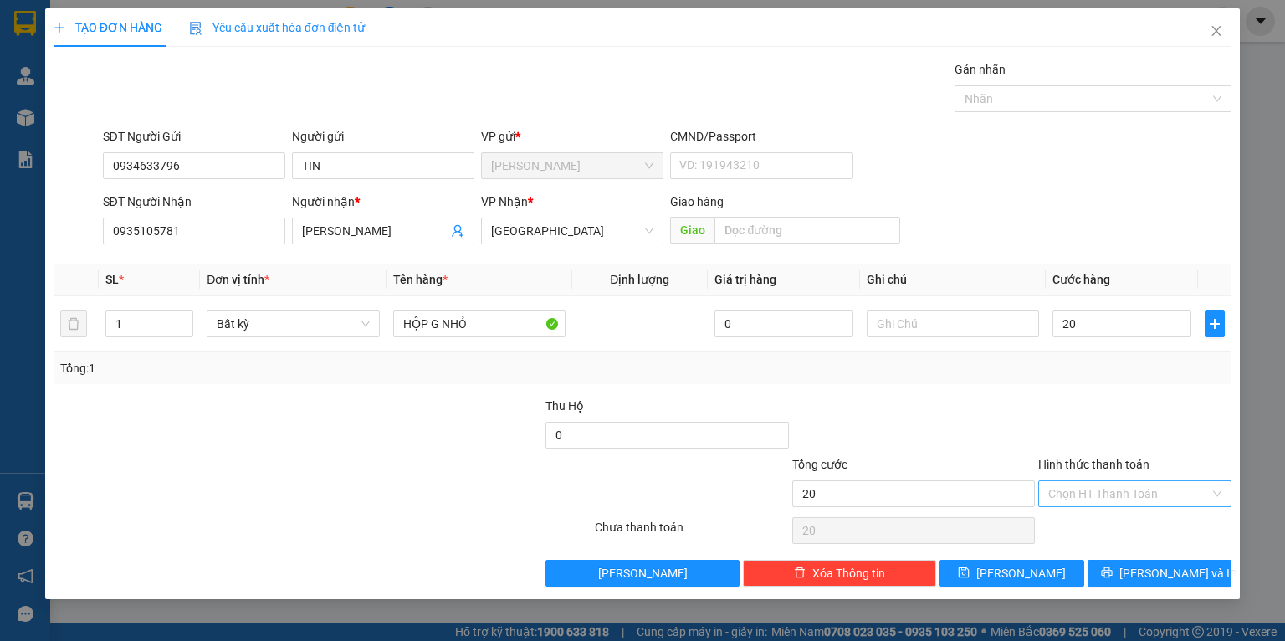
type input "20.000"
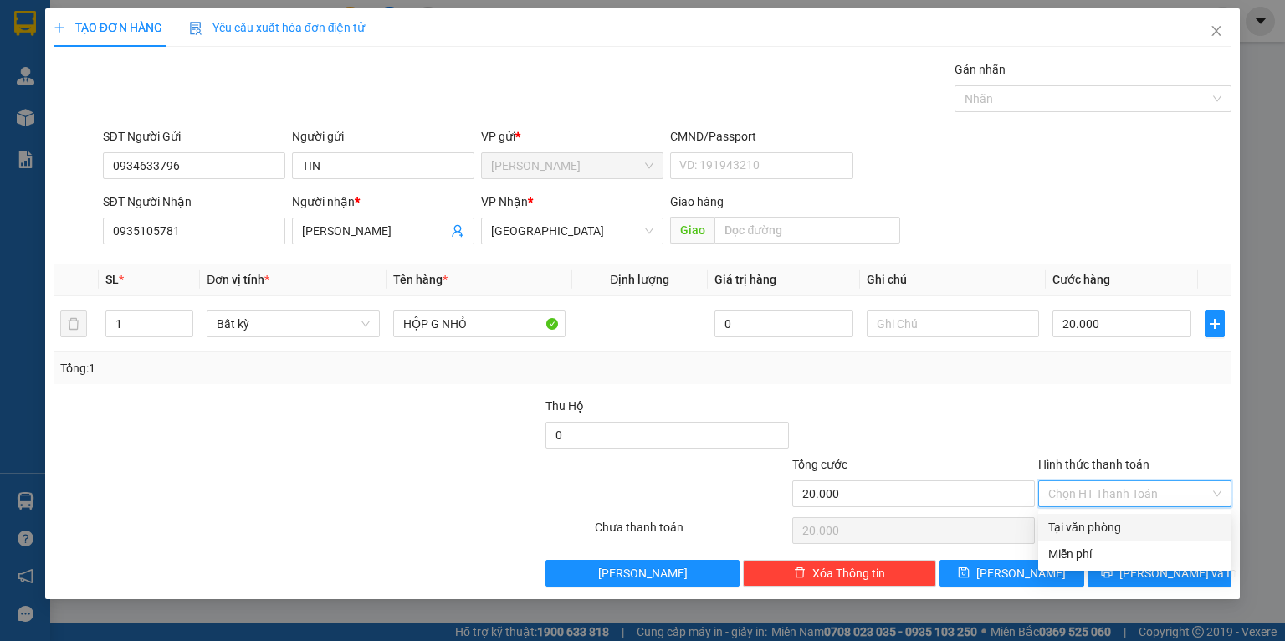
click at [1107, 530] on div "Tại văn phòng" at bounding box center [1135, 527] width 173 height 18
type input "0"
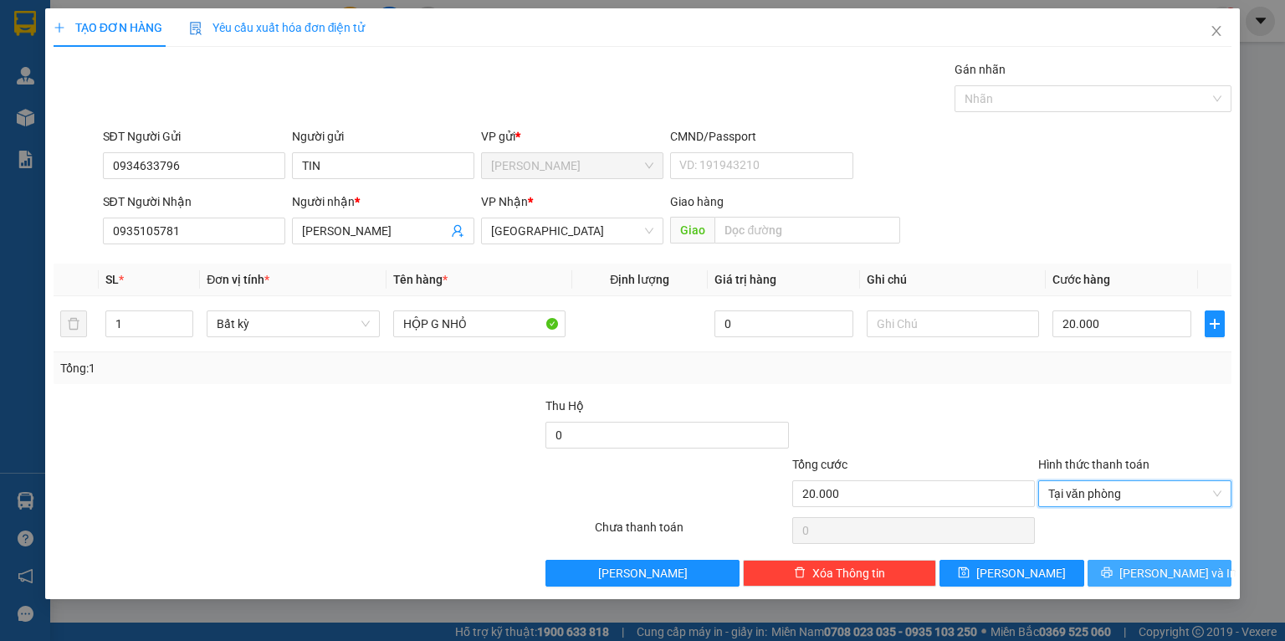
click at [1131, 561] on button "[PERSON_NAME] và In" at bounding box center [1160, 573] width 145 height 27
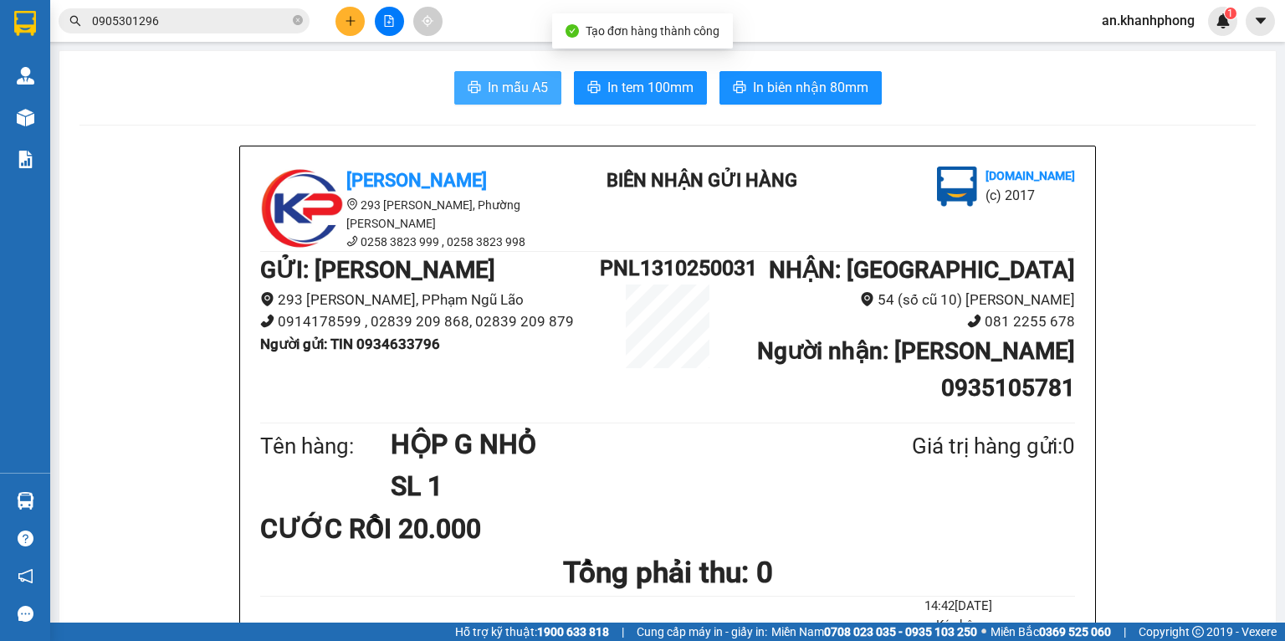
click at [530, 90] on span "In mẫu A5" at bounding box center [518, 87] width 60 height 21
click at [327, 13] on div at bounding box center [389, 21] width 126 height 29
click at [357, 35] on div at bounding box center [389, 21] width 126 height 29
click at [357, 34] on div at bounding box center [389, 21] width 126 height 29
click at [353, 31] on button at bounding box center [350, 21] width 29 height 29
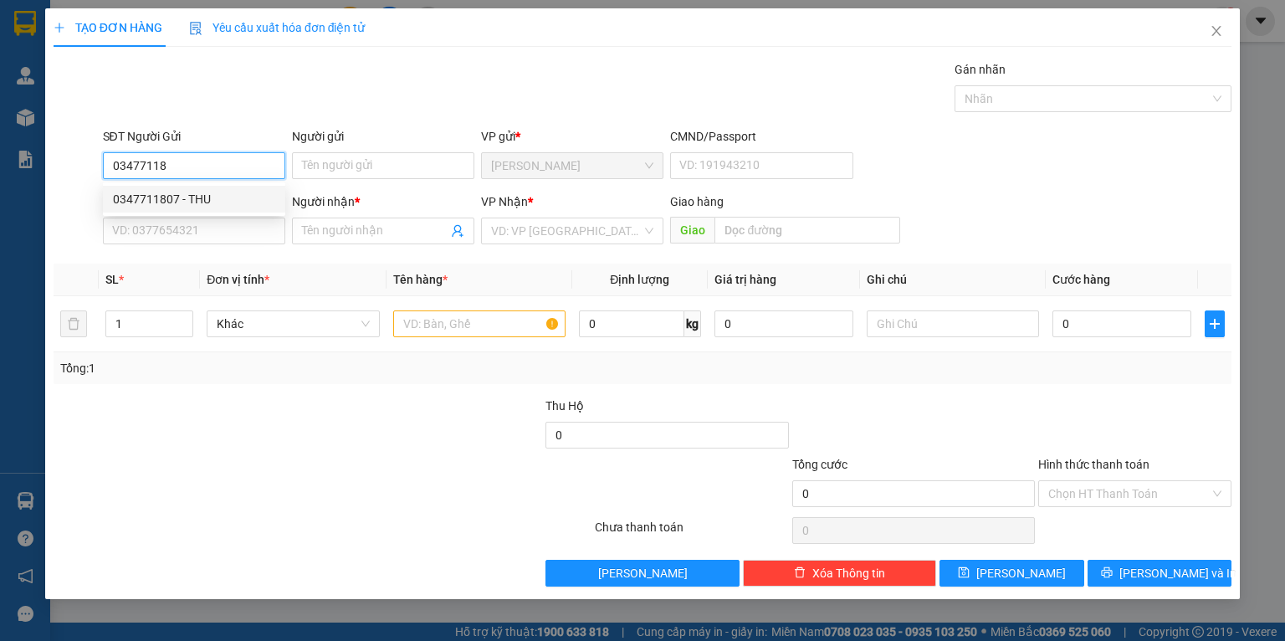
click at [218, 190] on div "0347711807 - THU" at bounding box center [194, 199] width 162 height 18
type input "0347711807"
type input "THU"
type input "0347711807"
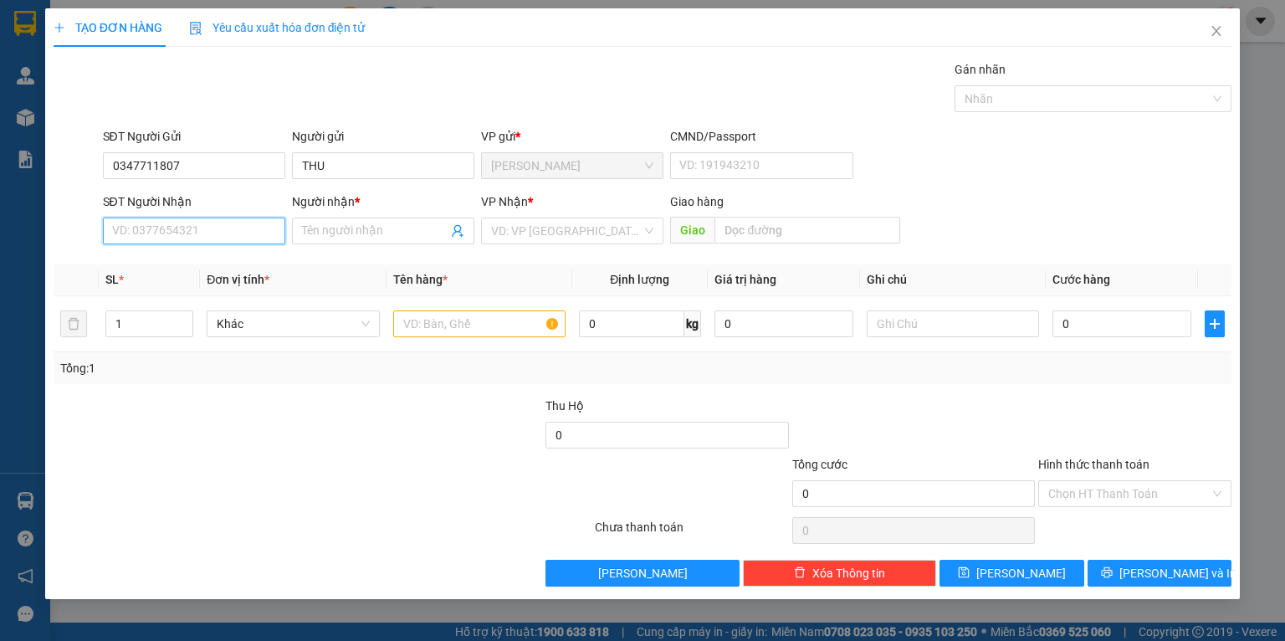
click at [219, 231] on input "SĐT Người Nhận" at bounding box center [194, 231] width 182 height 27
click at [195, 290] on div "0936163000 - HUY" at bounding box center [194, 291] width 162 height 18
type input "0936163000"
type input "HUY"
click at [217, 237] on input "0936163000" at bounding box center [194, 231] width 182 height 27
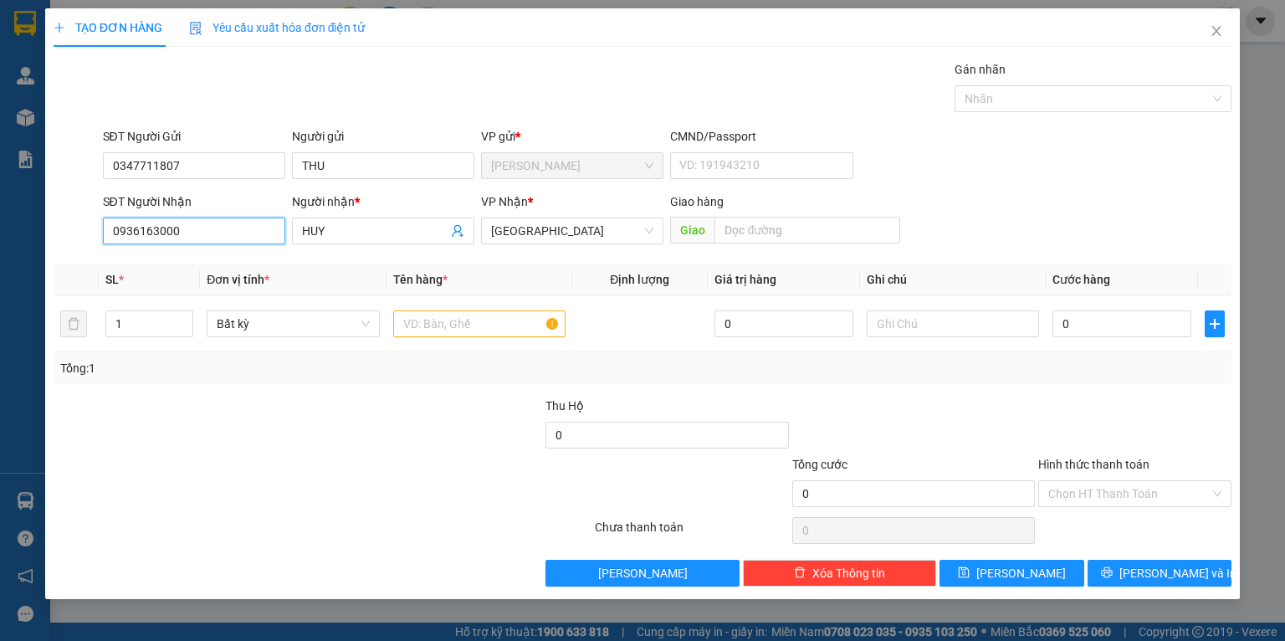
click at [217, 237] on input "0936163000" at bounding box center [194, 231] width 182 height 27
type input "0"
click at [214, 259] on div "0914924579 - ANH ĐÀO" at bounding box center [195, 264] width 165 height 18
type input "0914924579"
type input "ANH ĐÀO"
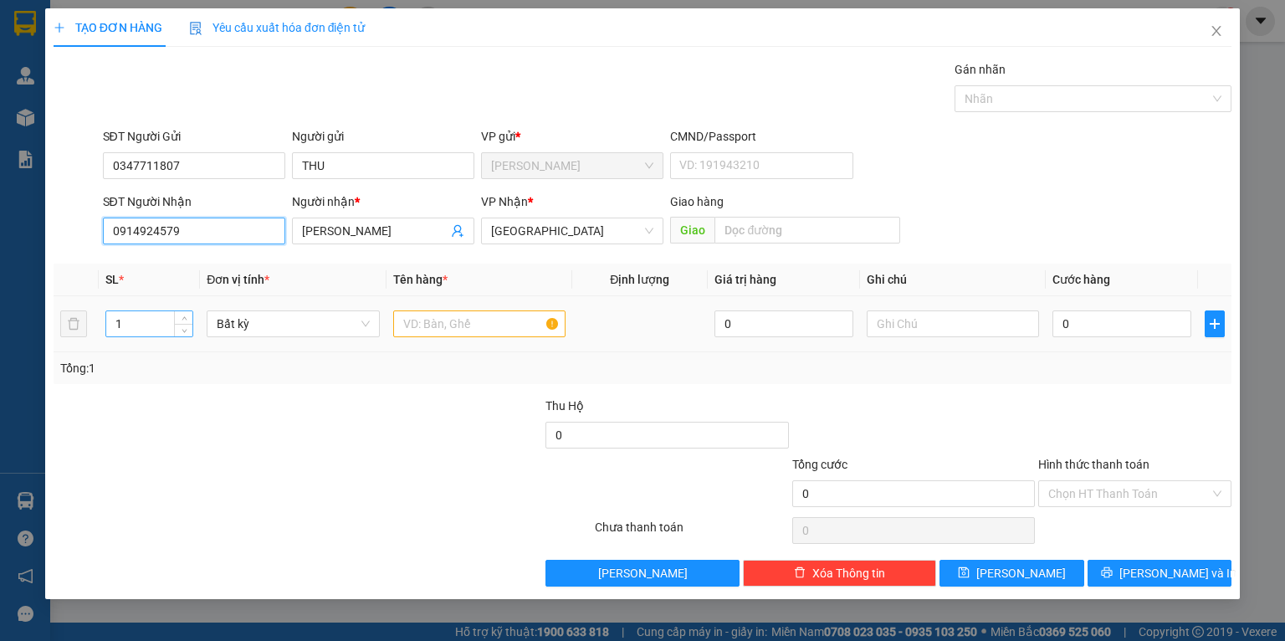
type input "0914924579"
click at [157, 321] on input "1" at bounding box center [149, 323] width 86 height 25
type input "7"
click at [470, 318] on input "text" at bounding box center [479, 323] width 172 height 27
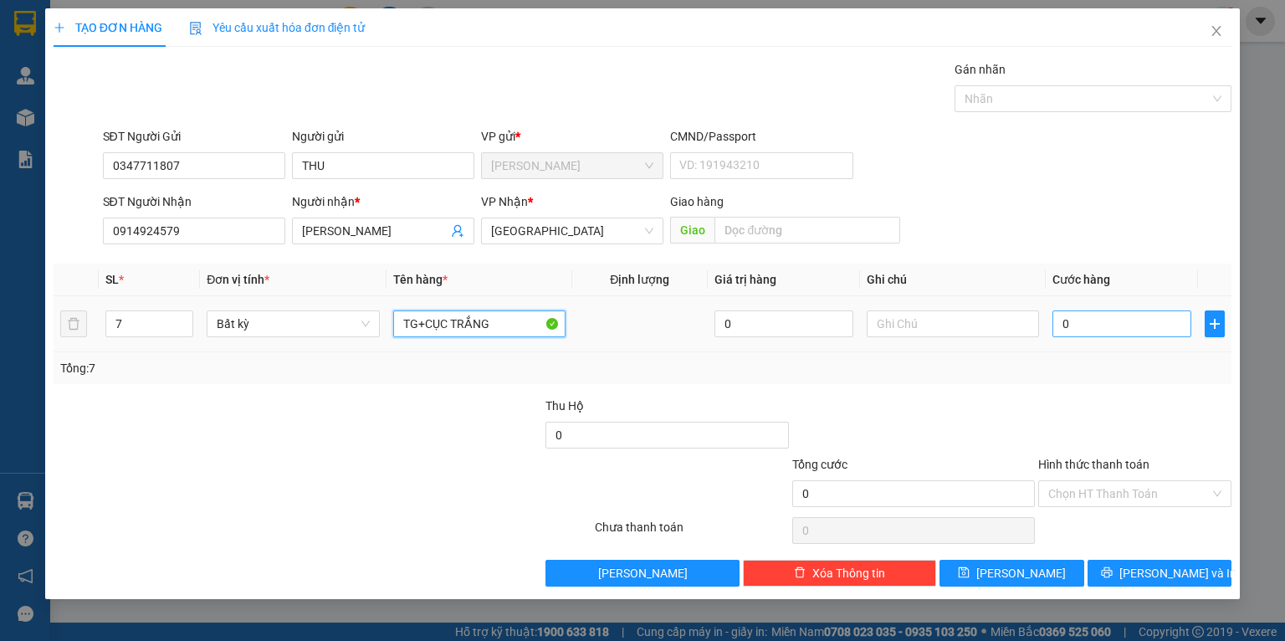
type input "TG+CỤC TRẮNG"
click at [1090, 330] on input "0" at bounding box center [1122, 323] width 139 height 27
type input "2"
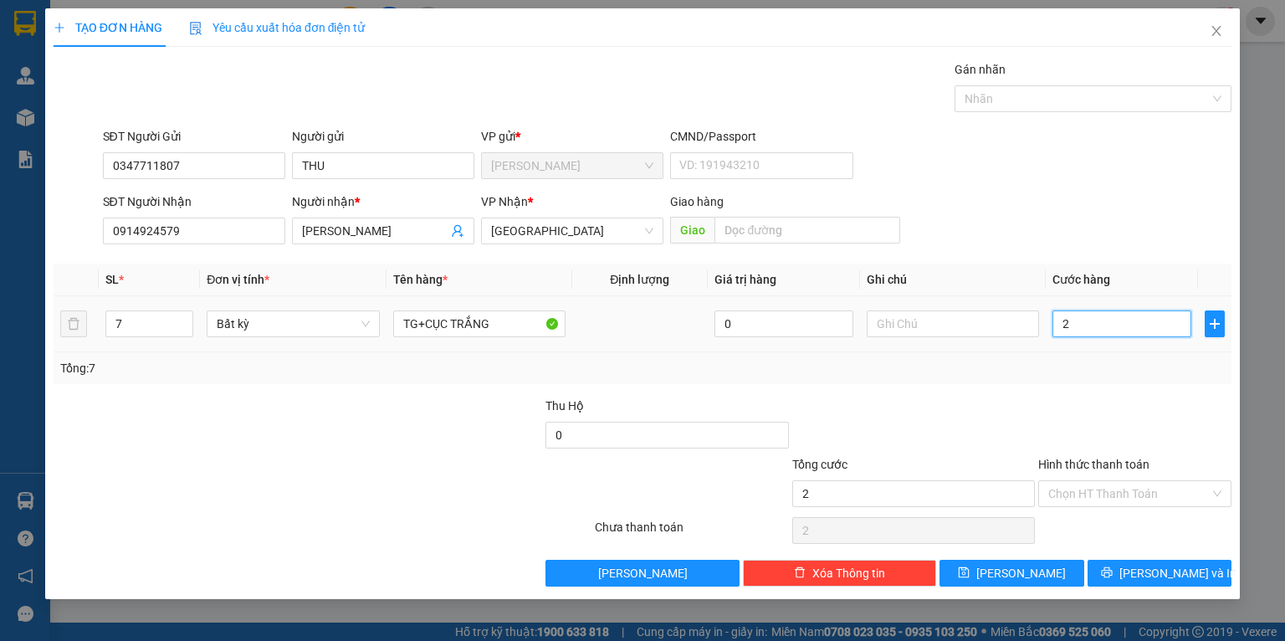
type input "21"
type input "210"
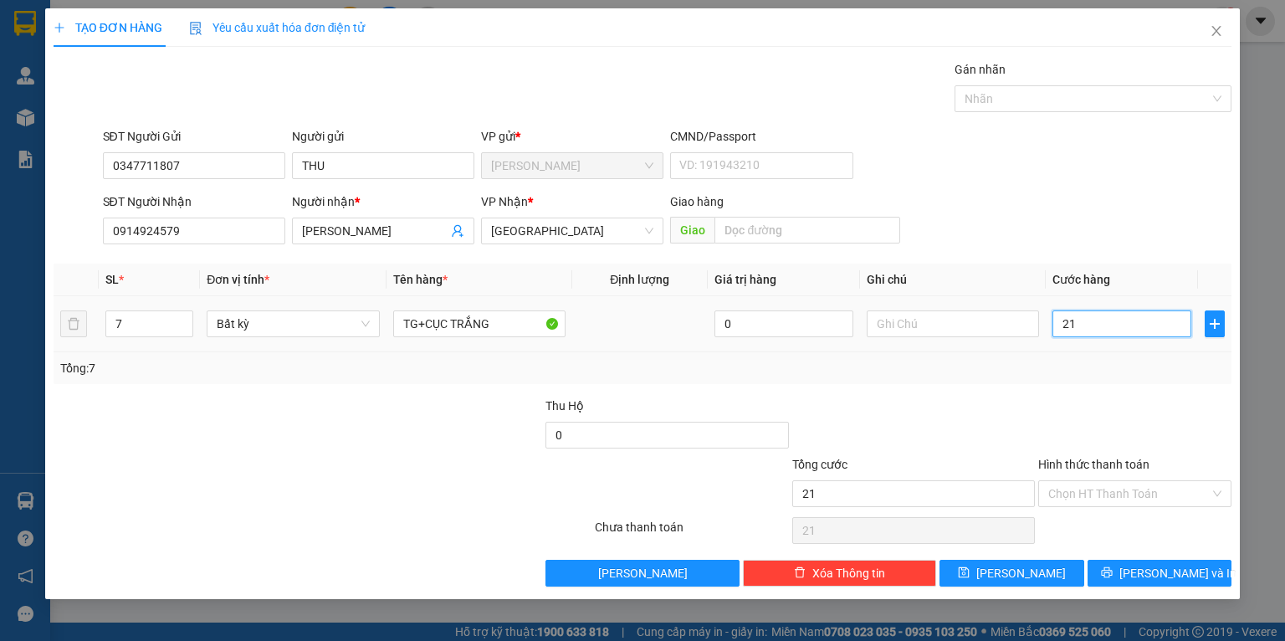
type input "210"
type input "210.000"
click at [1163, 573] on span "[PERSON_NAME] và In" at bounding box center [1178, 573] width 117 height 18
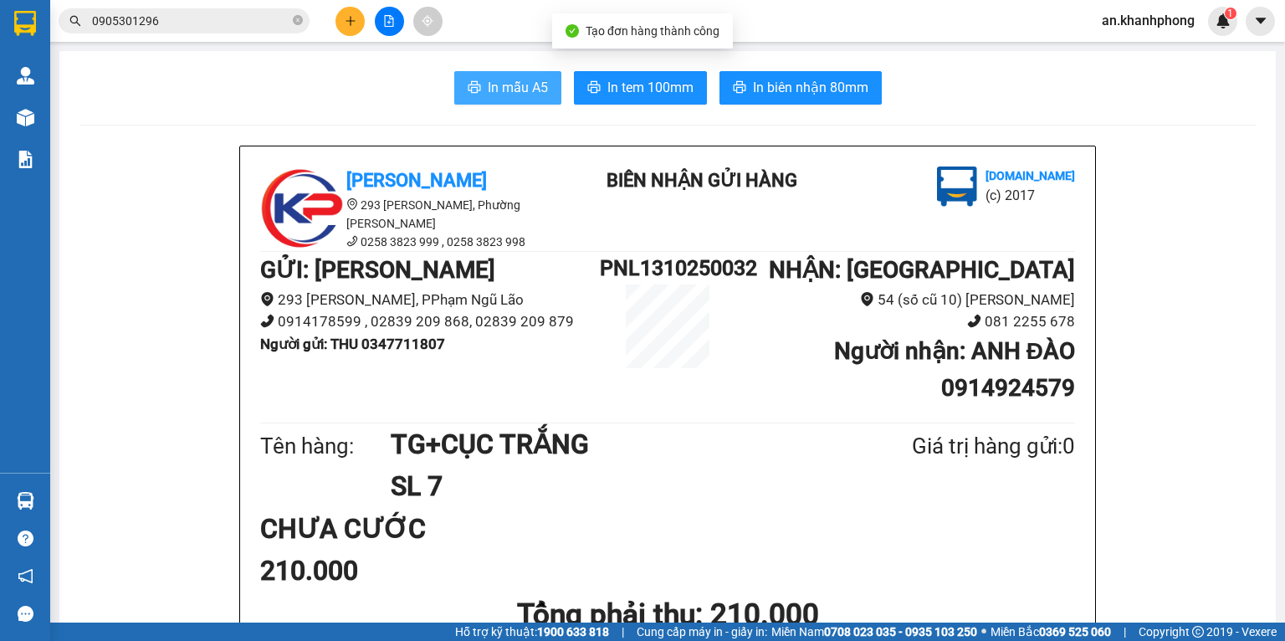
click at [505, 91] on span "In mẫu A5" at bounding box center [518, 87] width 60 height 21
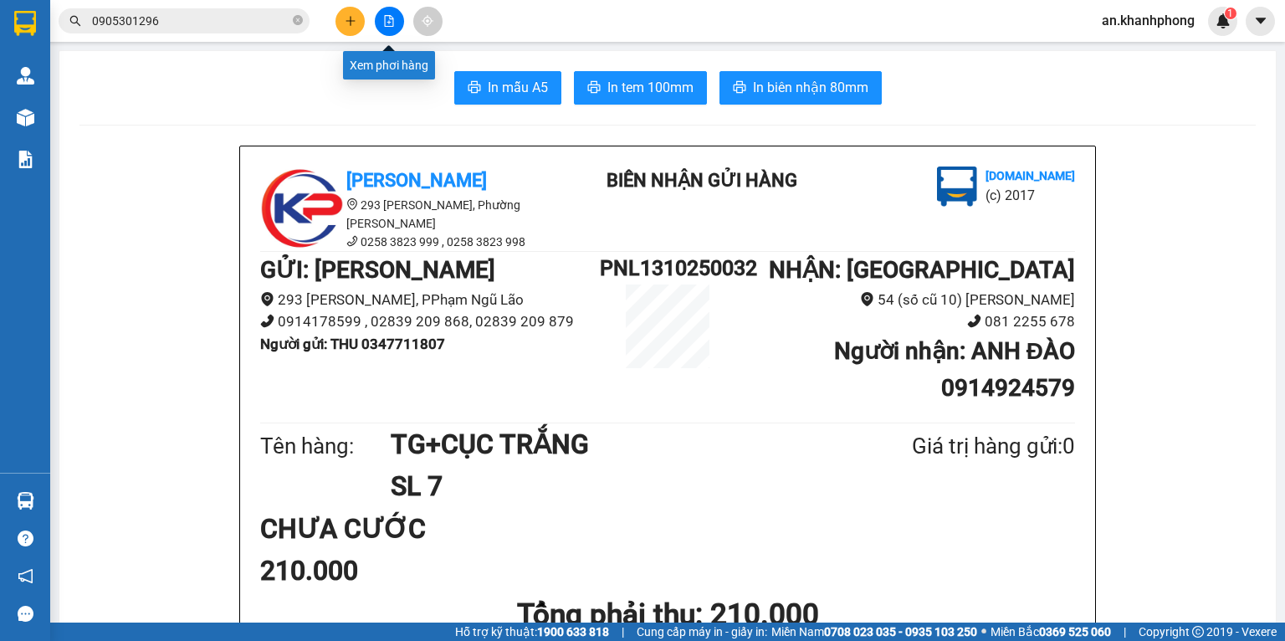
click at [355, 22] on icon "plus" at bounding box center [351, 21] width 12 height 12
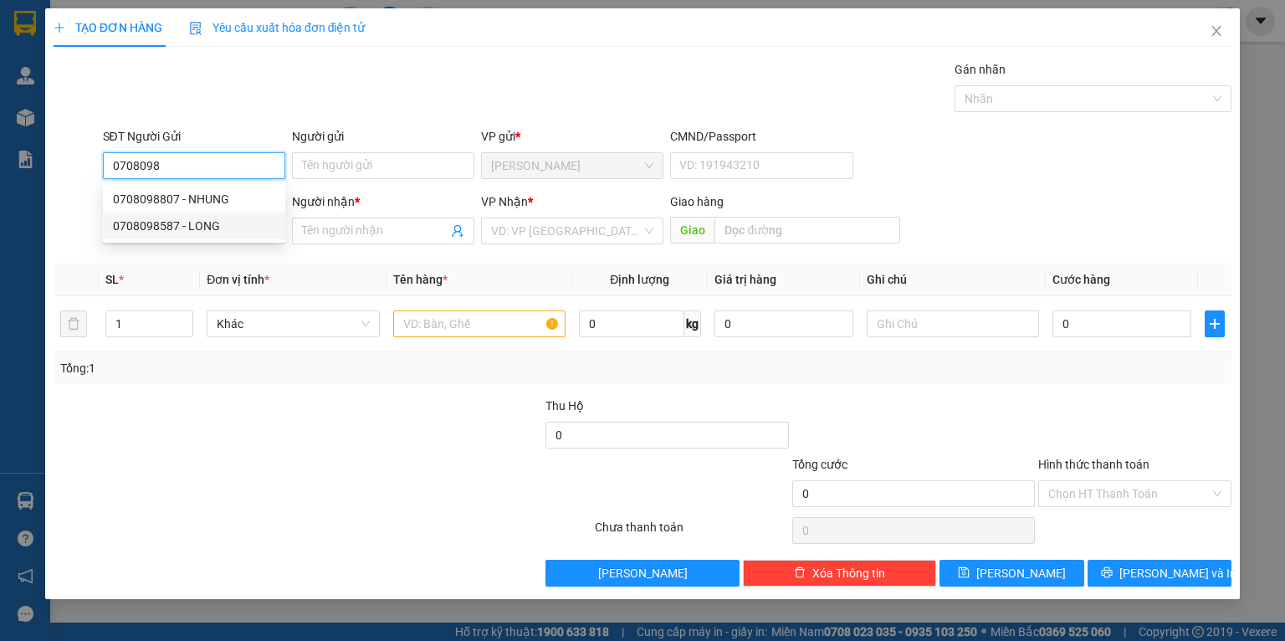
click at [203, 221] on div "0708098587 - LONG" at bounding box center [194, 226] width 162 height 18
type input "0708098587"
type input "LONG"
type input "0708098587"
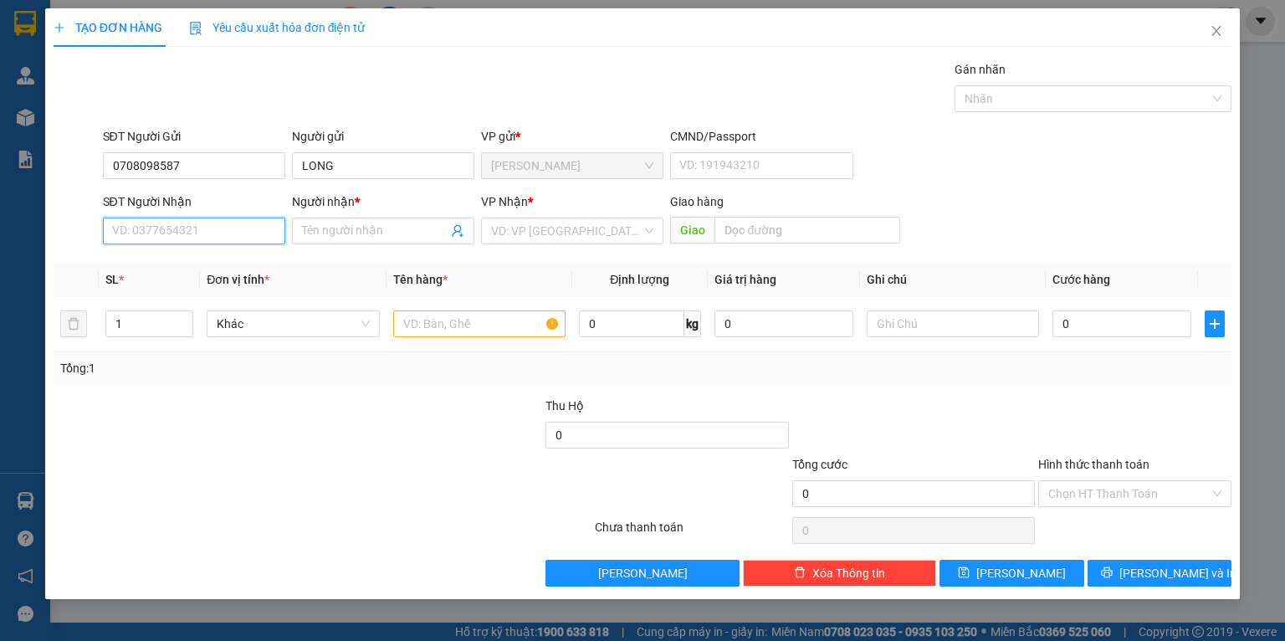
click at [203, 243] on input "SĐT Người Nhận" at bounding box center [194, 231] width 182 height 27
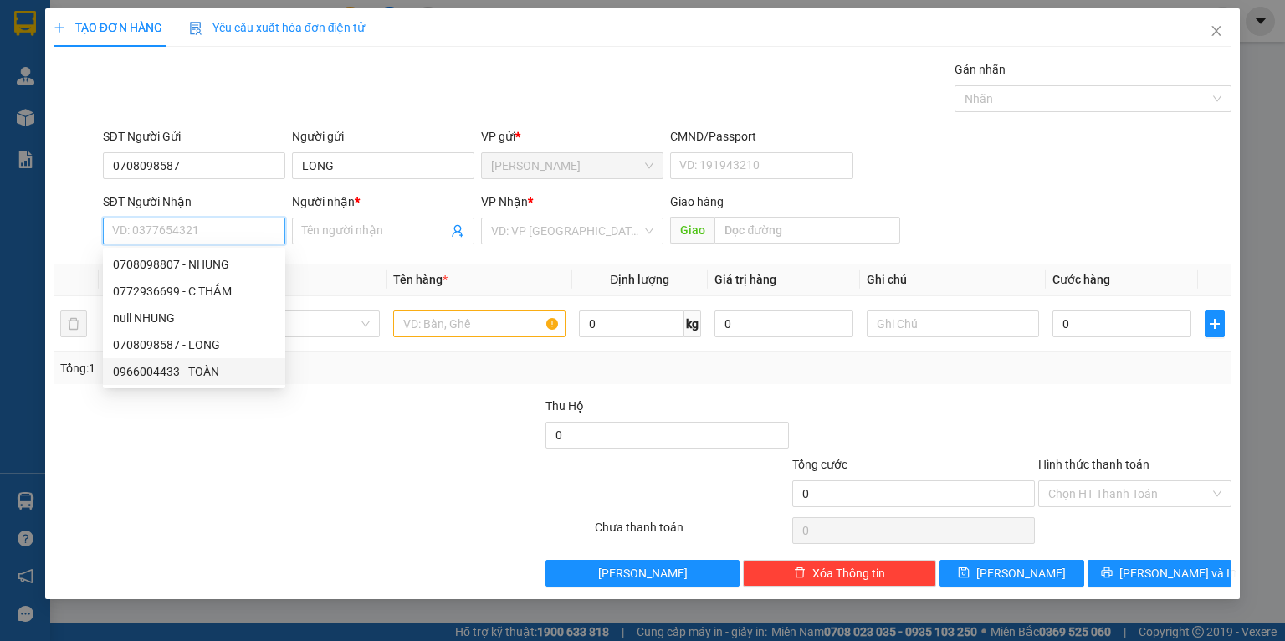
click at [203, 371] on div "0966004433 - TOÀN" at bounding box center [194, 371] width 162 height 18
type input "0966004433"
type input "TOÀN"
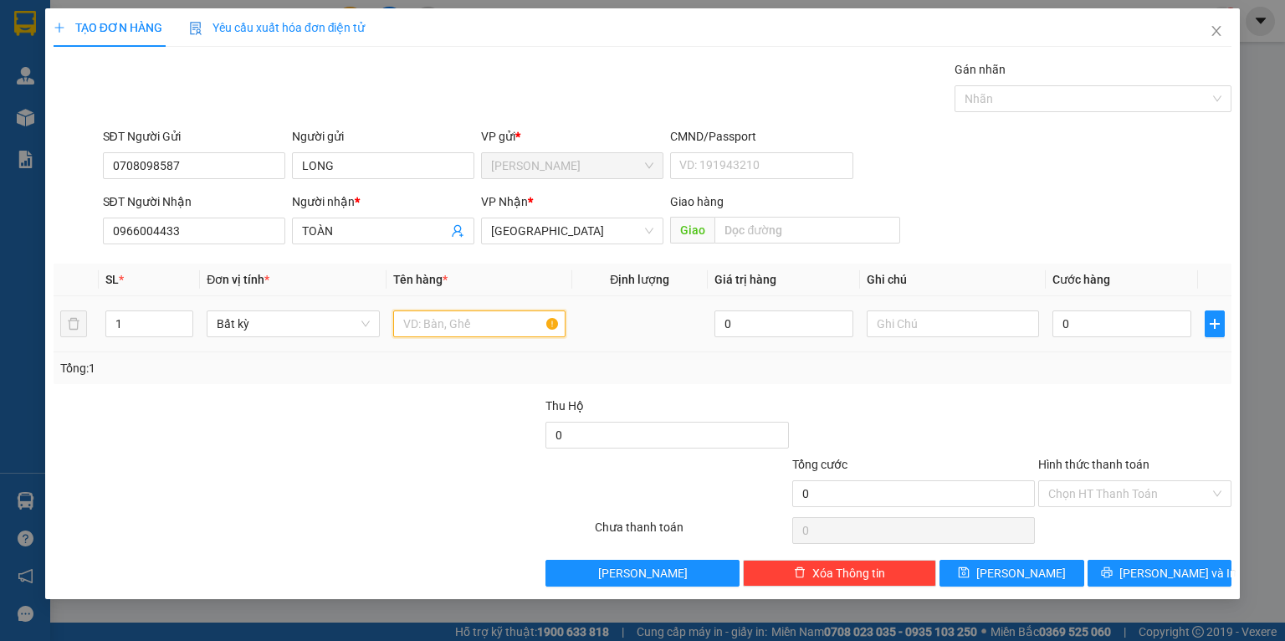
click at [437, 325] on input "text" at bounding box center [479, 323] width 172 height 27
type input "TG"
click at [1086, 334] on input "0" at bounding box center [1122, 323] width 139 height 27
type input "3"
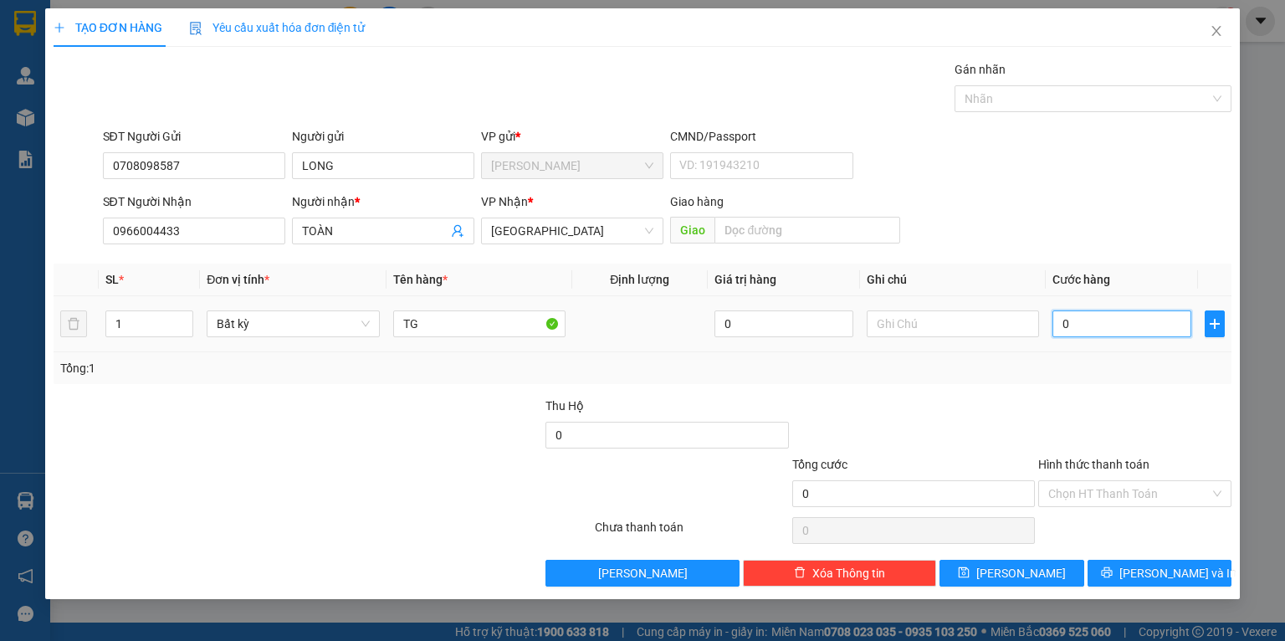
type input "3"
type input "30"
type input "30.000"
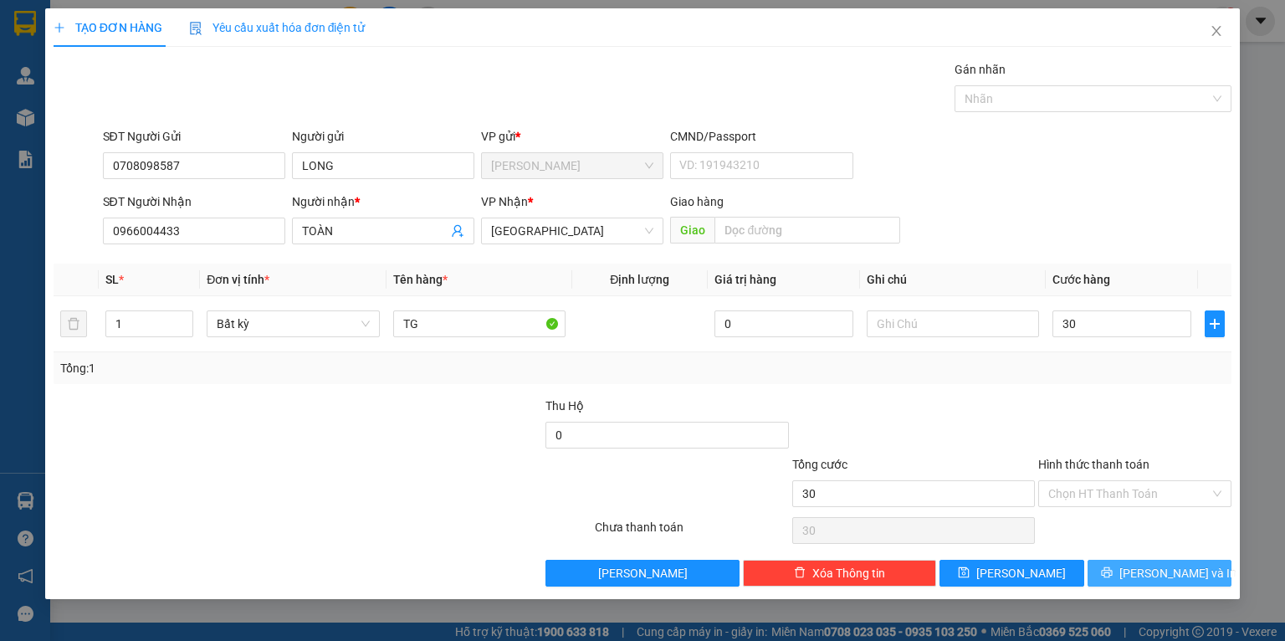
type input "30.000"
click at [1152, 577] on span "[PERSON_NAME] và In" at bounding box center [1178, 573] width 117 height 18
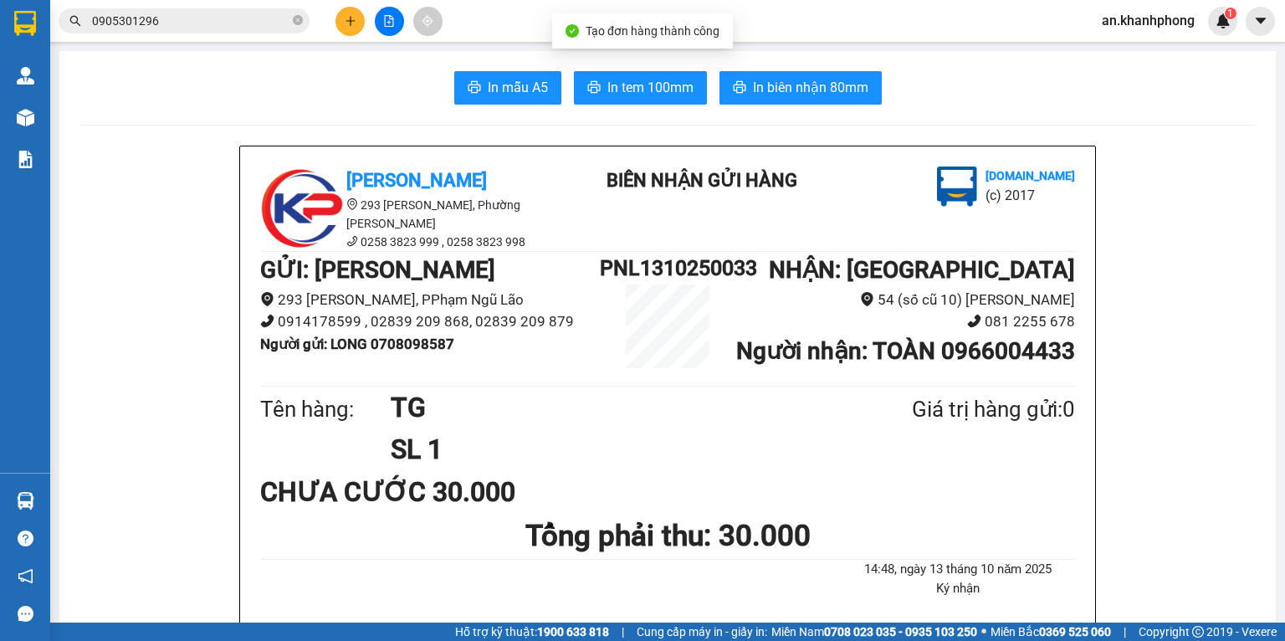
click at [526, 87] on span "In mẫu A5" at bounding box center [518, 87] width 60 height 21
click at [345, 16] on icon "plus" at bounding box center [351, 21] width 12 height 12
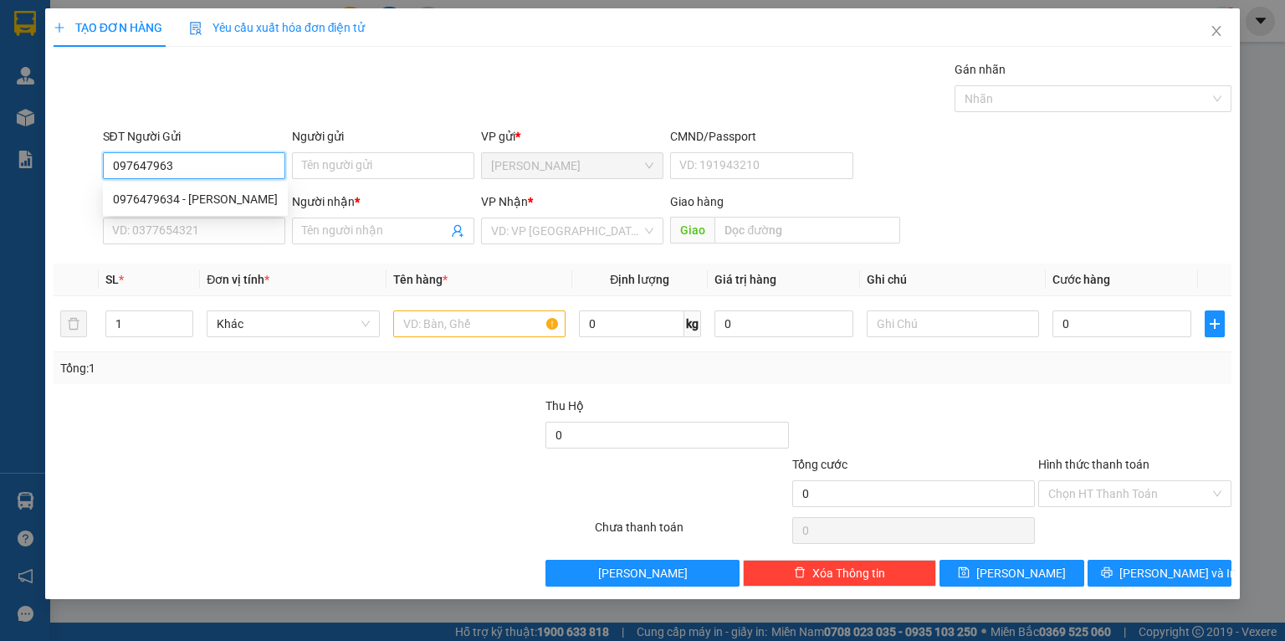
type input "0976479634"
click at [222, 200] on div "0976479634 - NGUYỄN THỊ TÍNH" at bounding box center [195, 199] width 165 height 18
type input "NGUYỄN THỊ TÍNH"
type input "0976479634"
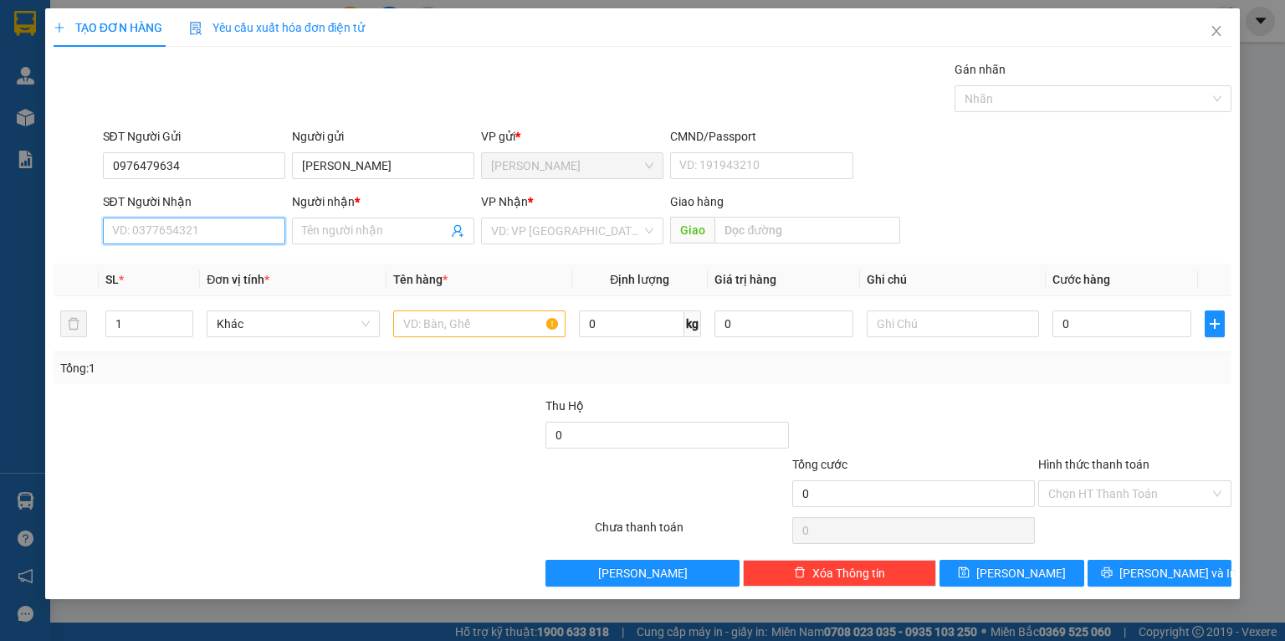
click at [222, 231] on input "SĐT Người Nhận" at bounding box center [194, 231] width 182 height 27
click at [213, 257] on div "0934695469 - SANG" at bounding box center [195, 264] width 165 height 18
type input "0934695469"
type input "SANG"
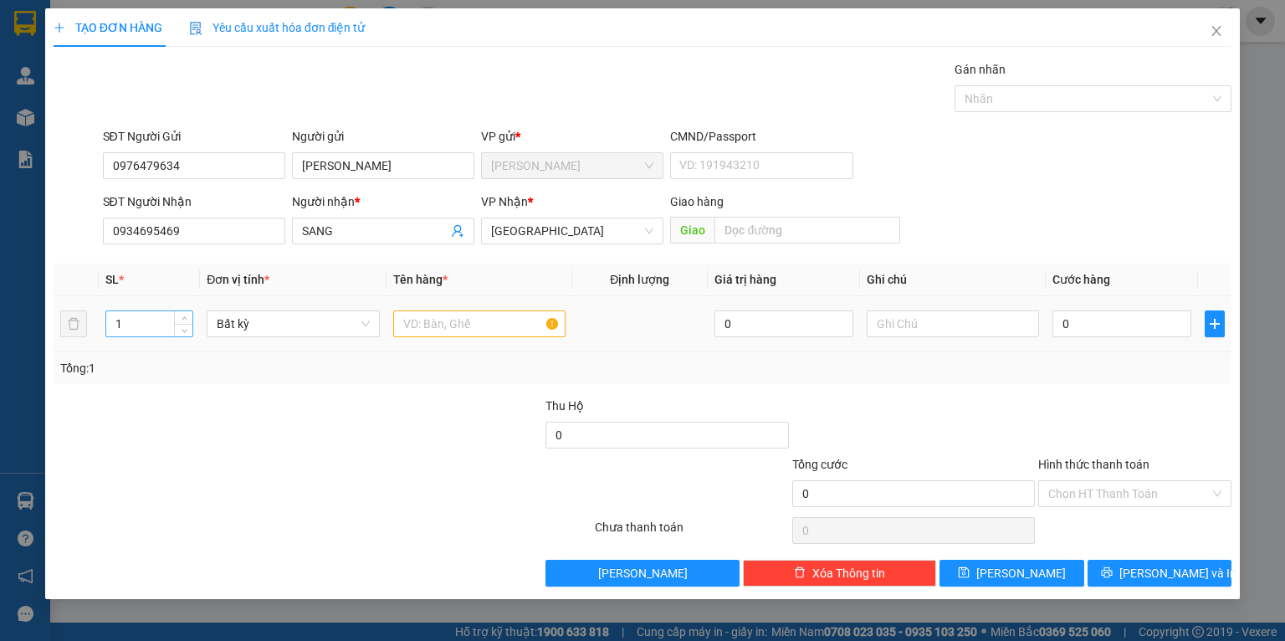
click at [129, 330] on input "1" at bounding box center [149, 323] width 86 height 25
type input "2"
click at [445, 323] on input "text" at bounding box center [479, 323] width 172 height 27
type input "TG"
click at [1096, 331] on input "0" at bounding box center [1122, 323] width 139 height 27
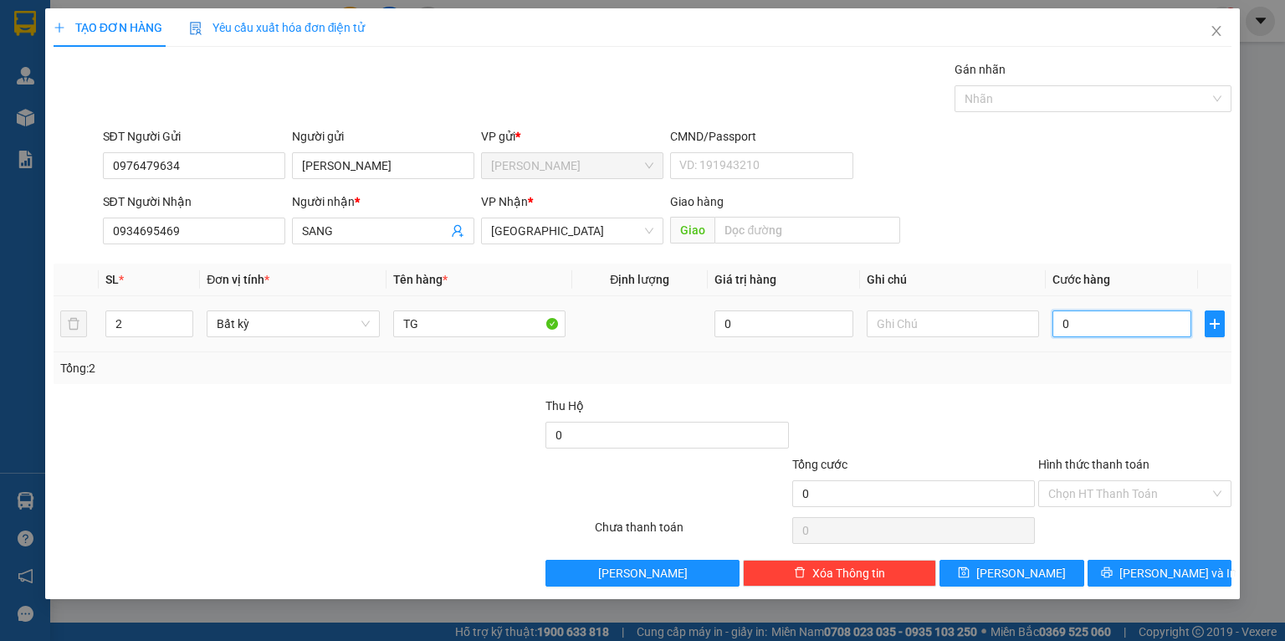
type input "1"
type input "10"
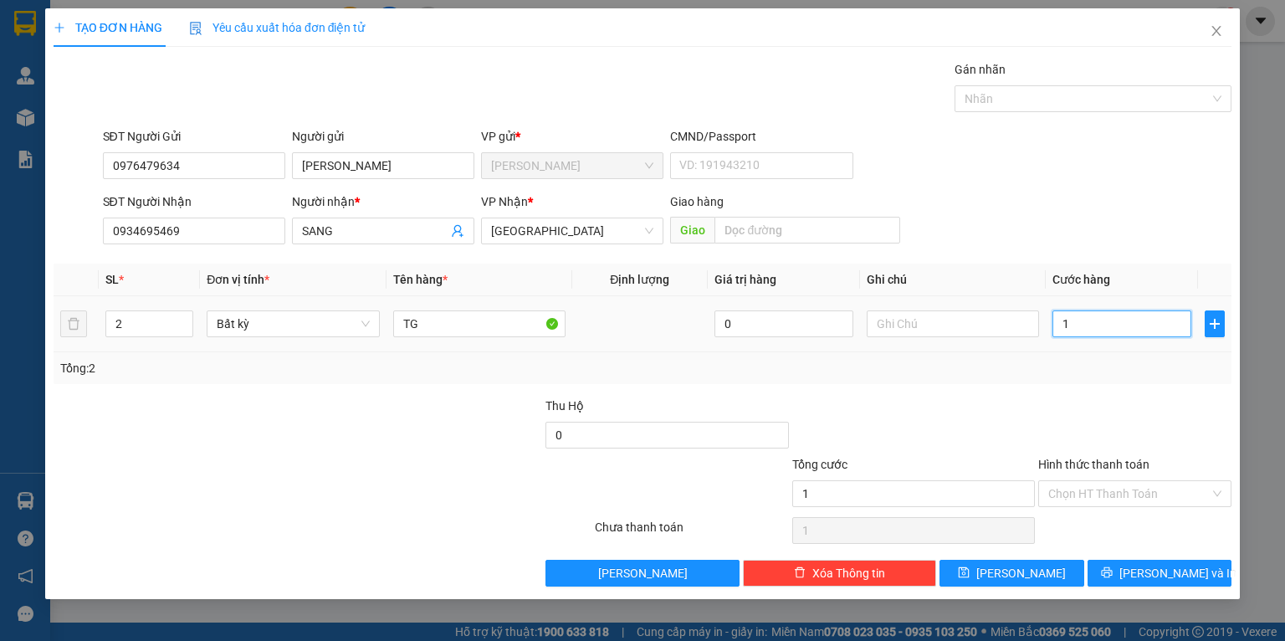
type input "10"
type input "100"
type input "100.000"
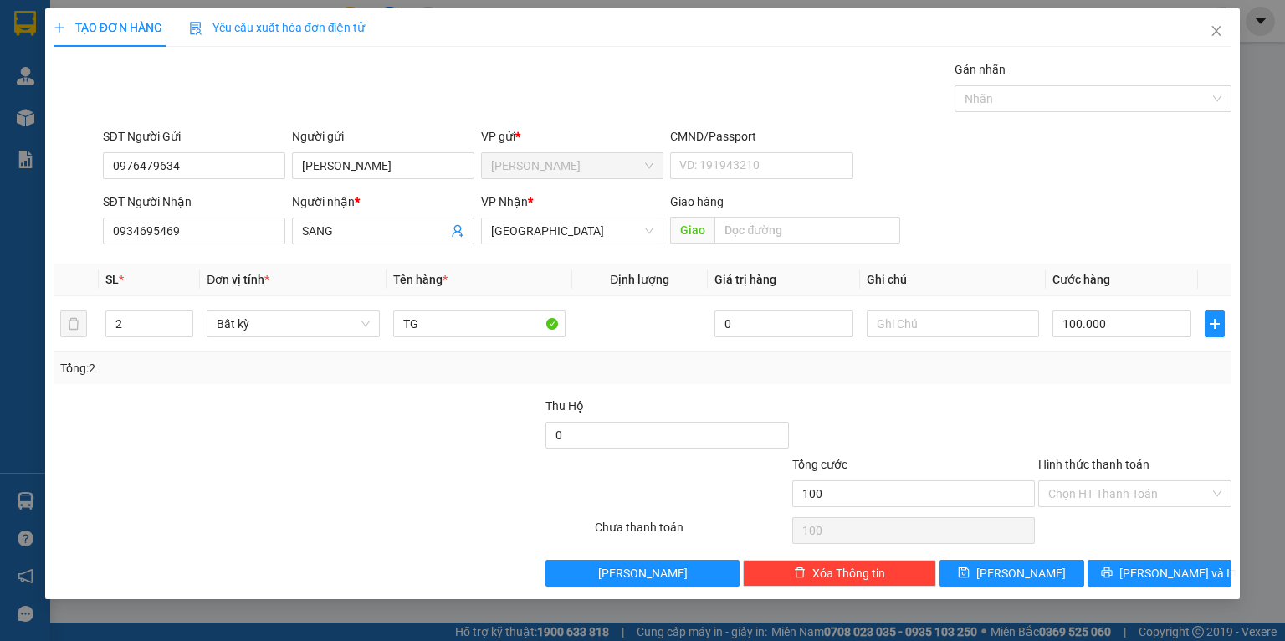
type input "100.000"
click at [1008, 393] on div "Transit Pickup Surcharge Ids Transit Deliver Surcharge Ids Transit Deliver Surc…" at bounding box center [643, 323] width 1178 height 526
click at [1161, 577] on span "[PERSON_NAME] và In" at bounding box center [1178, 573] width 117 height 18
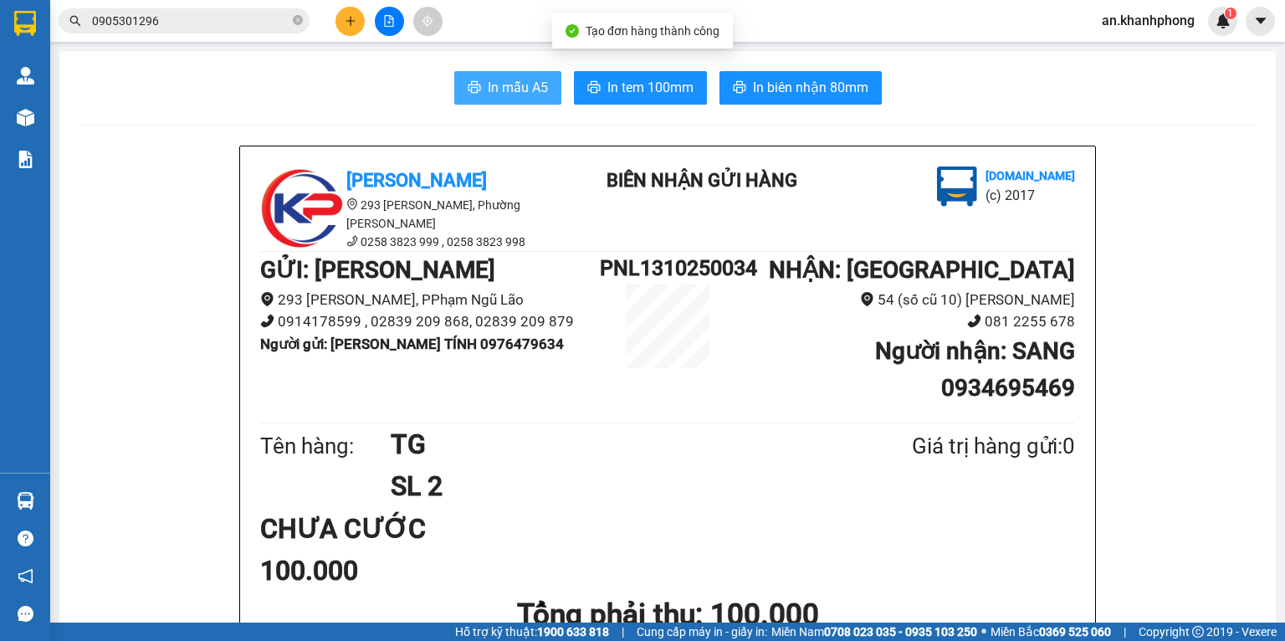
click at [468, 85] on icon "printer" at bounding box center [474, 86] width 13 height 13
click at [346, 22] on icon "plus" at bounding box center [351, 21] width 12 height 12
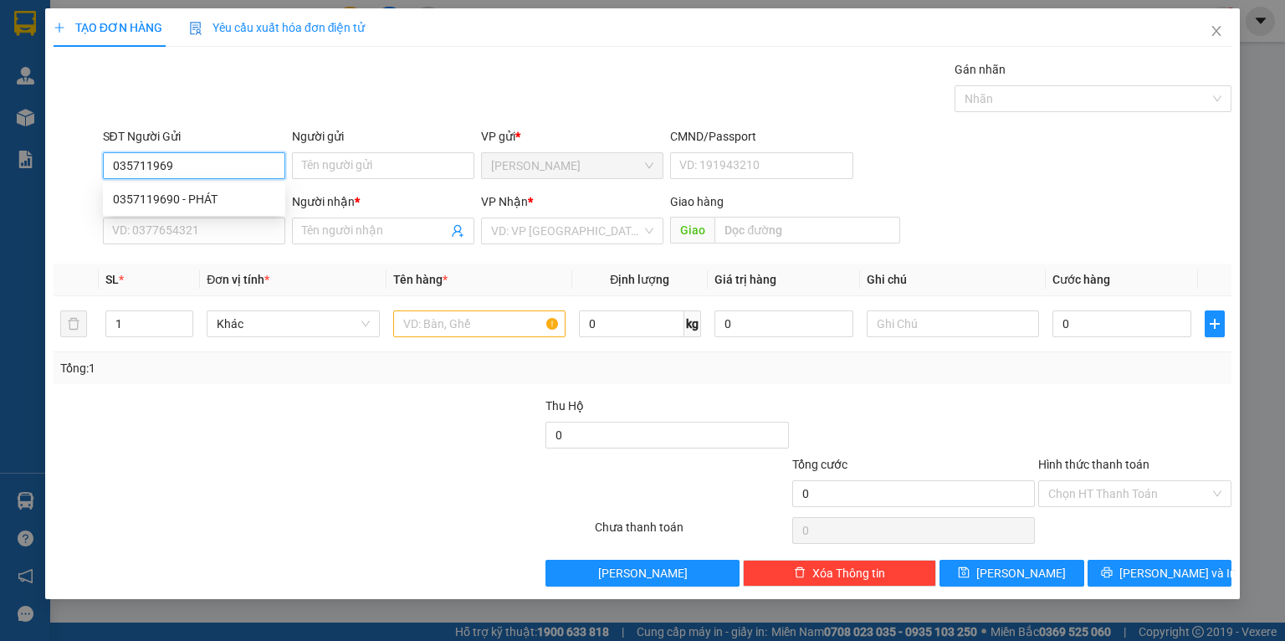
type input "0357119690"
click at [208, 205] on div "0357119690 - PHÁT" at bounding box center [194, 199] width 162 height 18
type input "PHÁT"
type input "0357119690"
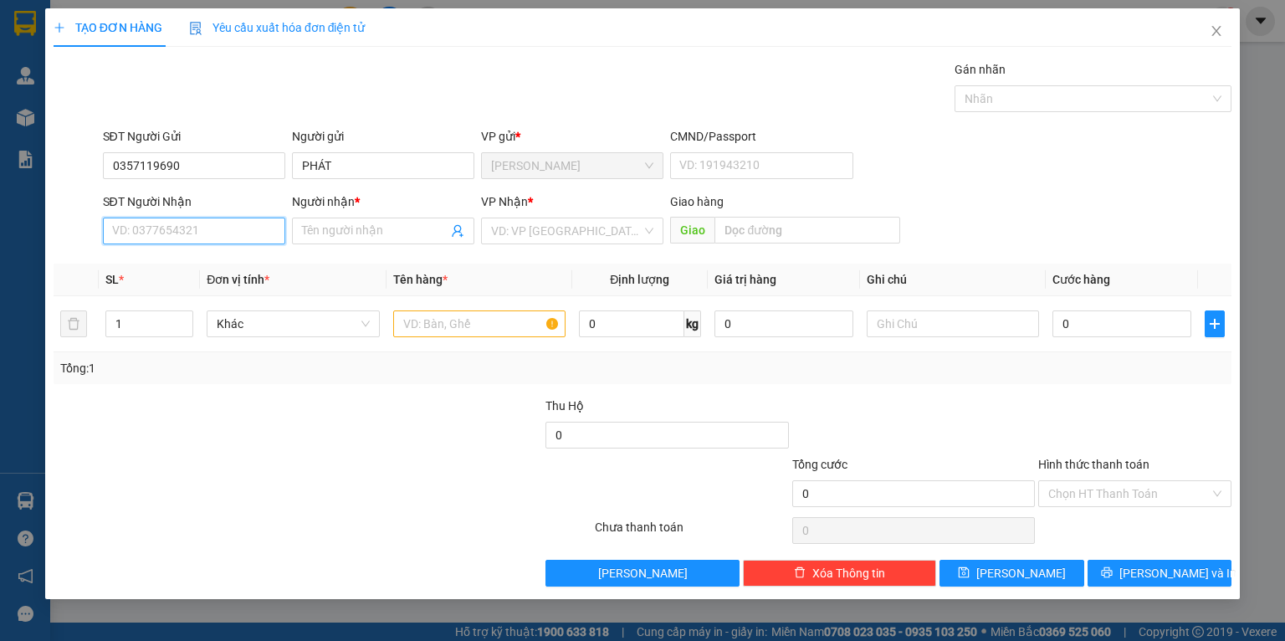
click at [207, 238] on input "SĐT Người Nhận" at bounding box center [194, 231] width 182 height 27
type input "0337540599"
click at [203, 266] on div "0337540599 - DƯƠNG" at bounding box center [194, 264] width 162 height 18
type input "DƯƠNG"
type input "0337540599"
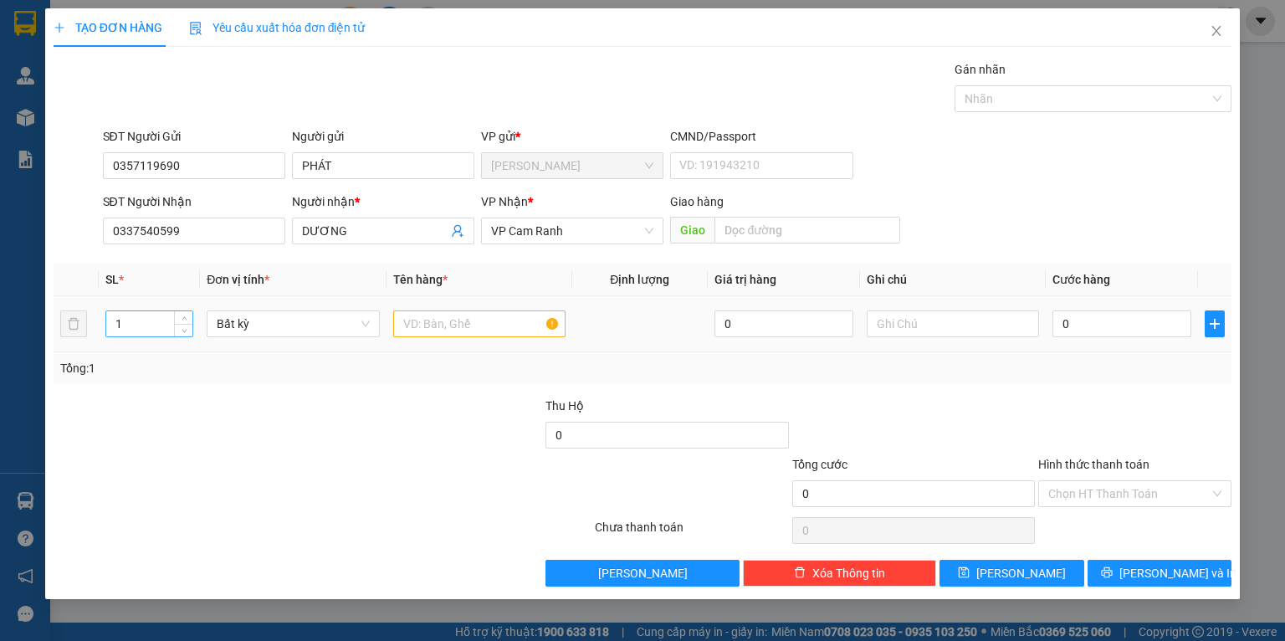
click at [161, 323] on input "1" at bounding box center [149, 323] width 86 height 25
type input "2"
click at [429, 331] on input "text" at bounding box center [479, 323] width 172 height 27
click at [1128, 326] on input "0" at bounding box center [1122, 323] width 139 height 27
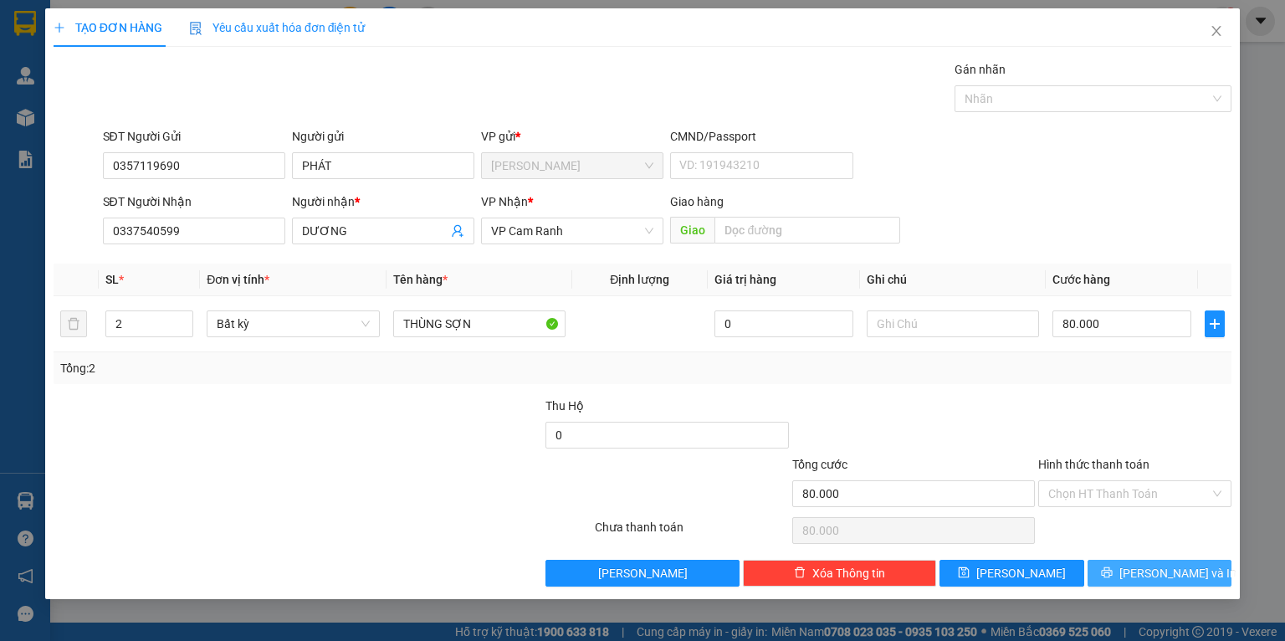
click at [1141, 570] on button "[PERSON_NAME] và In" at bounding box center [1160, 573] width 145 height 27
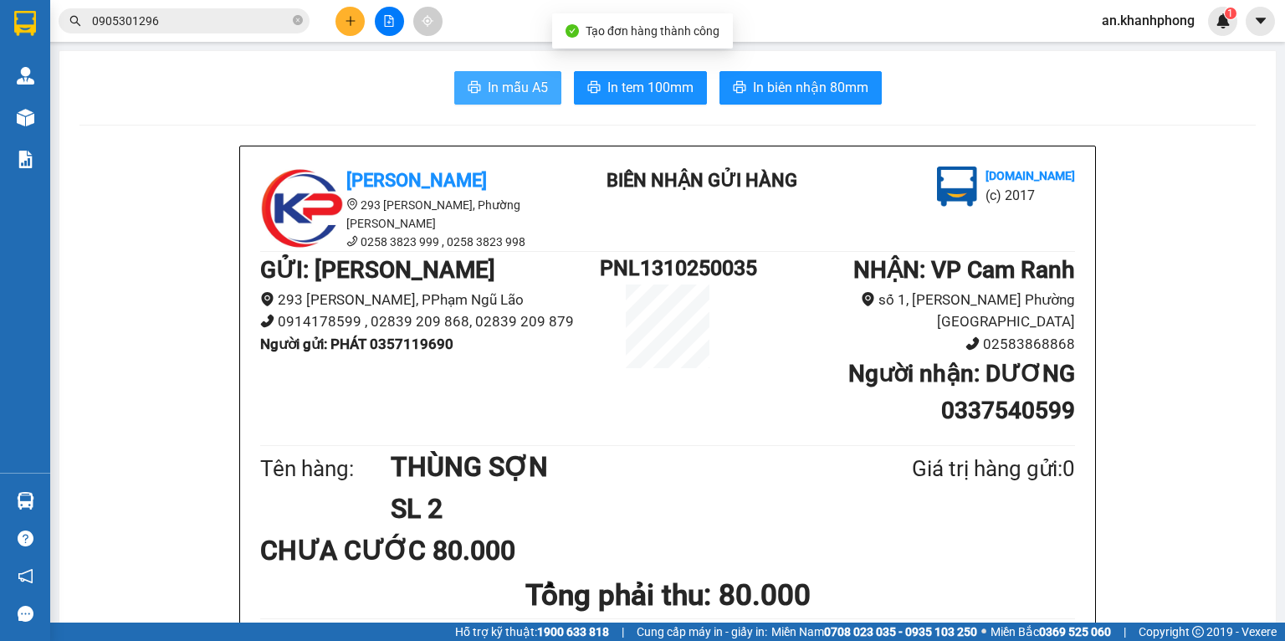
click at [493, 102] on button "In mẫu A5" at bounding box center [507, 87] width 107 height 33
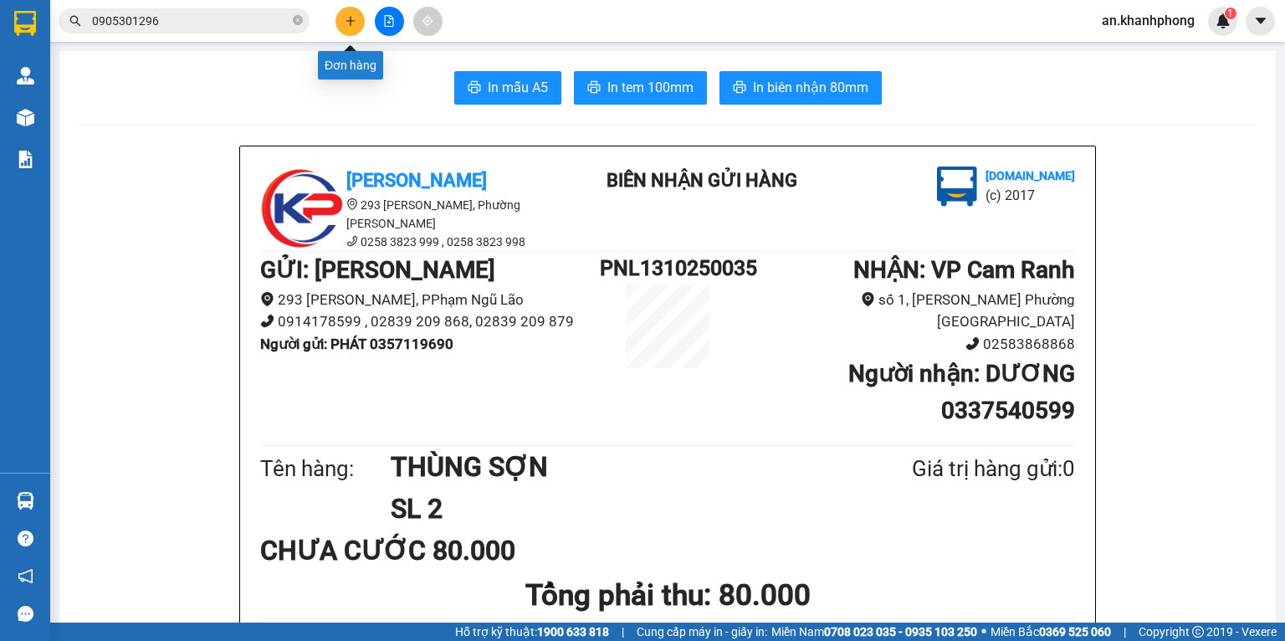
click at [346, 30] on button at bounding box center [350, 21] width 29 height 29
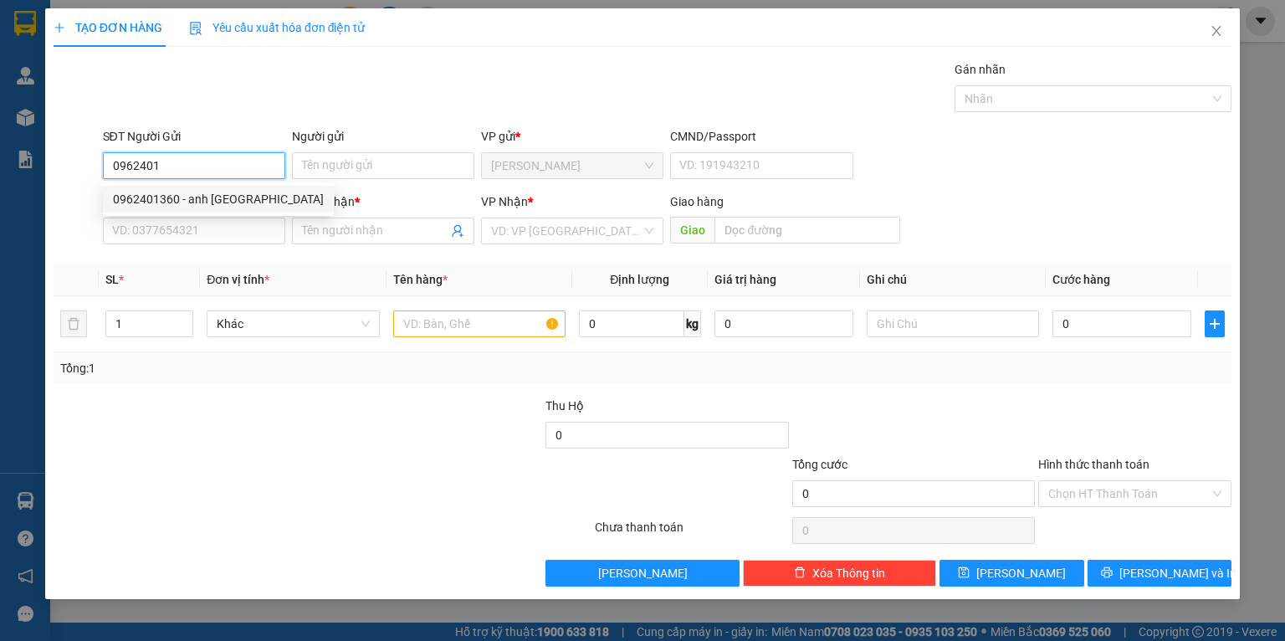
click at [217, 198] on div "0962401360 - anh đức" at bounding box center [218, 199] width 211 height 18
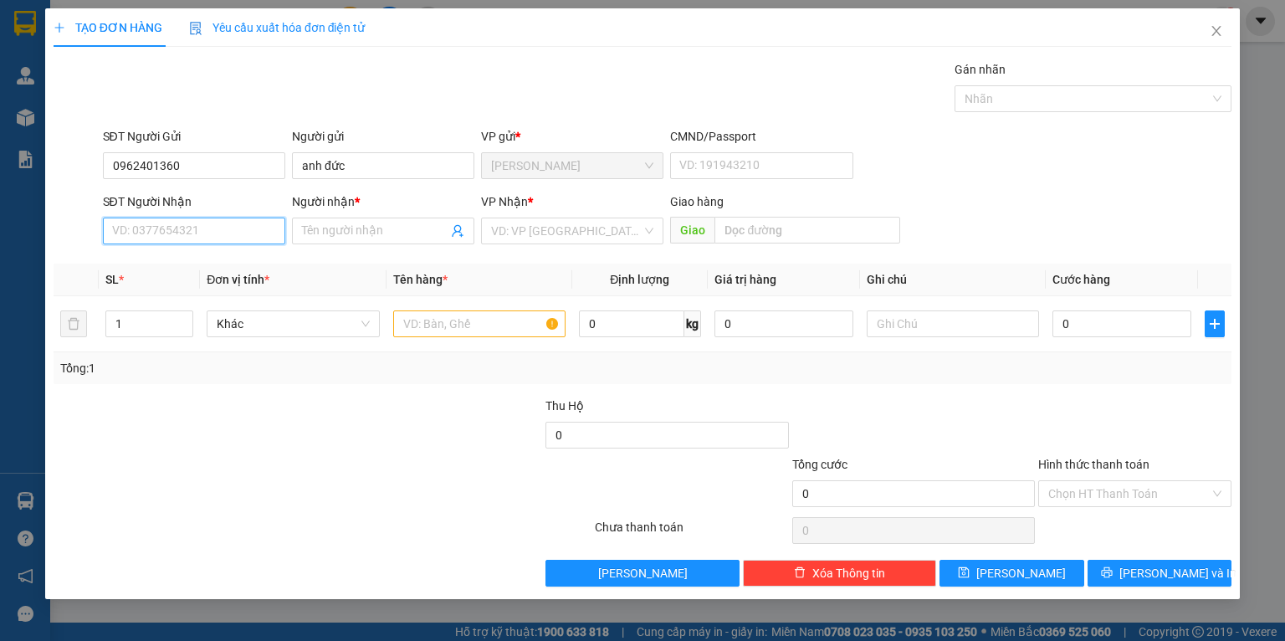
click at [223, 225] on input "SĐT Người Nhận" at bounding box center [194, 231] width 182 height 27
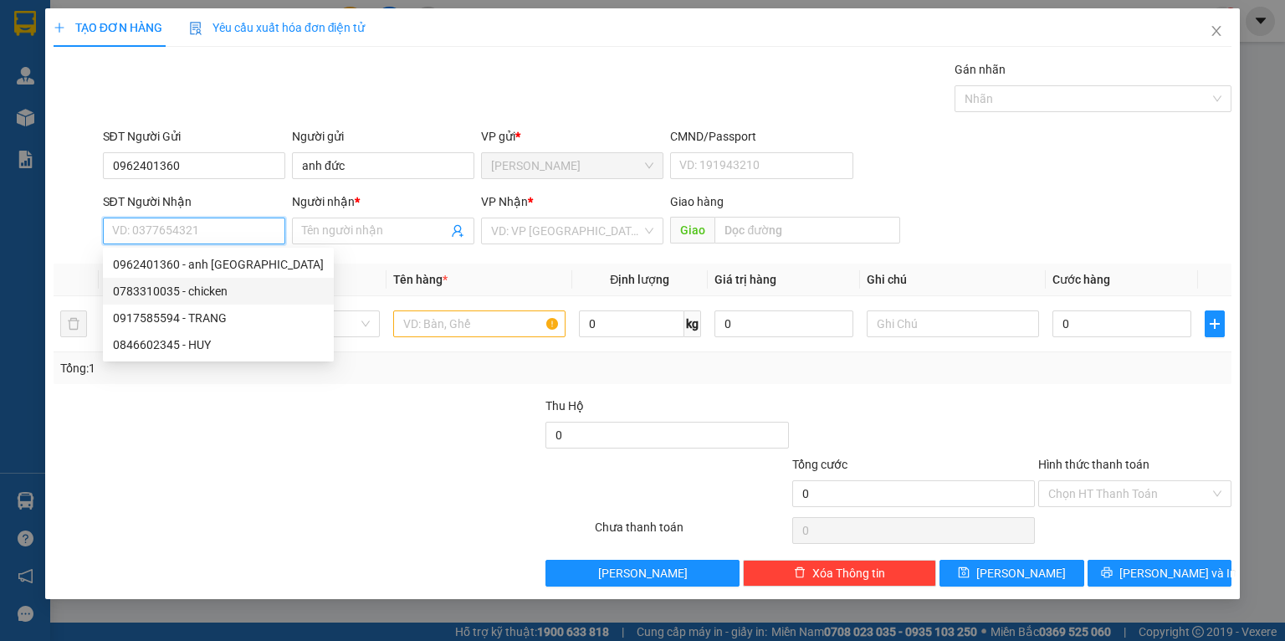
click at [215, 295] on div "0783310035 - chicken" at bounding box center [218, 291] width 211 height 18
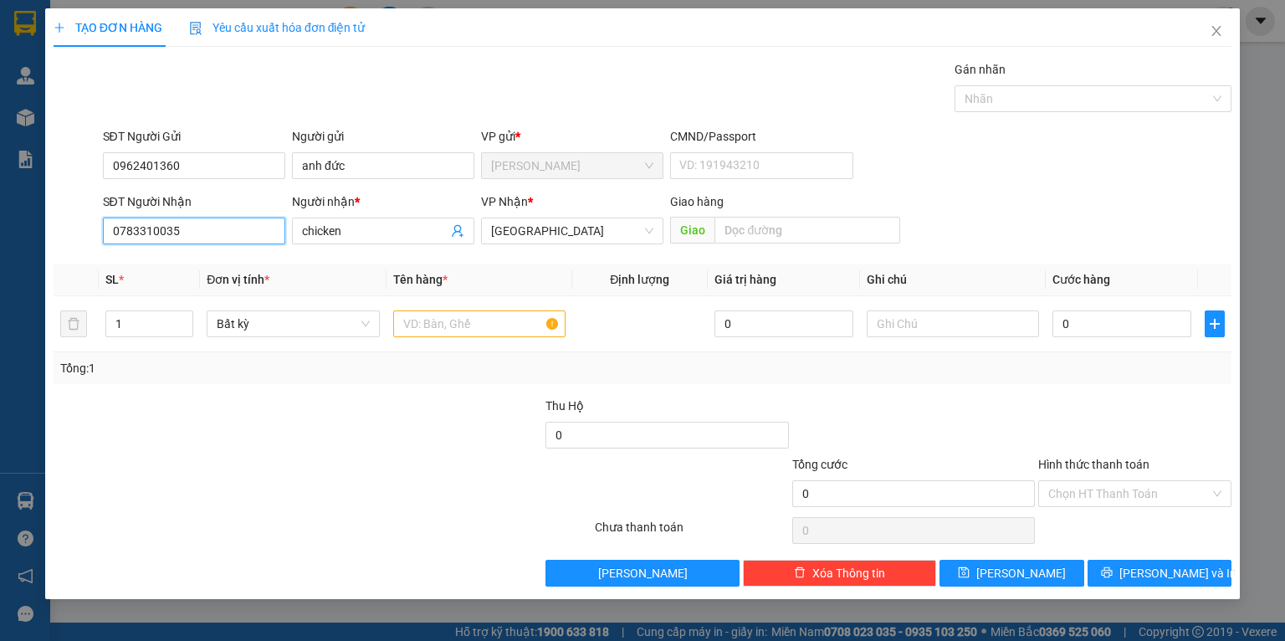
click at [226, 229] on input "0783310035" at bounding box center [194, 231] width 182 height 27
click at [198, 290] on div "0917585594 - TRANG" at bounding box center [195, 291] width 165 height 18
click at [136, 324] on input "1" at bounding box center [149, 323] width 86 height 25
click at [470, 333] on input "text" at bounding box center [479, 323] width 172 height 27
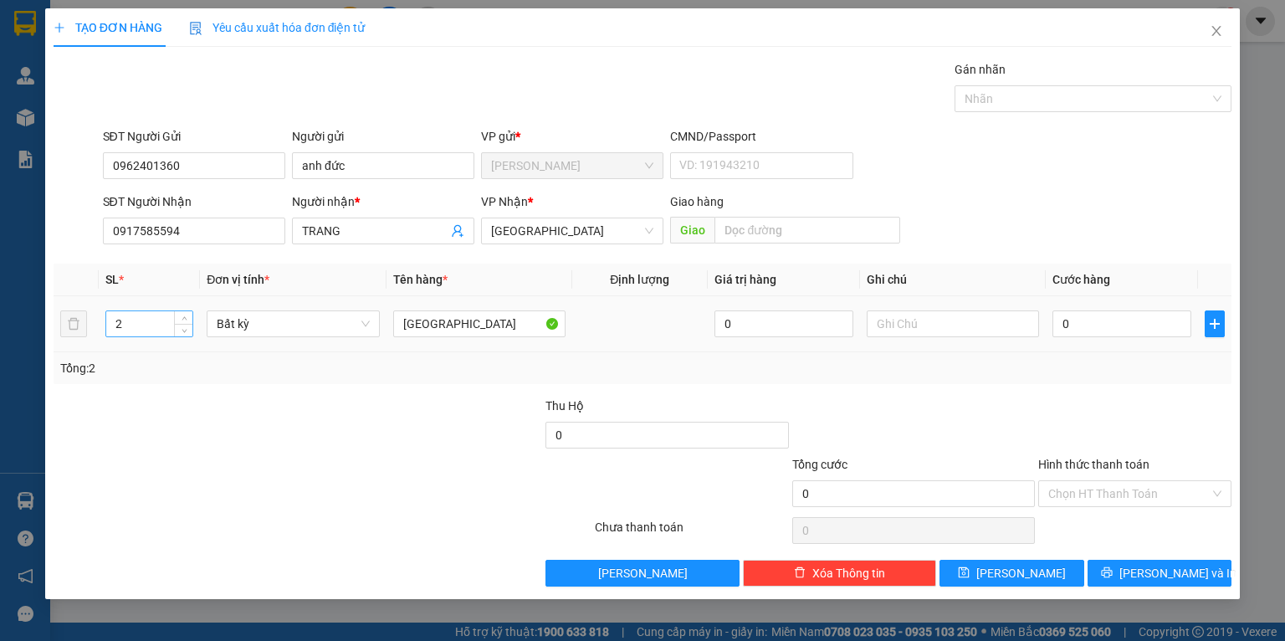
click at [145, 323] on input "2" at bounding box center [149, 323] width 86 height 25
click at [470, 320] on input "[GEOGRAPHIC_DATA]" at bounding box center [479, 323] width 172 height 27
click at [1098, 331] on input "0" at bounding box center [1122, 323] width 139 height 27
click at [928, 405] on div at bounding box center [914, 426] width 246 height 59
click at [1141, 574] on button "[PERSON_NAME] và In" at bounding box center [1160, 573] width 145 height 27
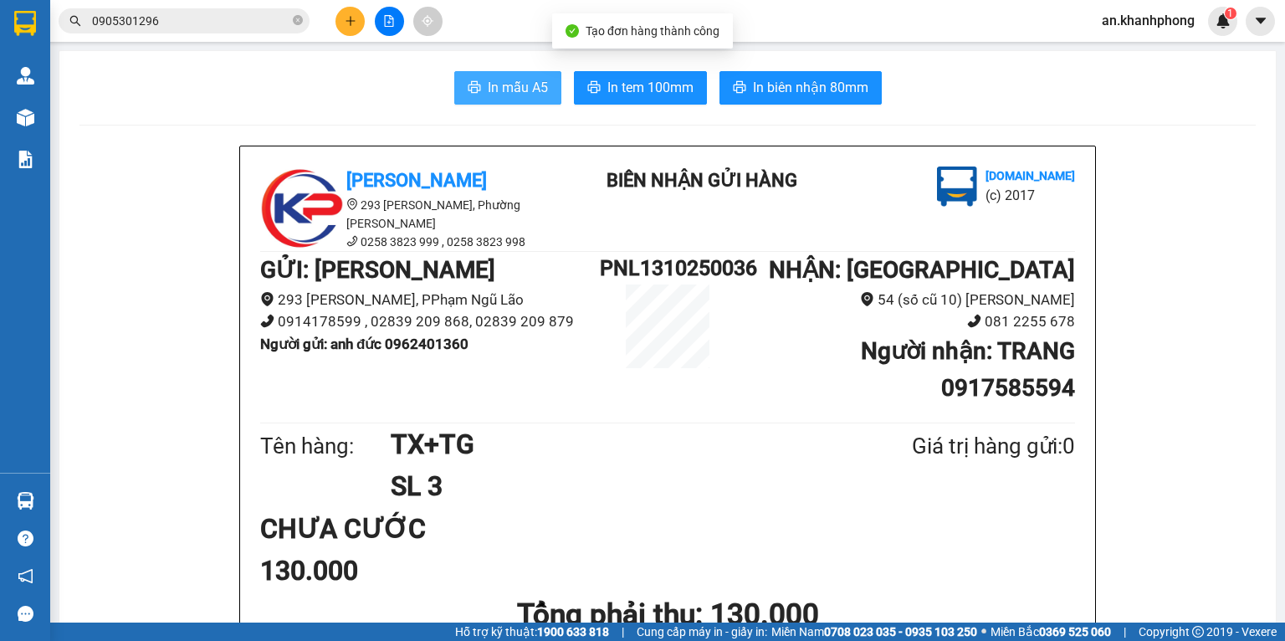
click at [488, 83] on span "In mẫu A5" at bounding box center [518, 87] width 60 height 21
click at [346, 23] on icon "plus" at bounding box center [351, 21] width 12 height 12
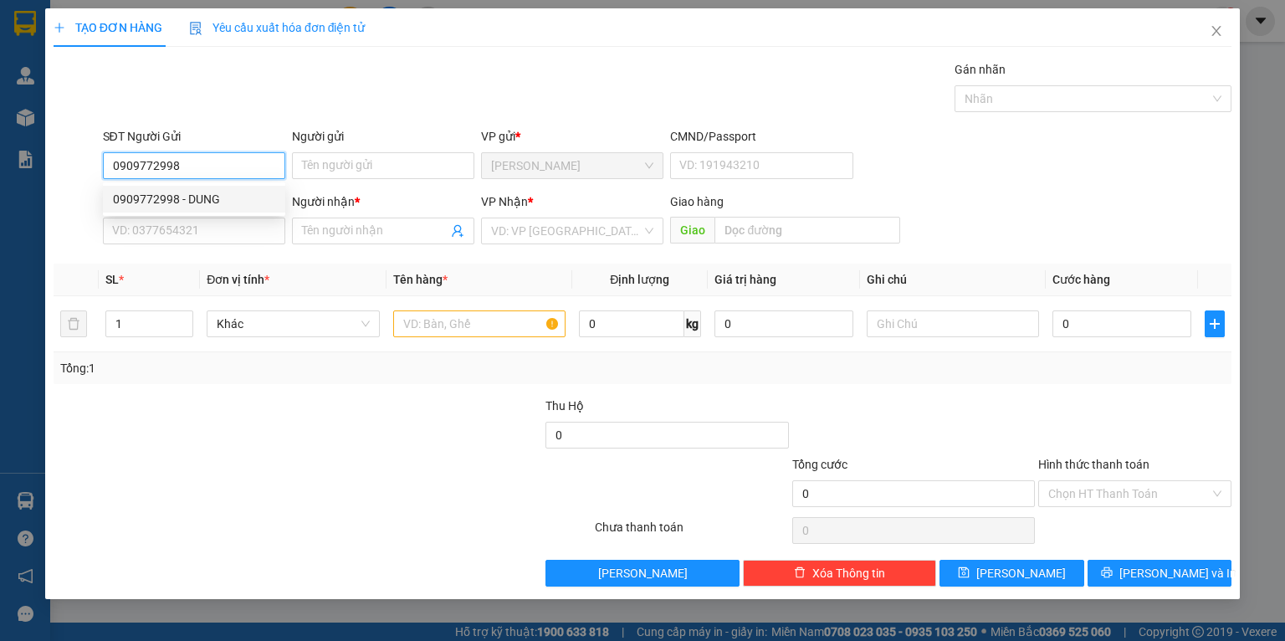
click at [184, 196] on div "0909772998 - DUNG" at bounding box center [194, 199] width 162 height 18
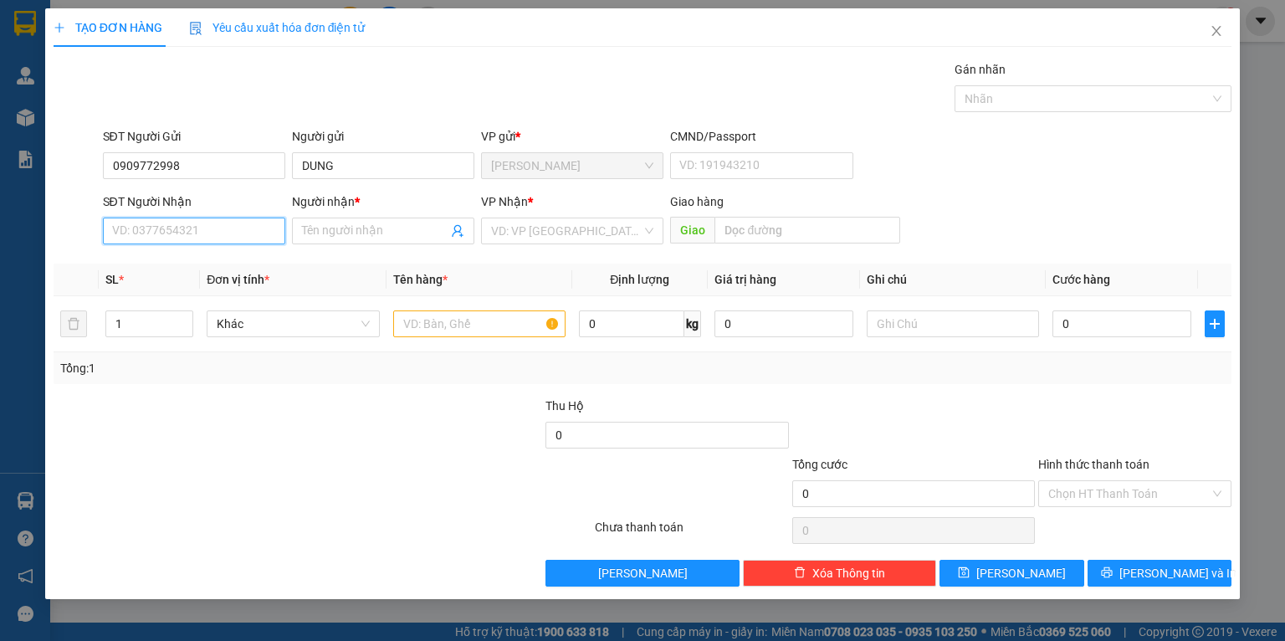
click at [198, 225] on input "SĐT Người Nhận" at bounding box center [194, 231] width 182 height 27
click at [228, 295] on div "0918259606 - THẦY LIÊM" at bounding box center [194, 291] width 162 height 18
click at [425, 336] on input "text" at bounding box center [479, 323] width 172 height 27
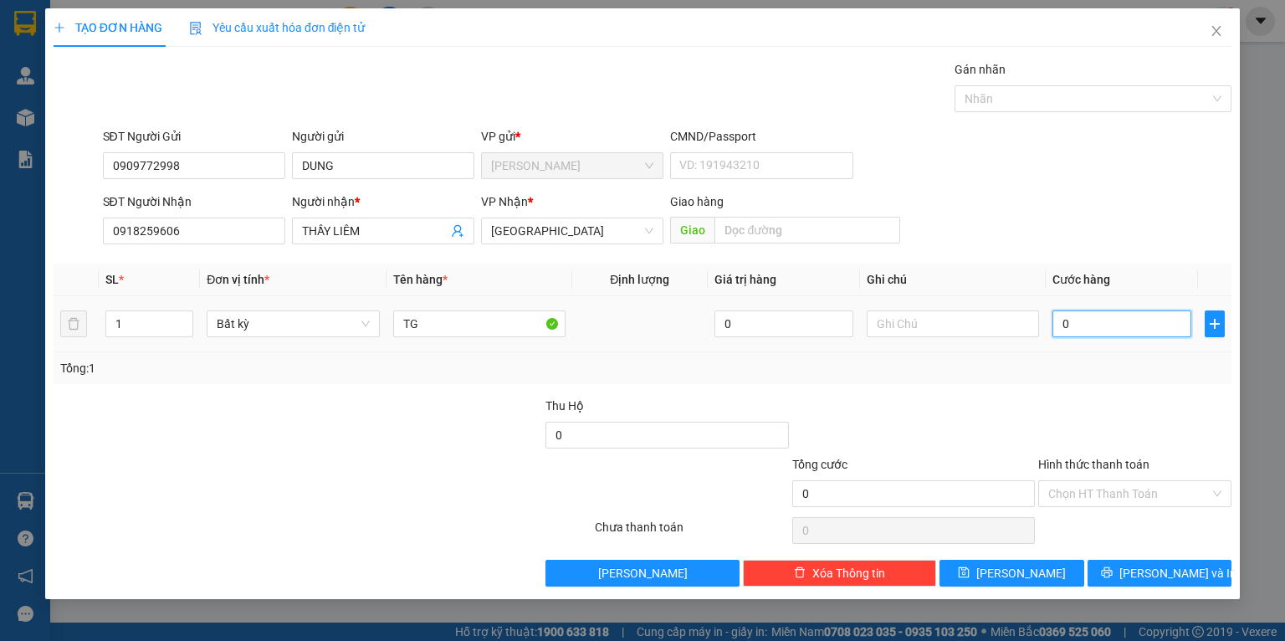
click at [1109, 321] on input "0" at bounding box center [1122, 323] width 139 height 27
click at [1074, 436] on div at bounding box center [1135, 426] width 197 height 59
click at [1093, 490] on input "Hình thức thanh toán" at bounding box center [1130, 493] width 162 height 25
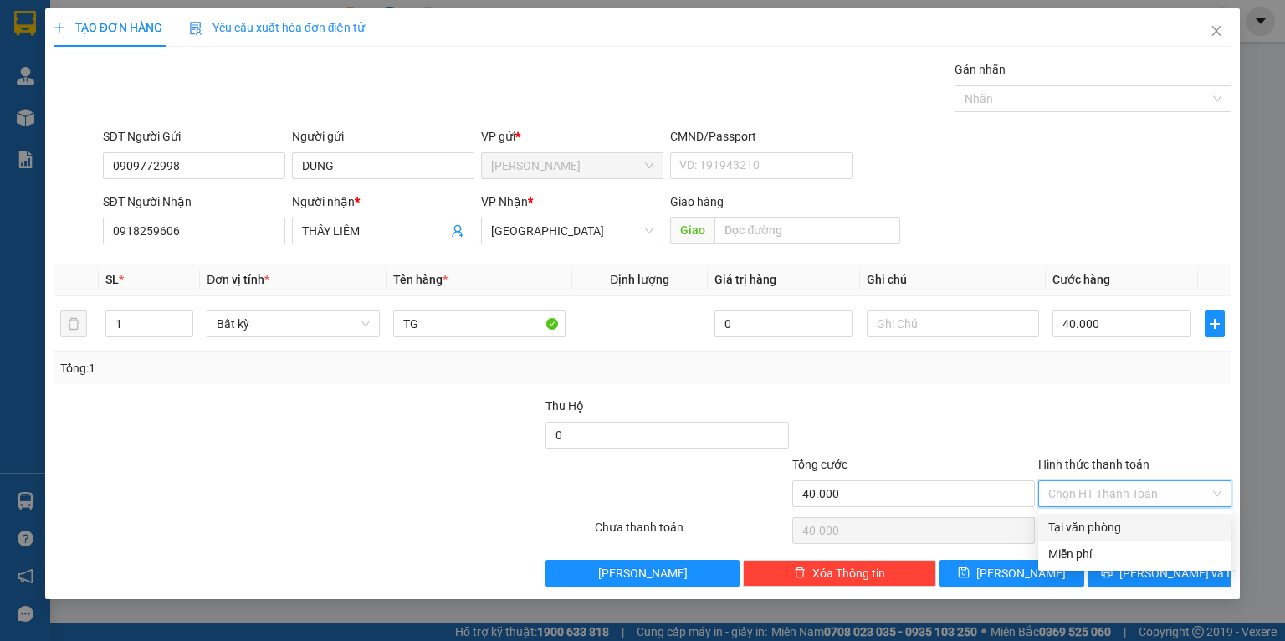
click at [1092, 516] on div "Tại văn phòng" at bounding box center [1135, 527] width 193 height 27
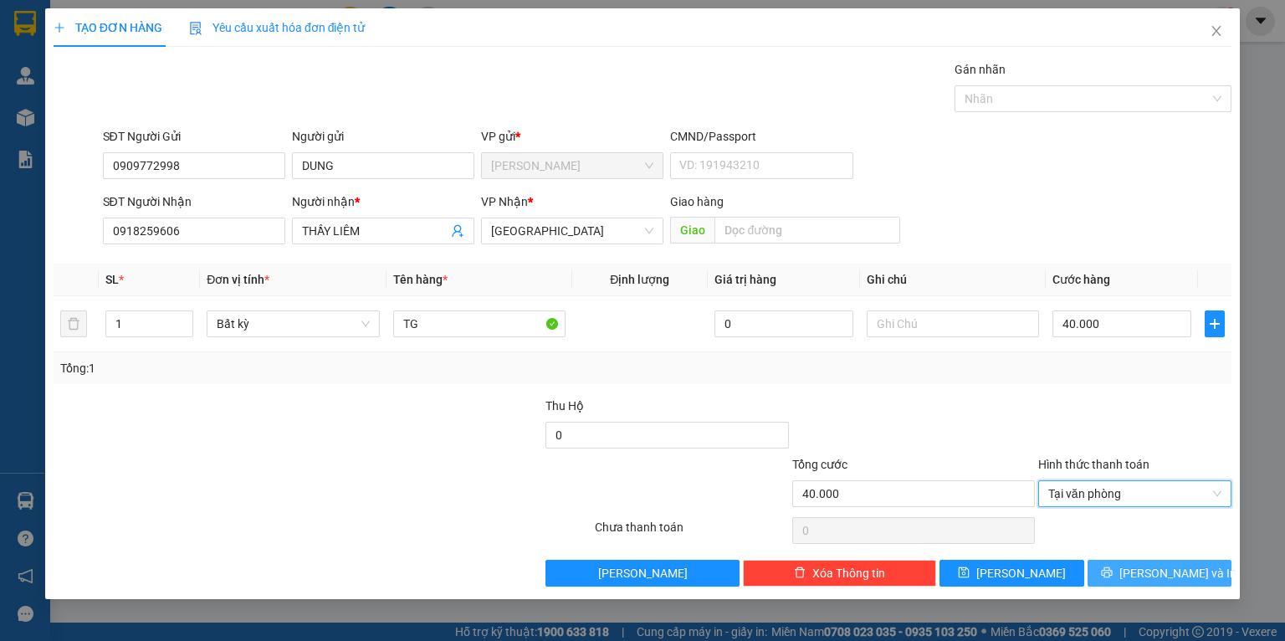
click at [1120, 578] on button "[PERSON_NAME] và In" at bounding box center [1160, 573] width 145 height 27
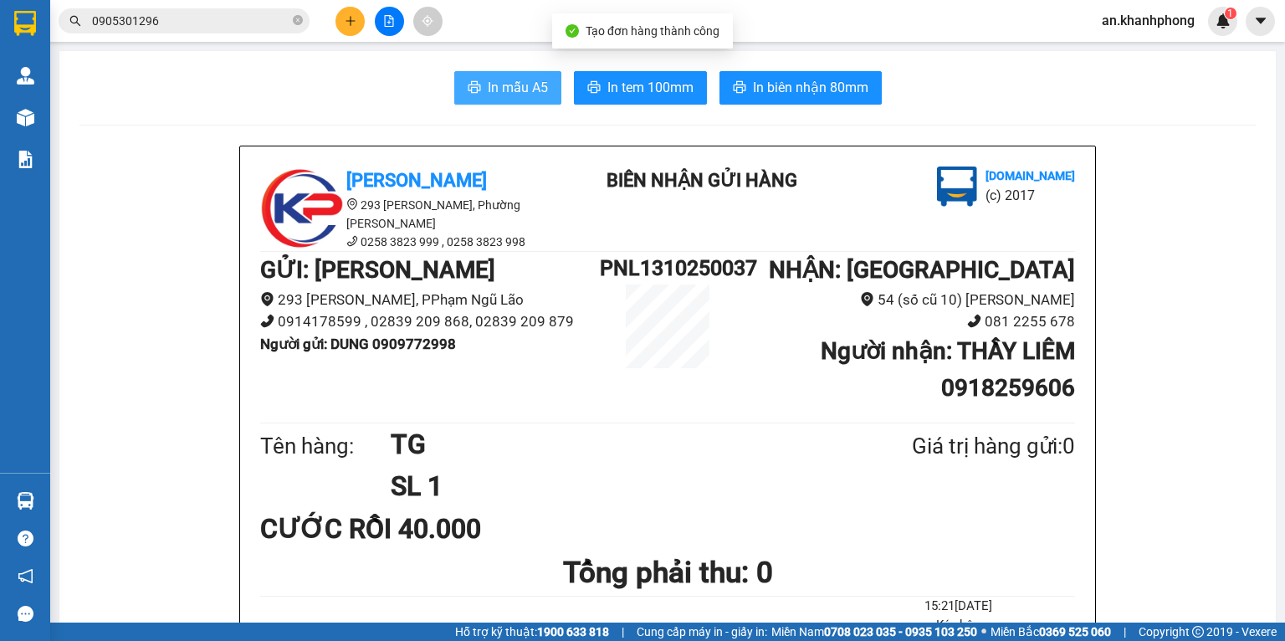
click at [500, 90] on span "In mẫu A5" at bounding box center [518, 87] width 60 height 21
